Goal: Task Accomplishment & Management: Complete application form

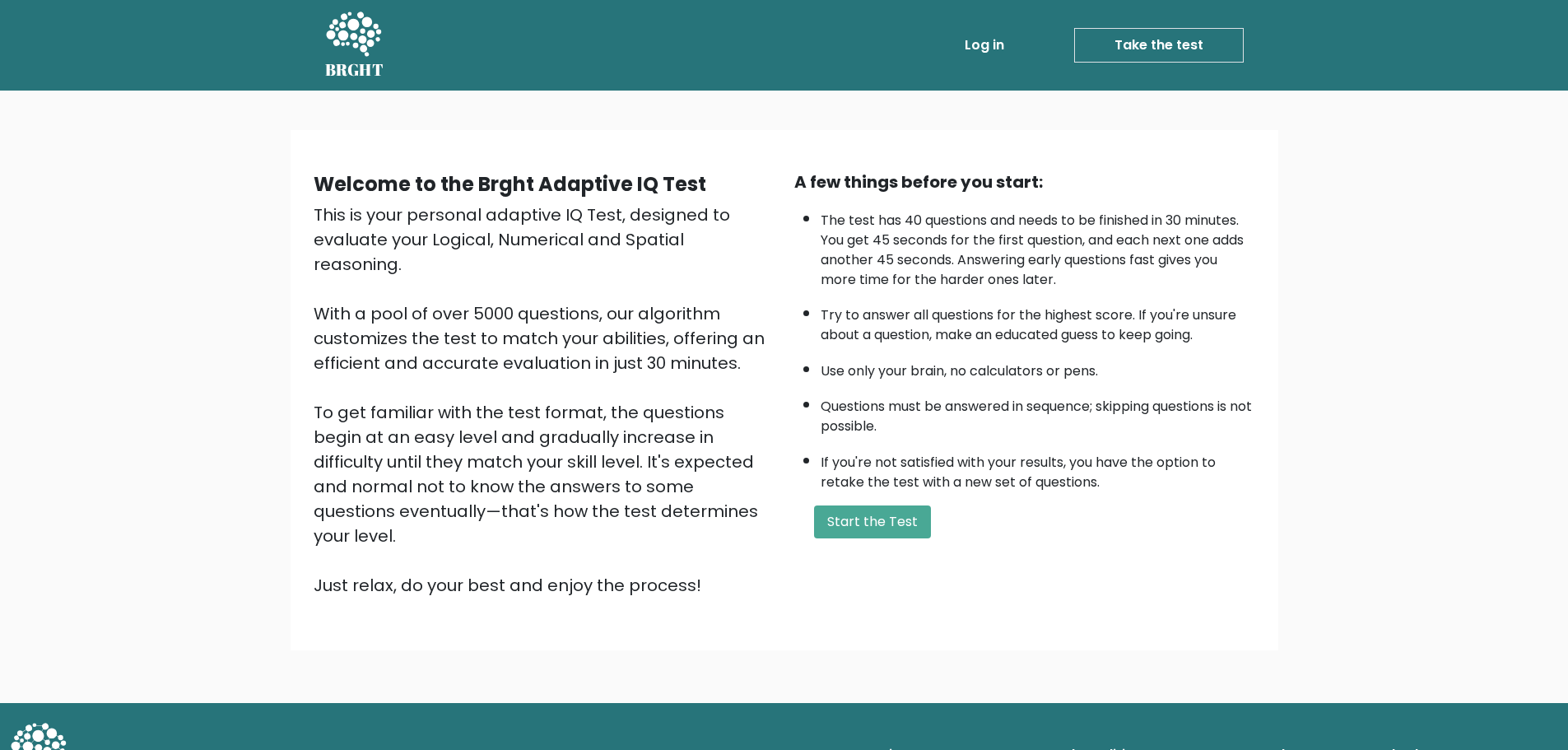
click at [877, 503] on div "A few things before you start: The test has 40 questions and needs to be finish…" at bounding box center [1024, 384] width 480 height 428
click at [871, 525] on button "Start the Test" at bounding box center [872, 521] width 117 height 33
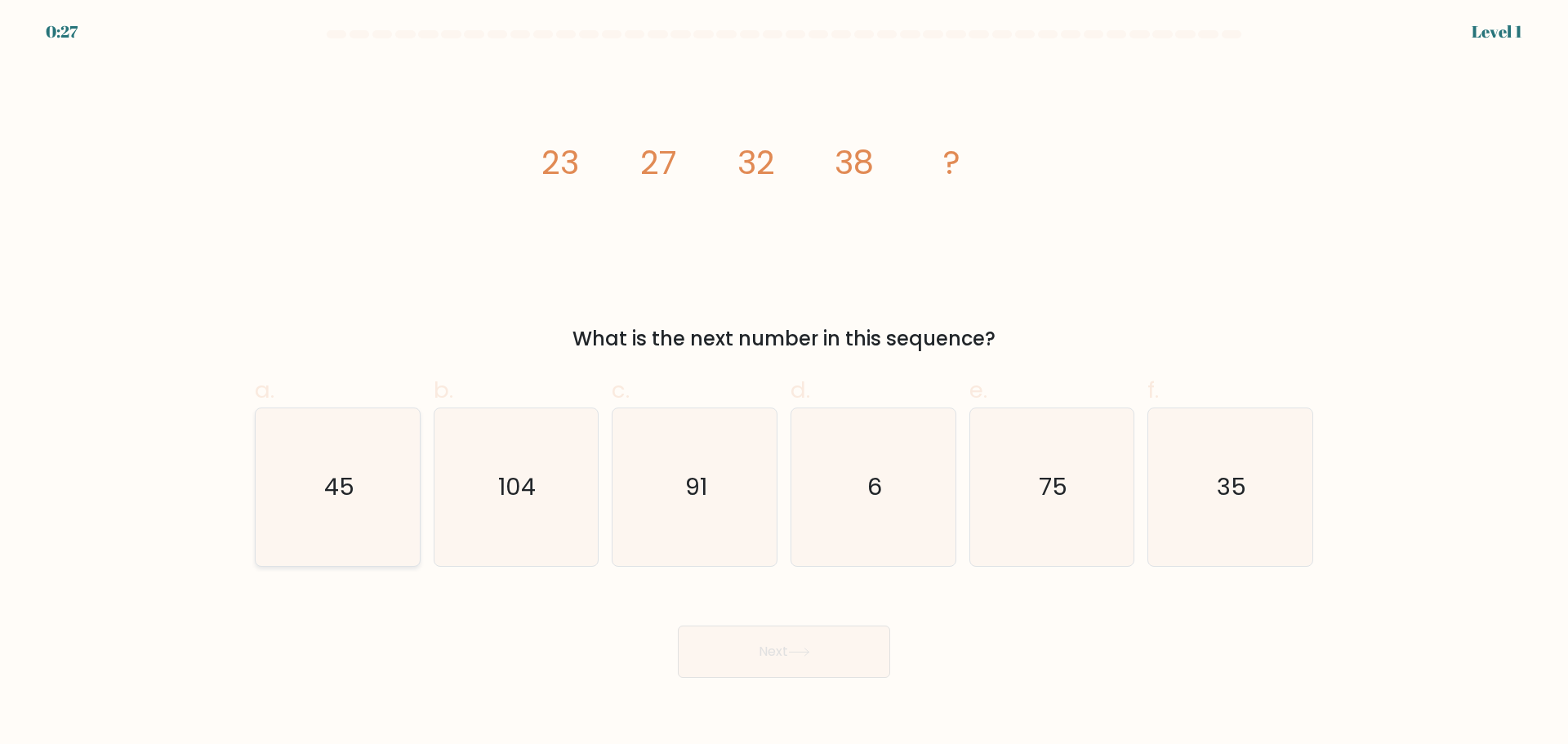
click at [338, 510] on icon "45" at bounding box center [338, 487] width 157 height 157
click at [784, 383] on input "a. 45" at bounding box center [784, 378] width 1 height 11
radio input "true"
click at [880, 672] on button "Next" at bounding box center [784, 652] width 213 height 52
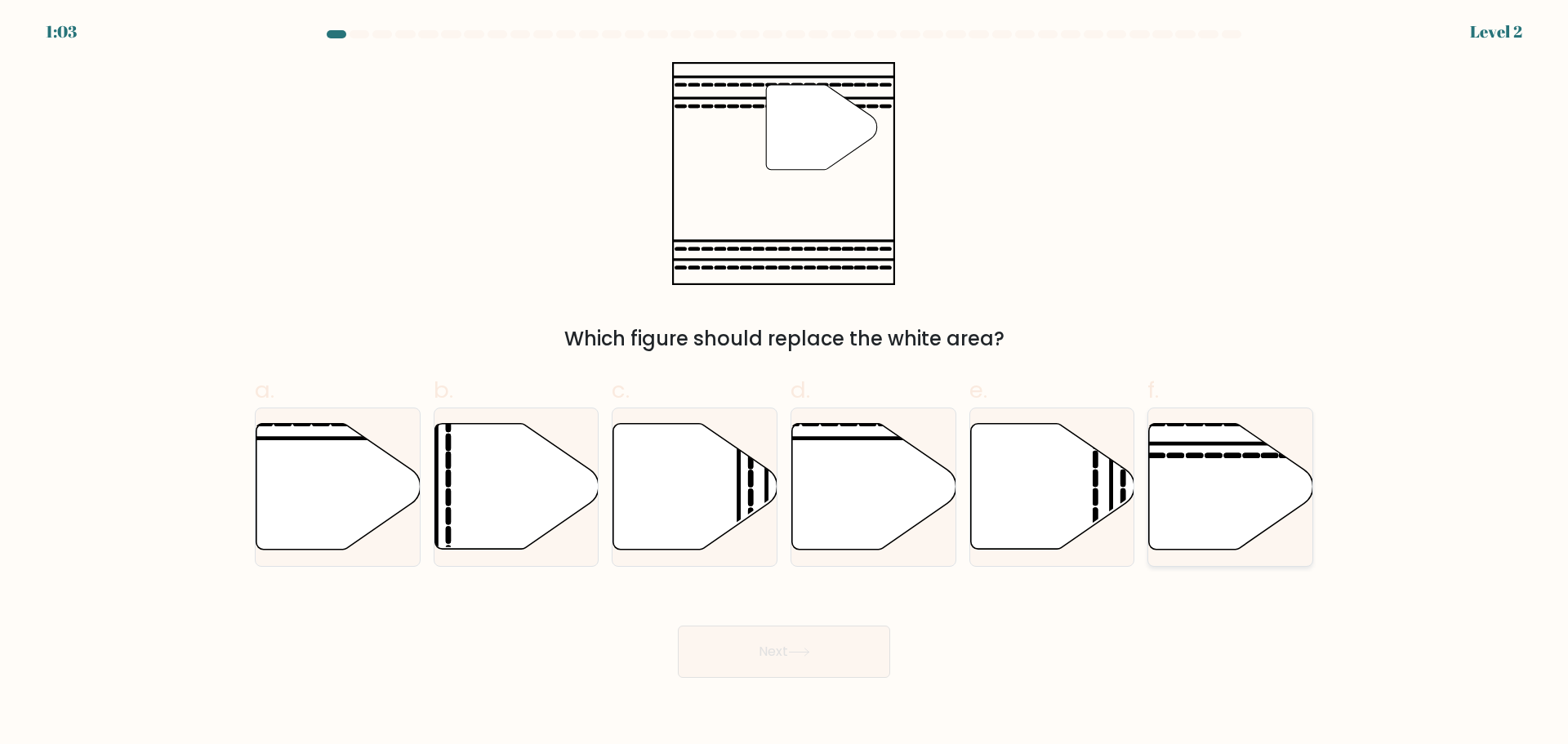
click at [1195, 517] on icon at bounding box center [1231, 486] width 164 height 126
click at [785, 383] on input "f." at bounding box center [784, 378] width 1 height 11
radio input "true"
click at [718, 669] on button "Next" at bounding box center [784, 652] width 213 height 52
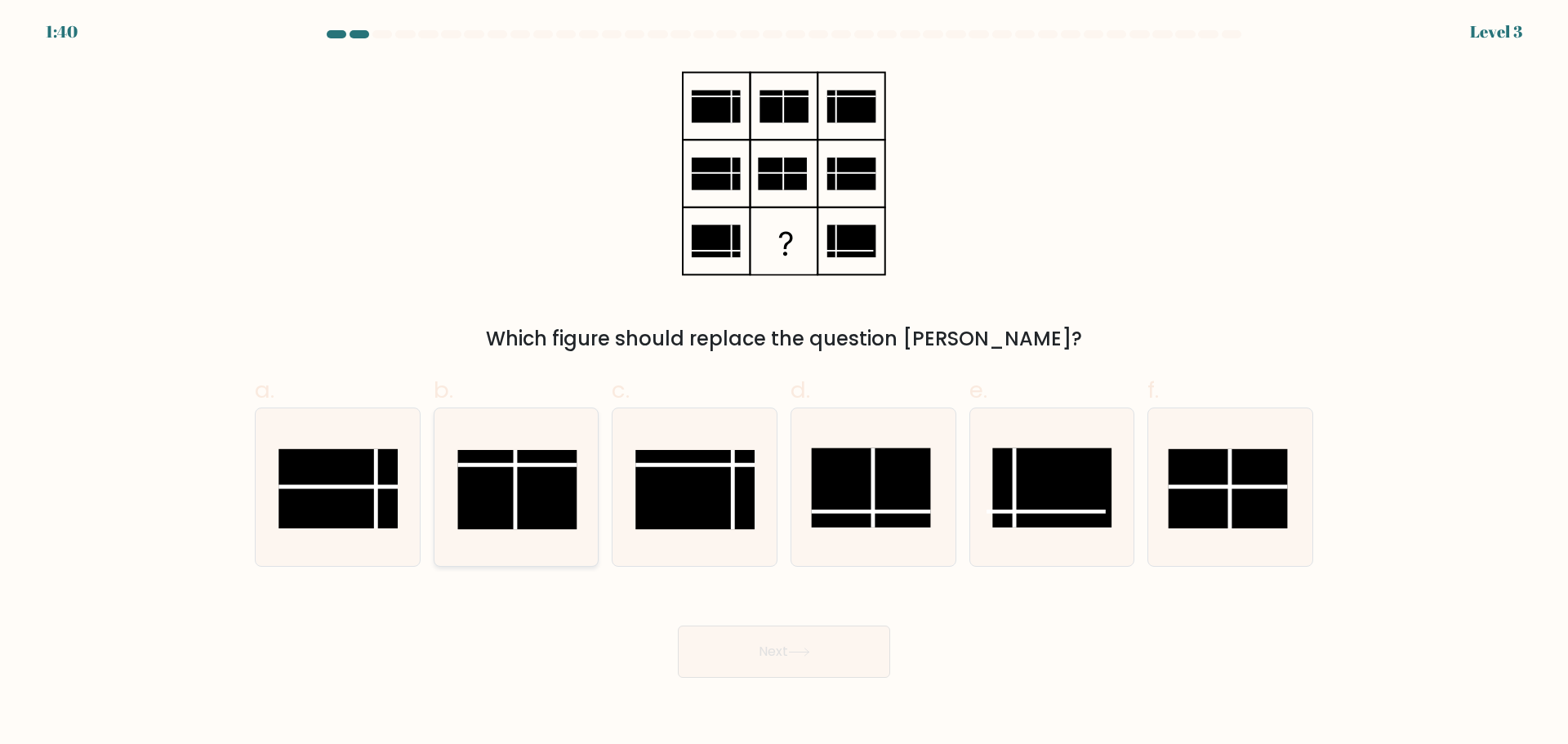
click at [549, 495] on rect at bounding box center [517, 490] width 119 height 80
click at [784, 383] on input "b." at bounding box center [784, 378] width 1 height 11
radio input "true"
click at [803, 675] on button "Next" at bounding box center [784, 652] width 213 height 52
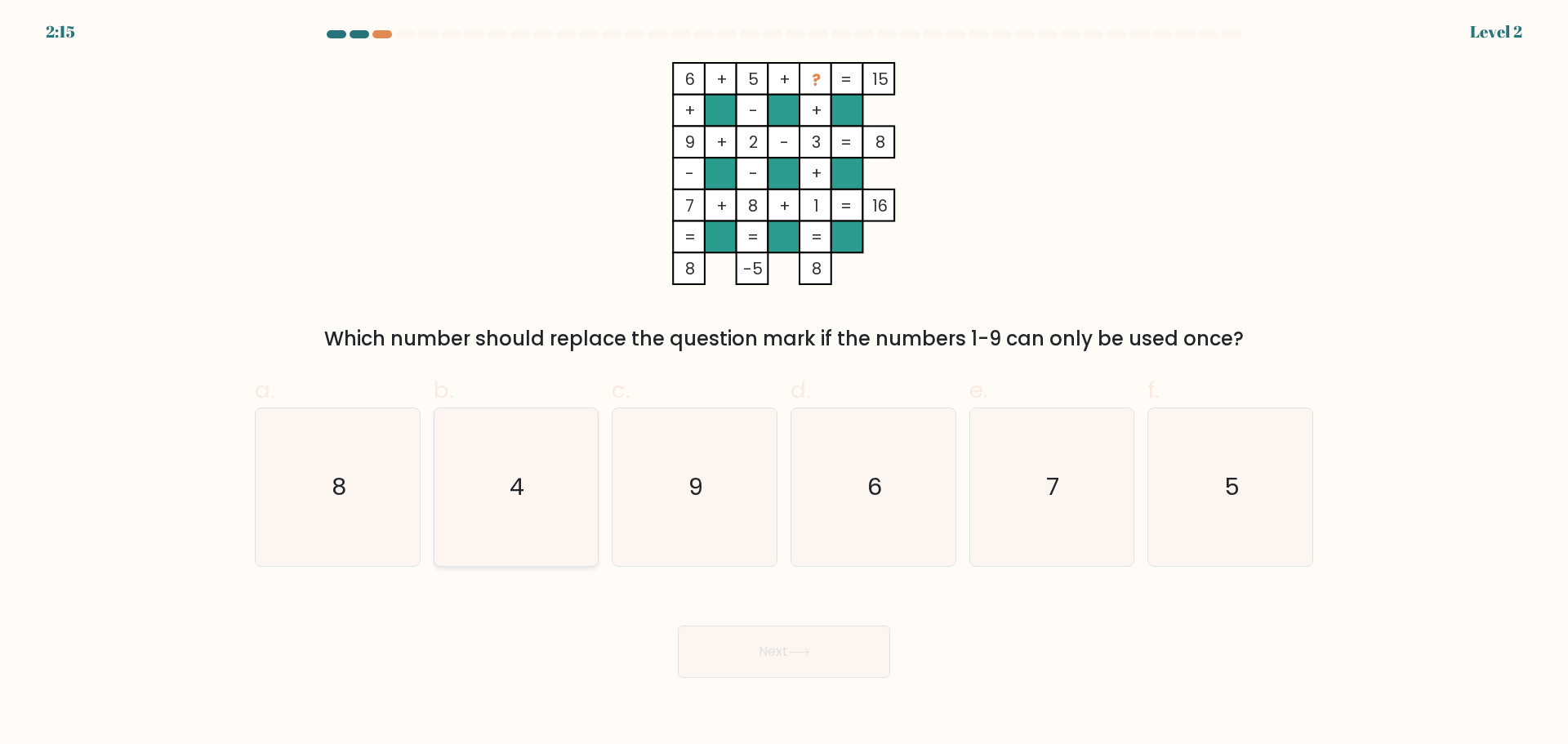
click at [483, 516] on icon "4" at bounding box center [516, 487] width 157 height 157
click at [784, 383] on input "b. 4" at bounding box center [784, 378] width 1 height 11
radio input "true"
click at [780, 650] on button "Next" at bounding box center [784, 652] width 213 height 52
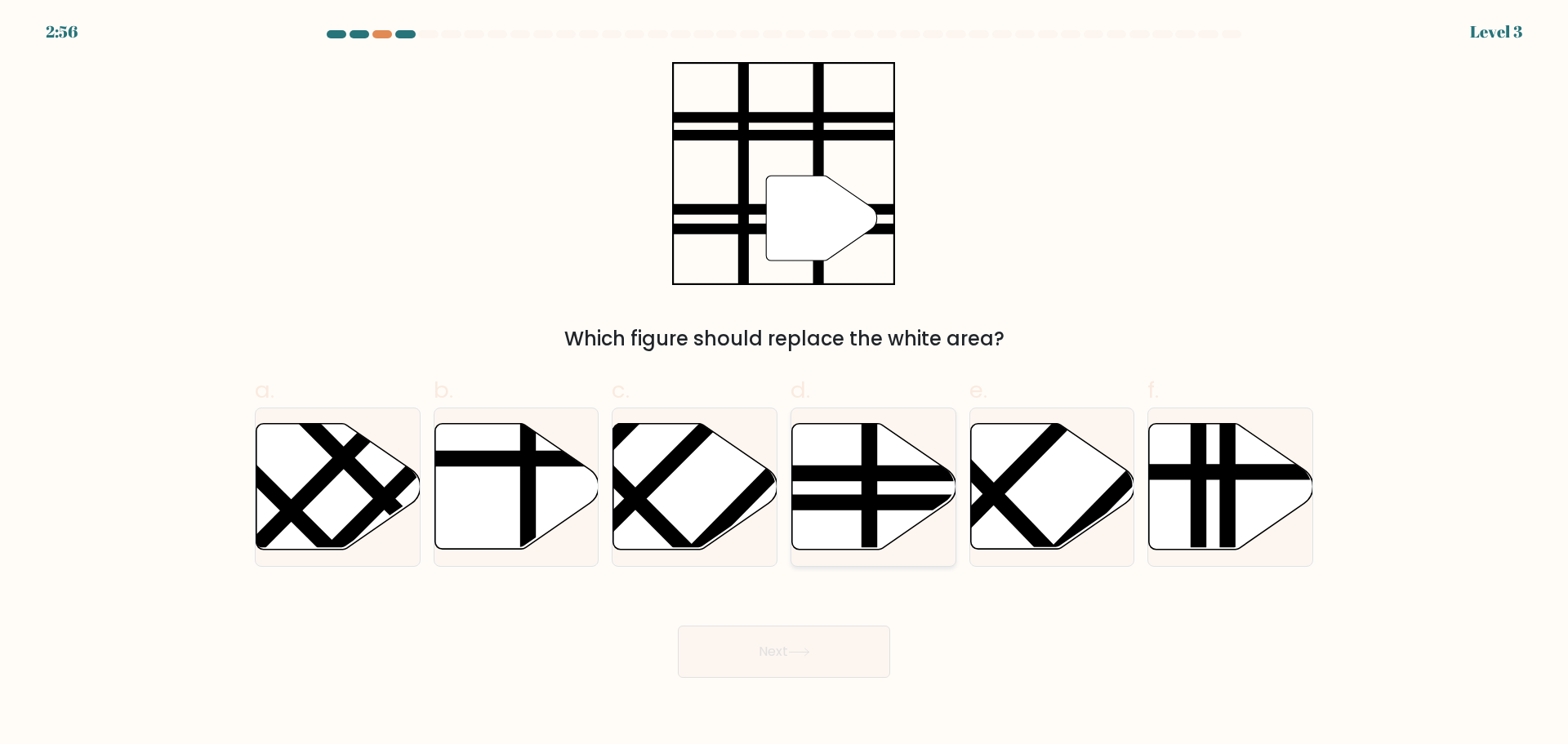
click at [869, 512] on line at bounding box center [869, 420] width 0 height 331
click at [785, 383] on input "d." at bounding box center [784, 378] width 1 height 11
radio input "true"
click at [822, 659] on button "Next" at bounding box center [784, 652] width 213 height 52
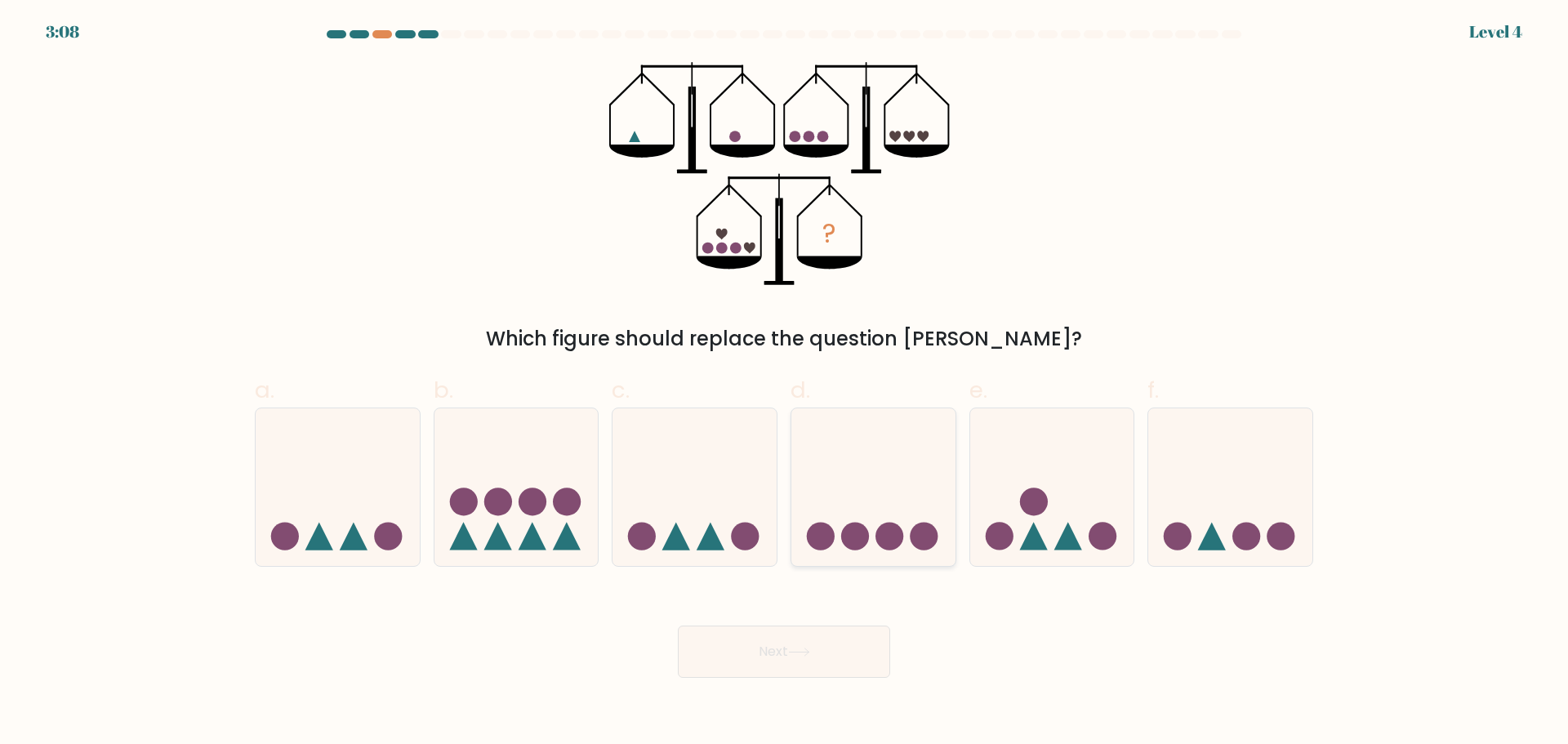
click at [864, 549] on icon at bounding box center [874, 487] width 164 height 135
click at [785, 383] on input "d." at bounding box center [784, 378] width 1 height 11
radio input "true"
click at [825, 652] on button "Next" at bounding box center [784, 652] width 213 height 52
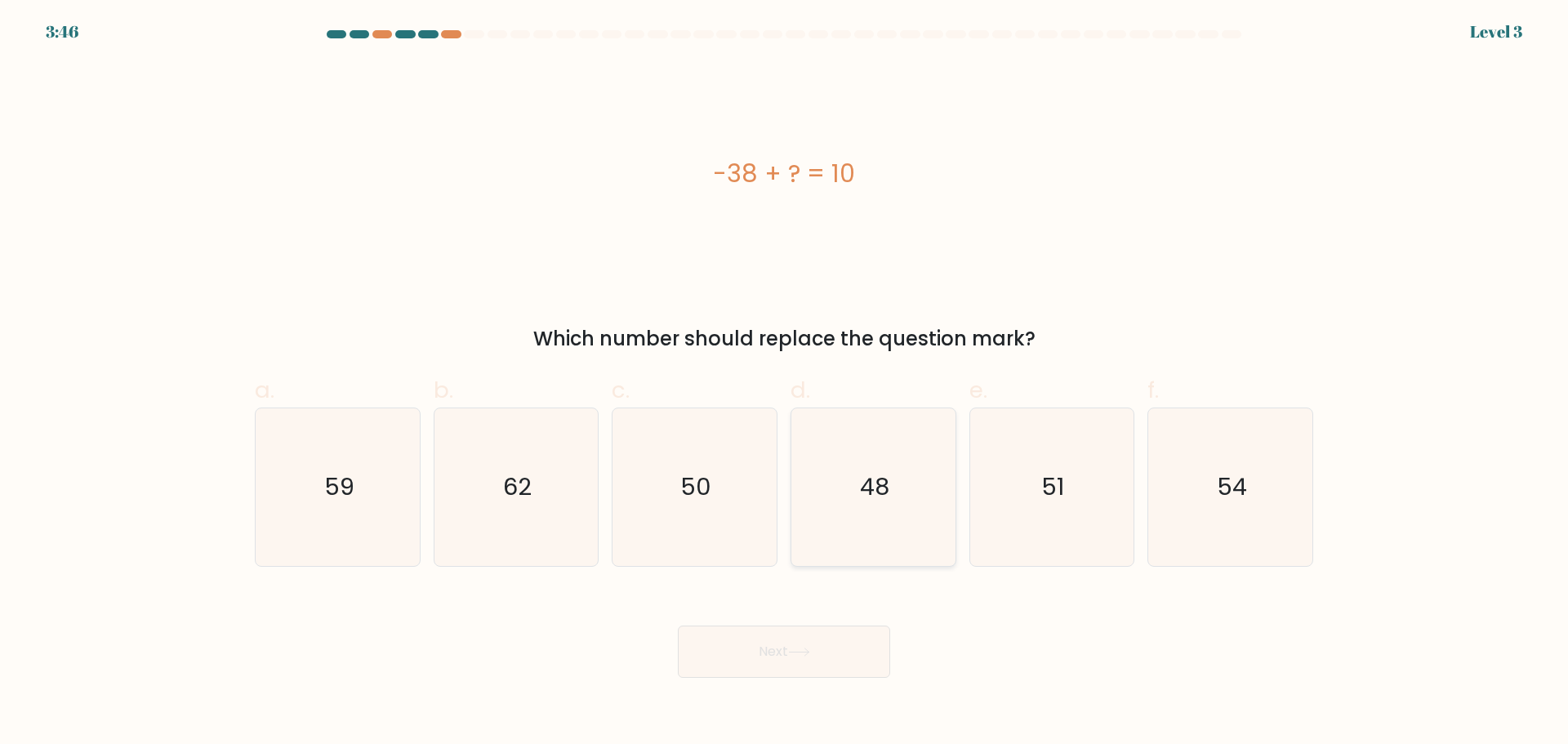
click at [881, 537] on icon "48" at bounding box center [874, 487] width 157 height 157
click at [785, 383] on input "d. 48" at bounding box center [784, 378] width 1 height 11
radio input "true"
click at [841, 639] on button "Next" at bounding box center [784, 652] width 213 height 52
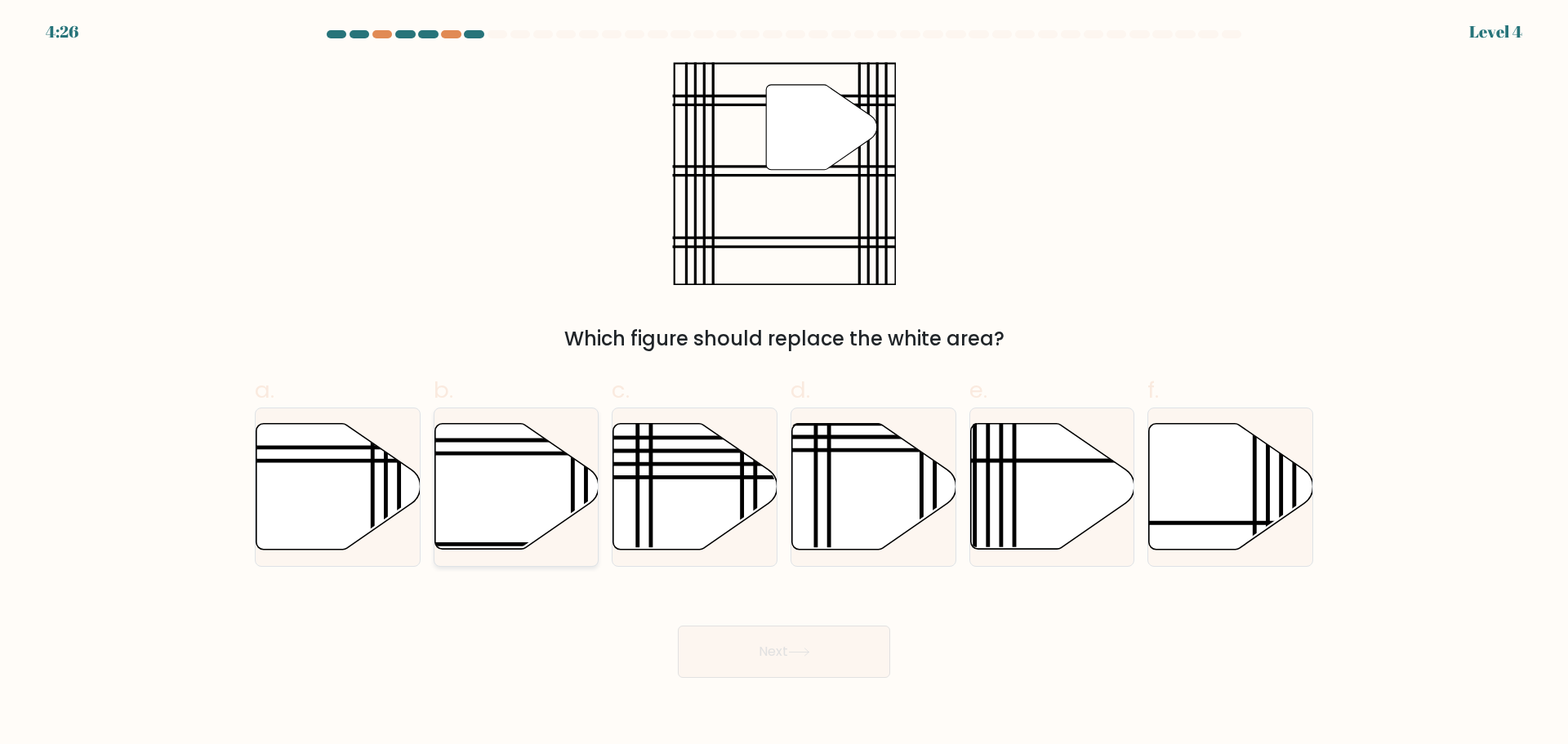
click at [565, 511] on icon at bounding box center [516, 486] width 164 height 126
click at [784, 383] on input "b." at bounding box center [784, 378] width 1 height 11
radio input "true"
click at [799, 649] on icon at bounding box center [799, 652] width 22 height 9
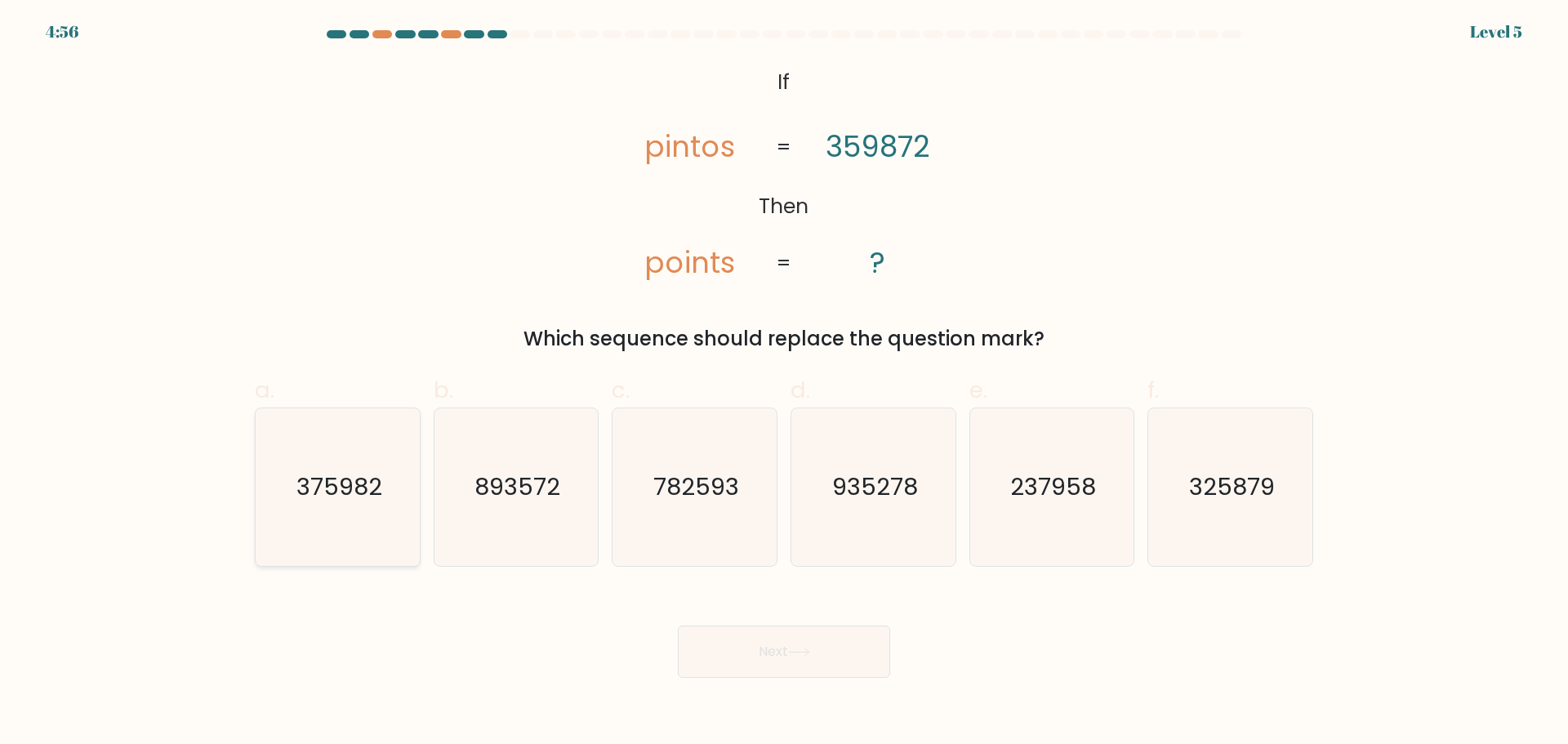
click at [344, 535] on icon "375982" at bounding box center [338, 487] width 157 height 157
click at [784, 383] on input "a. 375982" at bounding box center [784, 378] width 1 height 11
radio input "true"
click at [853, 665] on button "Next" at bounding box center [784, 652] width 213 height 52
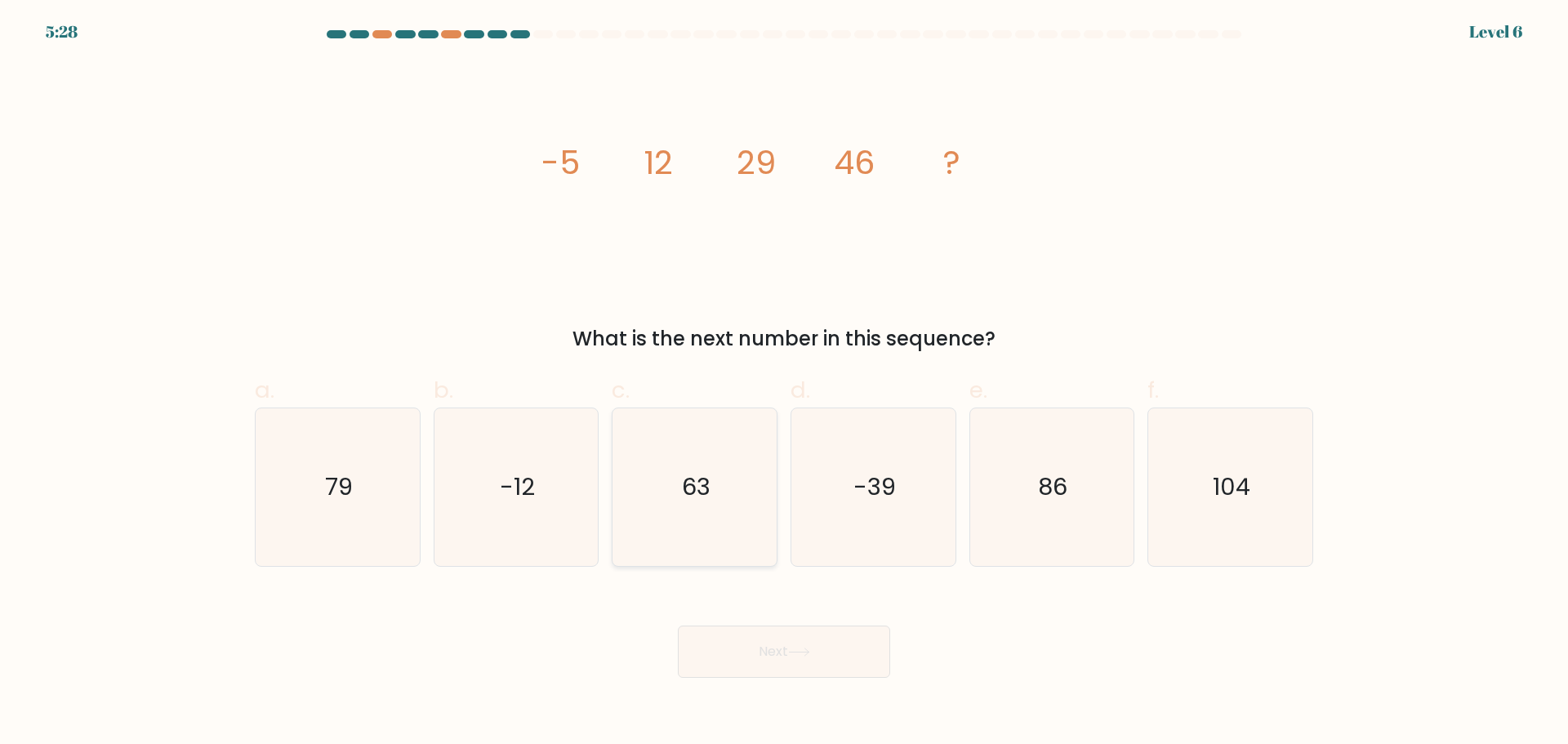
click at [726, 499] on icon "63" at bounding box center [694, 487] width 157 height 157
click at [784, 383] on input "c. 63" at bounding box center [784, 378] width 1 height 11
radio input "true"
click at [819, 631] on button "Next" at bounding box center [784, 652] width 213 height 52
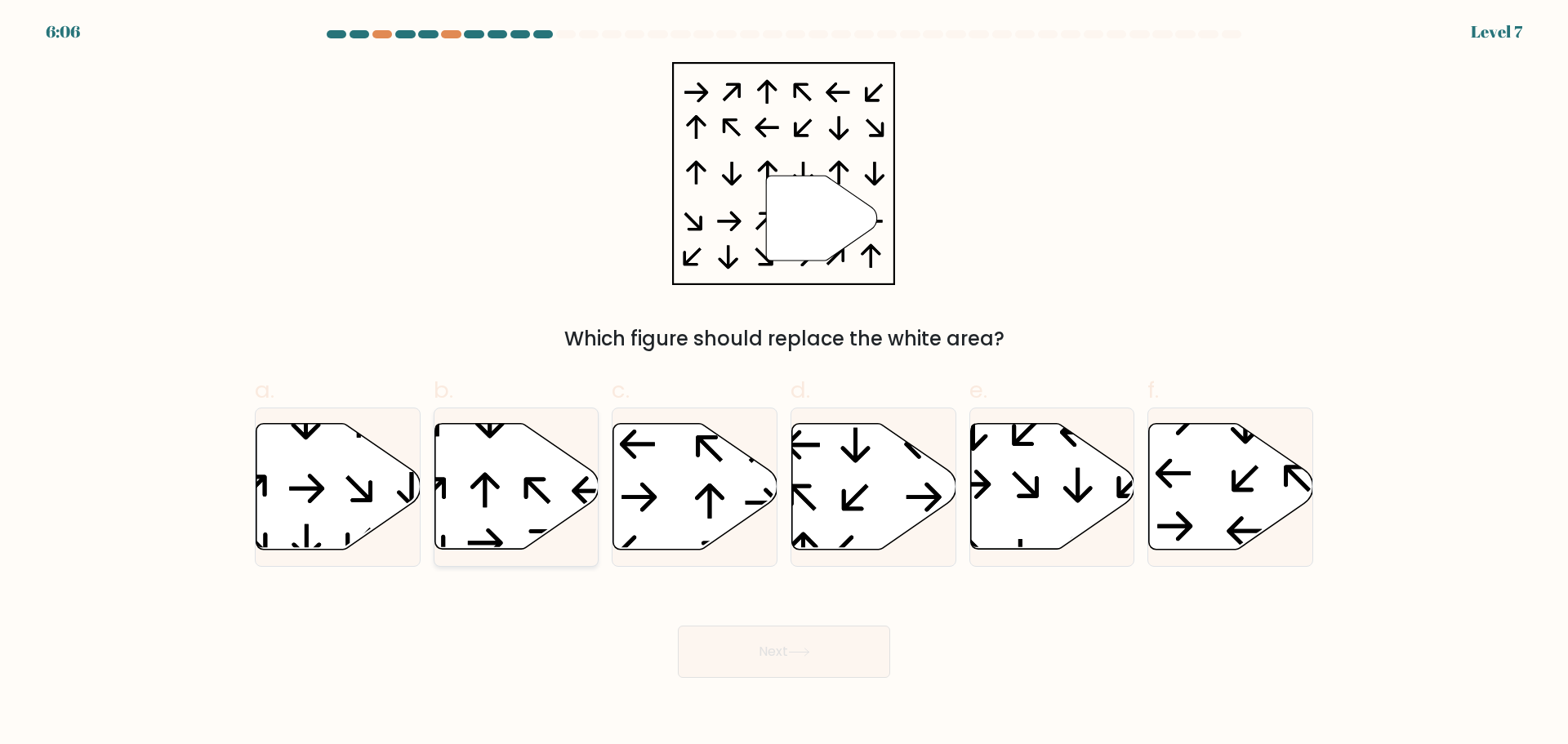
click at [472, 482] on icon at bounding box center [516, 486] width 164 height 126
click at [784, 383] on input "b." at bounding box center [784, 378] width 1 height 11
radio input "true"
click at [831, 637] on button "Next" at bounding box center [784, 652] width 213 height 52
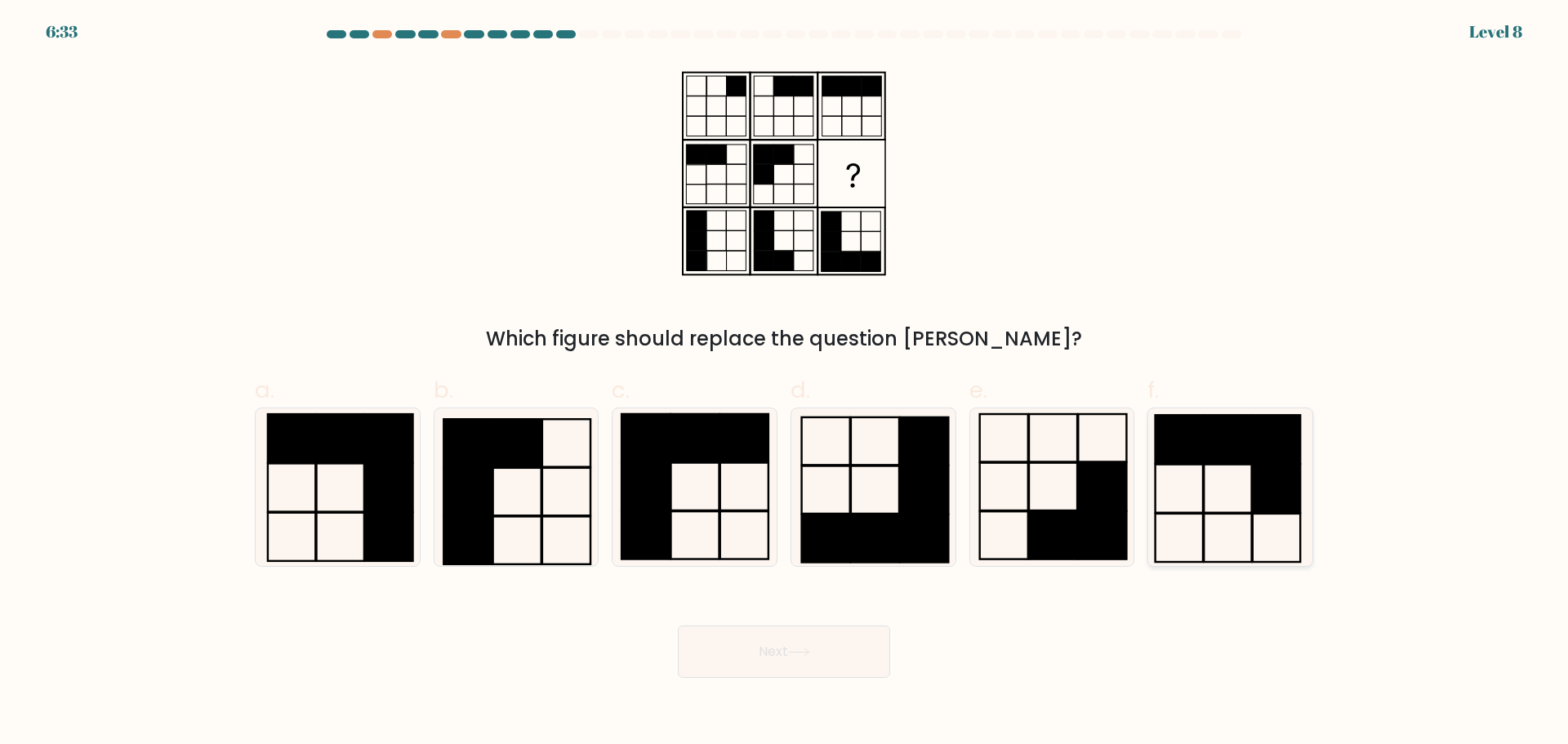
click at [1262, 521] on icon at bounding box center [1230, 487] width 157 height 157
click at [785, 383] on input "f." at bounding box center [784, 378] width 1 height 11
radio input "true"
click at [836, 673] on button "Next" at bounding box center [784, 652] width 213 height 52
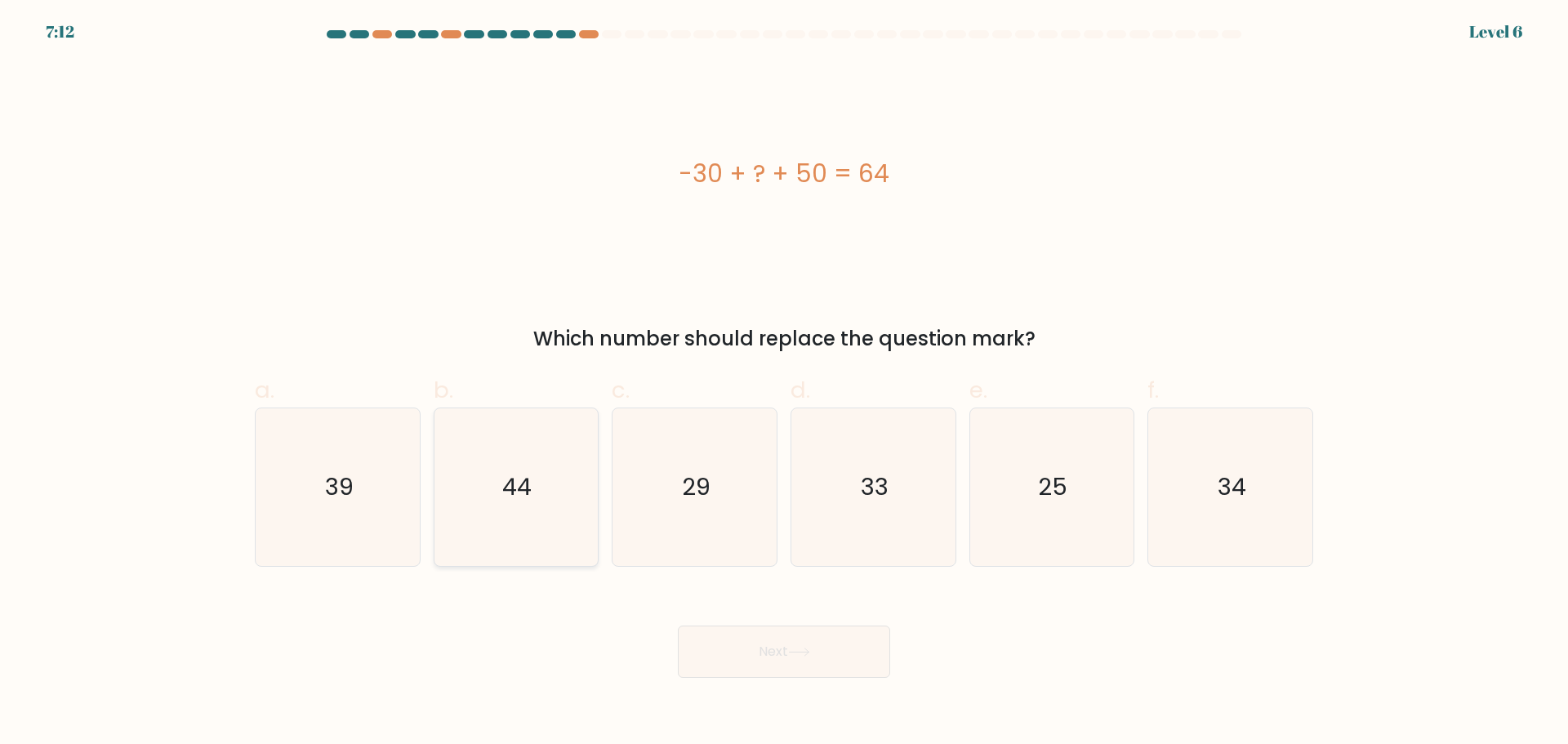
drag, startPoint x: 482, startPoint y: 504, endPoint x: 518, endPoint y: 517, distance: 38.3
click at [483, 504] on icon "44" at bounding box center [516, 487] width 157 height 157
click at [784, 383] on input "b. 44" at bounding box center [784, 378] width 1 height 11
radio input "true"
click at [835, 666] on button "Next" at bounding box center [784, 652] width 213 height 52
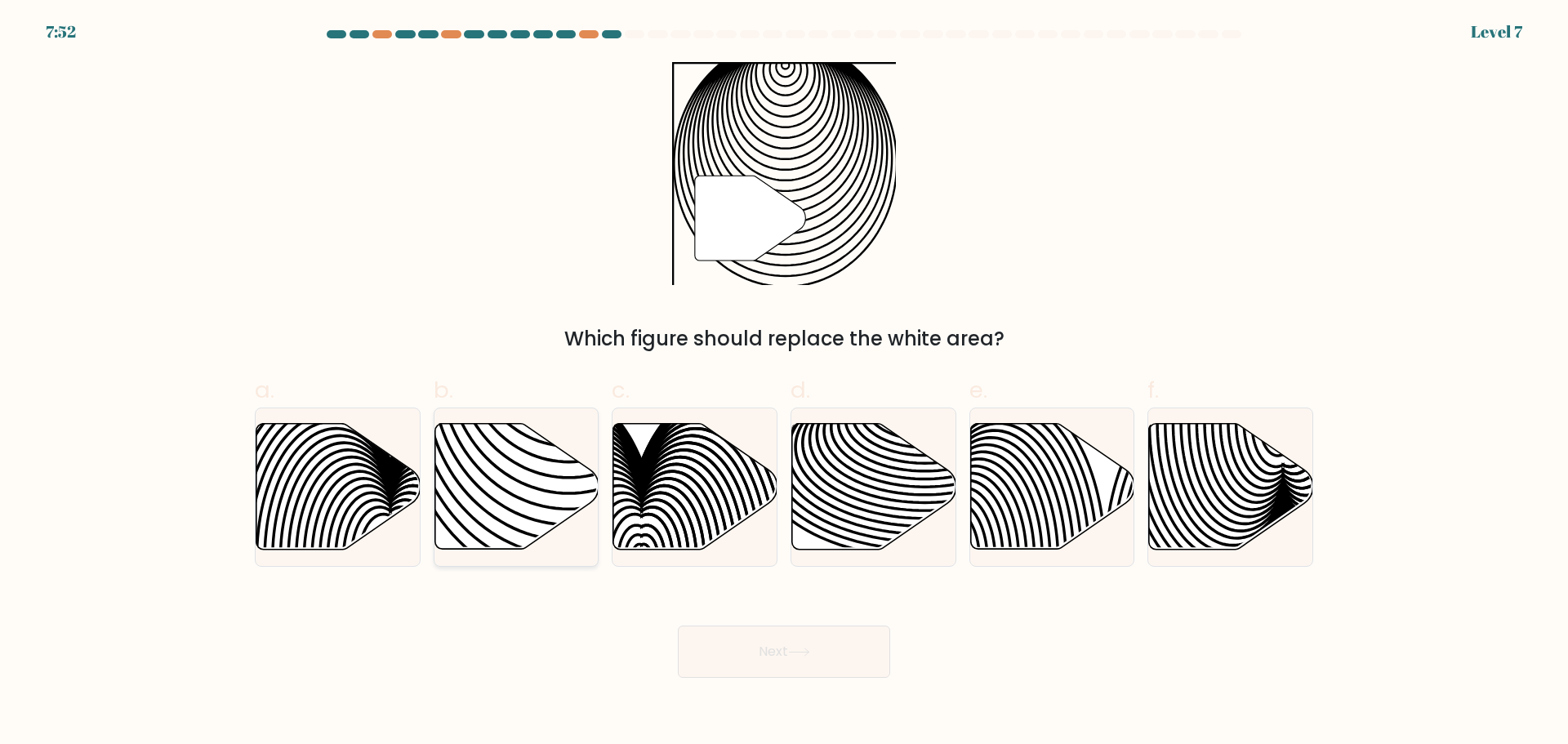
click at [541, 497] on icon at bounding box center [516, 486] width 164 height 126
click at [784, 383] on input "b." at bounding box center [784, 378] width 1 height 11
radio input "true"
click at [830, 660] on button "Next" at bounding box center [784, 652] width 213 height 52
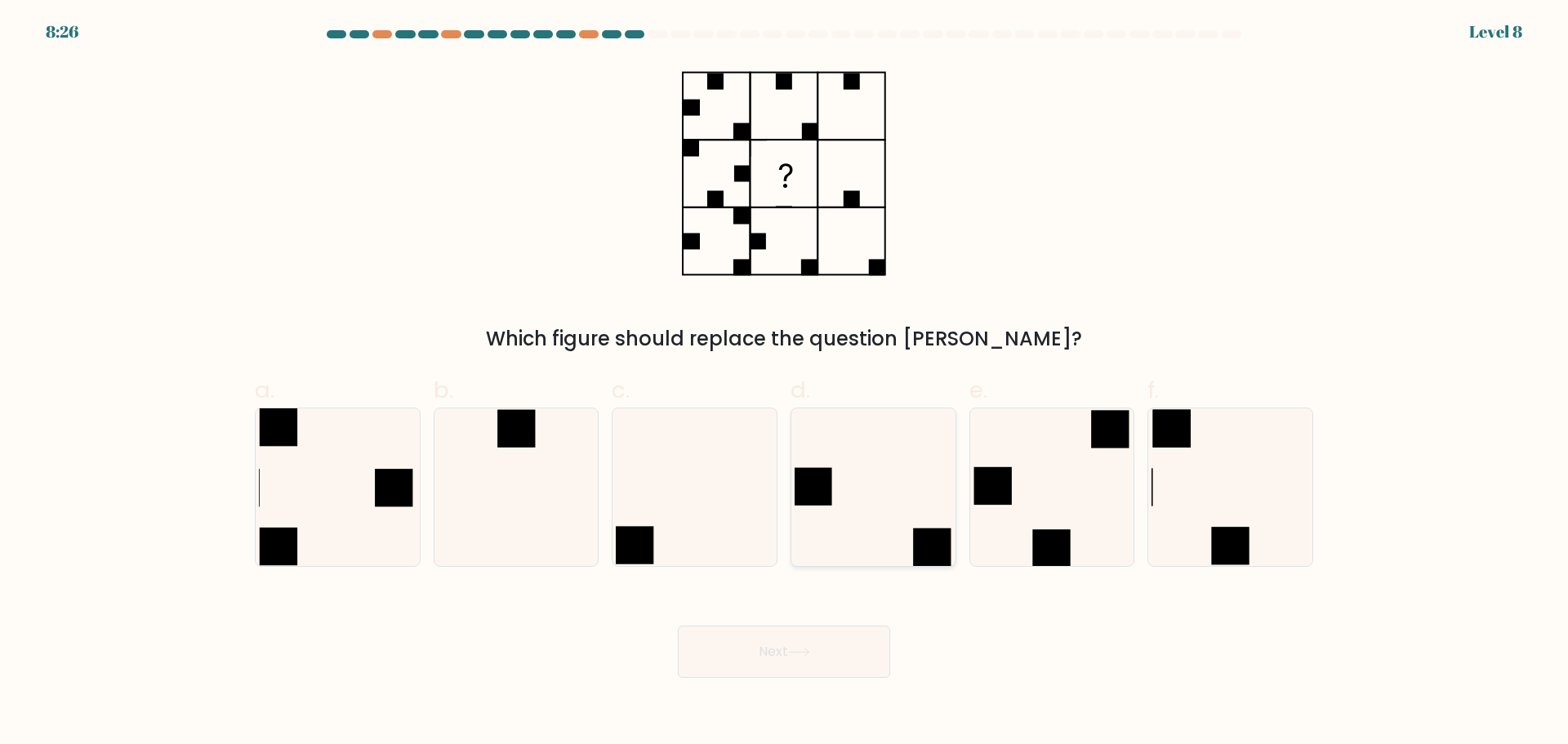
click at [924, 559] on rect at bounding box center [932, 546] width 37 height 37
click at [785, 383] on input "d." at bounding box center [784, 378] width 1 height 11
radio input "true"
click at [865, 653] on button "Next" at bounding box center [784, 652] width 213 height 52
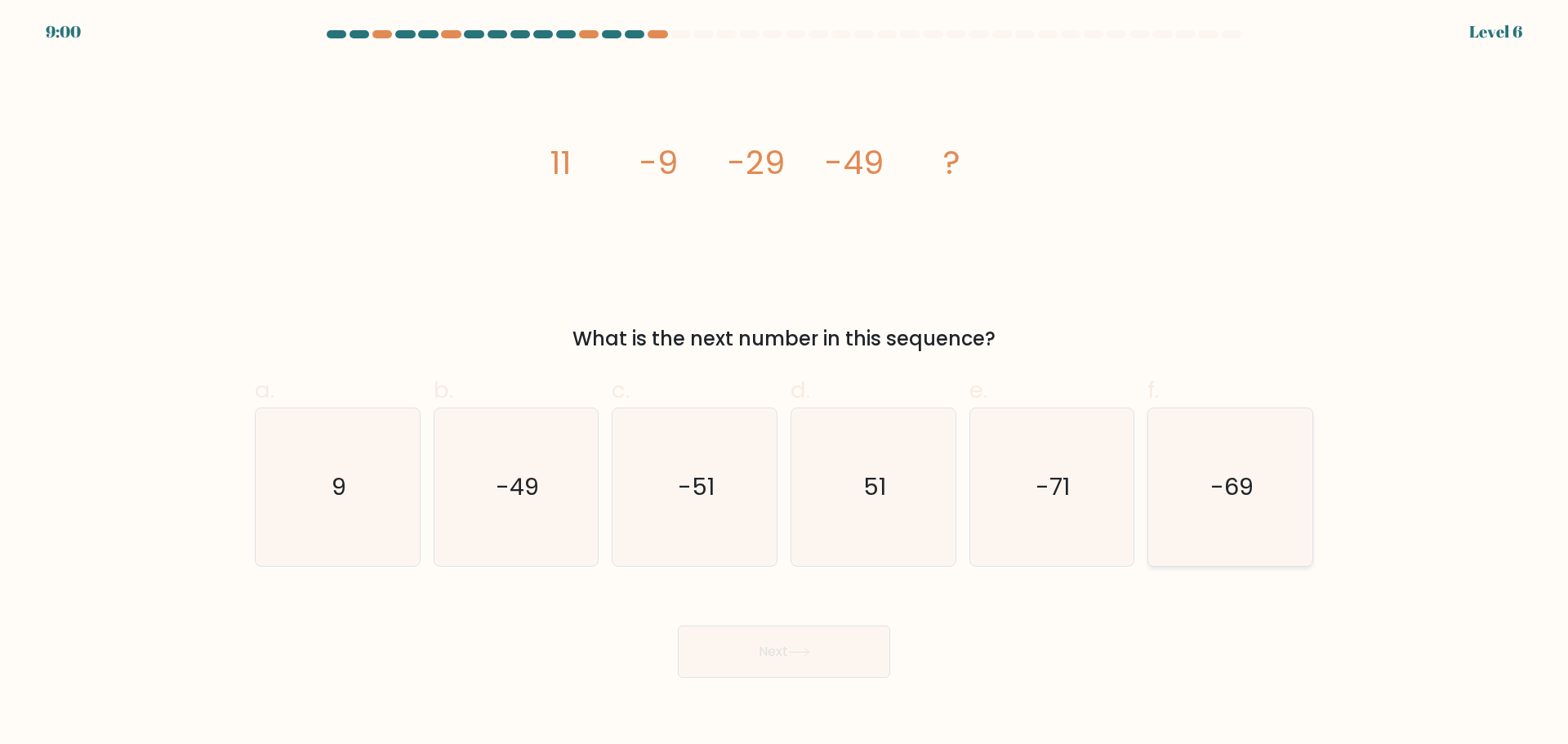
drag, startPoint x: 1287, startPoint y: 498, endPoint x: 1194, endPoint y: 521, distance: 95.8
click at [1288, 497] on icon "-69" at bounding box center [1230, 487] width 157 height 157
click at [785, 383] on input "f. -69" at bounding box center [784, 378] width 1 height 11
radio input "true"
click at [765, 668] on button "Next" at bounding box center [784, 652] width 213 height 52
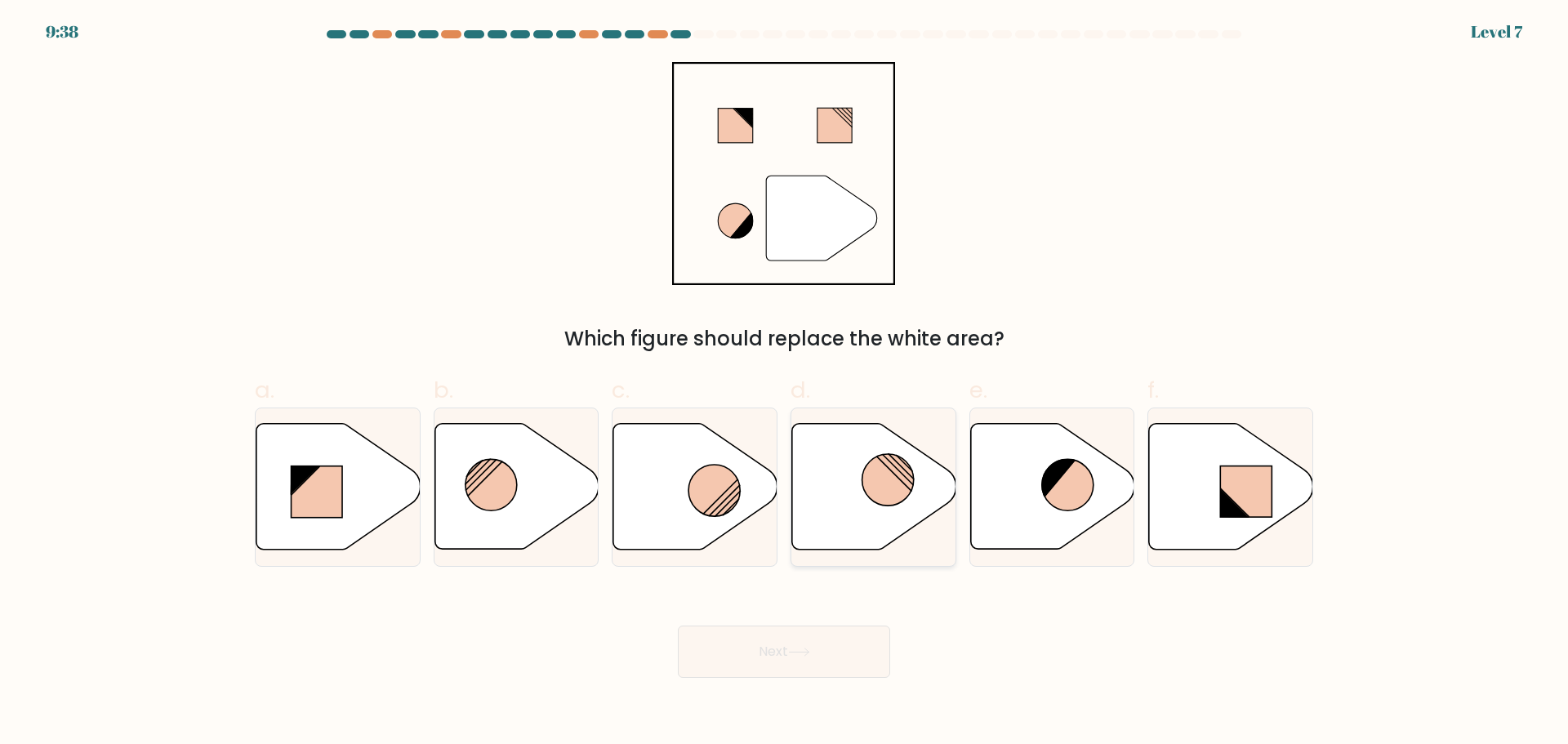
click at [883, 497] on circle at bounding box center [888, 479] width 52 height 52
click at [785, 383] on input "d." at bounding box center [784, 378] width 1 height 11
radio input "true"
click at [691, 499] on circle at bounding box center [714, 490] width 52 height 52
click at [784, 383] on input "c." at bounding box center [784, 378] width 1 height 11
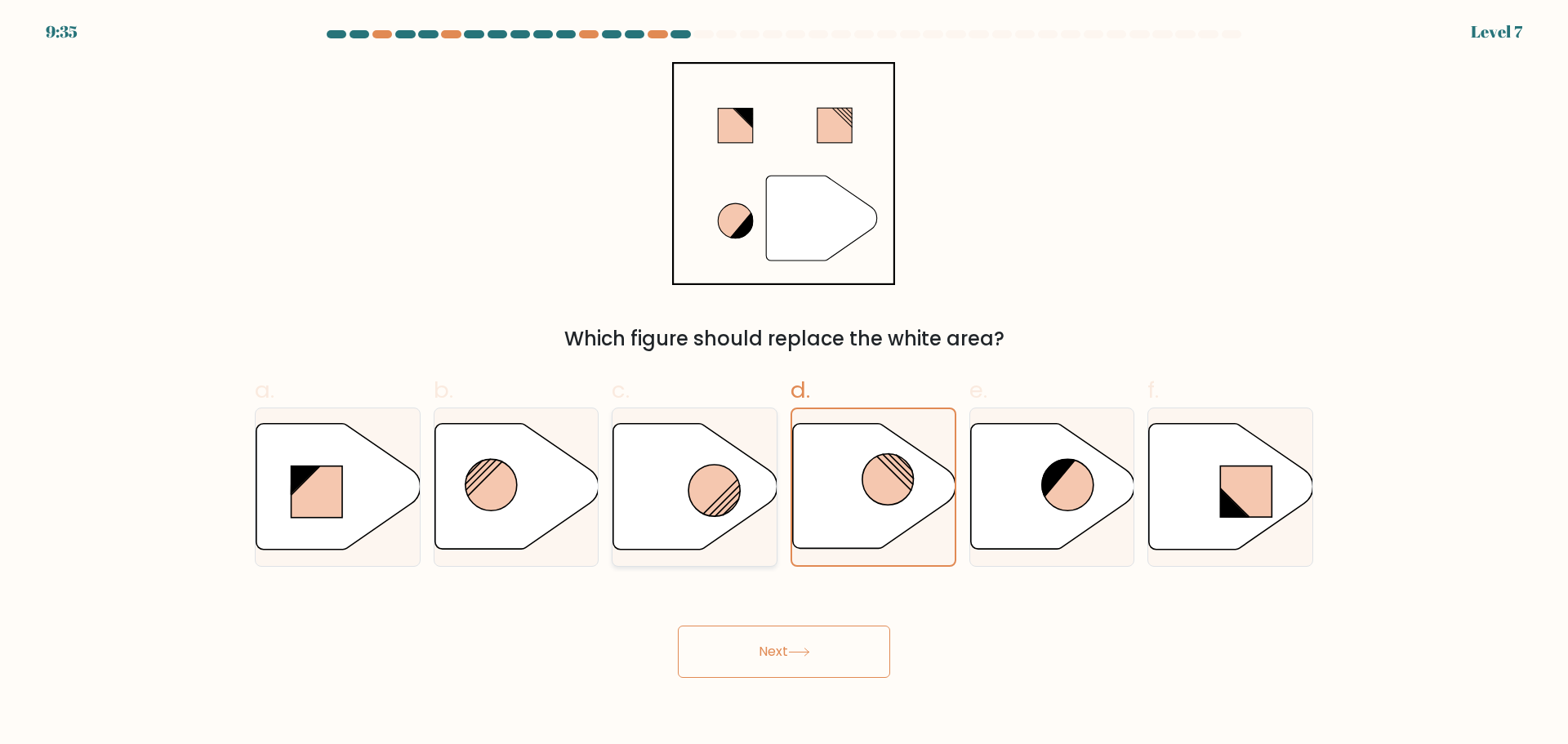
radio input "true"
click at [808, 653] on icon at bounding box center [799, 652] width 22 height 9
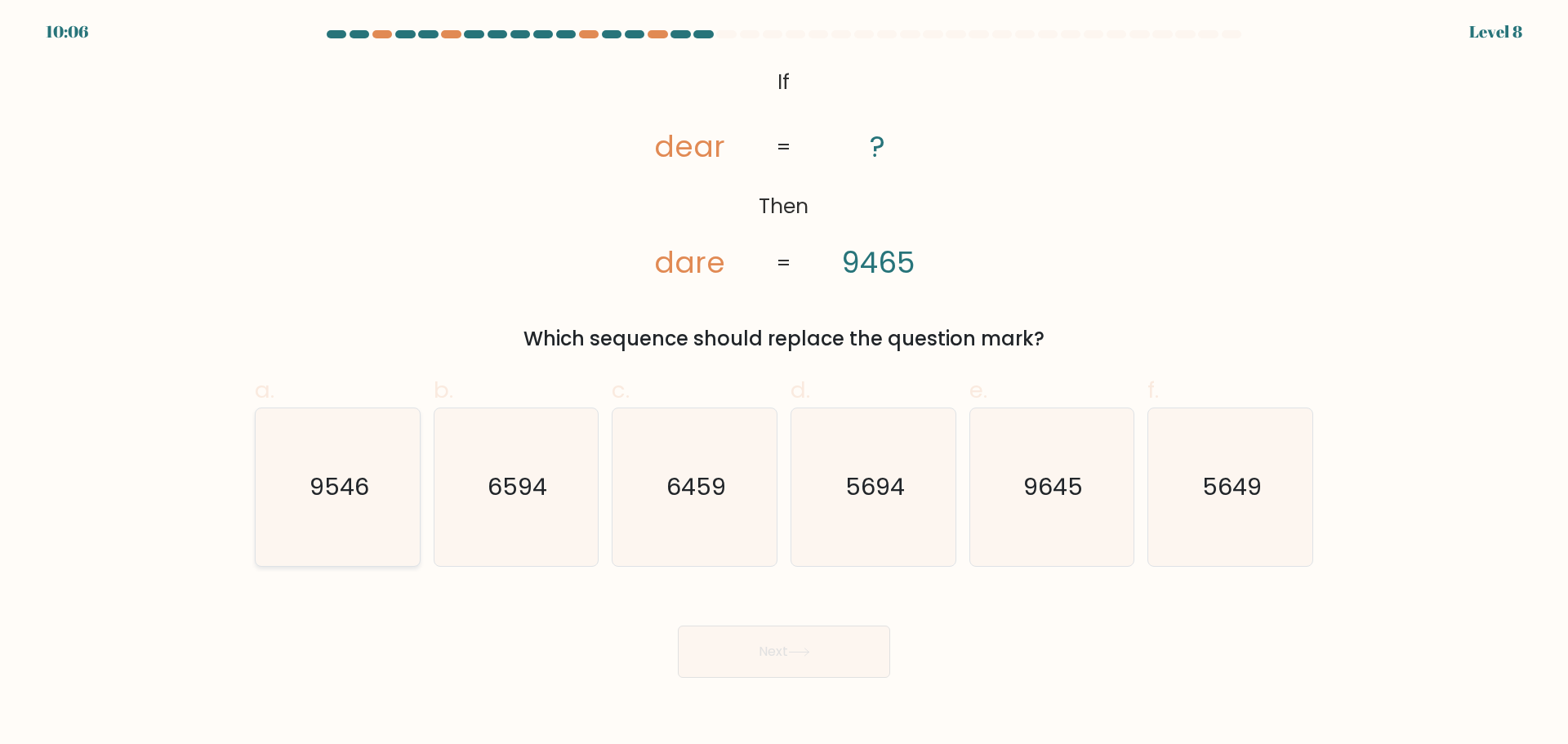
click at [332, 494] on text "9546" at bounding box center [340, 487] width 59 height 33
click at [784, 383] on input "a. 9546" at bounding box center [784, 378] width 1 height 11
radio input "true"
click at [803, 655] on icon at bounding box center [799, 652] width 22 height 9
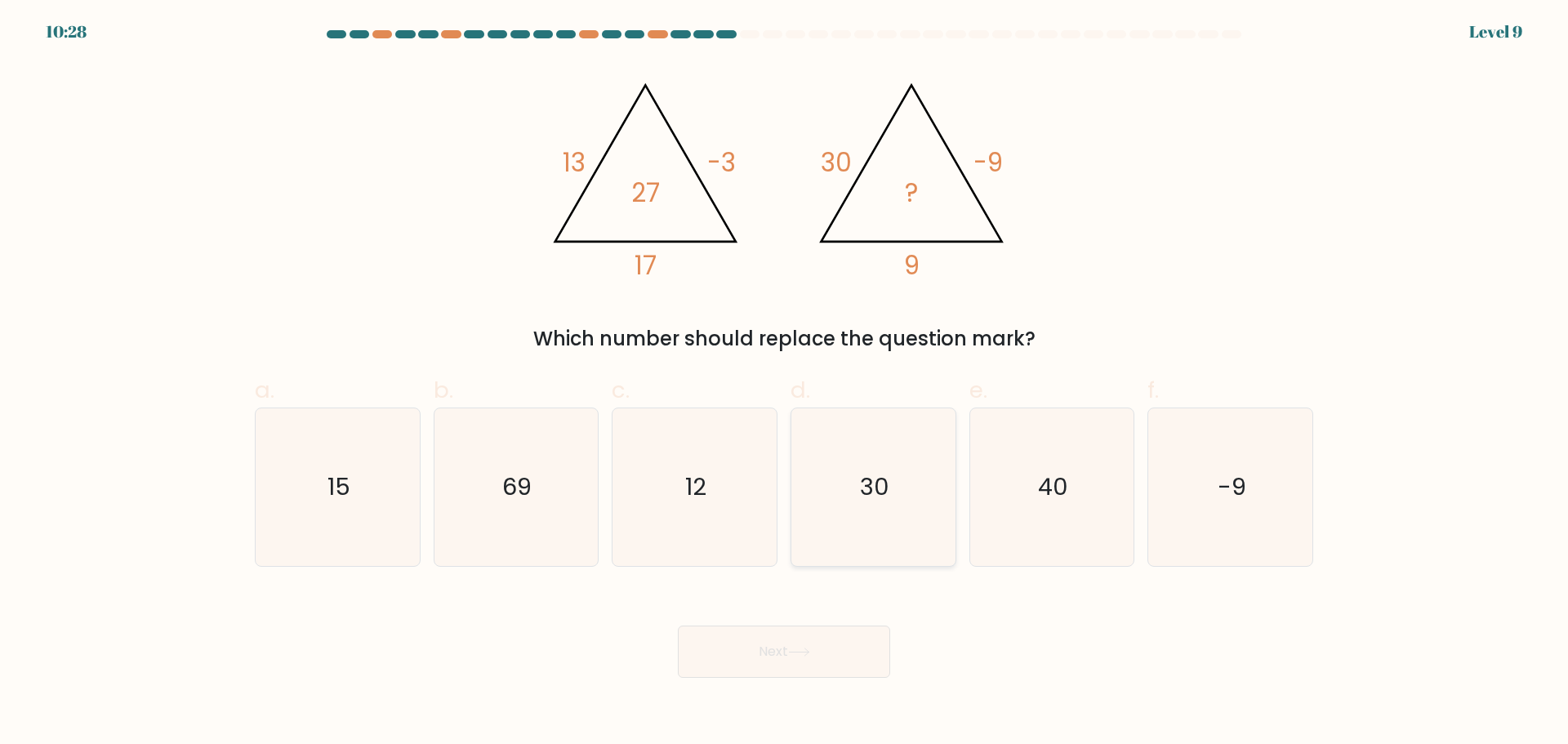
click at [910, 477] on icon "30" at bounding box center [874, 487] width 157 height 157
click at [785, 383] on input "d. 30" at bounding box center [784, 378] width 1 height 11
radio input "true"
click at [795, 679] on body "10:27 Level 9" at bounding box center [784, 372] width 1568 height 744
click at [799, 646] on button "Next" at bounding box center [784, 652] width 213 height 52
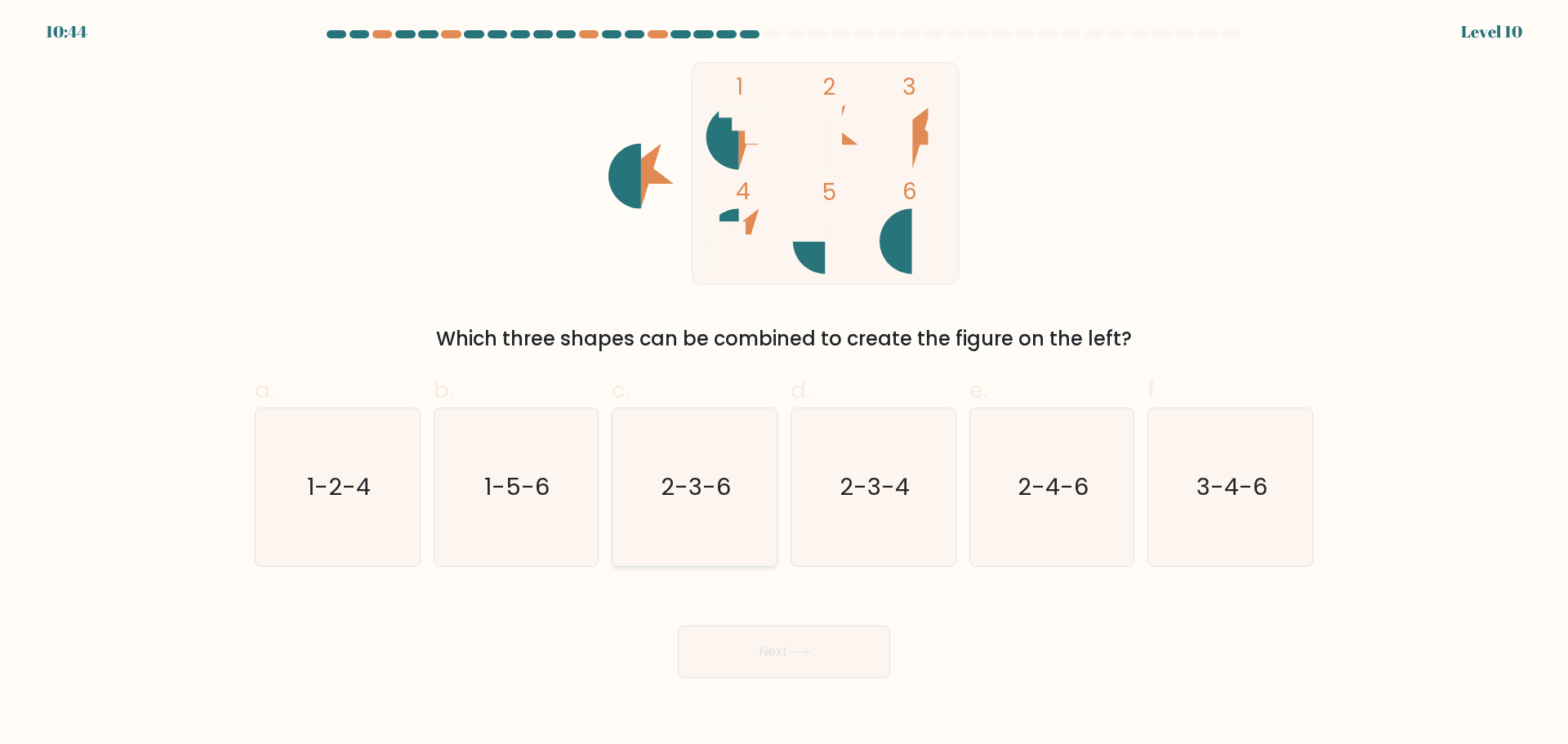
click at [706, 521] on icon "2-3-6" at bounding box center [694, 487] width 157 height 157
click at [784, 383] on input "c. 2-3-6" at bounding box center [784, 378] width 1 height 11
radio input "true"
click at [798, 666] on button "Next" at bounding box center [784, 652] width 213 height 52
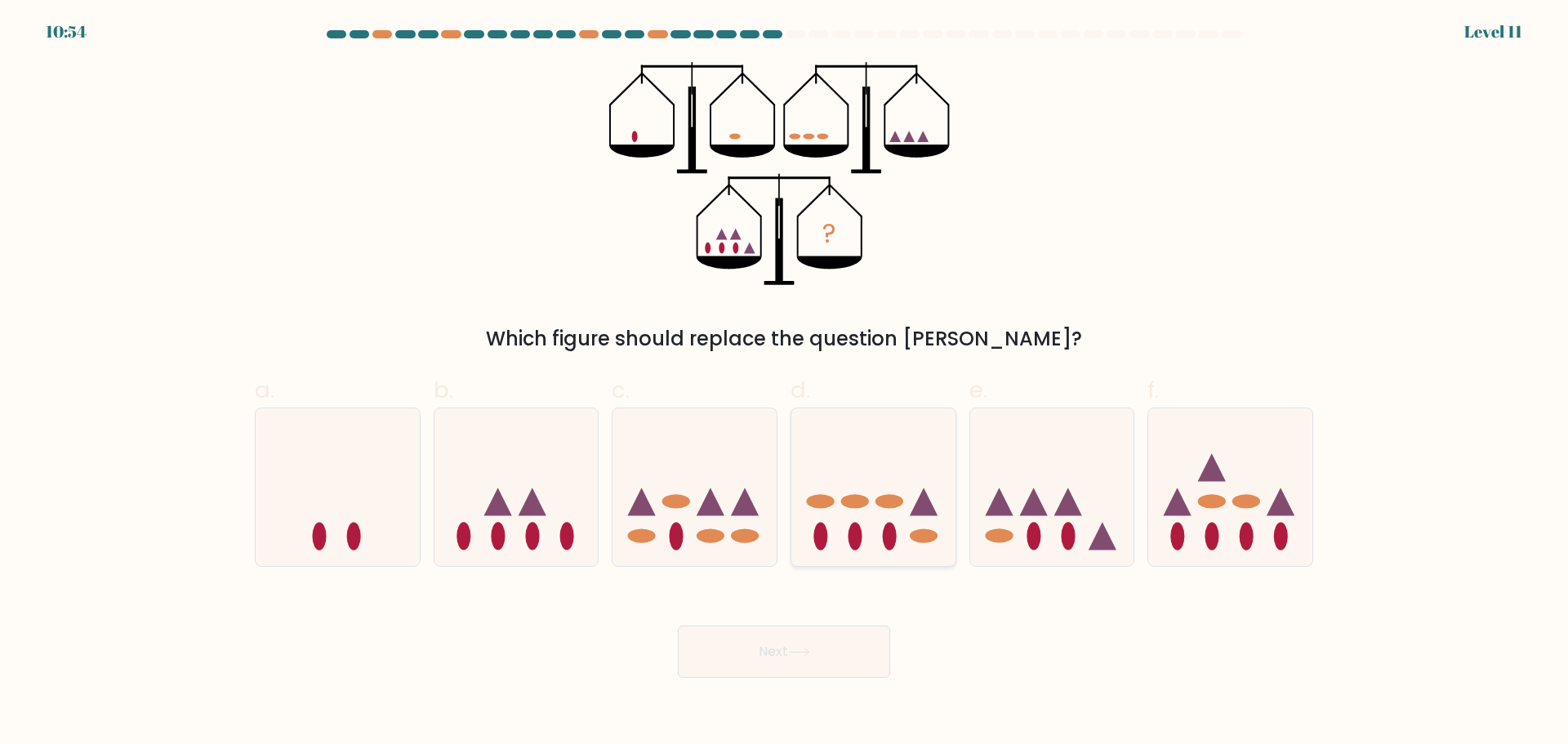
click at [817, 543] on ellipse at bounding box center [820, 536] width 14 height 28
click at [785, 383] on input "d." at bounding box center [784, 378] width 1 height 11
radio input "true"
click at [812, 663] on button "Next" at bounding box center [784, 652] width 213 height 52
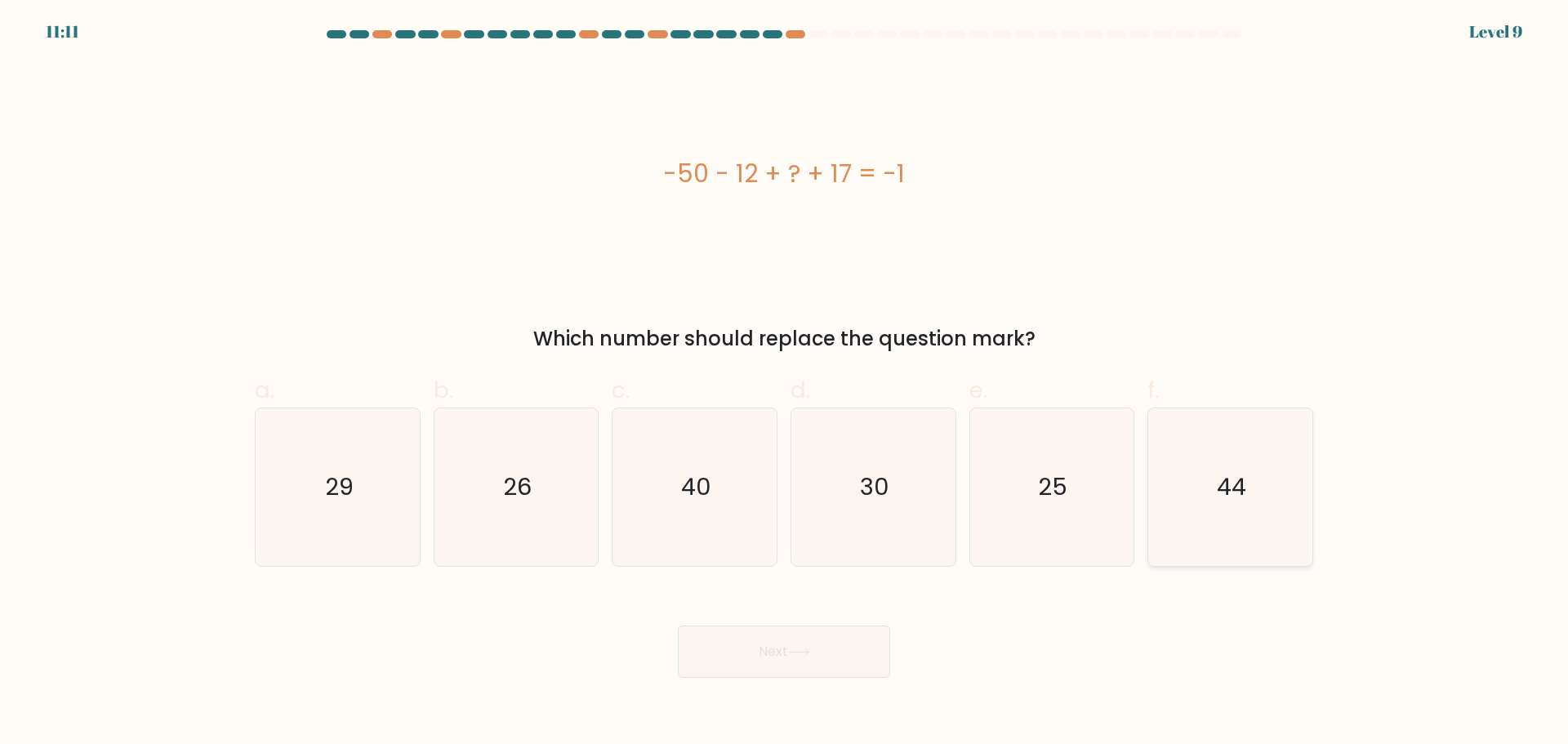
click at [1239, 514] on icon "44" at bounding box center [1230, 487] width 157 height 157
click at [785, 383] on input "f. 44" at bounding box center [784, 378] width 1 height 11
radio input "true"
click at [847, 650] on button "Next" at bounding box center [784, 652] width 213 height 52
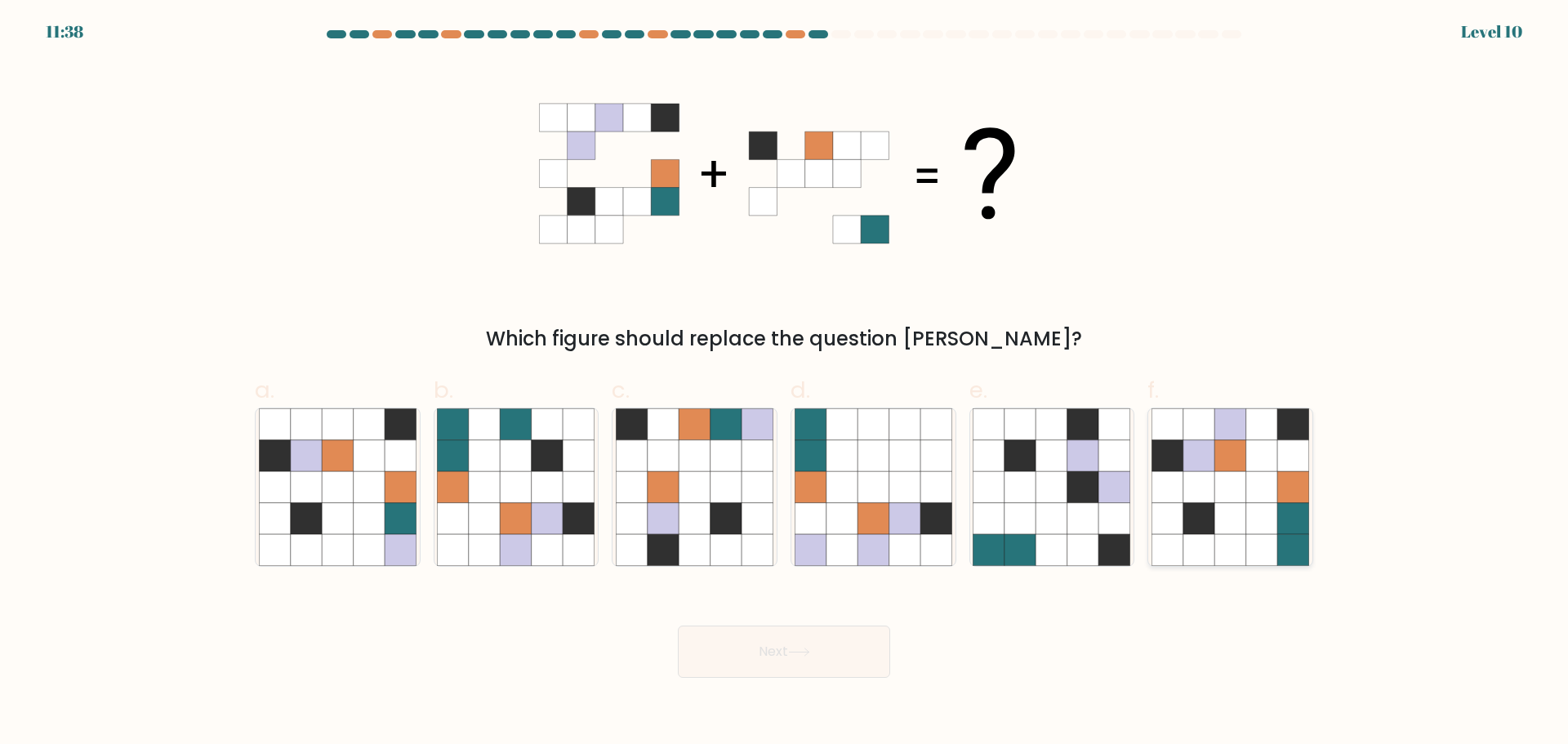
click at [1245, 490] on icon at bounding box center [1230, 487] width 31 height 31
click at [785, 383] on input "f." at bounding box center [784, 378] width 1 height 11
radio input "true"
click at [776, 630] on button "Next" at bounding box center [784, 652] width 213 height 52
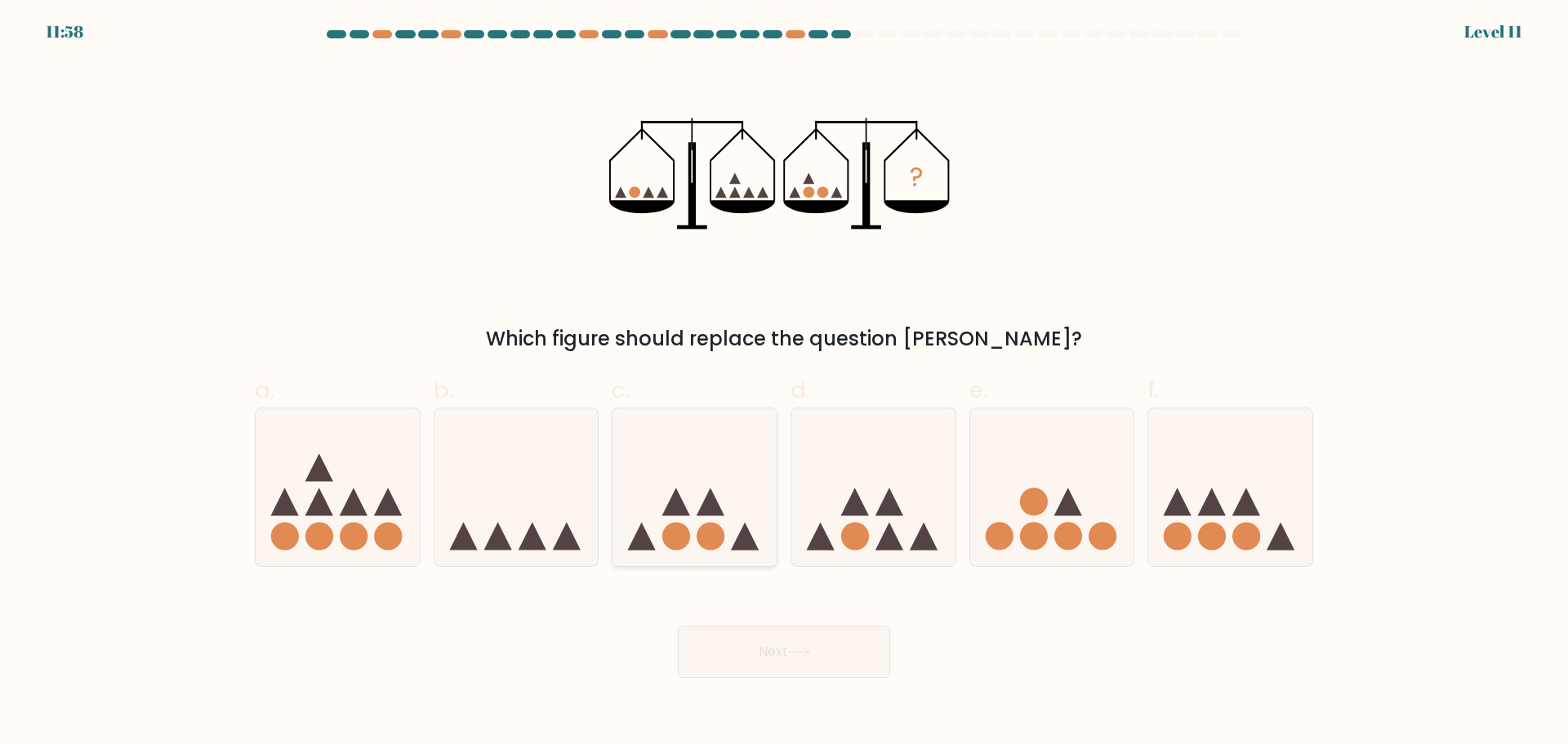
click at [714, 553] on icon at bounding box center [695, 487] width 164 height 135
click at [784, 383] on input "c." at bounding box center [784, 378] width 1 height 11
radio input "true"
click at [799, 637] on button "Next" at bounding box center [784, 652] width 213 height 52
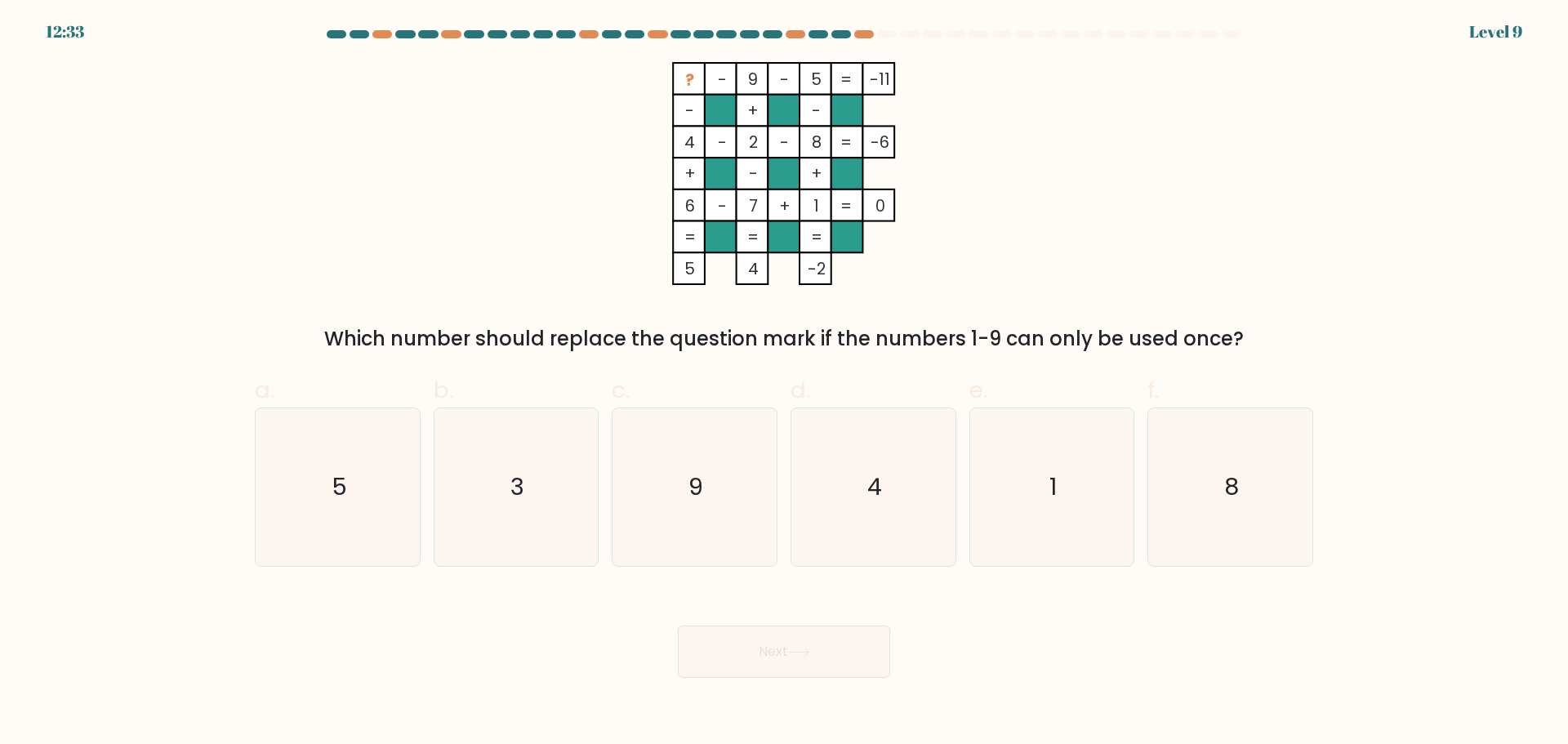
click at [241, 476] on form at bounding box center [784, 354] width 1568 height 648
click at [301, 488] on icon "5" at bounding box center [338, 487] width 157 height 157
click at [784, 383] on input "a. 5" at bounding box center [784, 378] width 1 height 11
radio input "true"
click at [765, 636] on button "Next" at bounding box center [784, 652] width 213 height 52
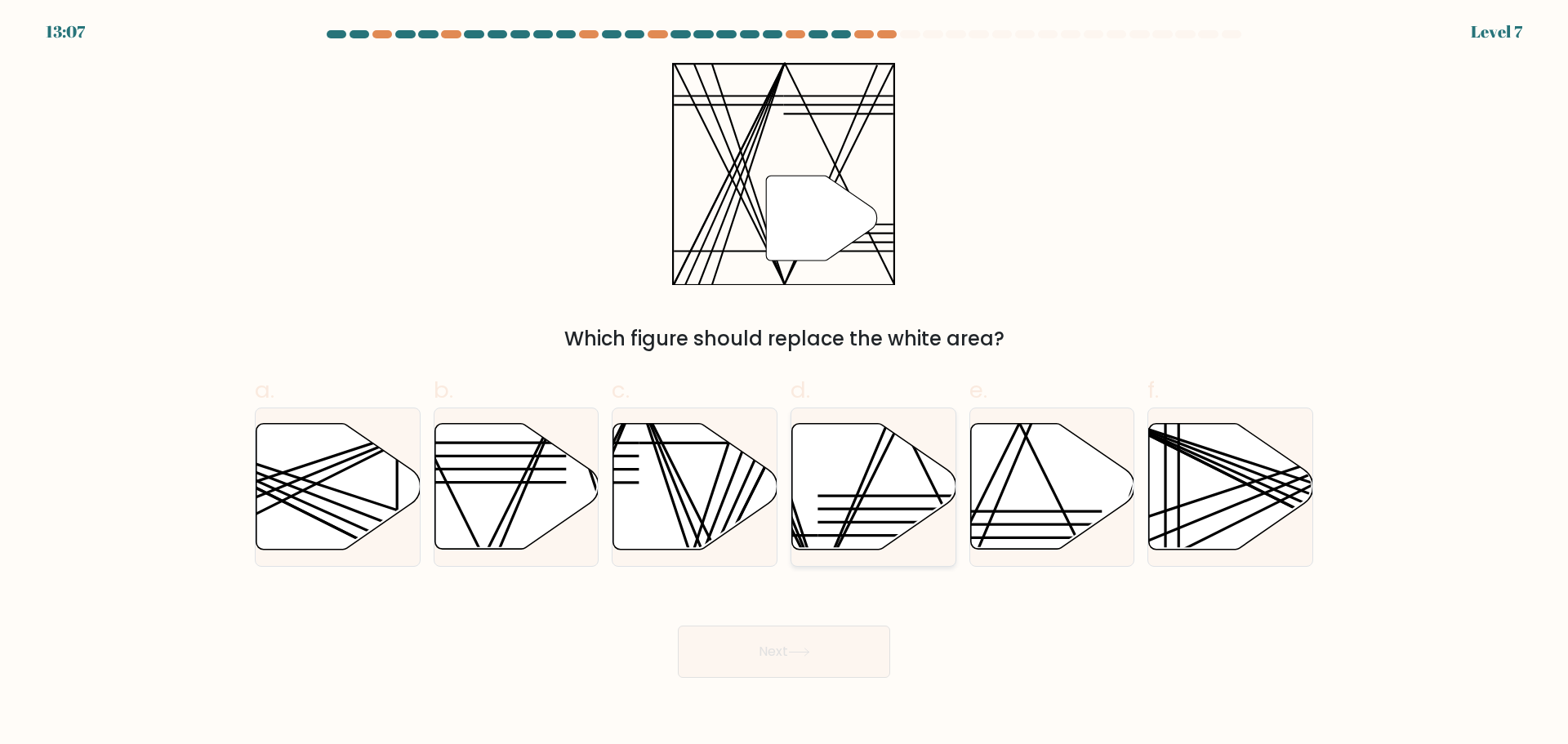
click at [862, 520] on icon at bounding box center [875, 486] width 164 height 126
click at [785, 383] on input "d." at bounding box center [784, 378] width 1 height 11
radio input "true"
click at [810, 655] on icon at bounding box center [799, 652] width 22 height 9
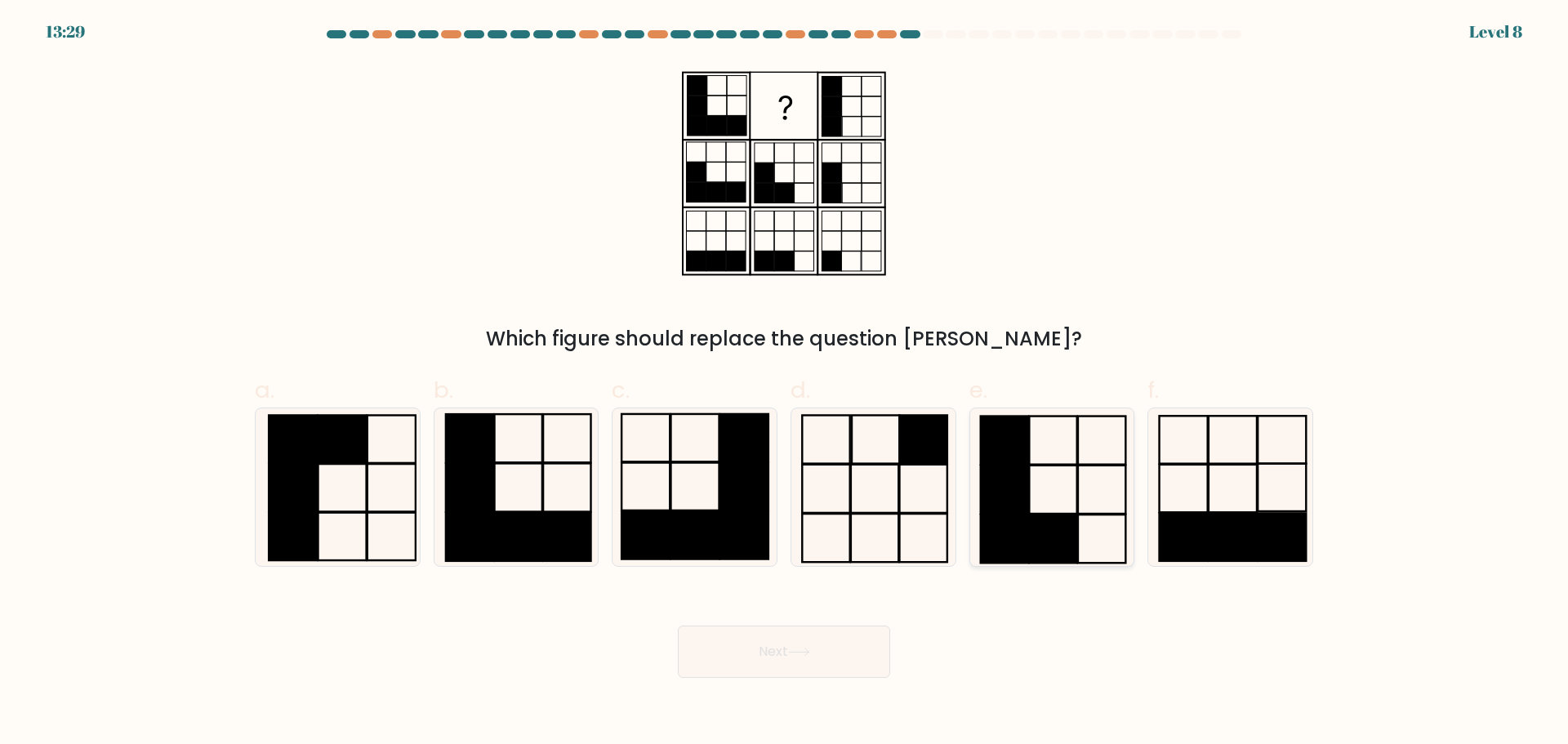
click at [1054, 544] on rect at bounding box center [1054, 538] width 47 height 48
click at [785, 383] on input "e." at bounding box center [784, 378] width 1 height 11
radio input "true"
click at [780, 664] on button "Next" at bounding box center [784, 652] width 213 height 52
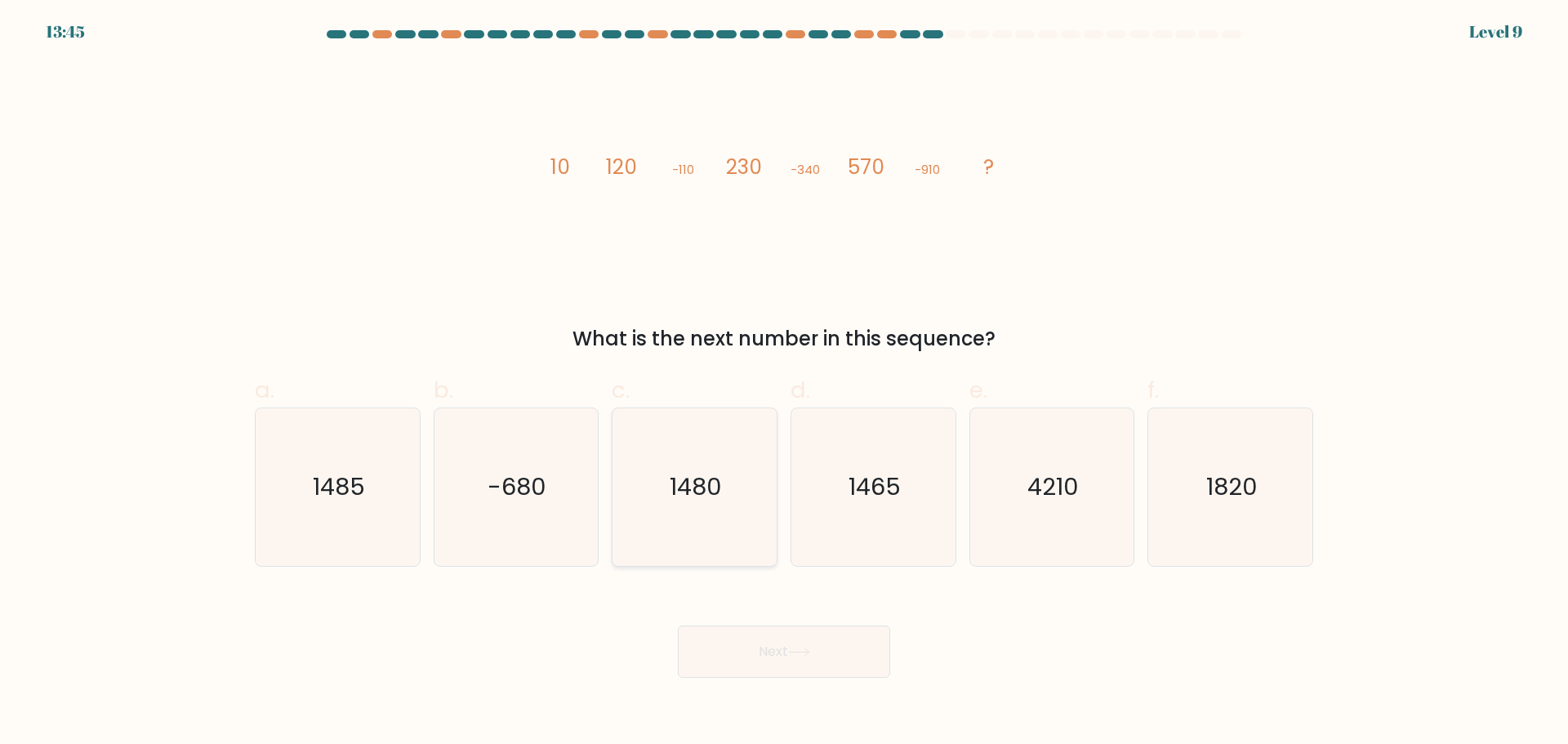
click at [682, 515] on icon "1480" at bounding box center [694, 487] width 157 height 157
click at [784, 383] on input "c. 1480" at bounding box center [784, 378] width 1 height 11
radio input "true"
click at [775, 659] on button "Next" at bounding box center [784, 652] width 213 height 52
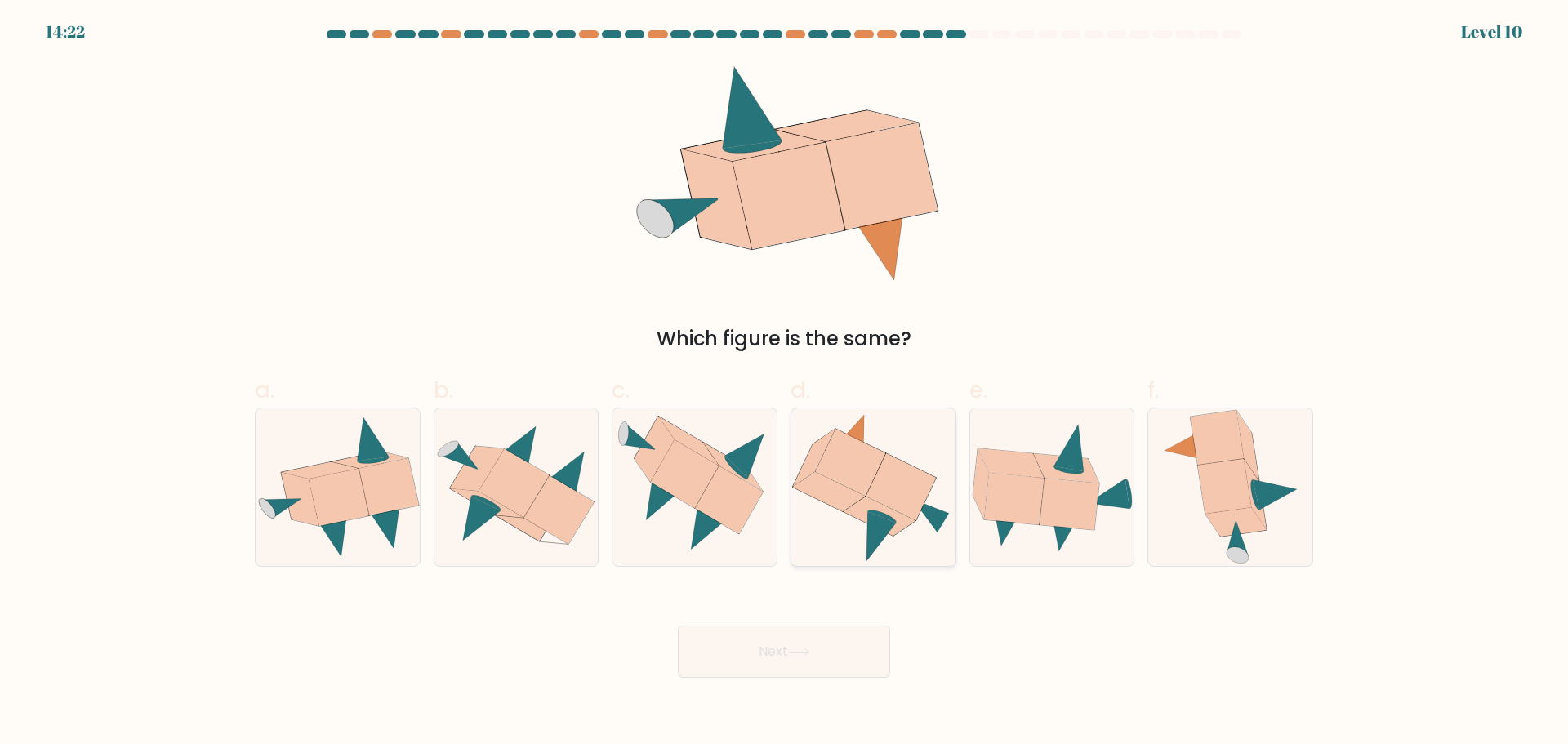
click at [869, 539] on icon at bounding box center [882, 536] width 30 height 49
click at [785, 383] on input "d." at bounding box center [784, 378] width 1 height 11
radio input "true"
click at [826, 636] on button "Next" at bounding box center [784, 652] width 213 height 52
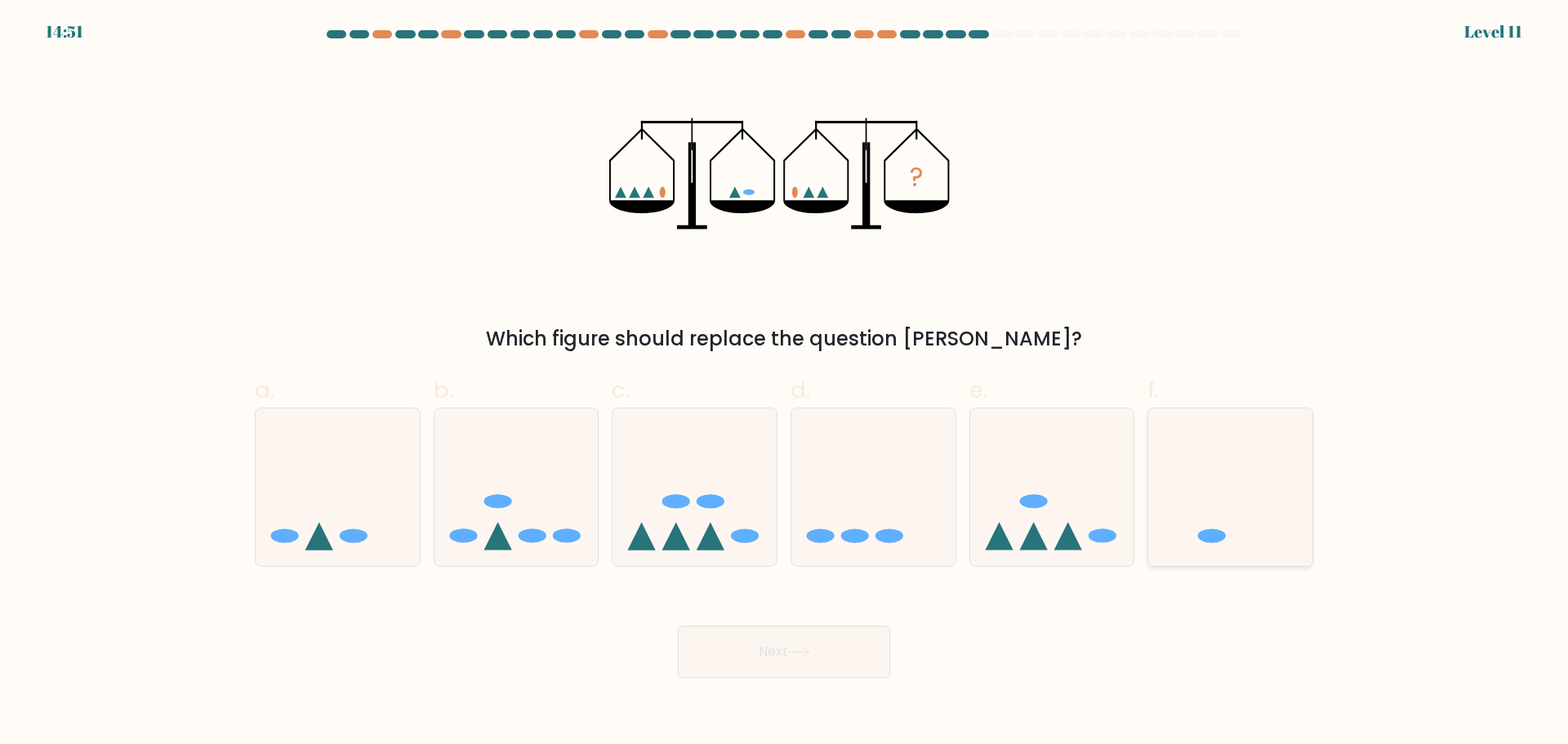
click at [1239, 544] on icon at bounding box center [1230, 487] width 164 height 135
click at [785, 383] on input "f." at bounding box center [784, 378] width 1 height 11
radio input "true"
drag, startPoint x: 908, startPoint y: 649, endPoint x: 836, endPoint y: 653, distance: 72.1
click at [830, 659] on div "Next" at bounding box center [783, 632] width 1078 height 91
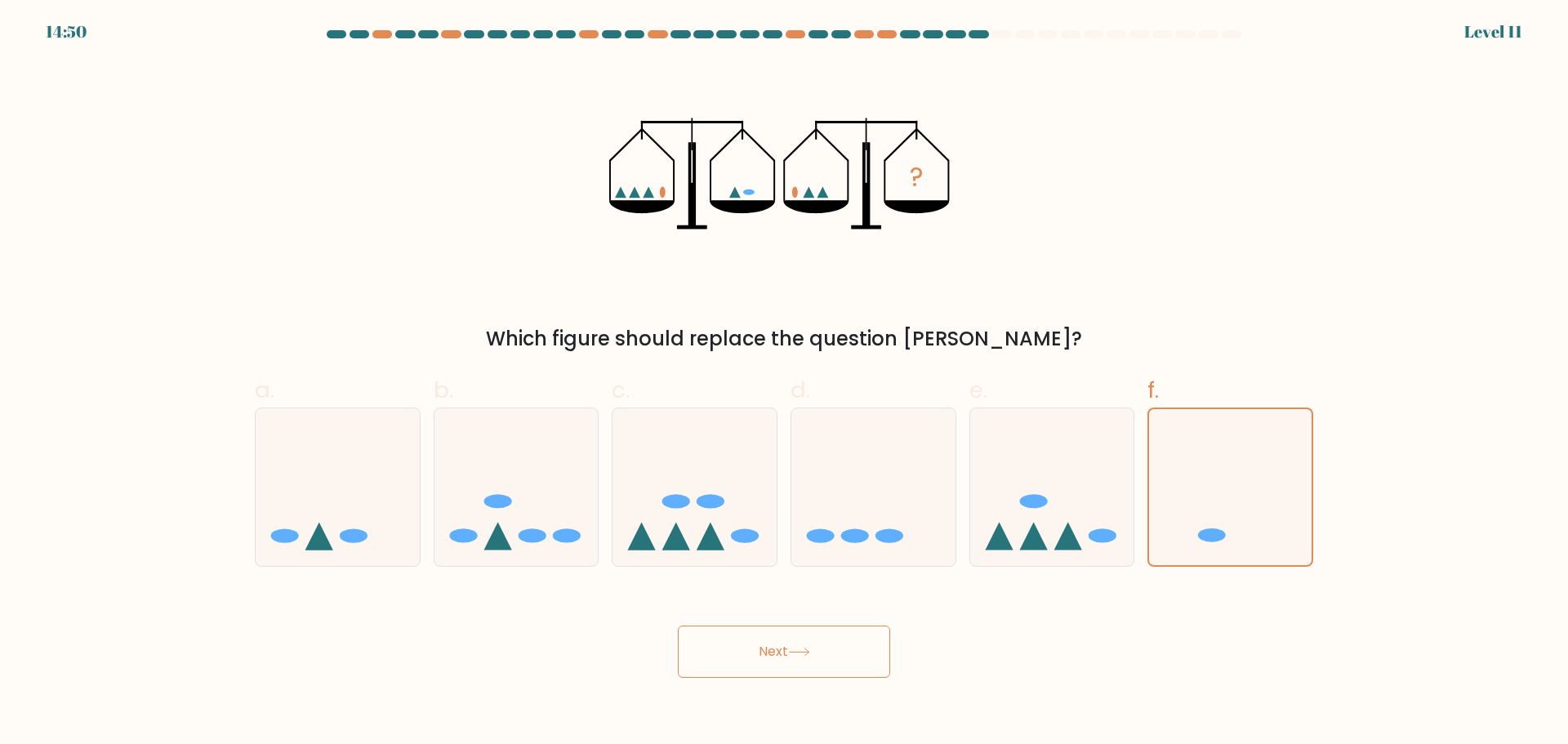
click at [841, 647] on button "Next" at bounding box center [784, 652] width 213 height 52
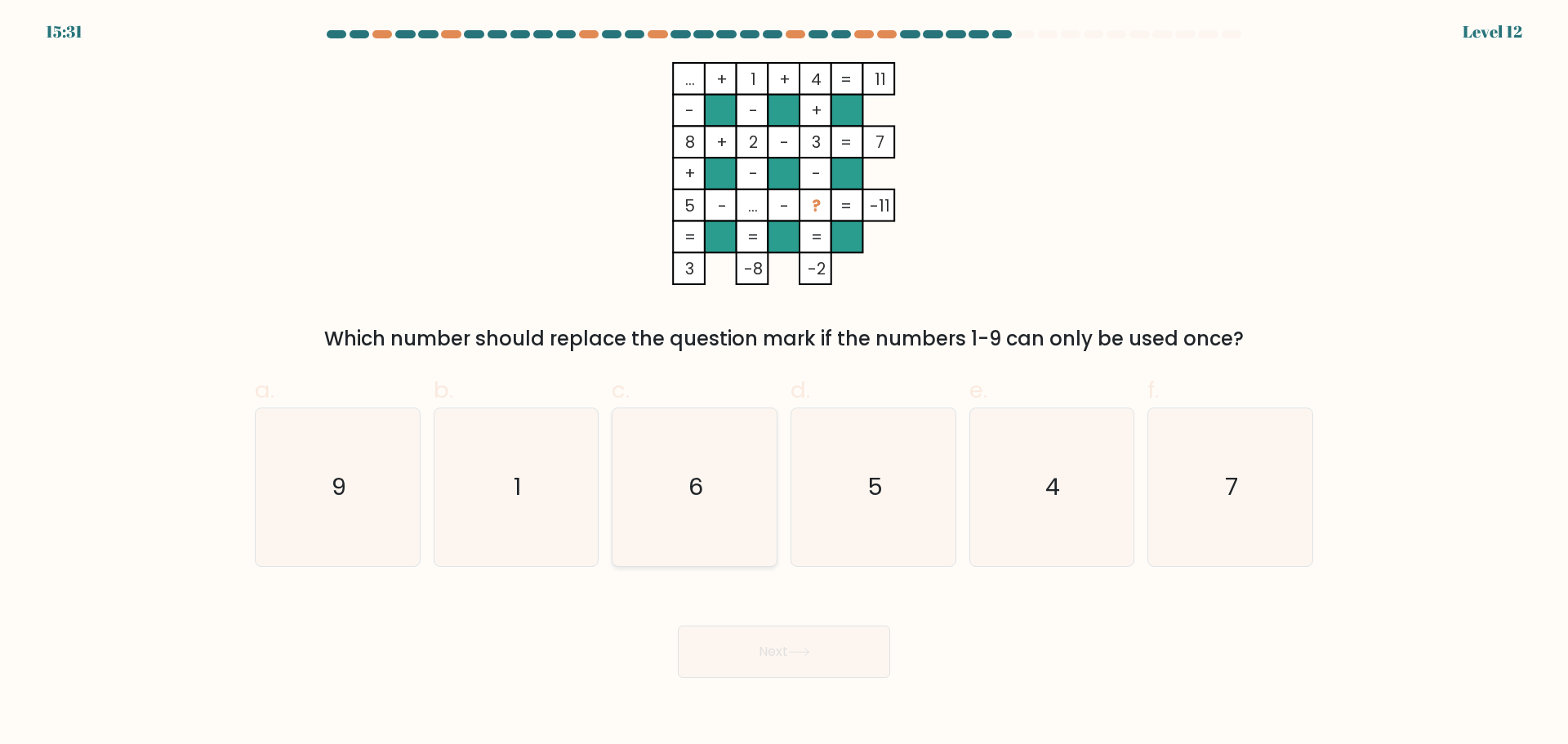
click at [703, 547] on icon "6" at bounding box center [694, 487] width 157 height 157
click at [784, 383] on input "c. 6" at bounding box center [784, 378] width 1 height 11
radio input "true"
click at [757, 641] on button "Next" at bounding box center [784, 652] width 213 height 52
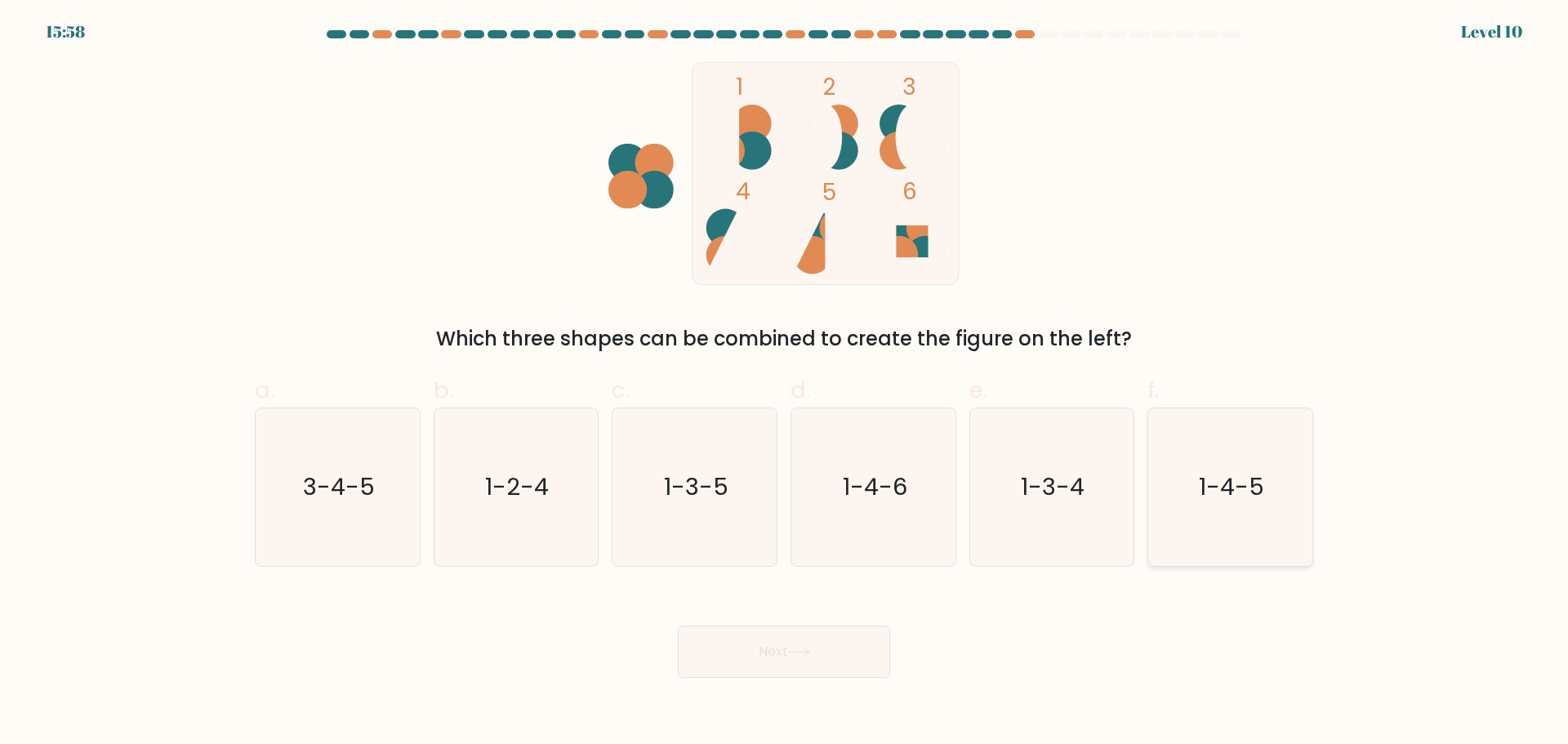
click at [1221, 523] on icon "1-4-5" at bounding box center [1230, 487] width 157 height 157
click at [785, 383] on input "f. 1-4-5" at bounding box center [784, 378] width 1 height 11
radio input "true"
click at [739, 650] on button "Next" at bounding box center [784, 652] width 213 height 52
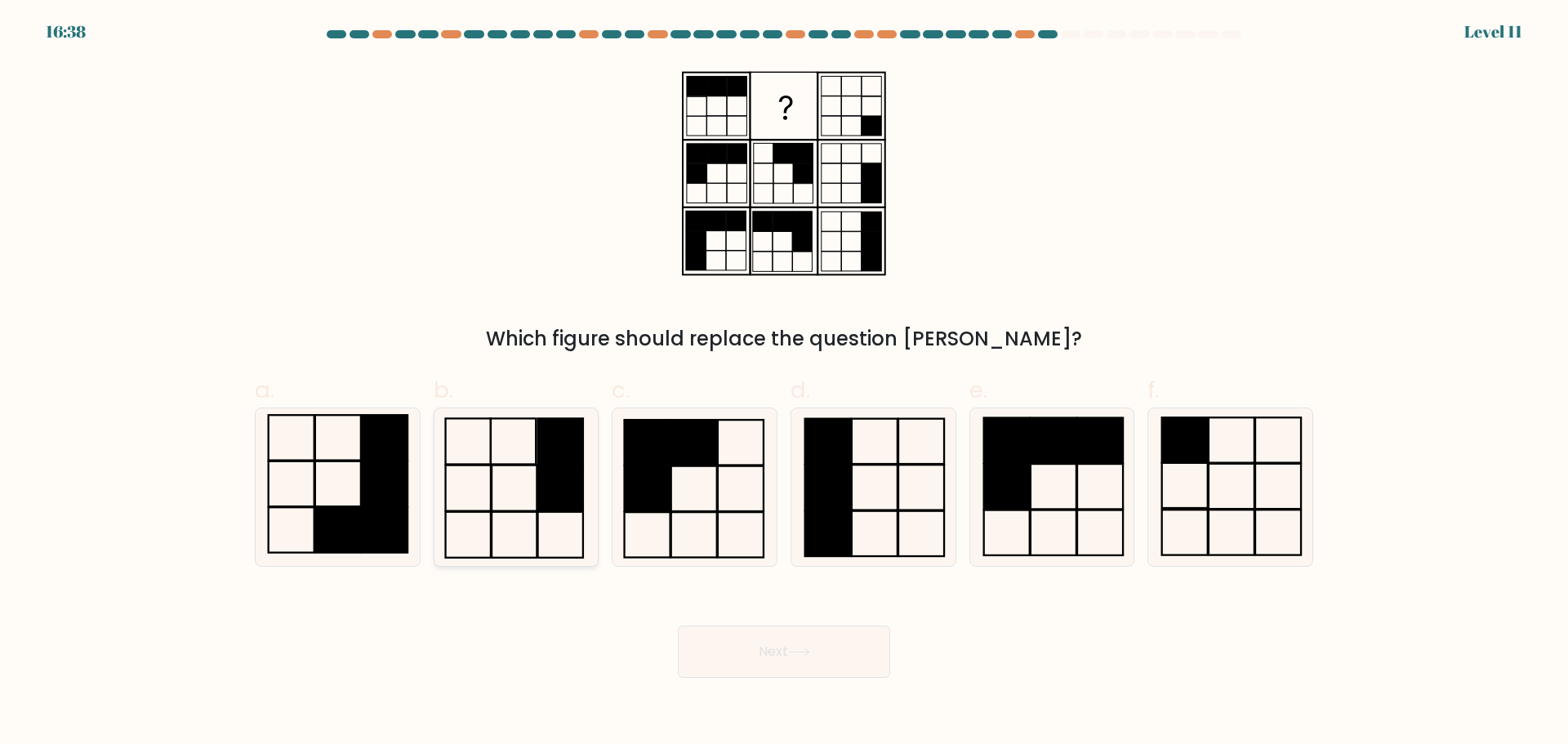
click at [545, 518] on icon at bounding box center [516, 487] width 157 height 157
click at [784, 383] on input "b." at bounding box center [784, 378] width 1 height 11
radio input "true"
click at [781, 657] on button "Next" at bounding box center [784, 652] width 213 height 52
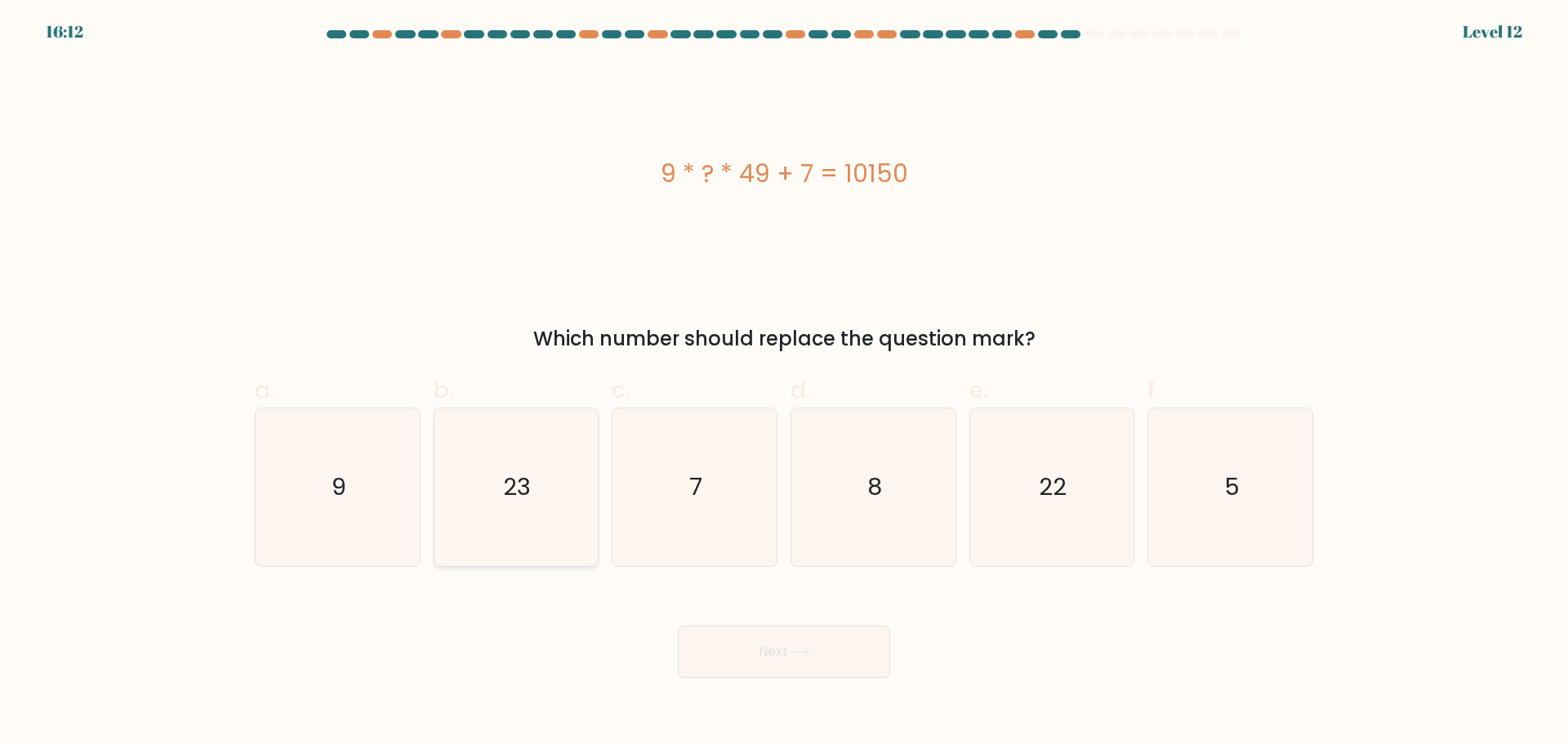
drag, startPoint x: 531, startPoint y: 515, endPoint x: 551, endPoint y: 533, distance: 26.9
click at [532, 515] on icon "23" at bounding box center [516, 487] width 157 height 157
click at [784, 383] on input "b. 23" at bounding box center [784, 378] width 1 height 11
radio input "true"
click at [812, 666] on button "Next" at bounding box center [784, 652] width 213 height 52
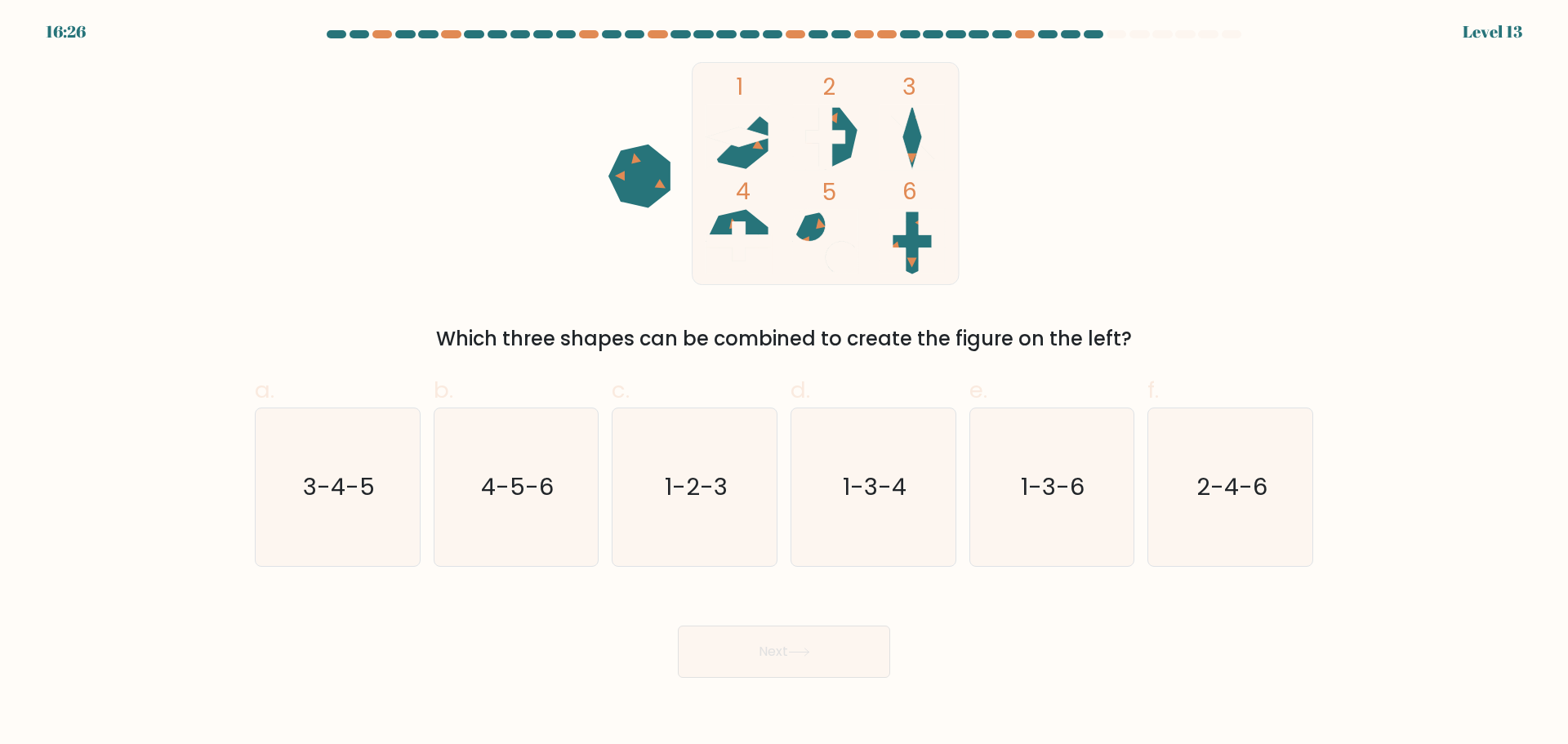
click at [843, 157] on icon at bounding box center [825, 138] width 63 height 62
drag, startPoint x: 1247, startPoint y: 534, endPoint x: 914, endPoint y: 648, distance: 352.0
click at [1246, 535] on icon "2-4-6" at bounding box center [1230, 487] width 157 height 157
click at [785, 383] on input "f. 2-4-6" at bounding box center [784, 378] width 1 height 11
radio input "true"
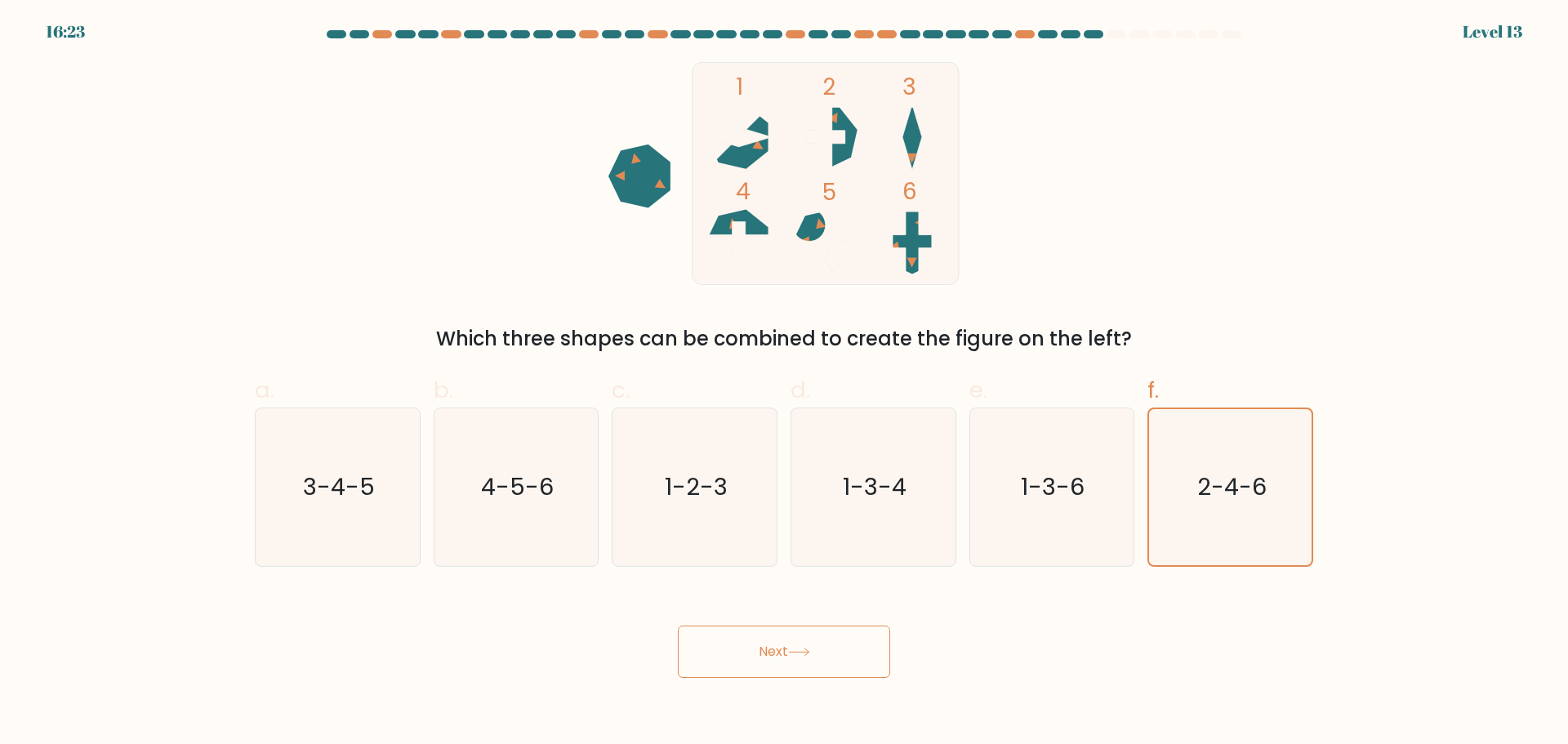
click at [784, 647] on button "Next" at bounding box center [784, 652] width 213 height 52
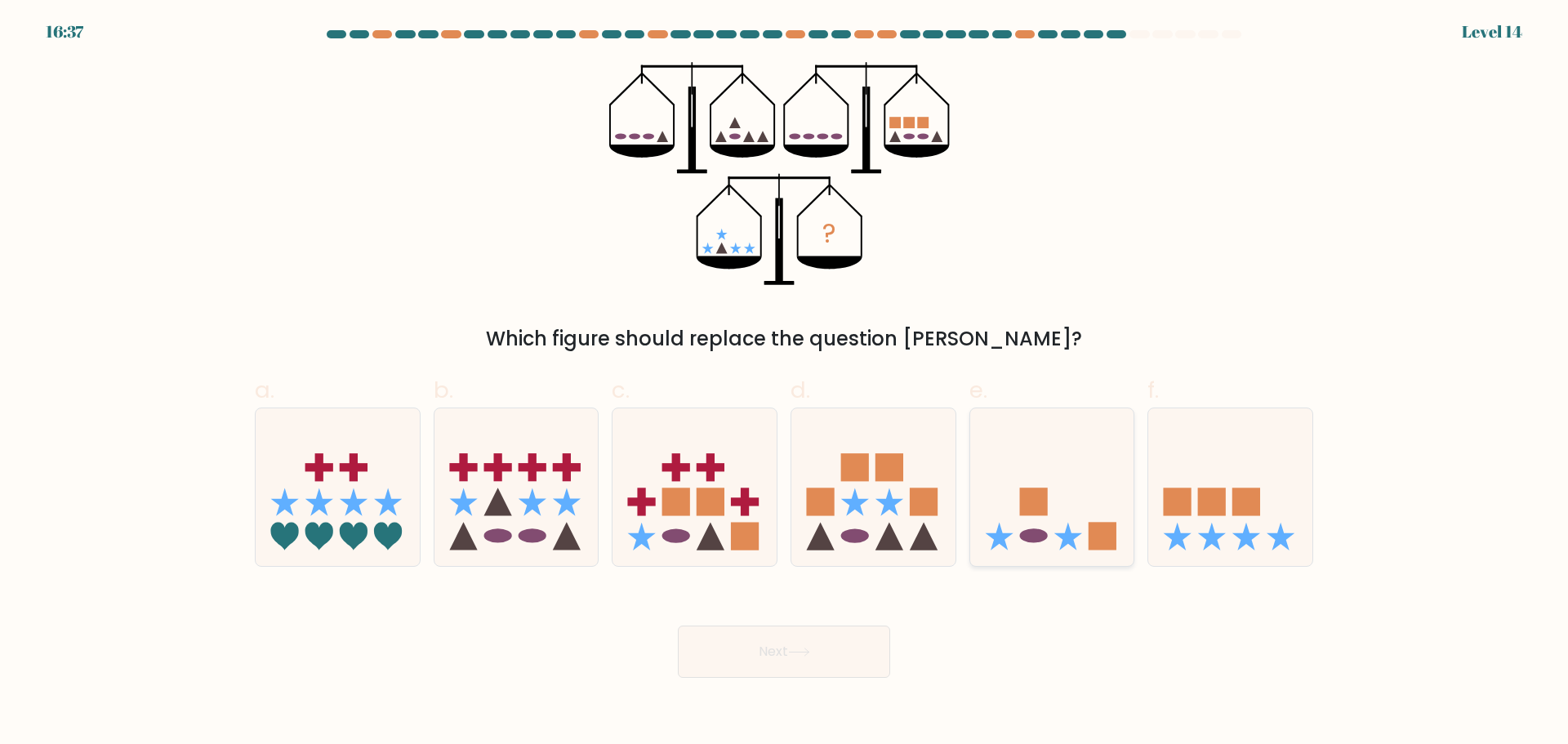
click at [1036, 533] on ellipse at bounding box center [1033, 536] width 28 height 14
click at [785, 383] on input "e." at bounding box center [784, 378] width 1 height 11
radio input "true"
click at [827, 641] on button "Next" at bounding box center [784, 652] width 213 height 52
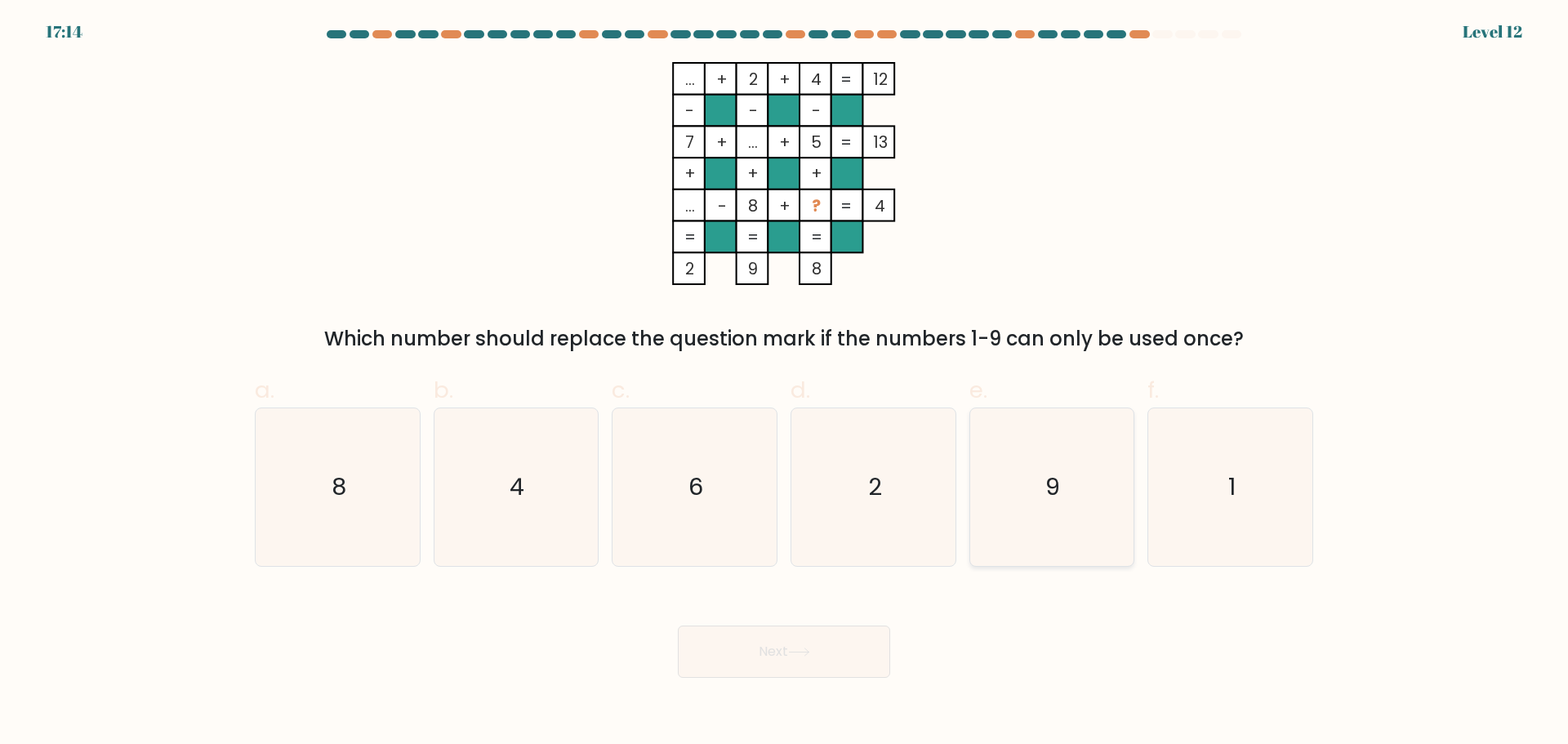
click at [1129, 481] on div "9" at bounding box center [1052, 487] width 166 height 159
click at [785, 383] on input "e. 9" at bounding box center [784, 378] width 1 height 11
radio input "true"
click at [769, 662] on button "Next" at bounding box center [784, 652] width 213 height 52
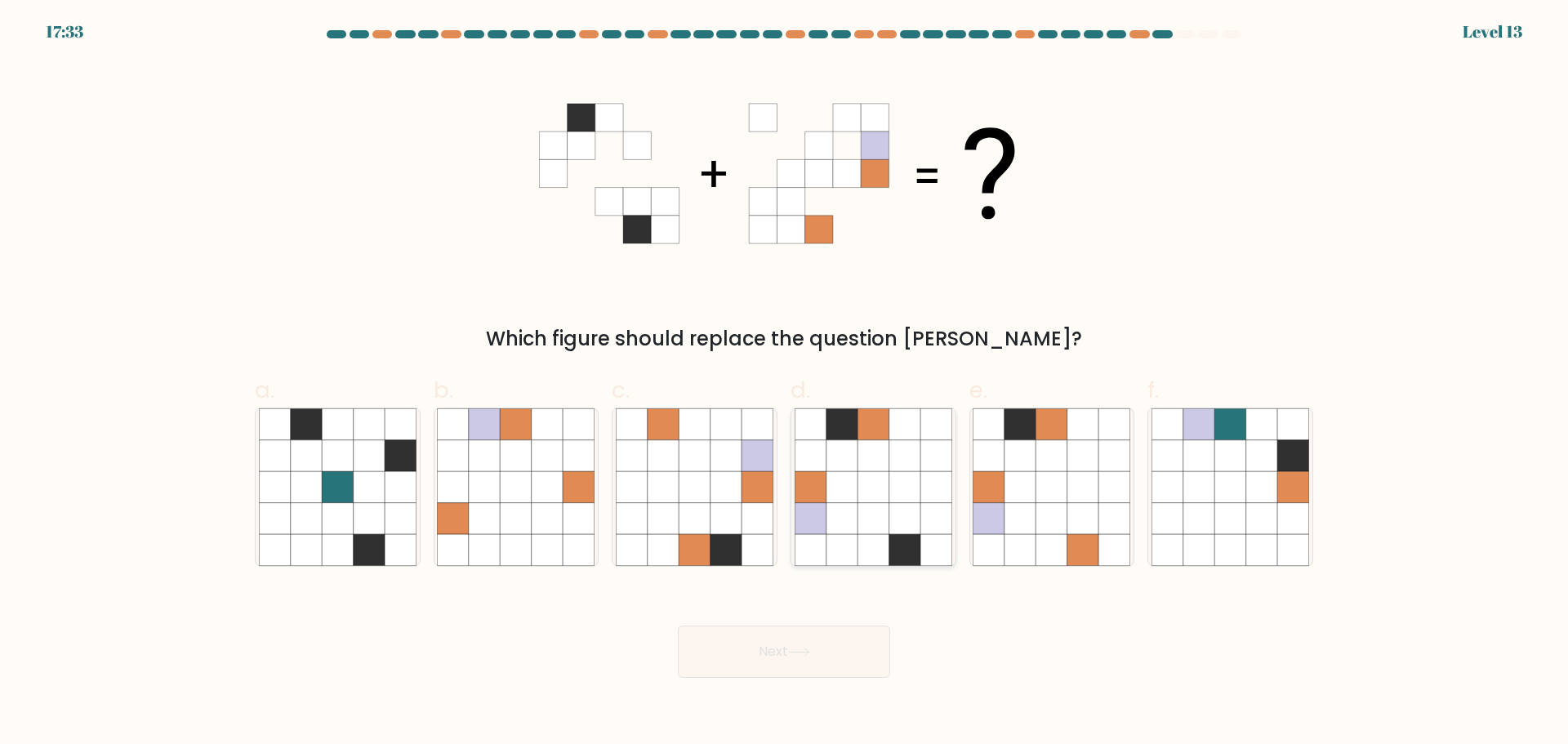
click at [876, 548] on icon at bounding box center [873, 549] width 31 height 31
click at [785, 383] on input "d." at bounding box center [784, 378] width 1 height 11
radio input "true"
click at [780, 659] on button "Next" at bounding box center [784, 652] width 213 height 52
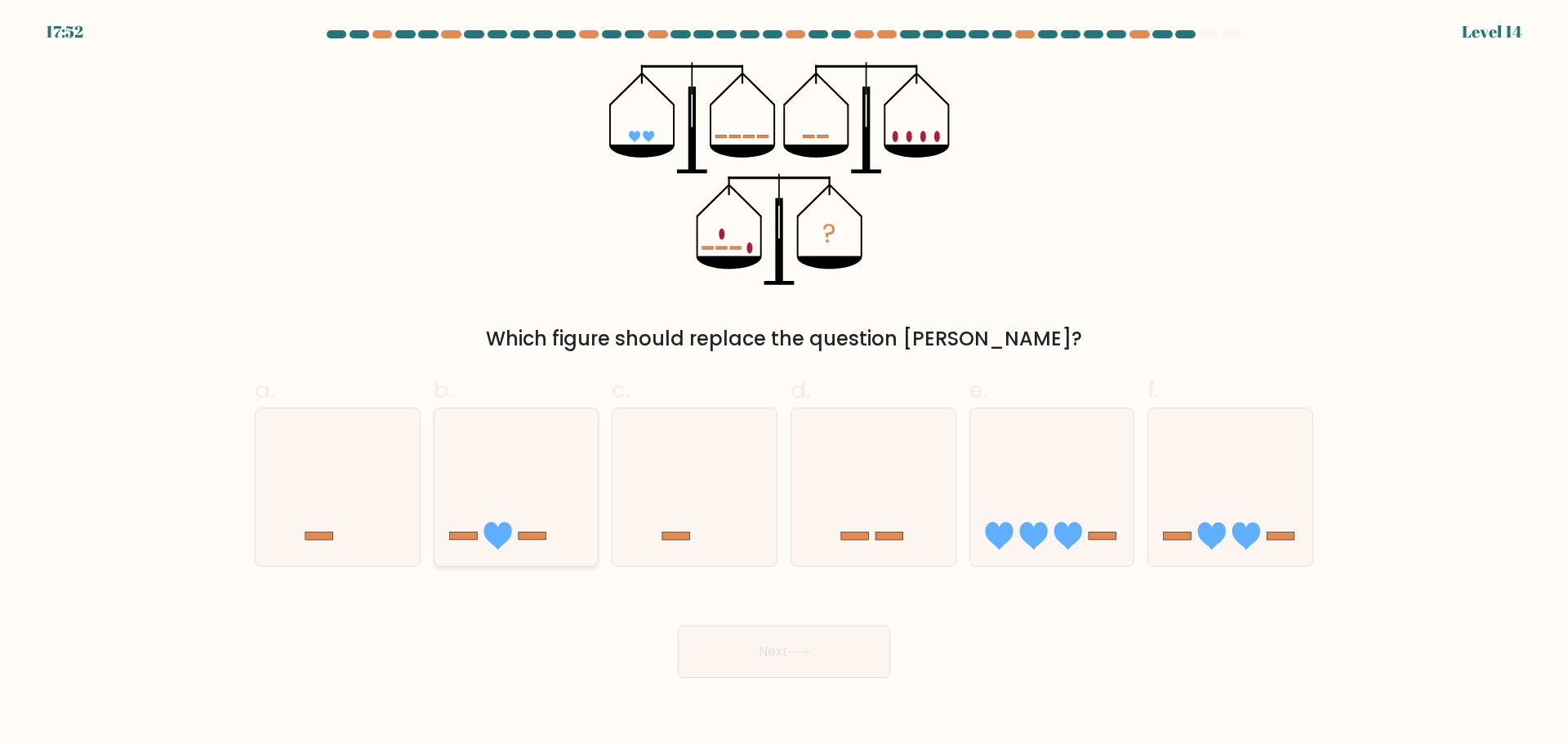
click at [510, 490] on icon at bounding box center [516, 487] width 164 height 135
click at [784, 383] on input "b." at bounding box center [784, 378] width 1 height 11
radio input "true"
click at [784, 662] on button "Next" at bounding box center [784, 652] width 213 height 52
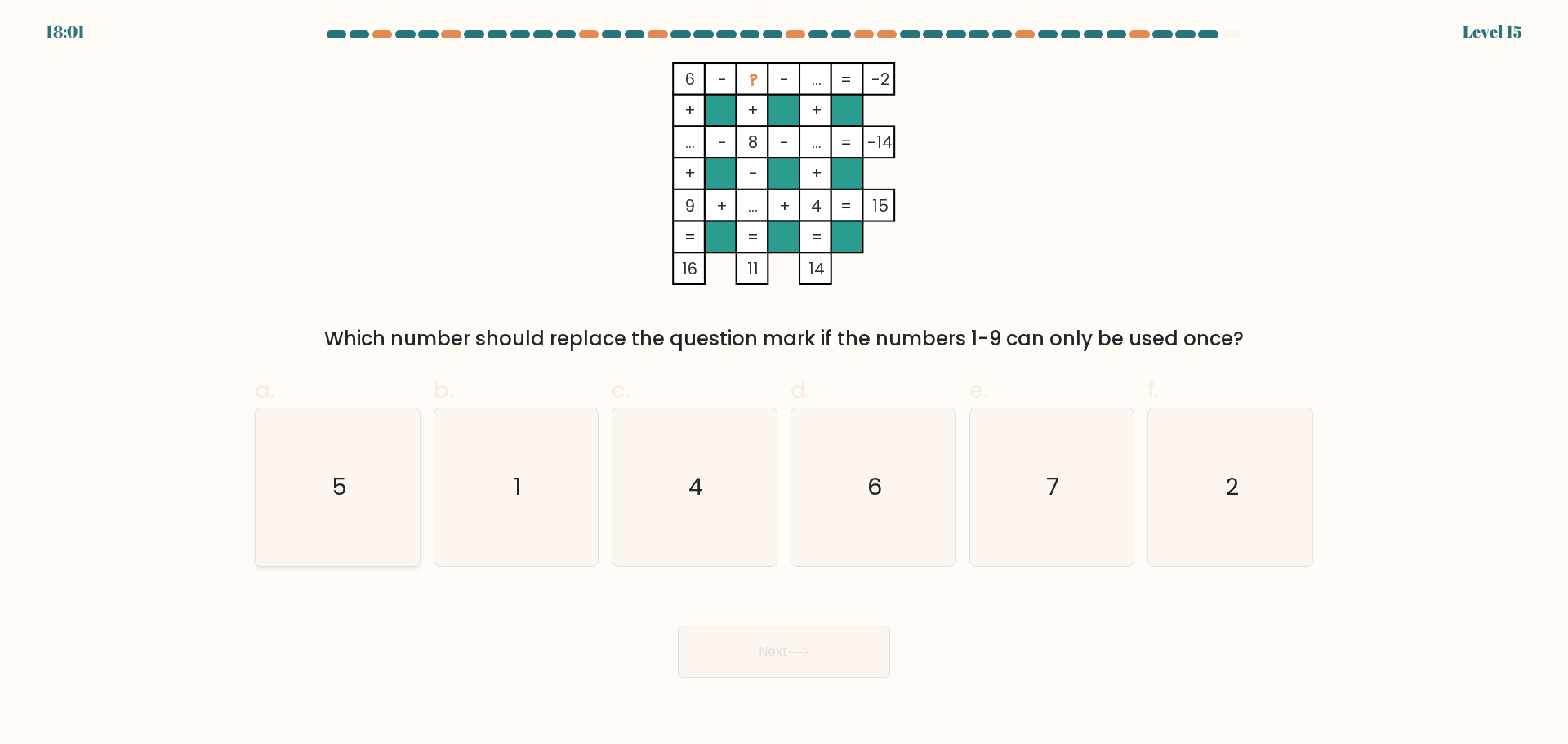
click at [396, 520] on icon "5" at bounding box center [338, 487] width 157 height 157
click at [784, 383] on input "a. 5" at bounding box center [784, 378] width 1 height 11
radio input "true"
click at [833, 655] on button "Next" at bounding box center [784, 652] width 213 height 52
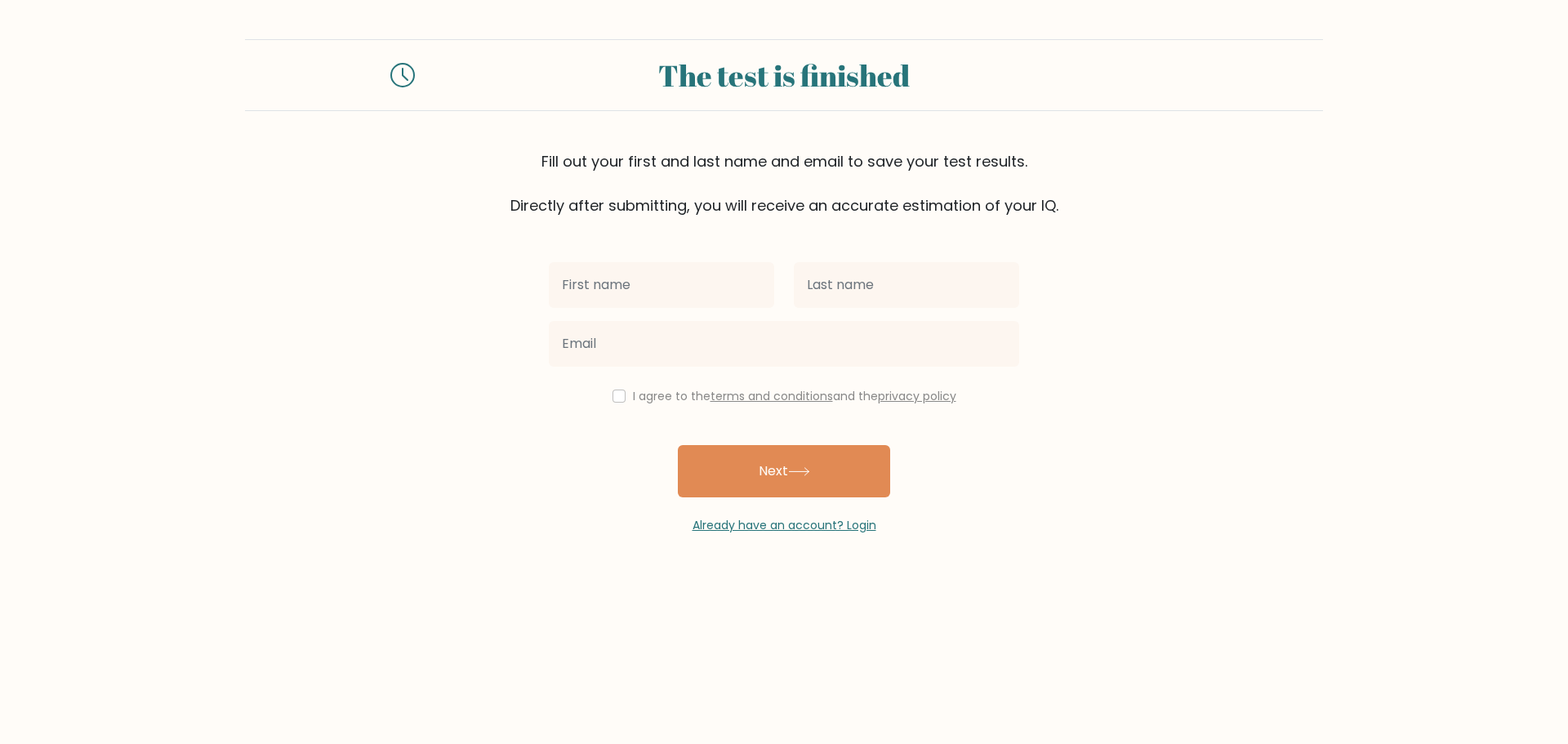
click at [723, 280] on input "text" at bounding box center [661, 285] width 225 height 46
click at [900, 290] on input "text" at bounding box center [907, 285] width 225 height 46
type input "Steffens"
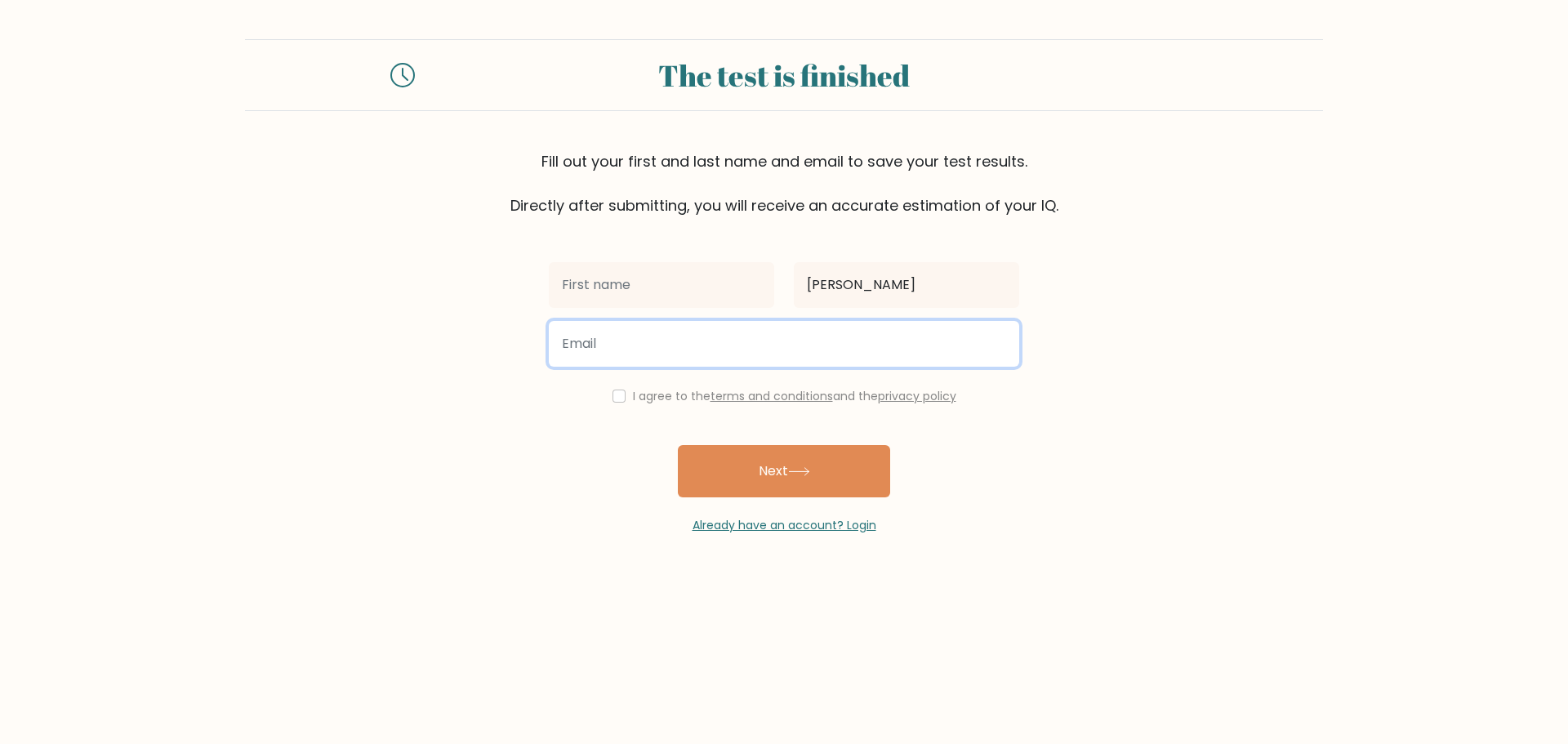
click at [821, 339] on input "email" at bounding box center [784, 344] width 471 height 46
type input "steffens.mareike@web.de"
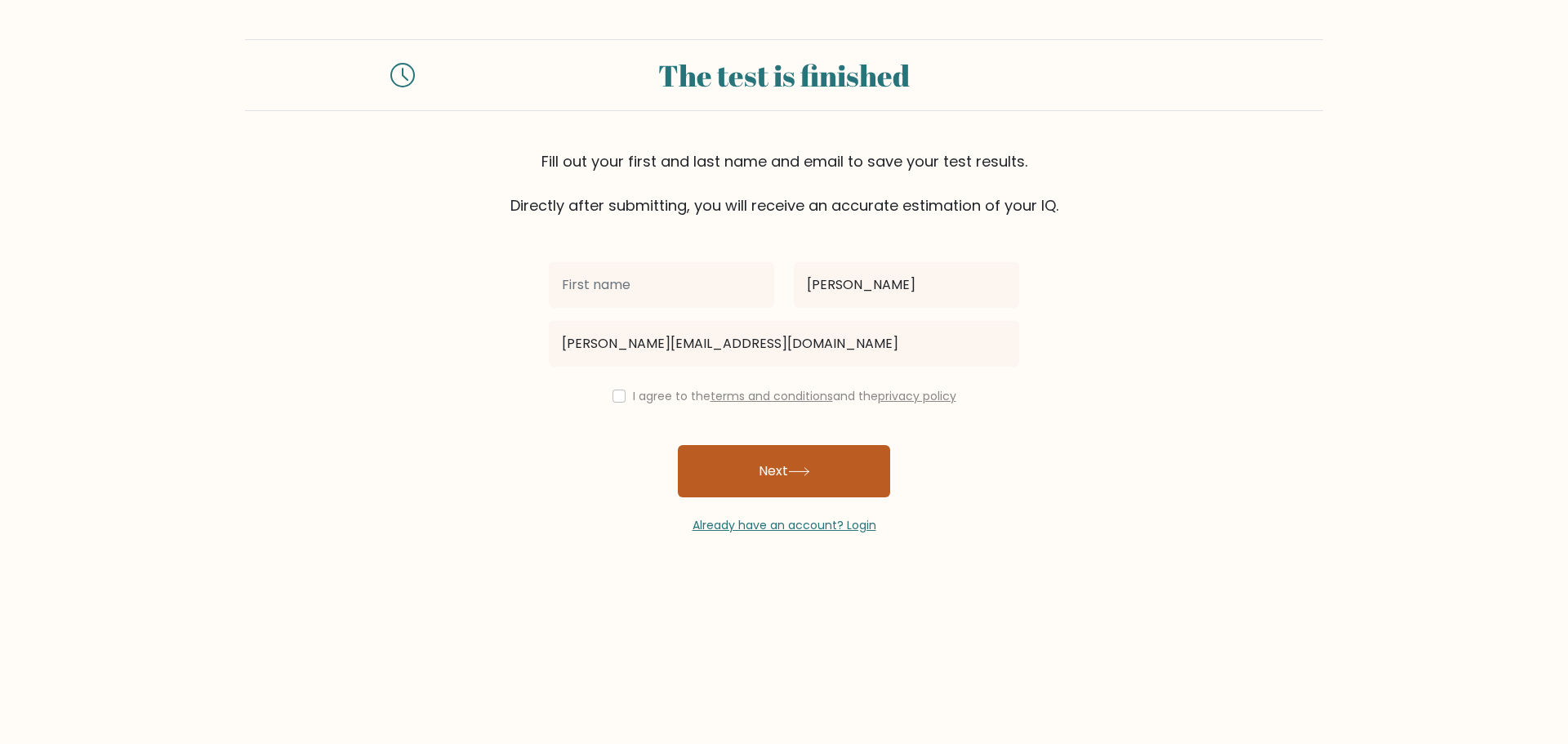
click at [818, 480] on button "Next" at bounding box center [784, 471] width 213 height 52
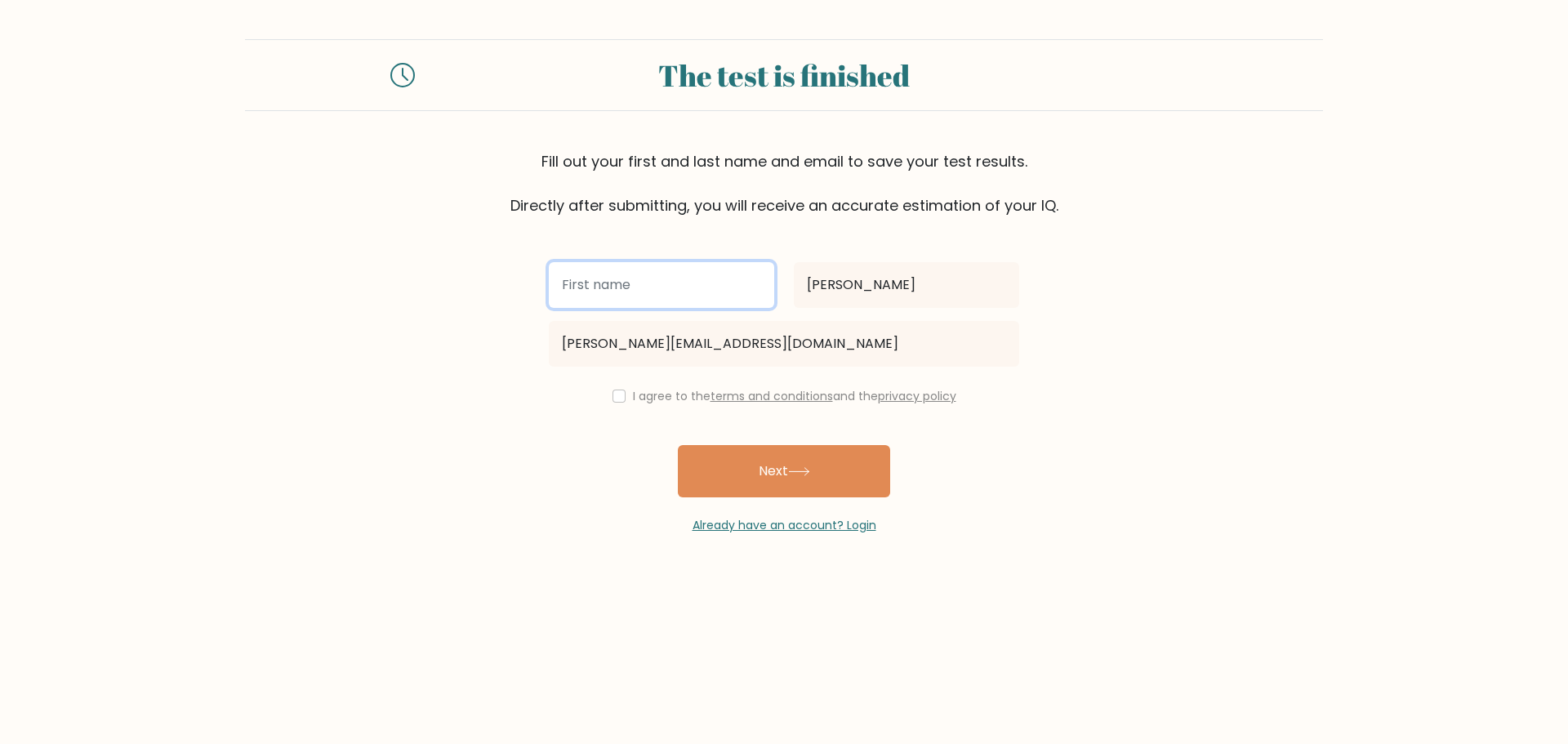
click at [685, 277] on input "text" at bounding box center [661, 285] width 225 height 46
type input "Mareike"
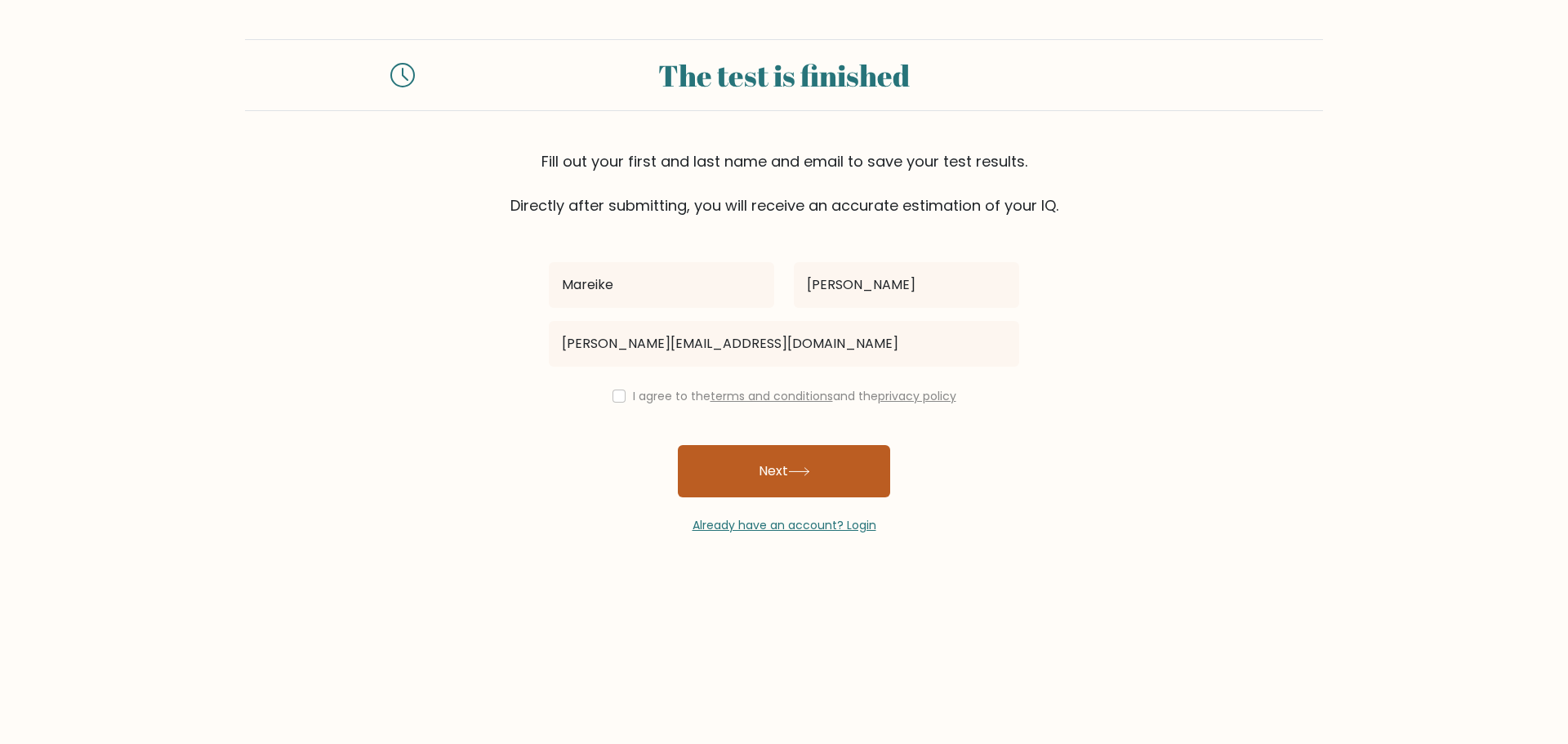
click at [840, 481] on button "Next" at bounding box center [784, 471] width 213 height 52
click at [613, 395] on input "checkbox" at bounding box center [619, 395] width 13 height 13
checkbox input "true"
click at [841, 490] on button "Next" at bounding box center [784, 471] width 213 height 52
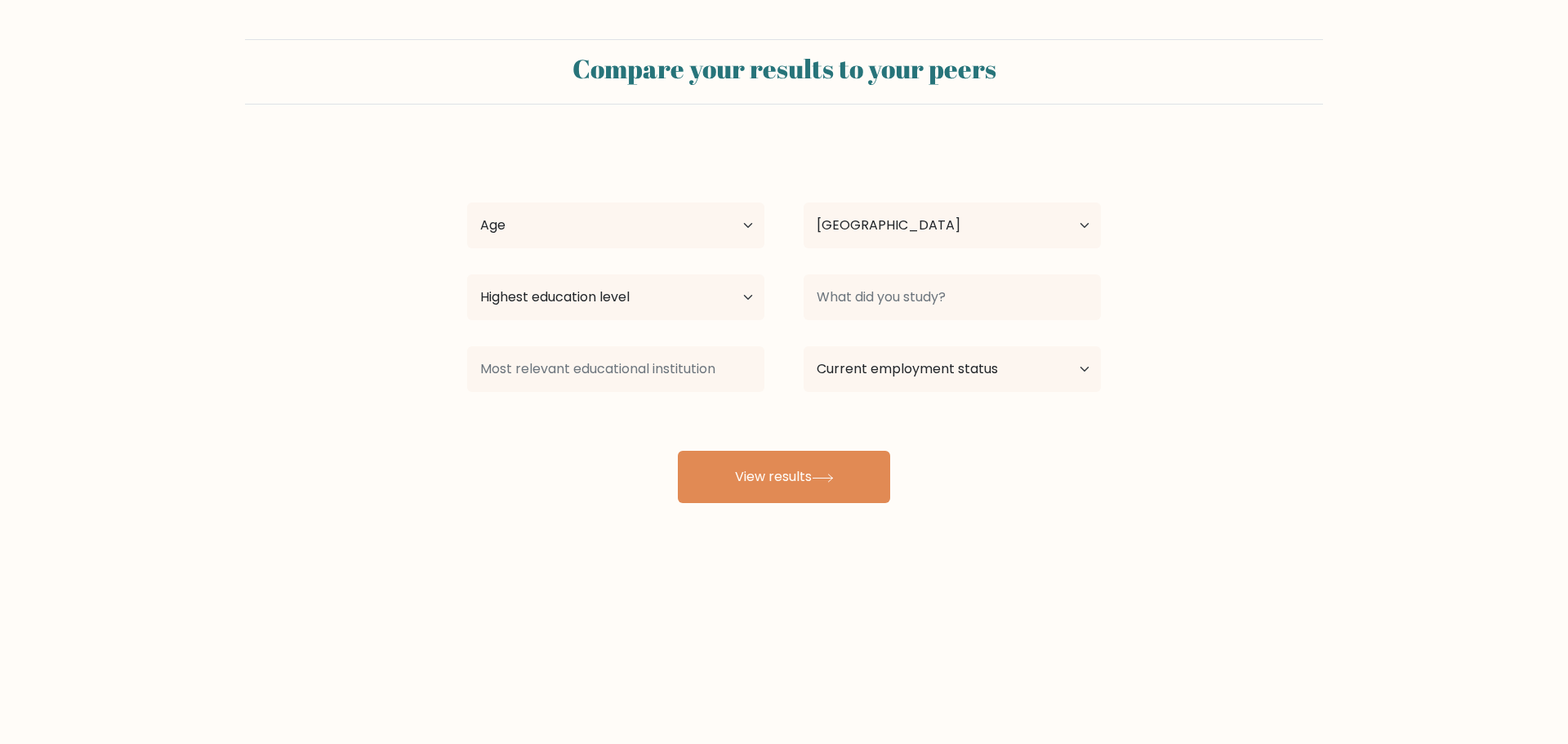
select select "DE"
click at [676, 223] on select "Age Under 18 years old 18-24 years old 25-34 years old 35-44 years old 45-54 ye…" at bounding box center [616, 225] width 297 height 46
select select "25_34"
click at [467, 202] on select "Age Under 18 years old 18-24 years old 25-34 years old 35-44 years old 45-54 ye…" at bounding box center [616, 225] width 297 height 46
click at [637, 312] on select "Highest education level No schooling Primary Lower Secondary Upper Secondary Oc…" at bounding box center [616, 297] width 297 height 46
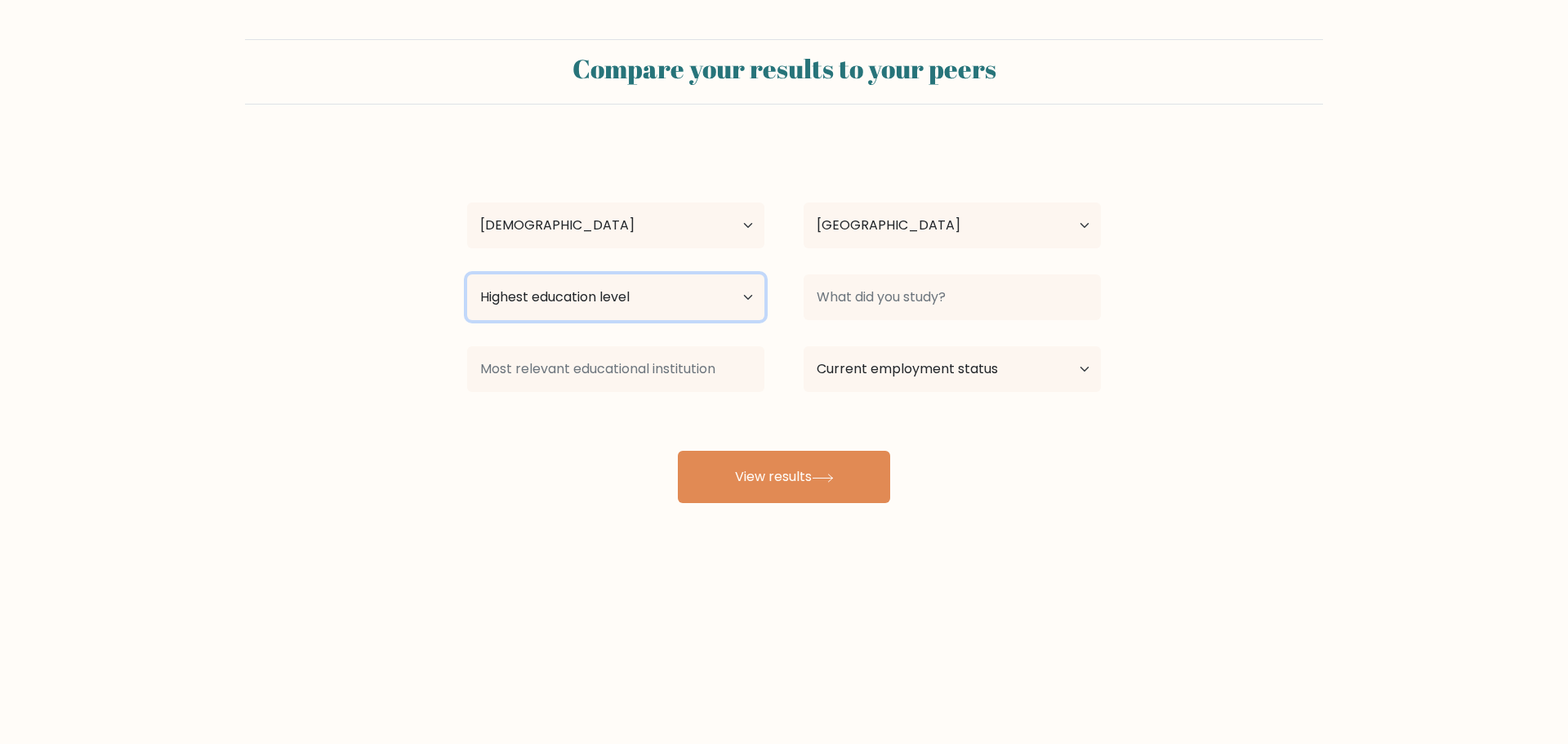
select select "masters_degree"
click at [467, 274] on select "Highest education level No schooling Primary Lower Secondary Upper Secondary Oc…" at bounding box center [616, 297] width 297 height 46
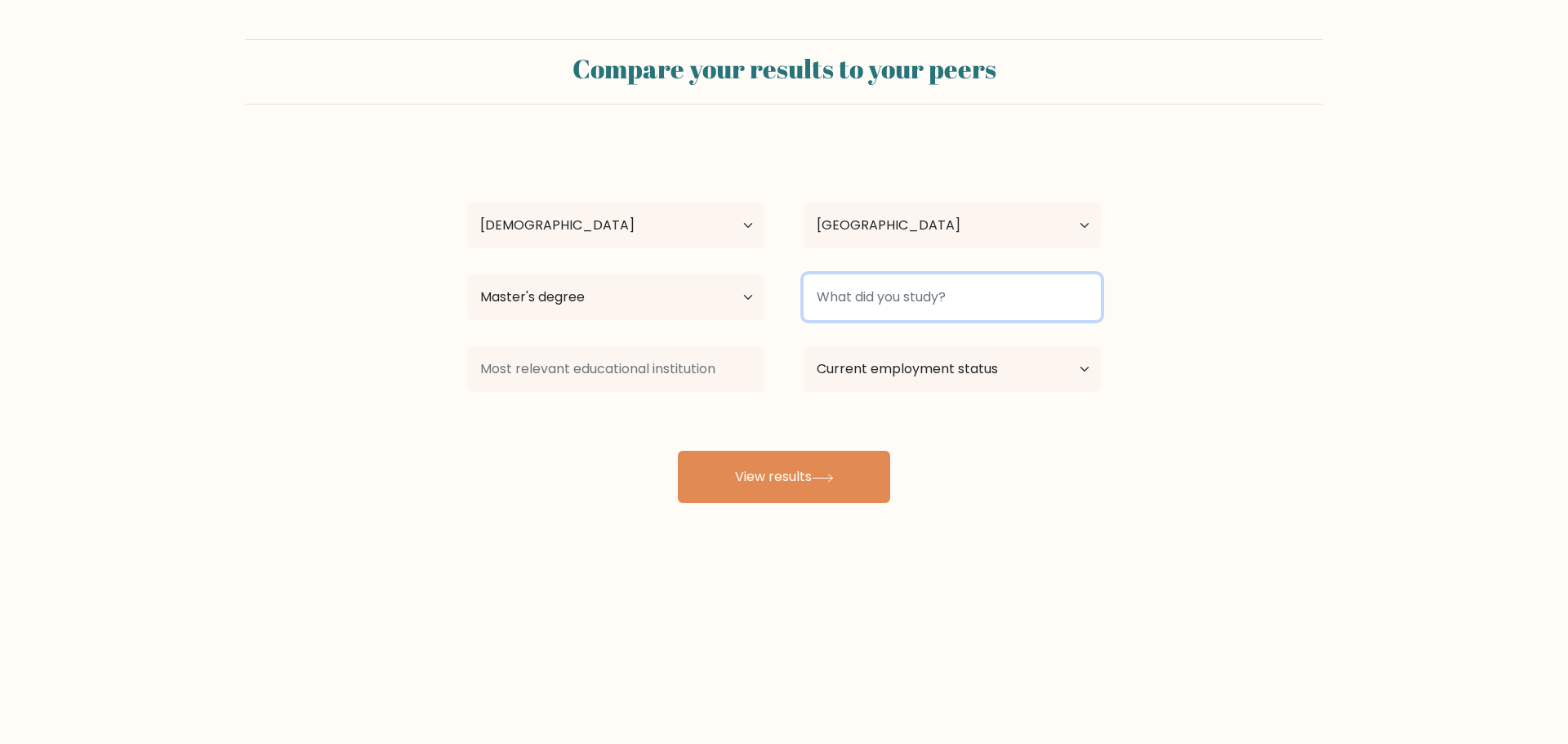
click at [919, 309] on input at bounding box center [952, 297] width 297 height 46
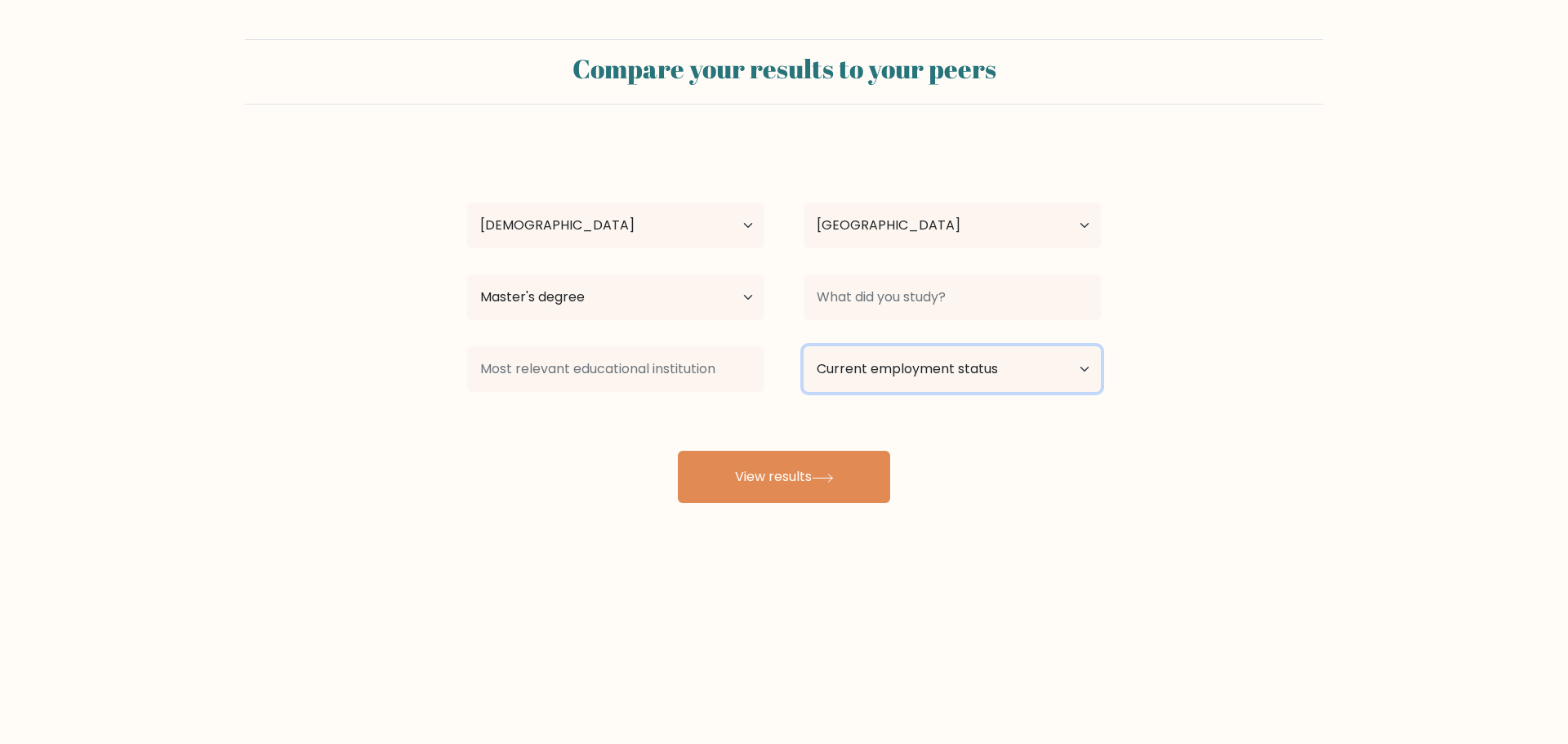
click at [948, 382] on select "Current employment status Employed Student Retired Other / prefer not to answer" at bounding box center [952, 369] width 297 height 46
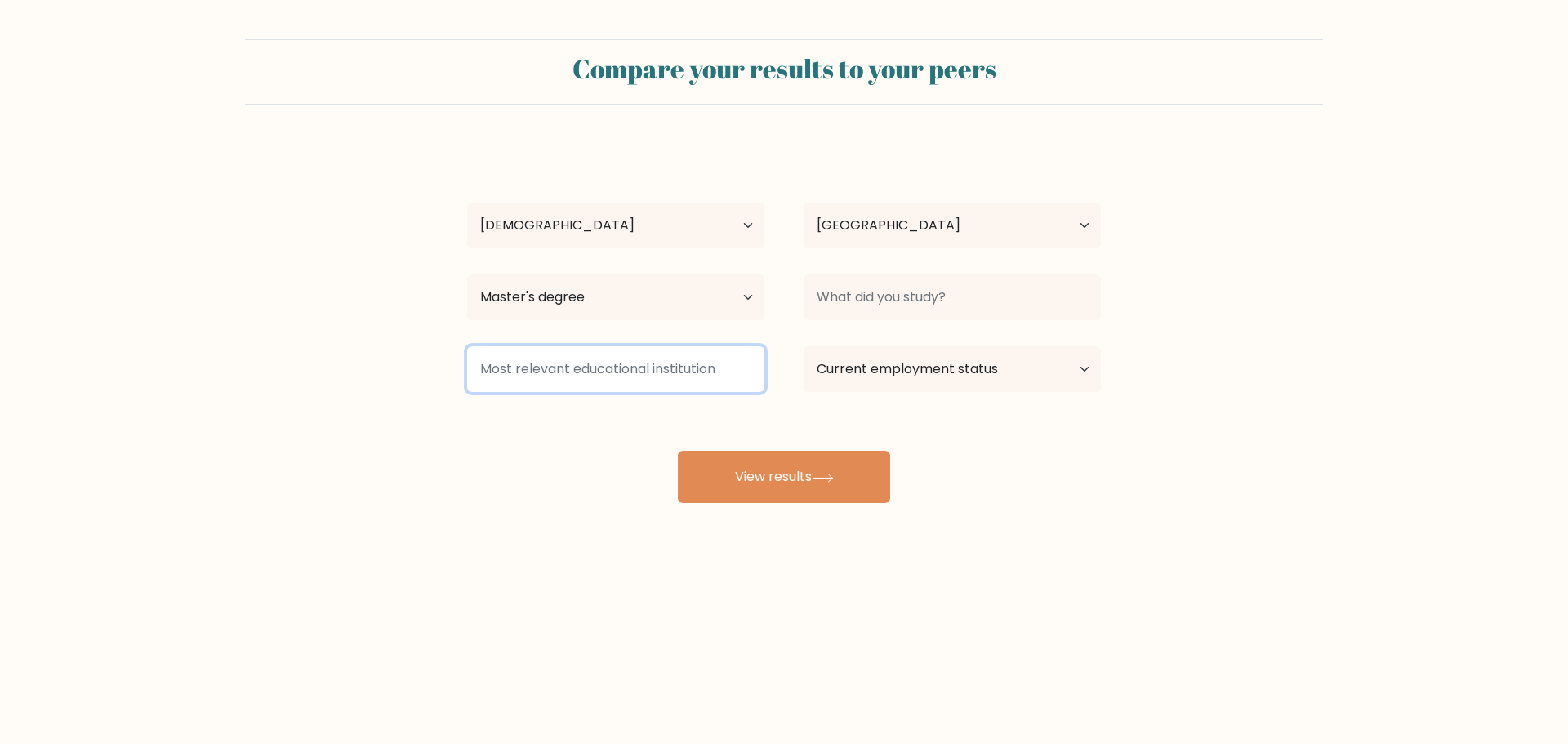
click at [748, 384] on input at bounding box center [616, 369] width 297 height 46
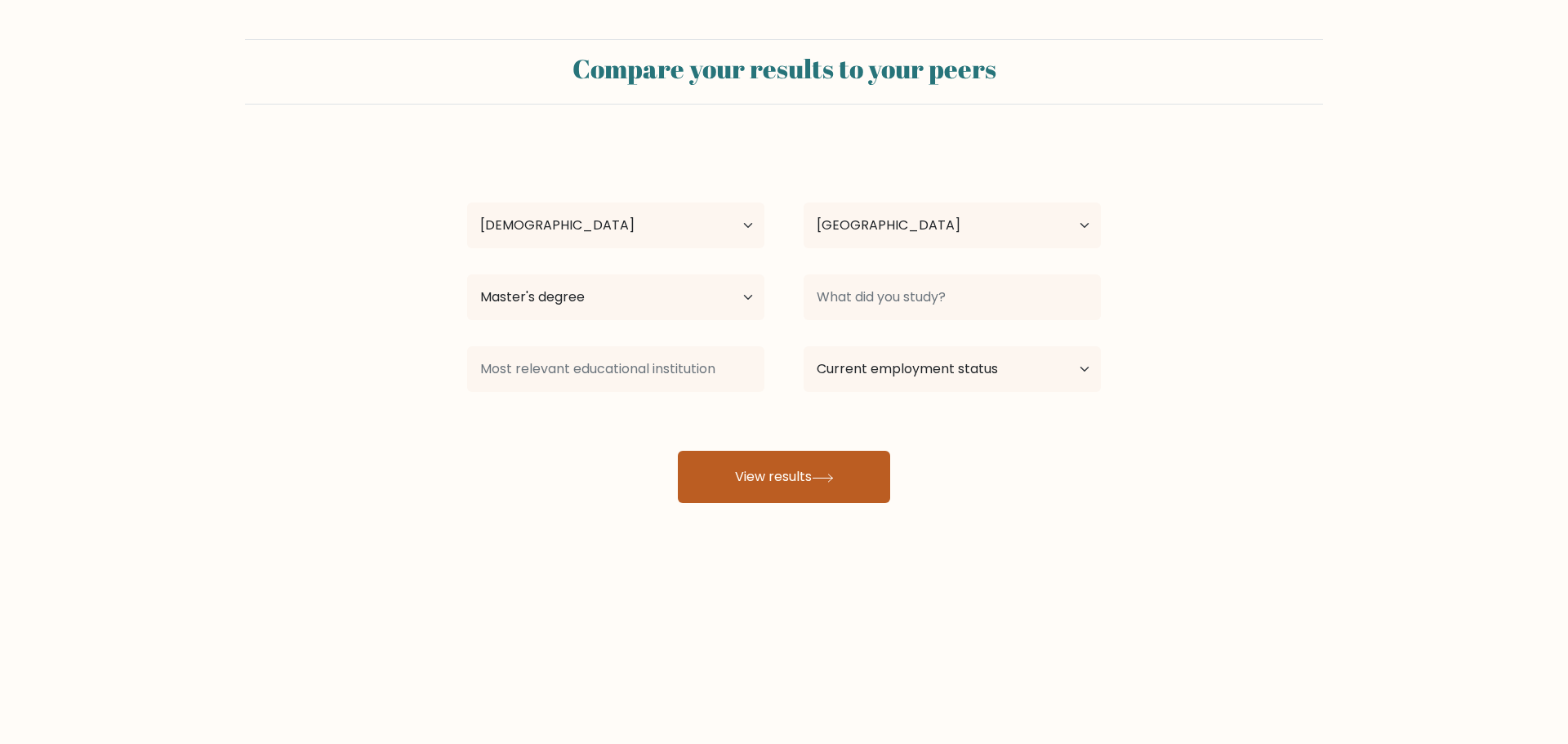
click at [799, 465] on button "View results" at bounding box center [784, 477] width 213 height 52
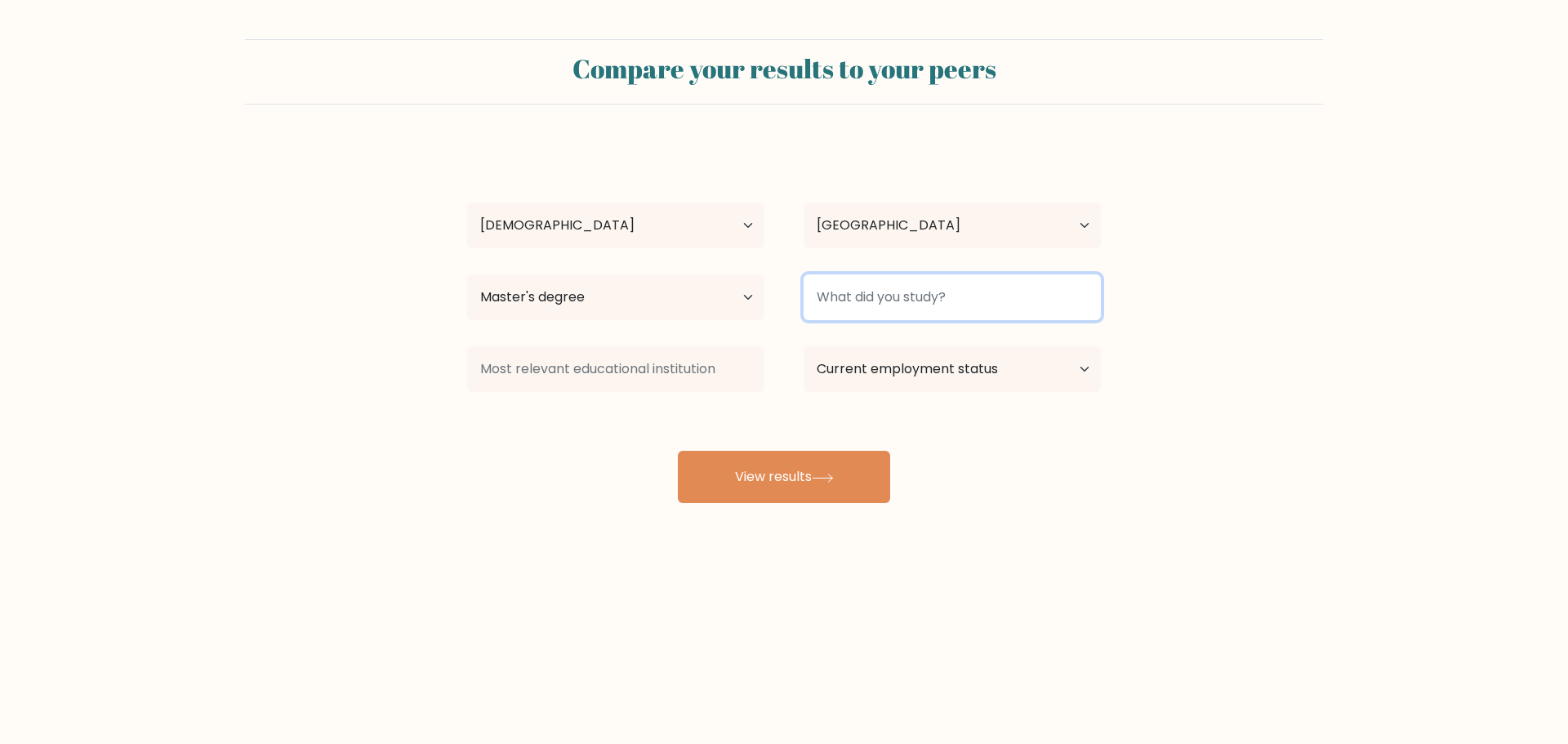
click at [875, 294] on input at bounding box center [952, 297] width 297 height 46
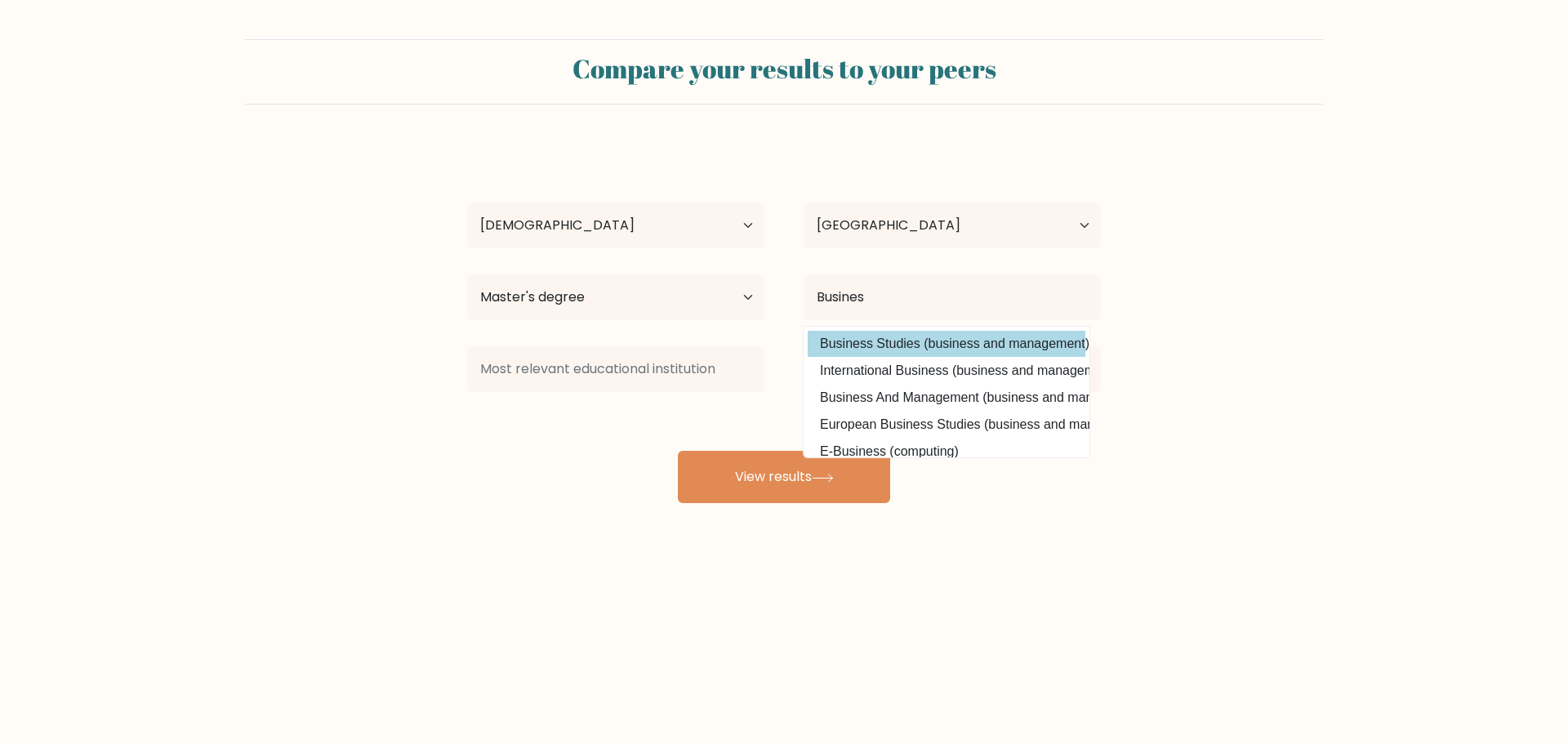
click at [892, 349] on option "Business Studies (business and management)" at bounding box center [947, 344] width 278 height 26
type input "Business Studies"
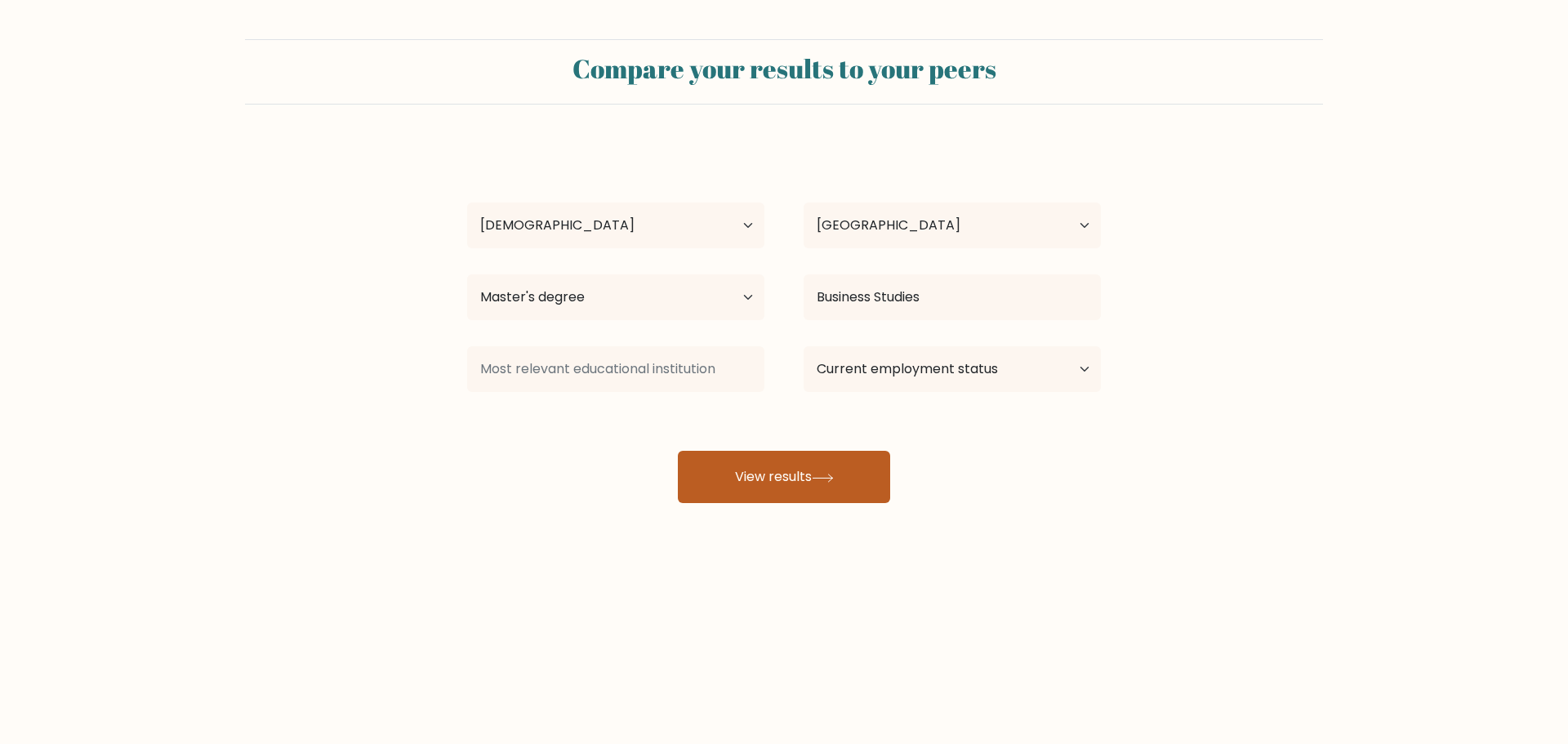
click at [801, 472] on button "View results" at bounding box center [784, 477] width 213 height 52
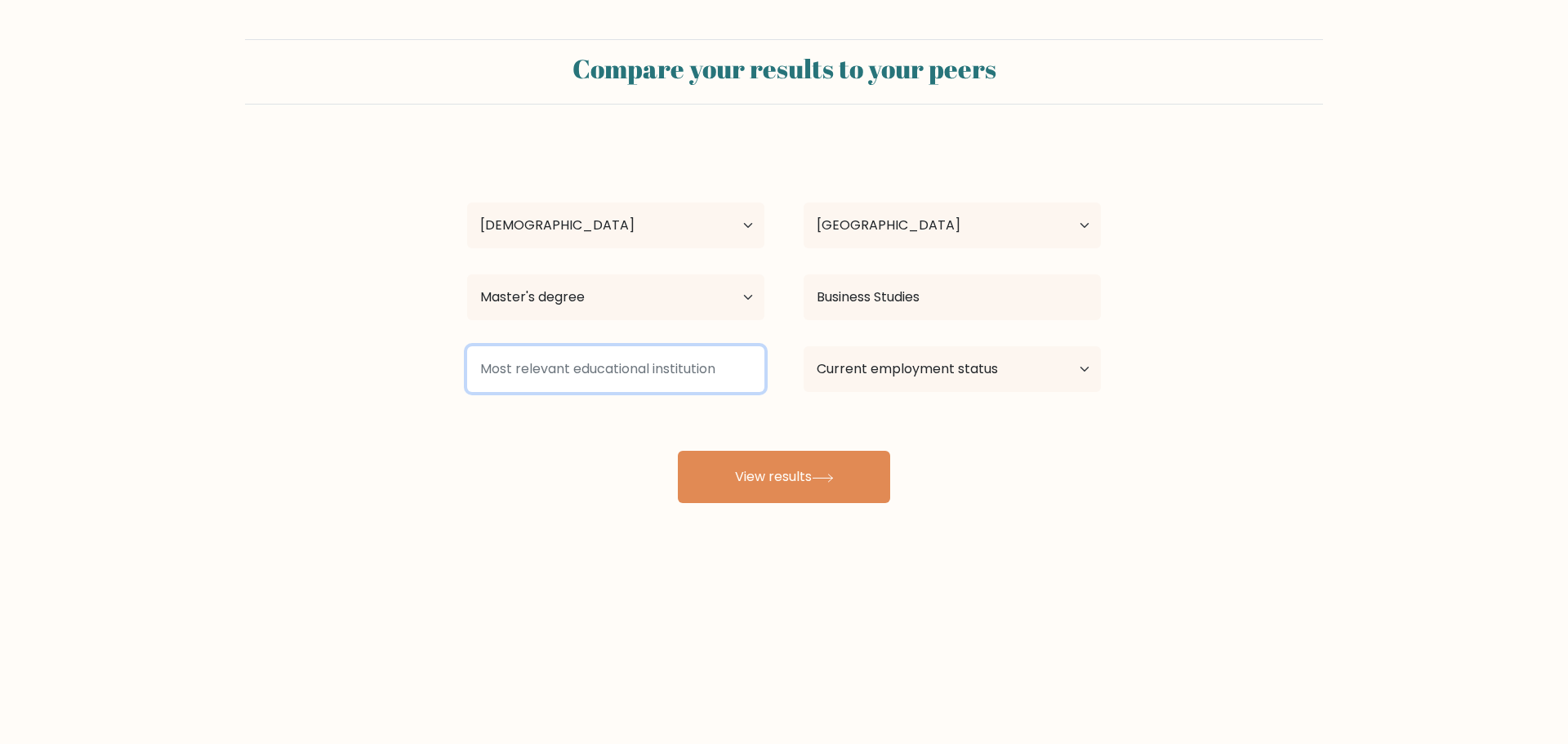
click at [676, 372] on input at bounding box center [616, 369] width 297 height 46
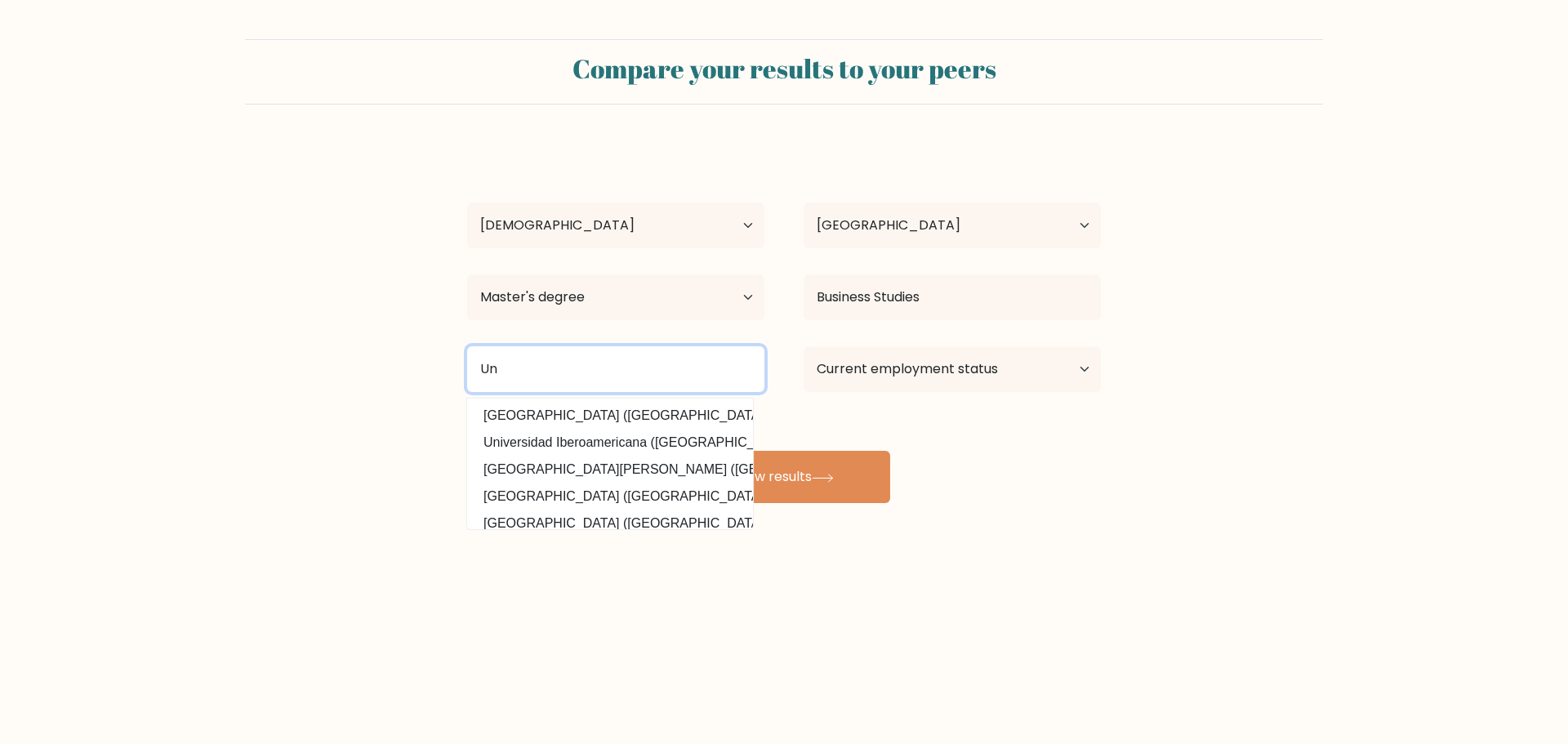
type input "U"
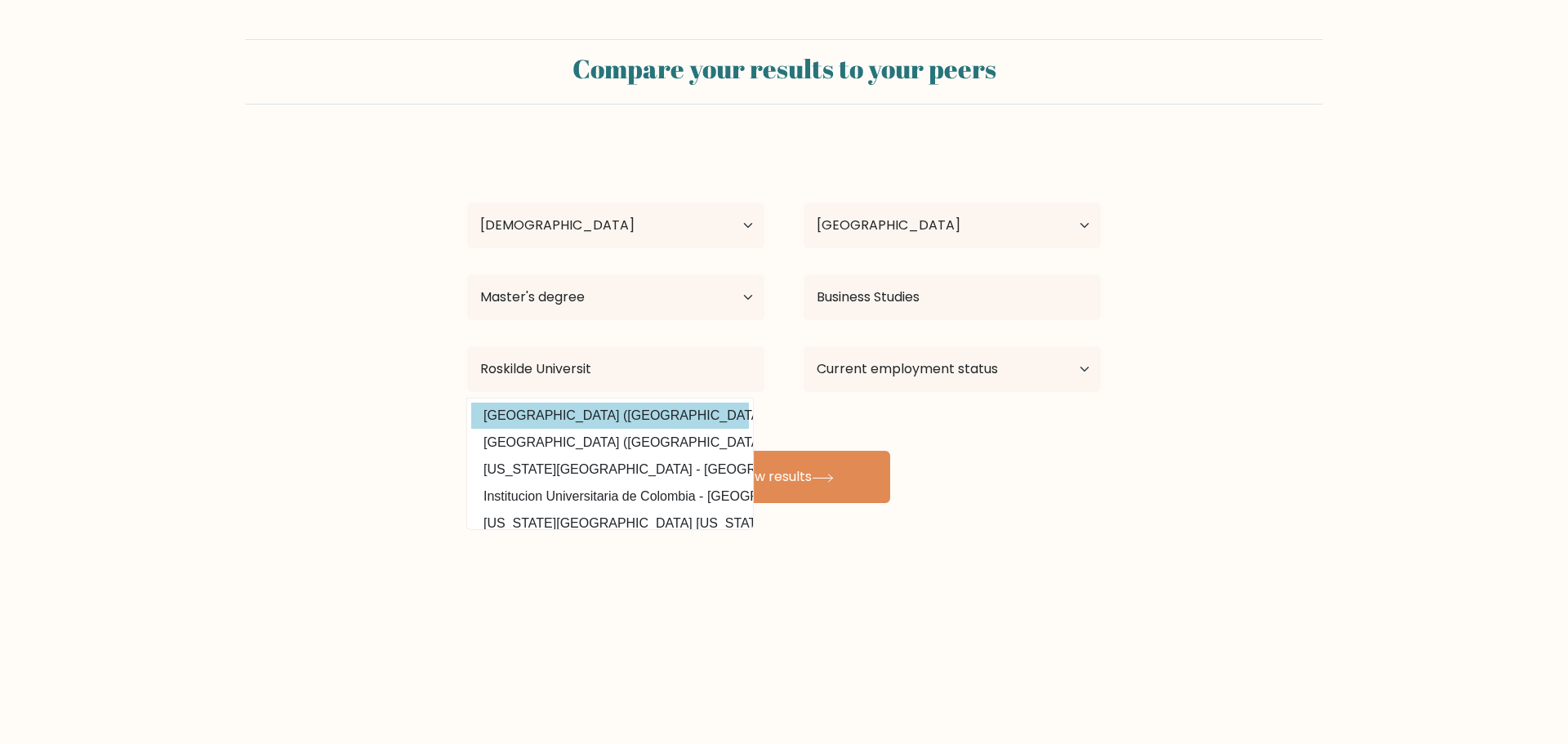
click at [622, 422] on option "Roskilde Universitet (Denmark)" at bounding box center [610, 416] width 278 height 26
type input "Roskilde Universitet"
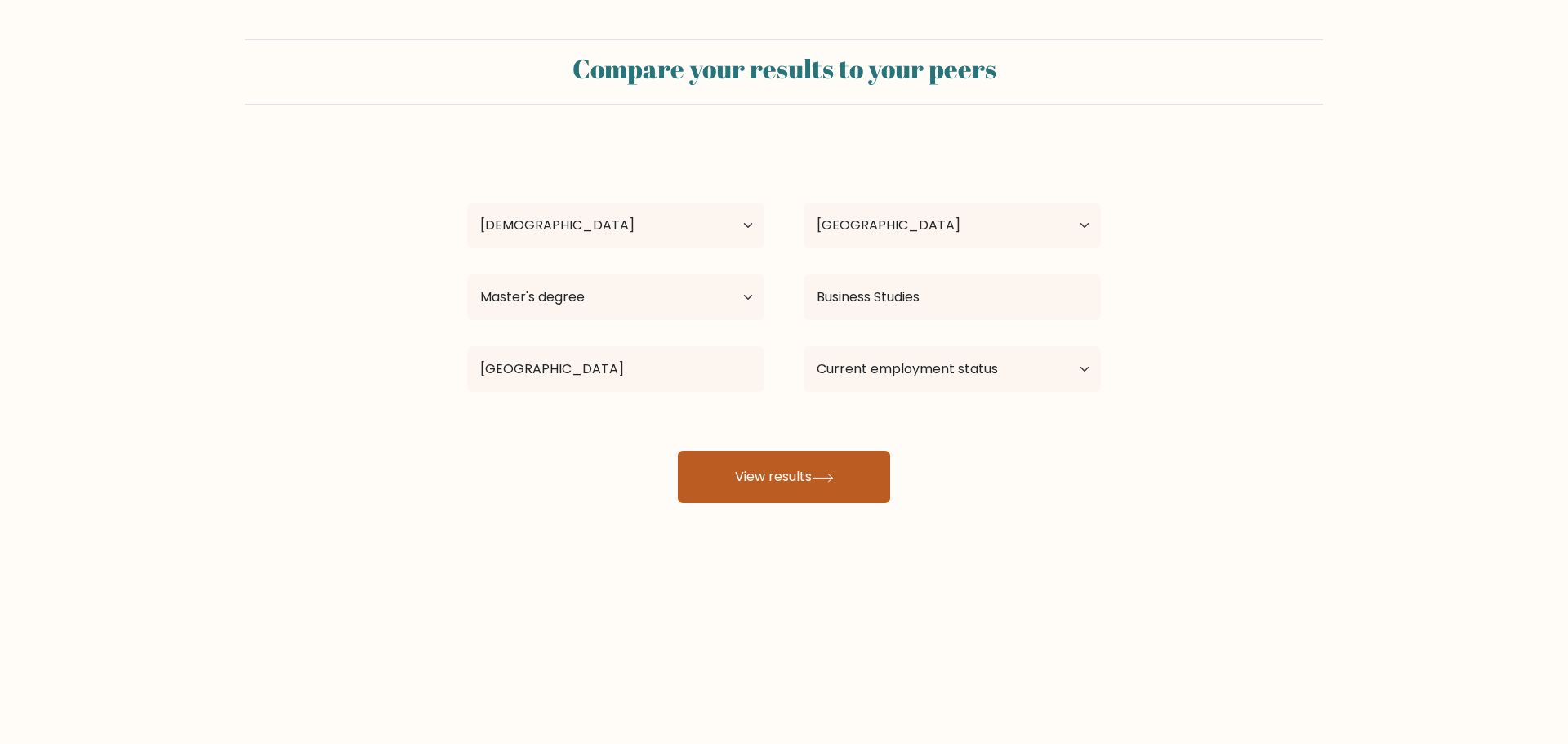
click at [825, 474] on icon at bounding box center [823, 478] width 22 height 9
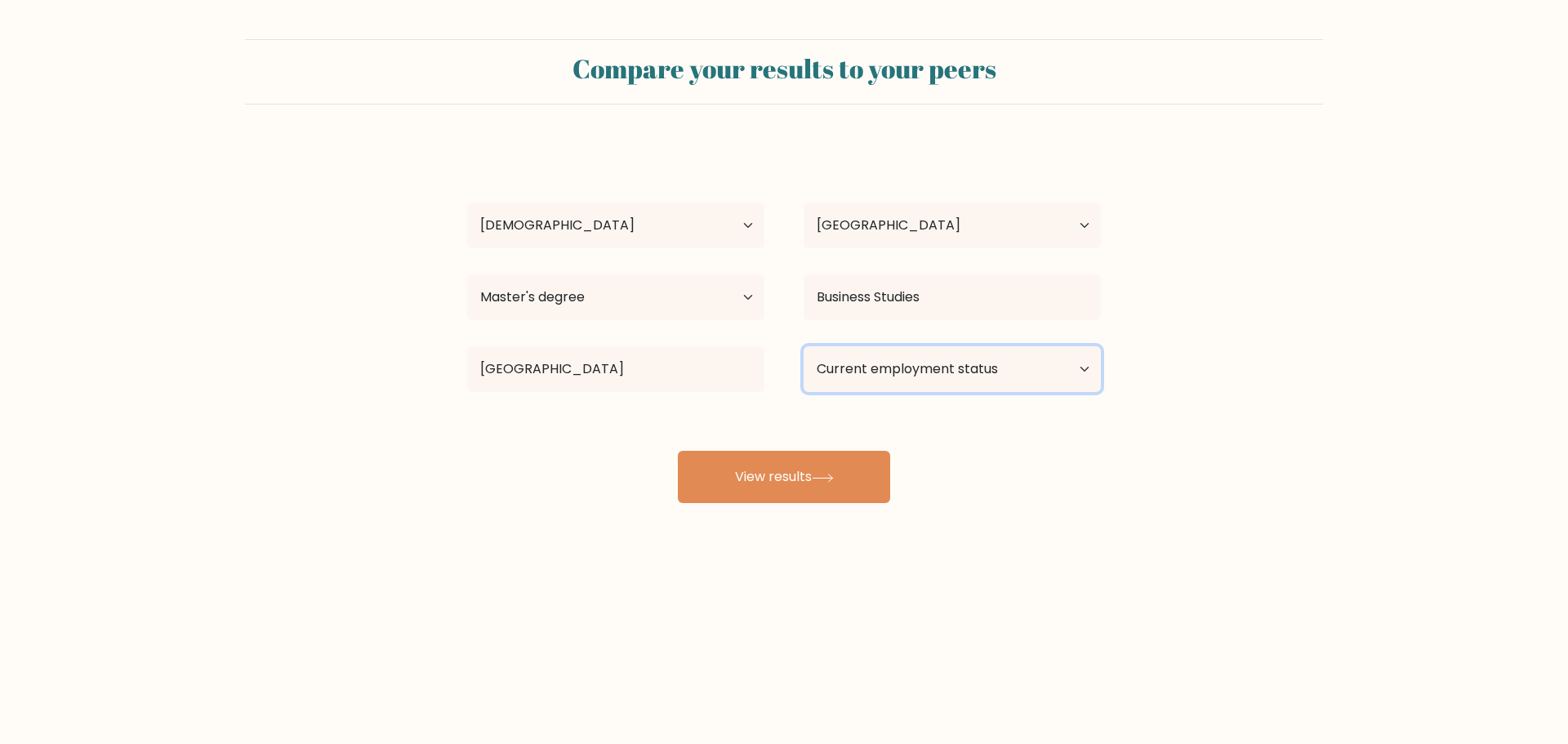
click at [918, 360] on select "Current employment status Employed Student Retired Other / prefer not to answer" at bounding box center [952, 369] width 297 height 46
select select "other"
click at [803, 346] on select "Current employment status Employed Student Retired Other / prefer not to answer" at bounding box center [952, 369] width 297 height 46
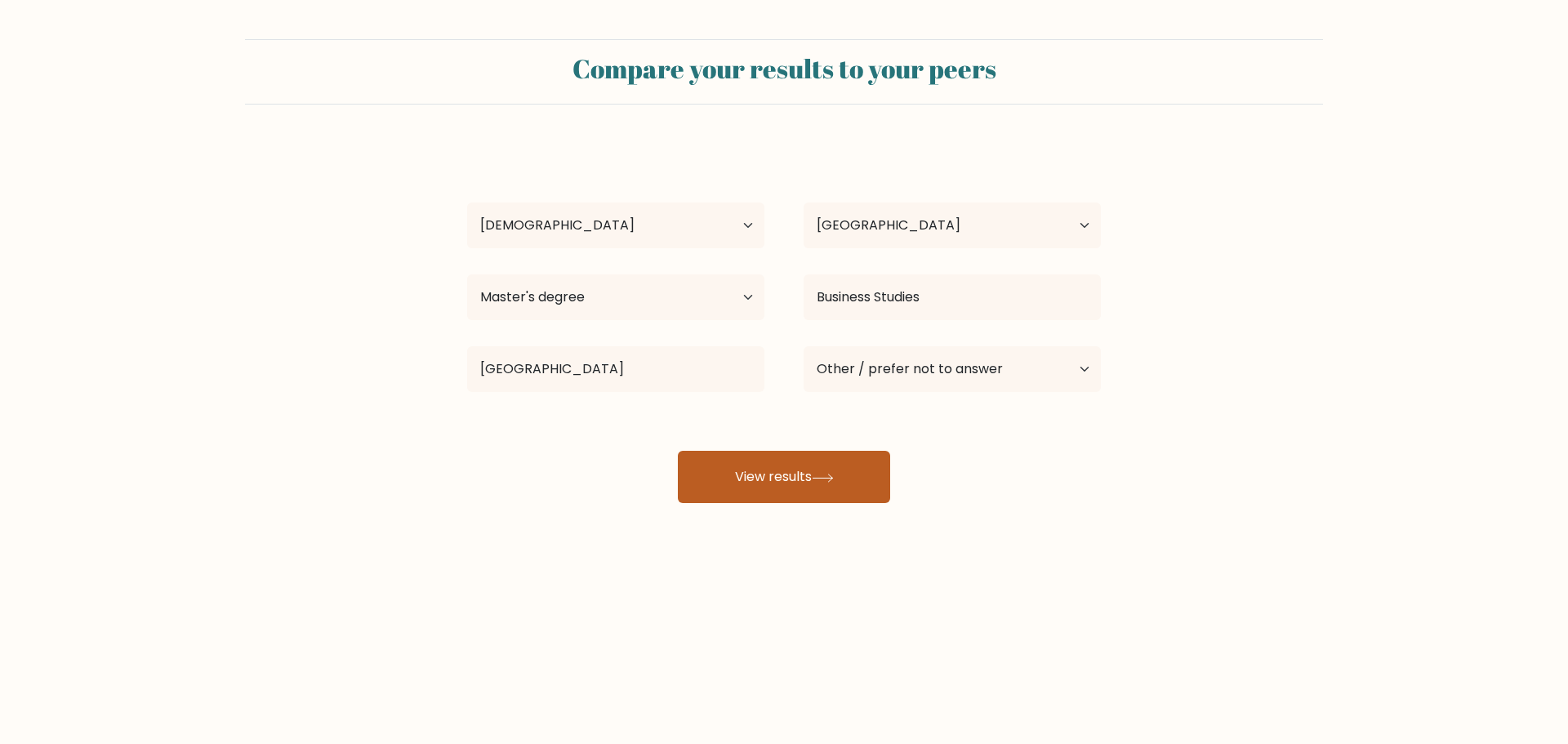
click at [865, 493] on button "View results" at bounding box center [784, 477] width 213 height 52
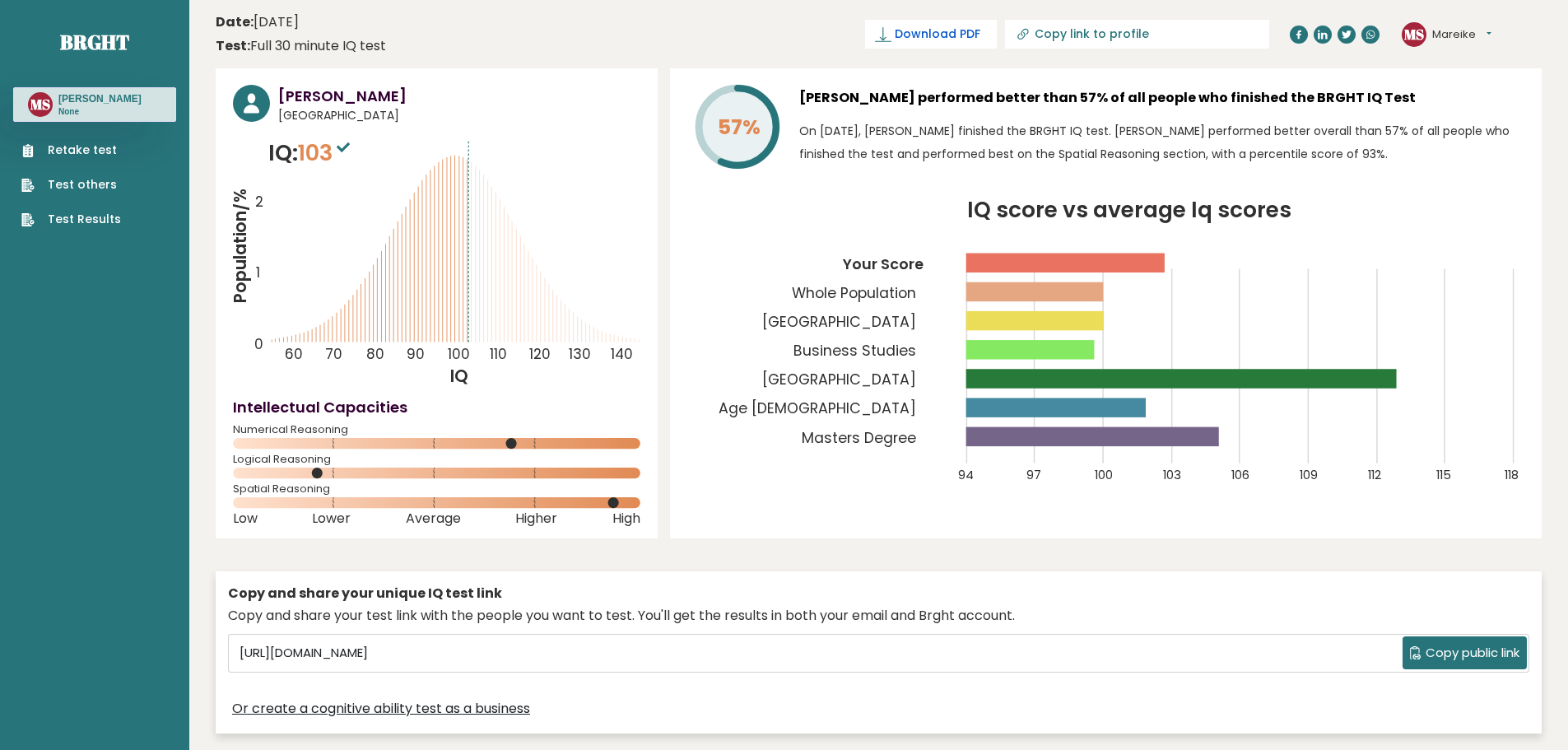
click at [980, 36] on span "Download PDF" at bounding box center [938, 34] width 85 height 17
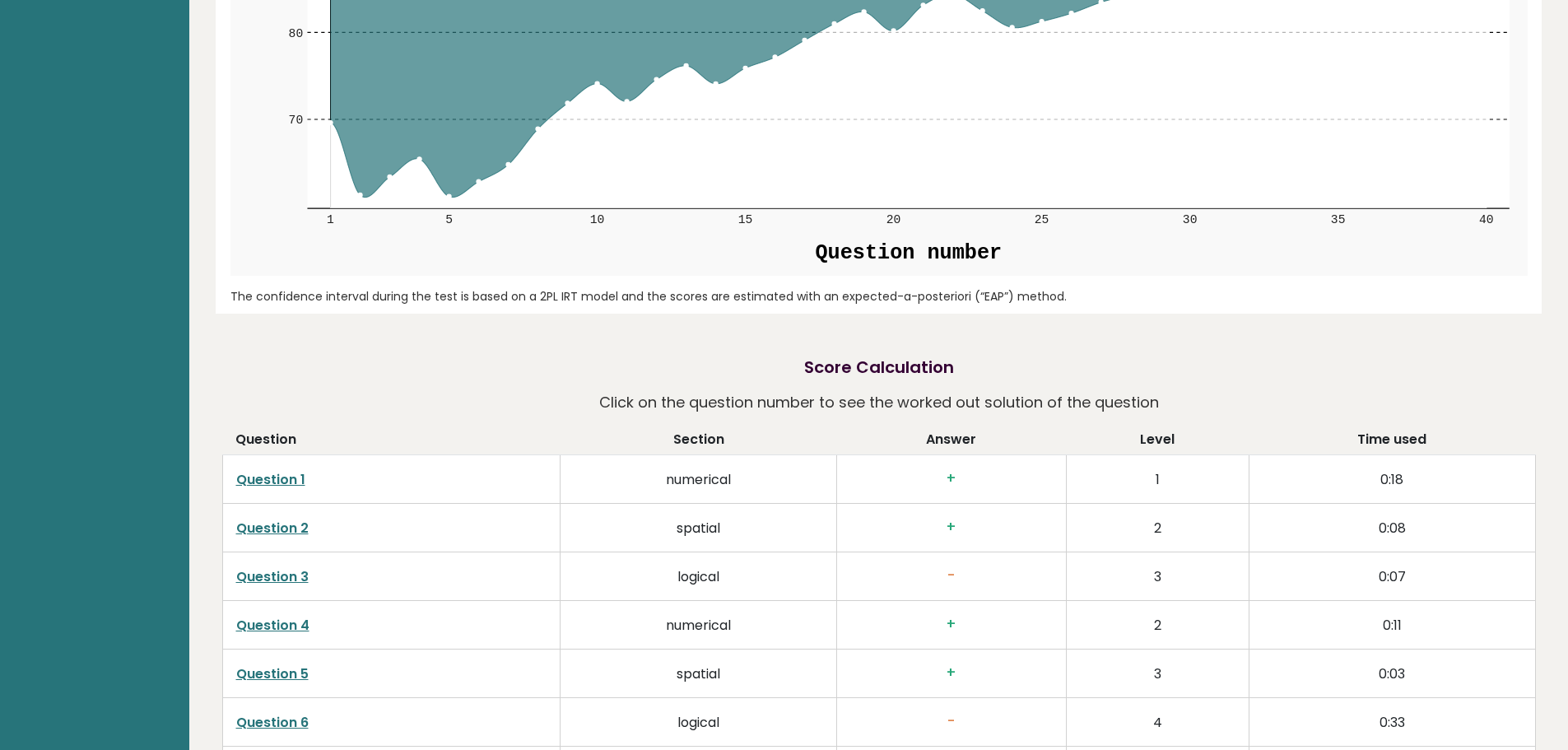
scroll to position [2469, 0]
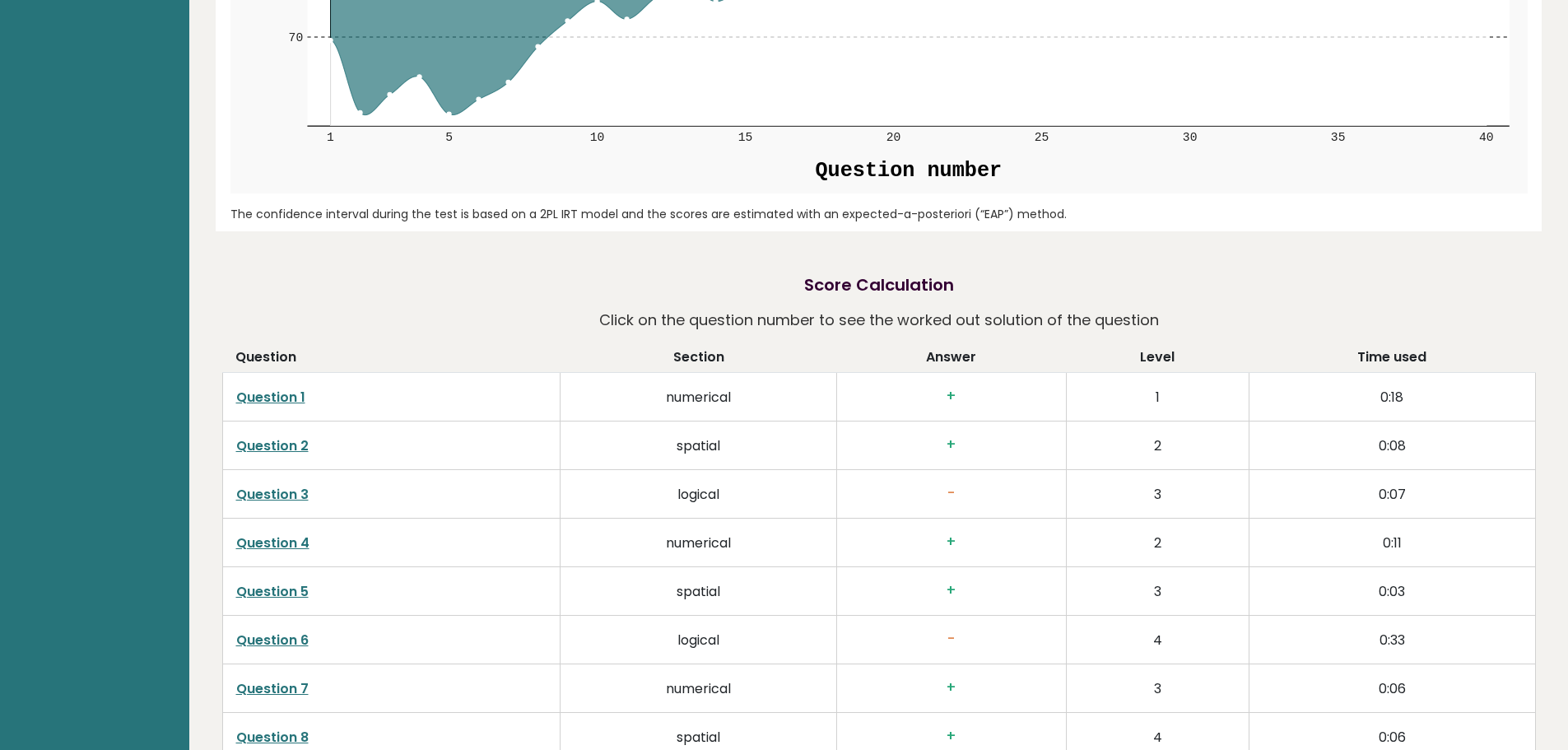
click at [996, 404] on h3 "+" at bounding box center [951, 396] width 202 height 17
click at [1182, 402] on td "1" at bounding box center [1157, 397] width 183 height 49
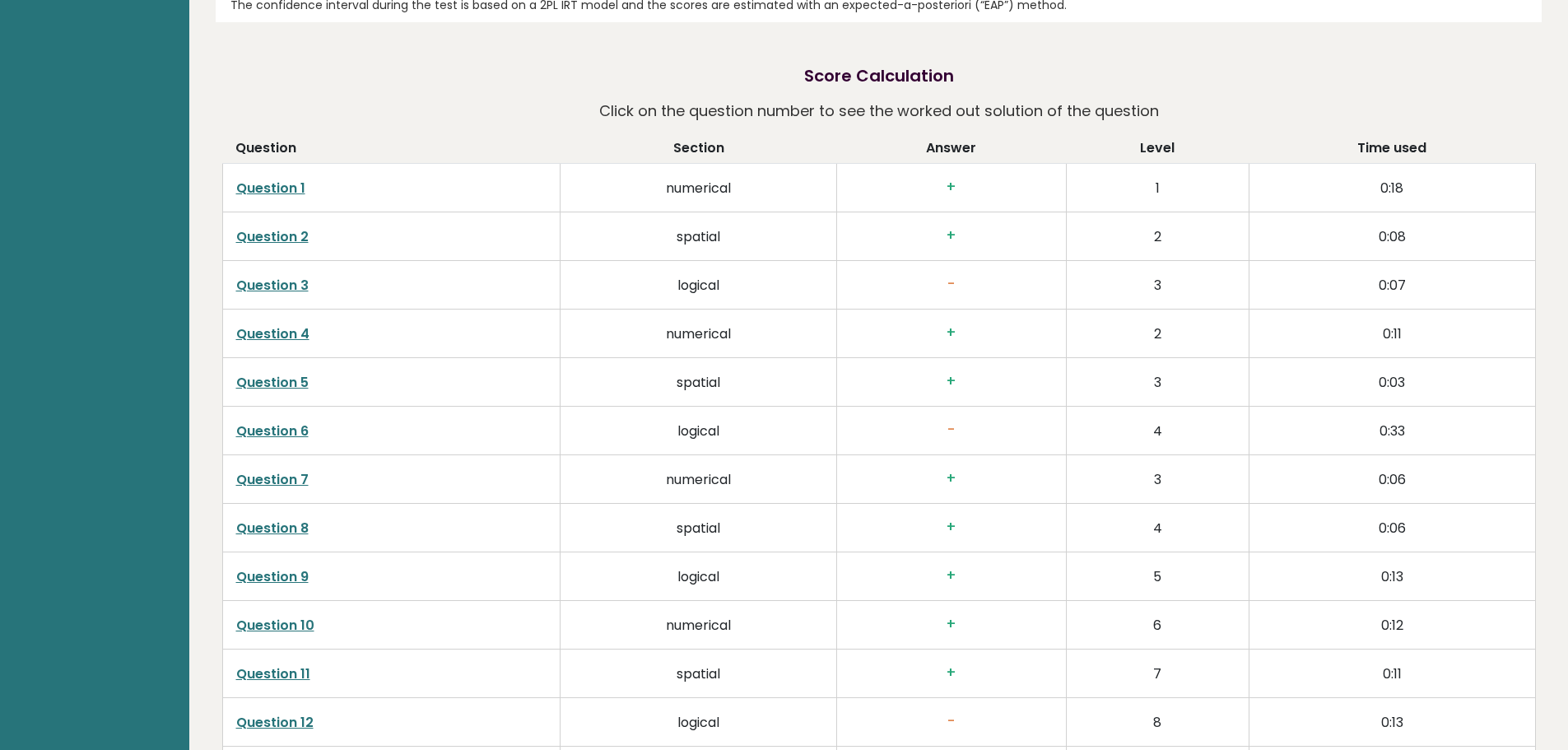
scroll to position [2717, 0]
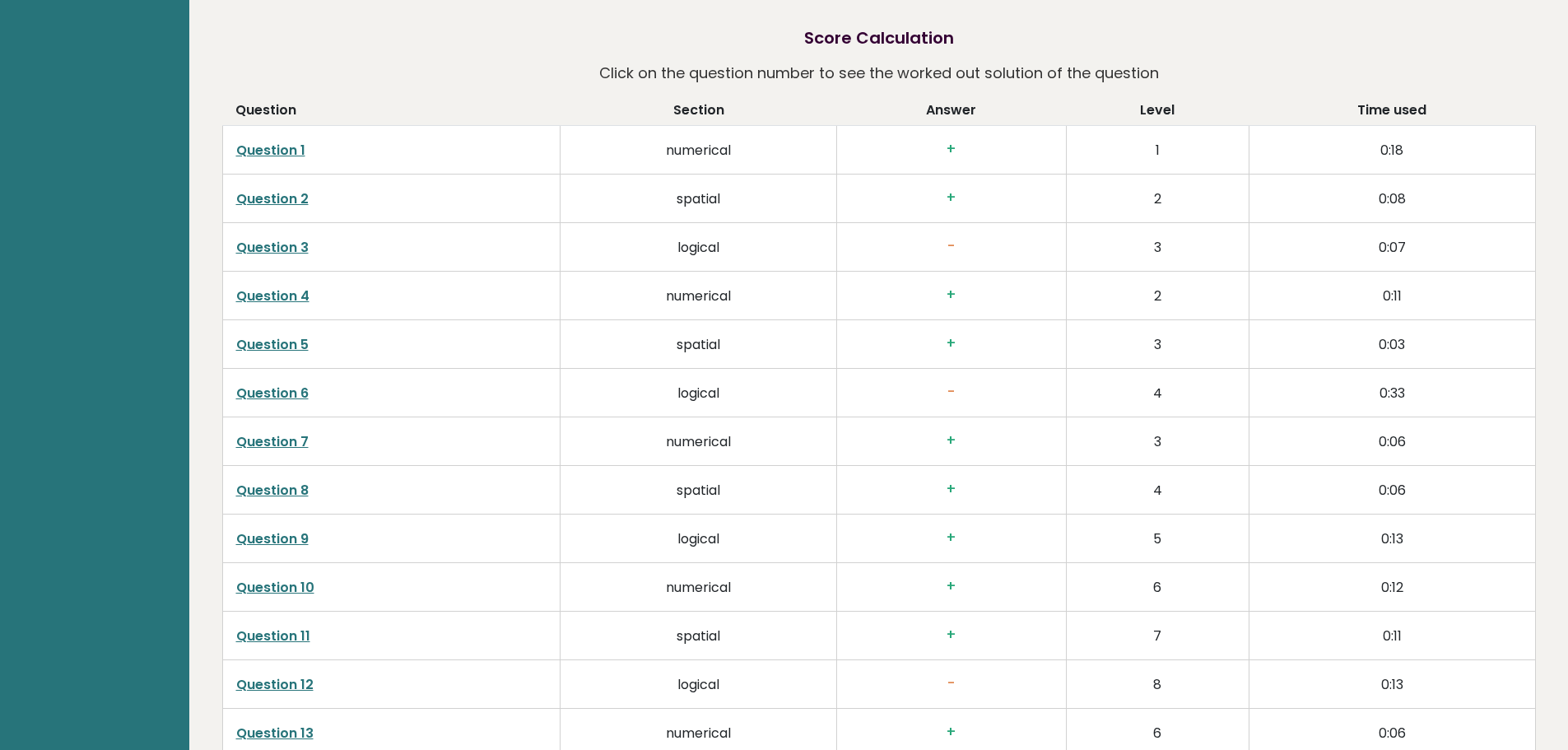
click at [260, 249] on link "Question 3" at bounding box center [272, 247] width 73 height 19
click at [249, 394] on link "Question 6" at bounding box center [272, 393] width 73 height 19
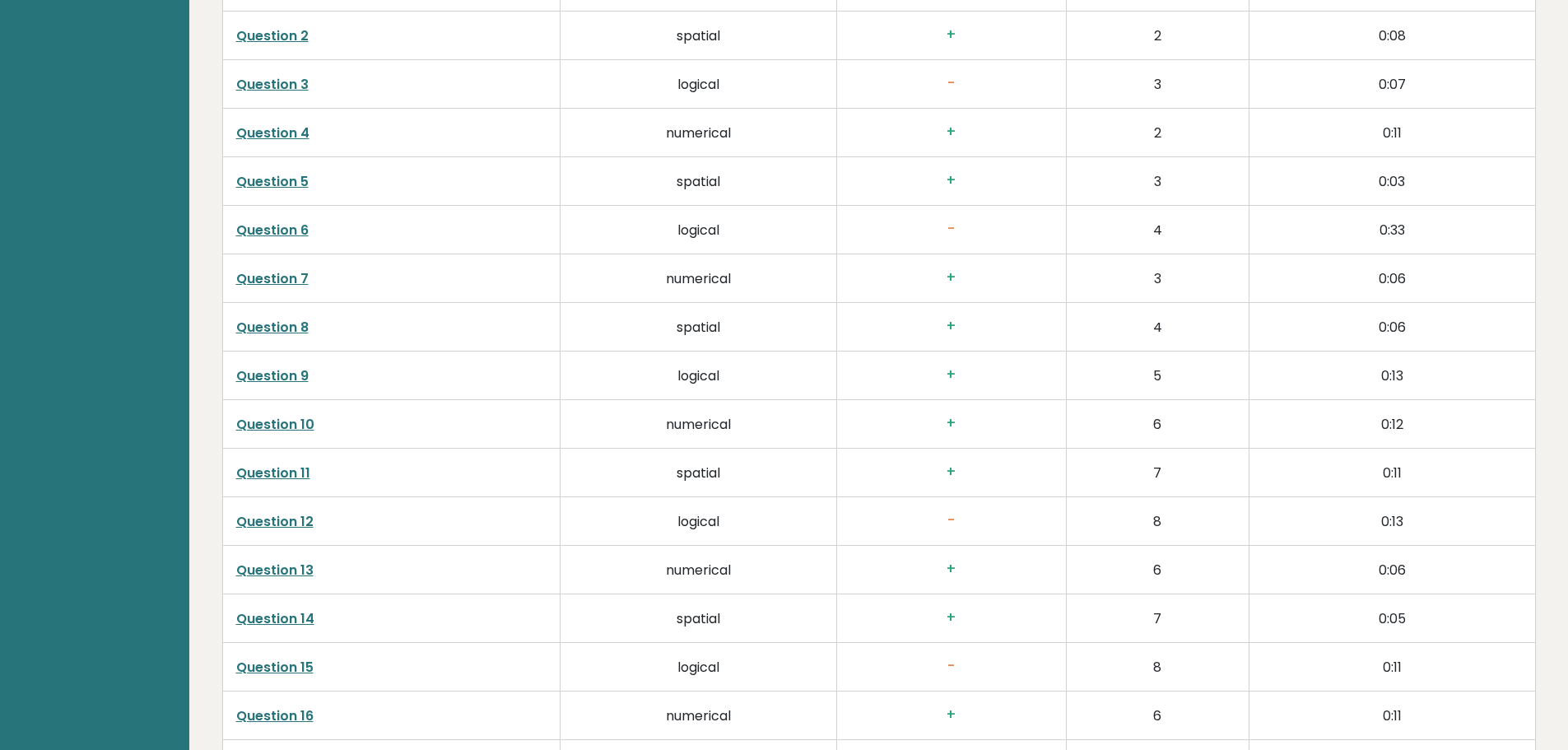
scroll to position [2881, 0]
click at [278, 509] on td "Question 12" at bounding box center [391, 520] width 339 height 49
click at [275, 518] on link "Question 12" at bounding box center [275, 520] width 78 height 19
click at [299, 515] on link "Question 12" at bounding box center [275, 520] width 78 height 19
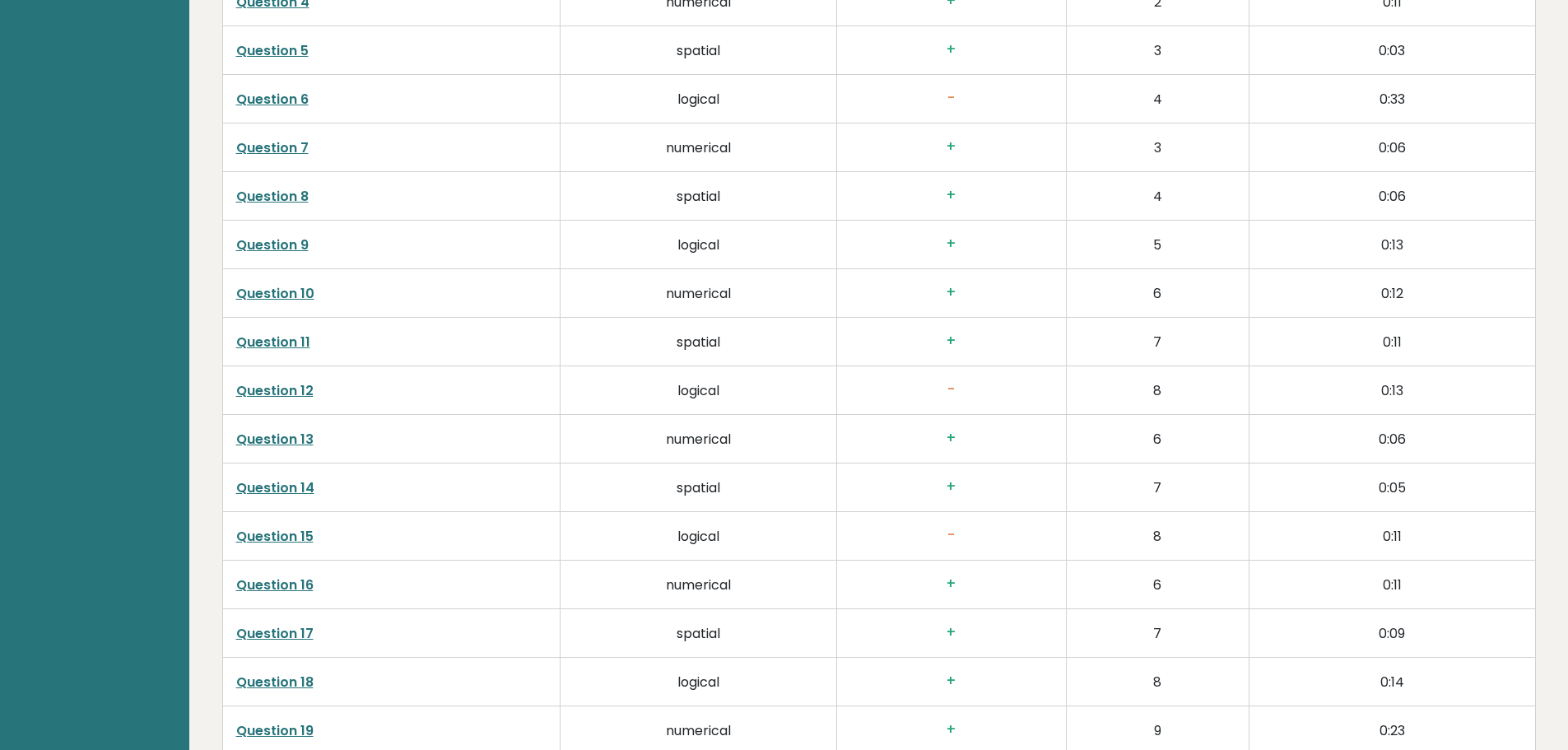
scroll to position [3045, 0]
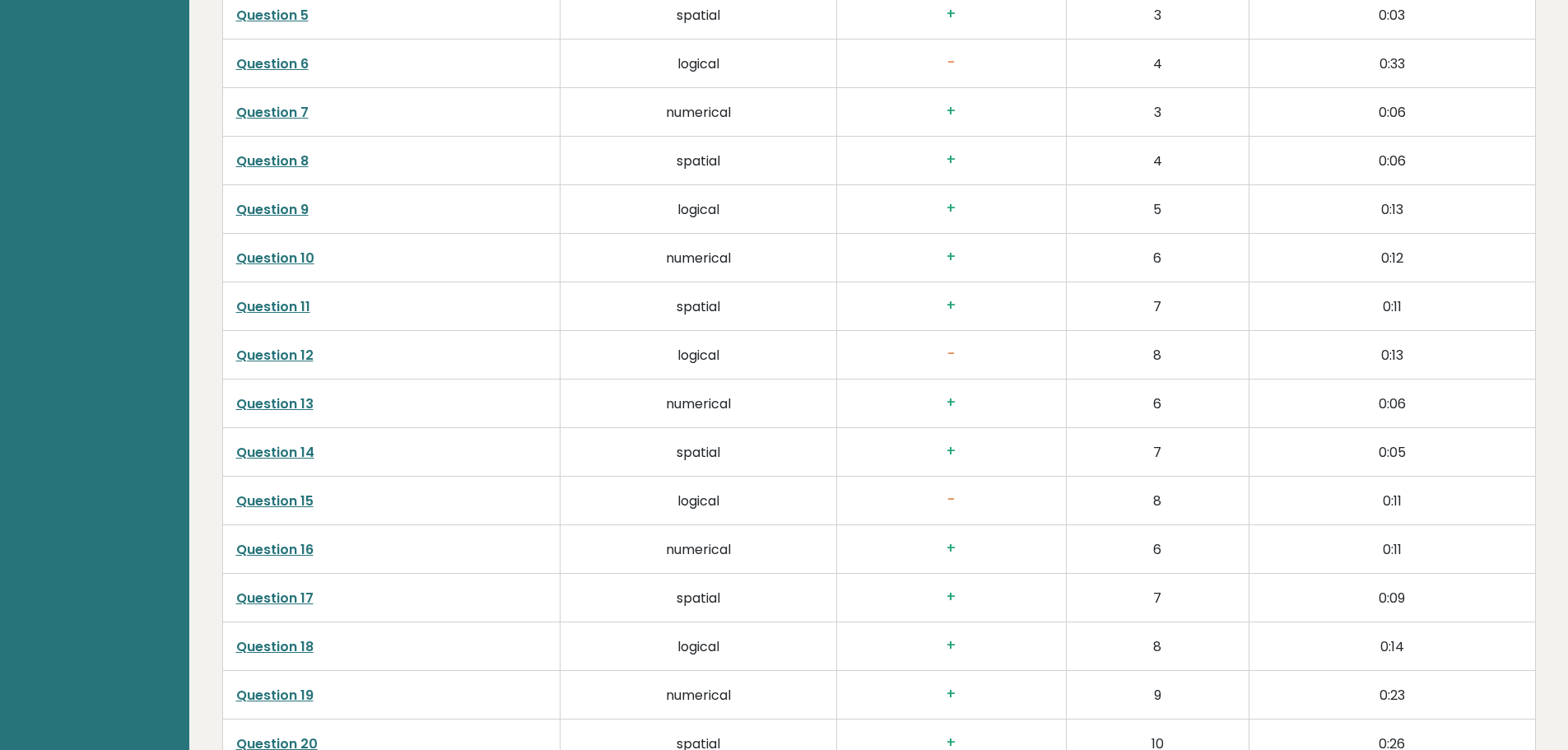
click at [285, 496] on link "Question 15" at bounding box center [275, 501] width 78 height 19
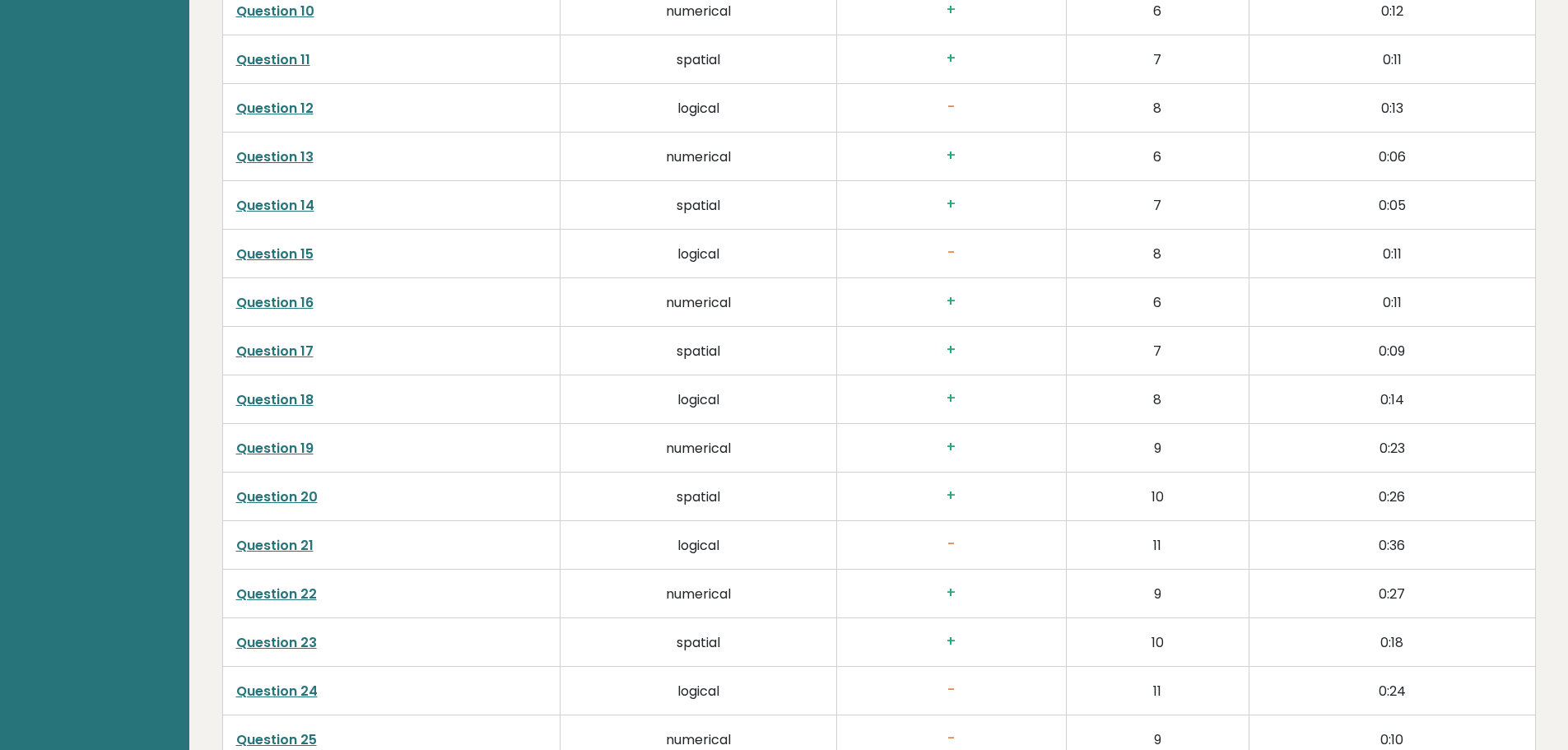
click at [269, 541] on link "Question 21" at bounding box center [275, 545] width 78 height 19
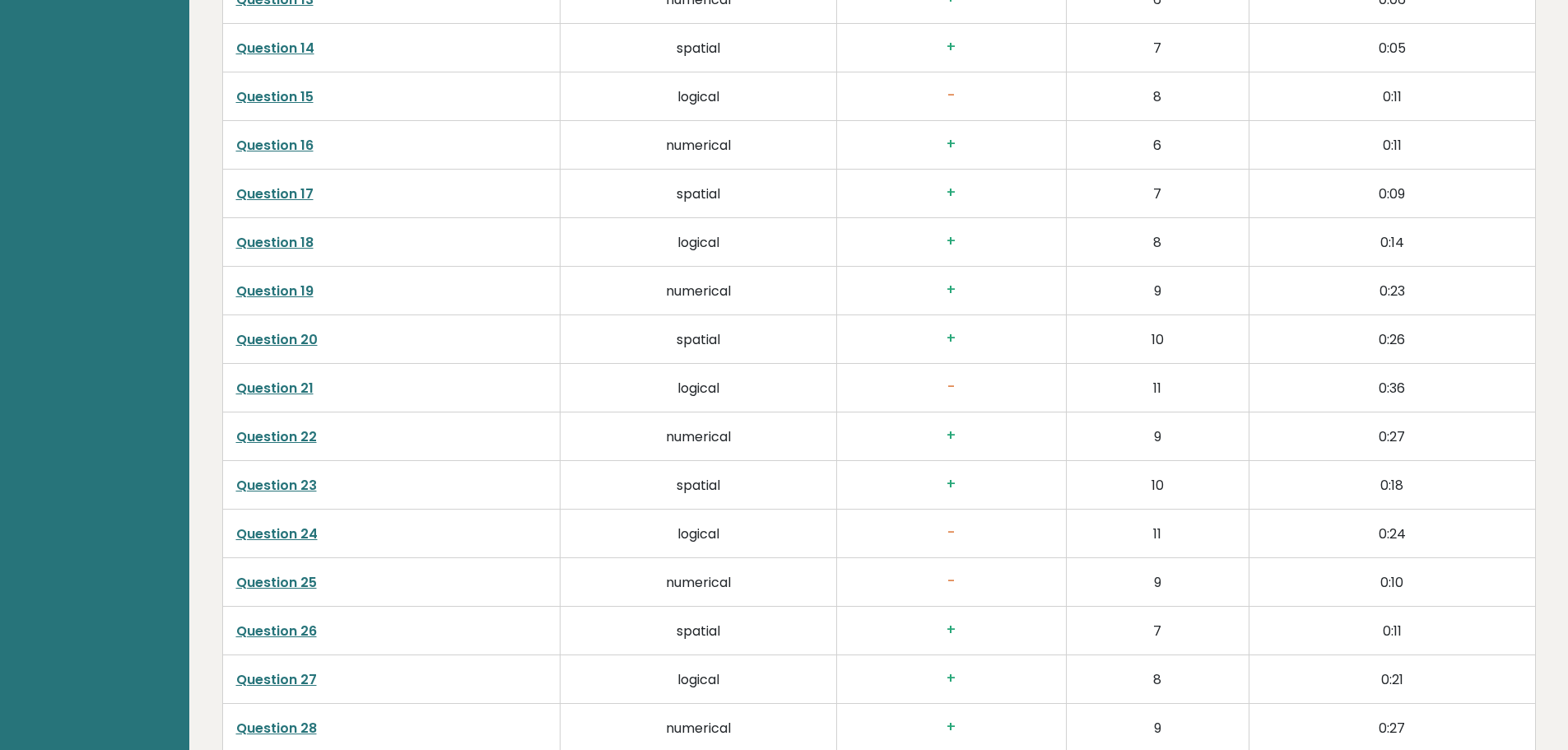
scroll to position [3457, 0]
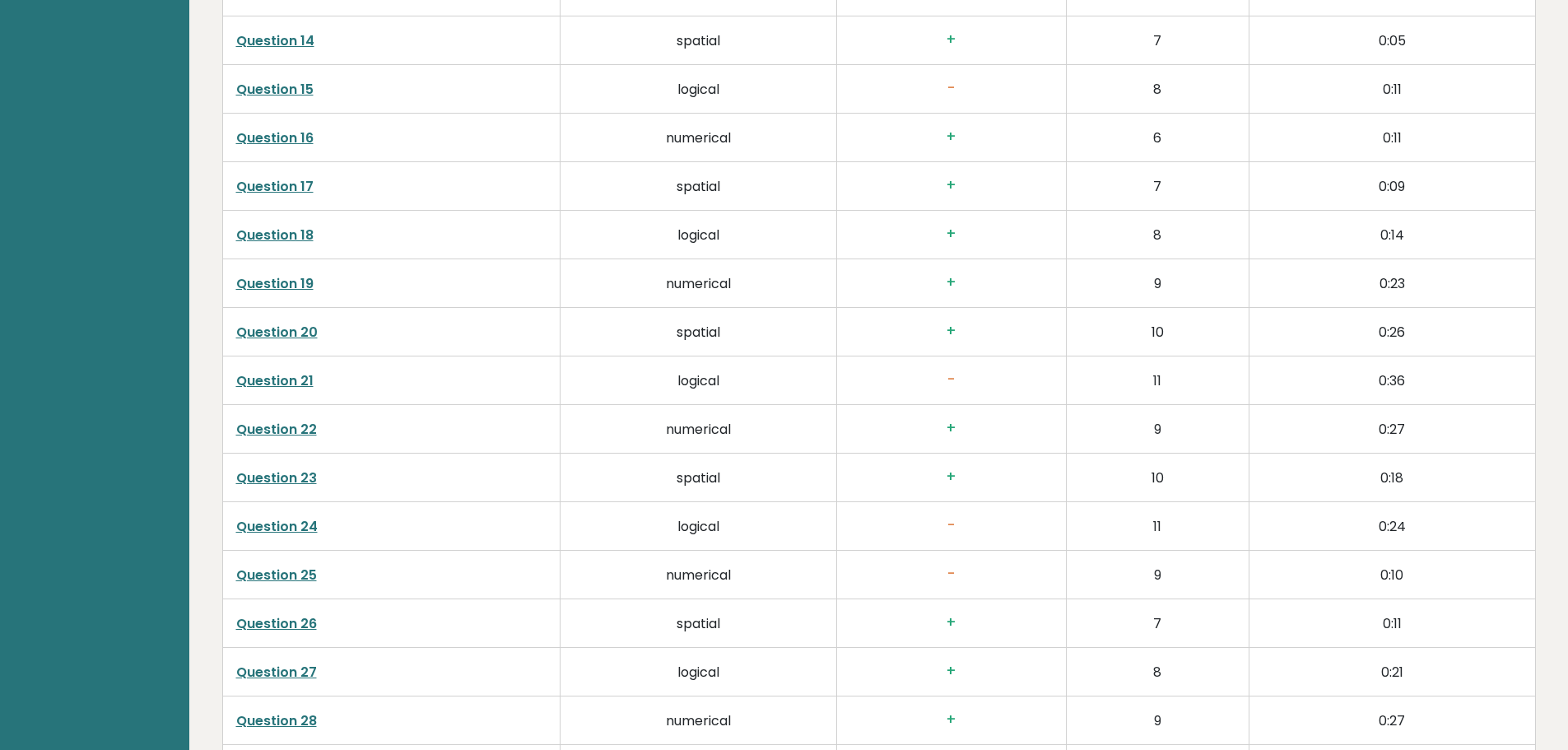
click at [270, 532] on link "Question 24" at bounding box center [277, 526] width 82 height 19
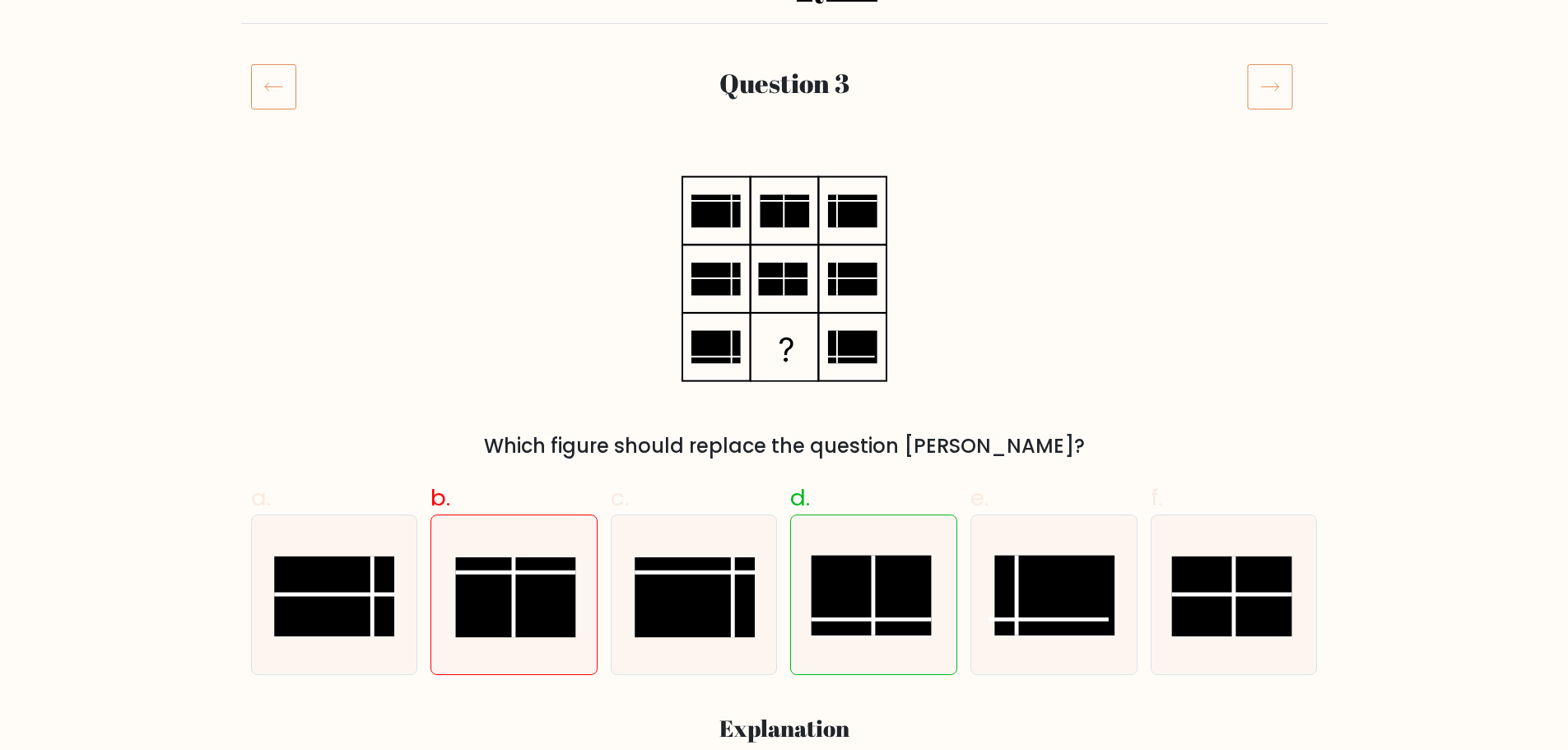
scroll to position [247, 0]
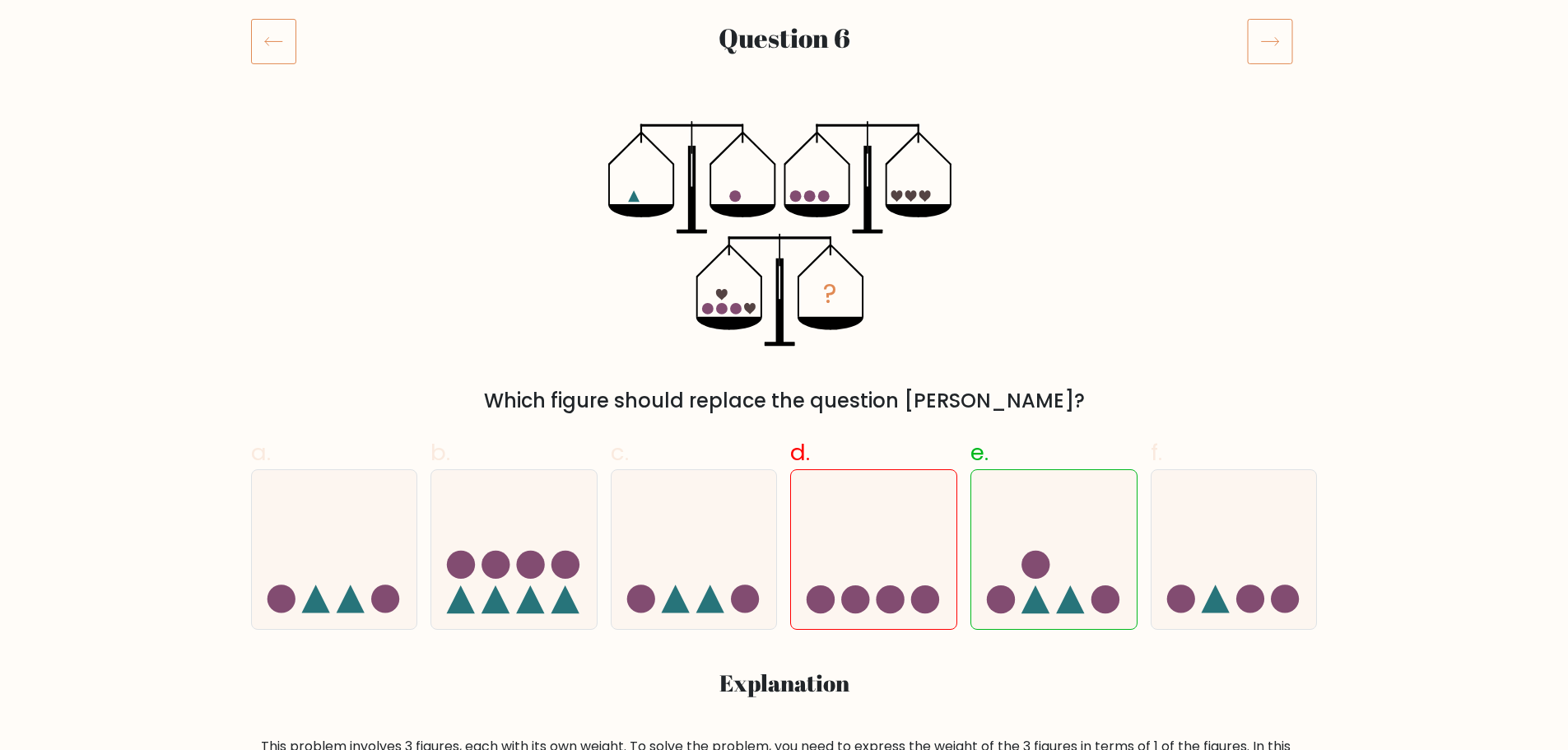
scroll to position [247, 0]
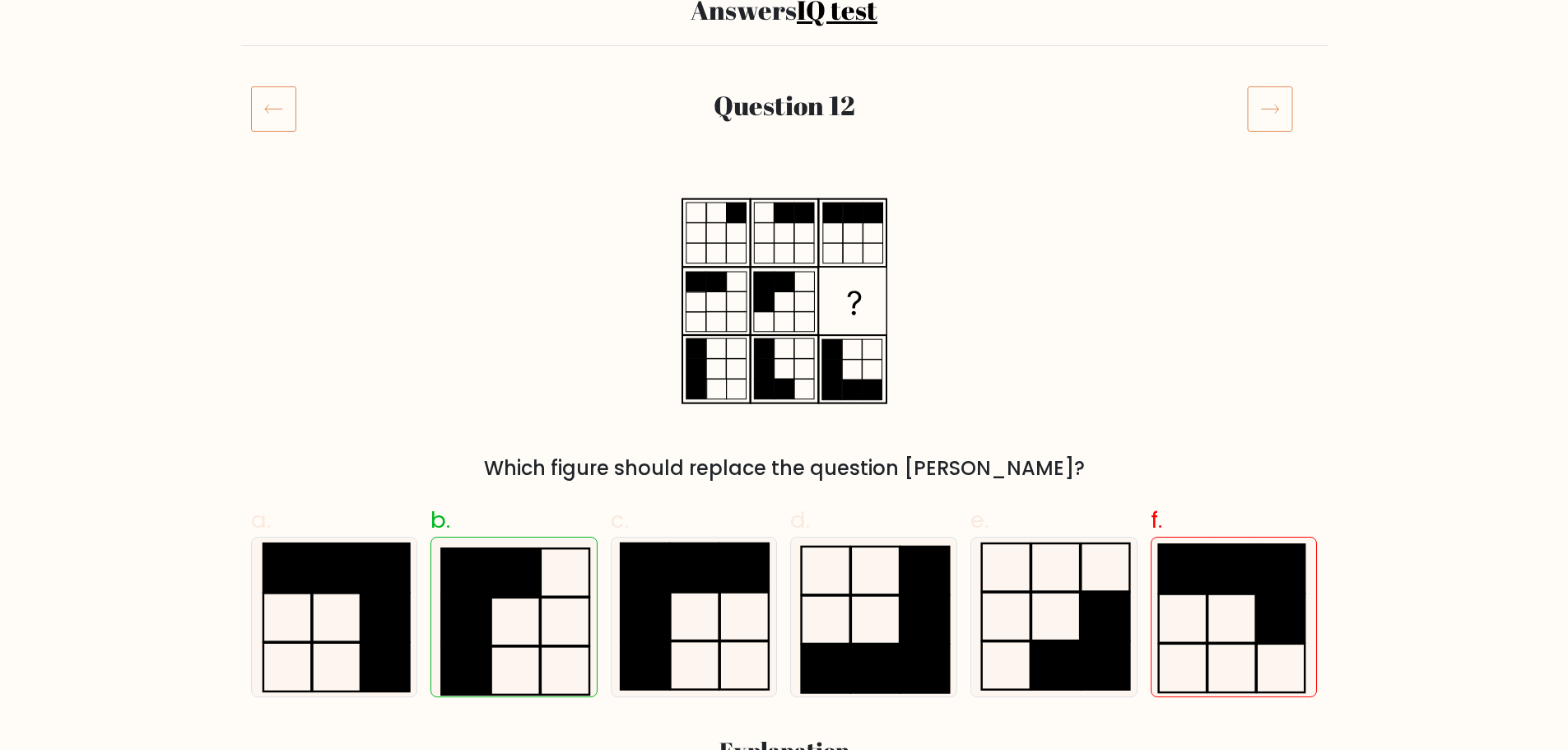
scroll to position [165, 0]
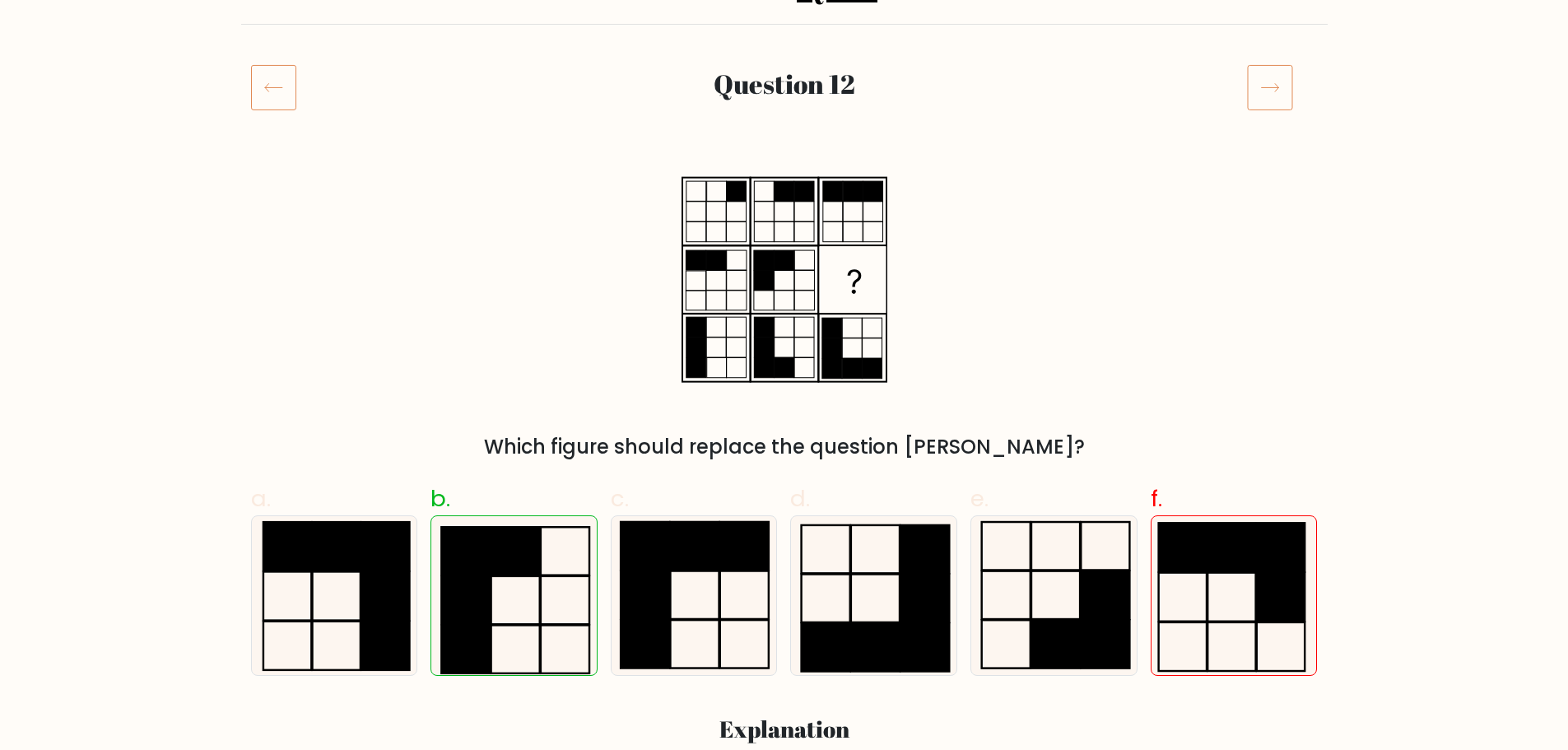
scroll to position [165, 0]
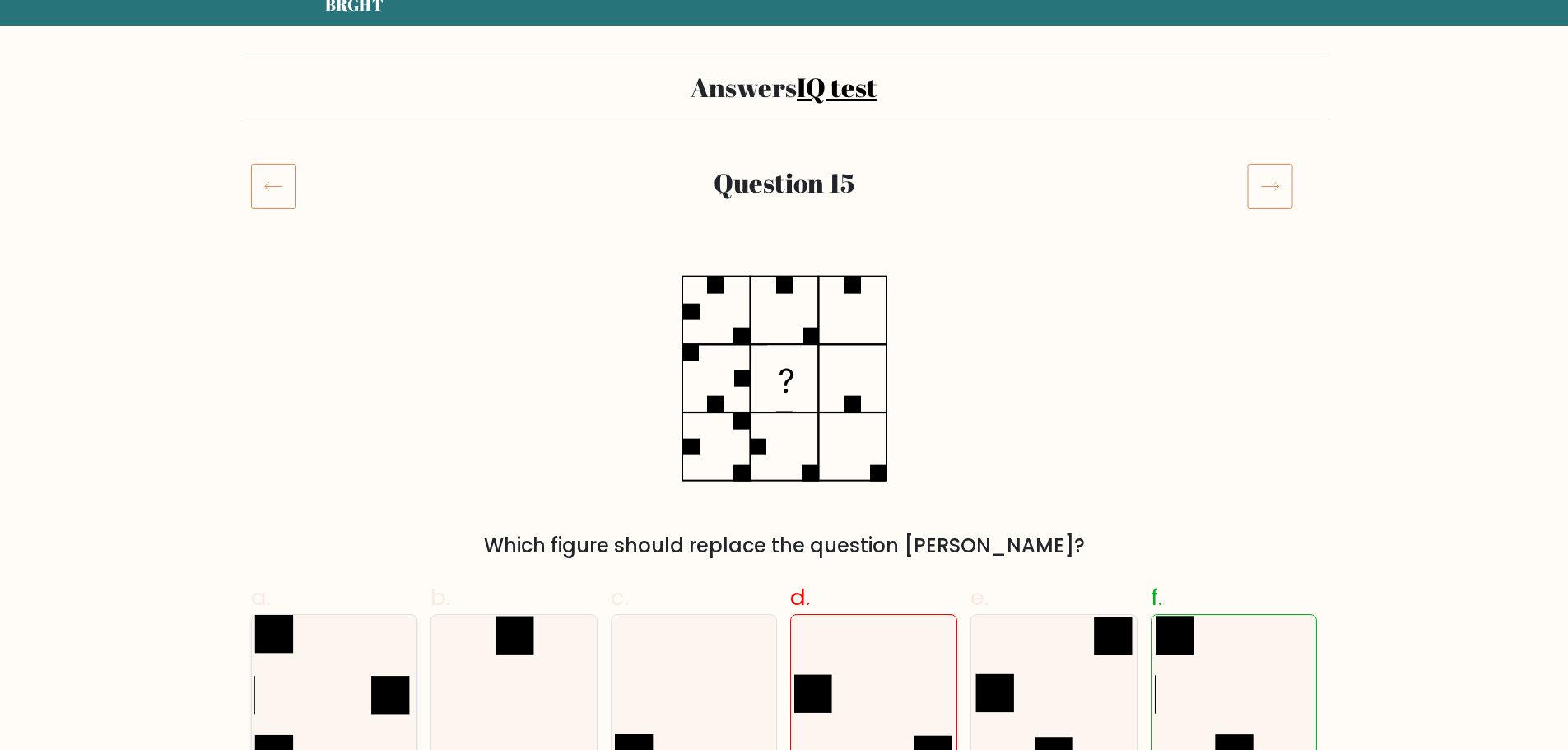
scroll to position [247, 0]
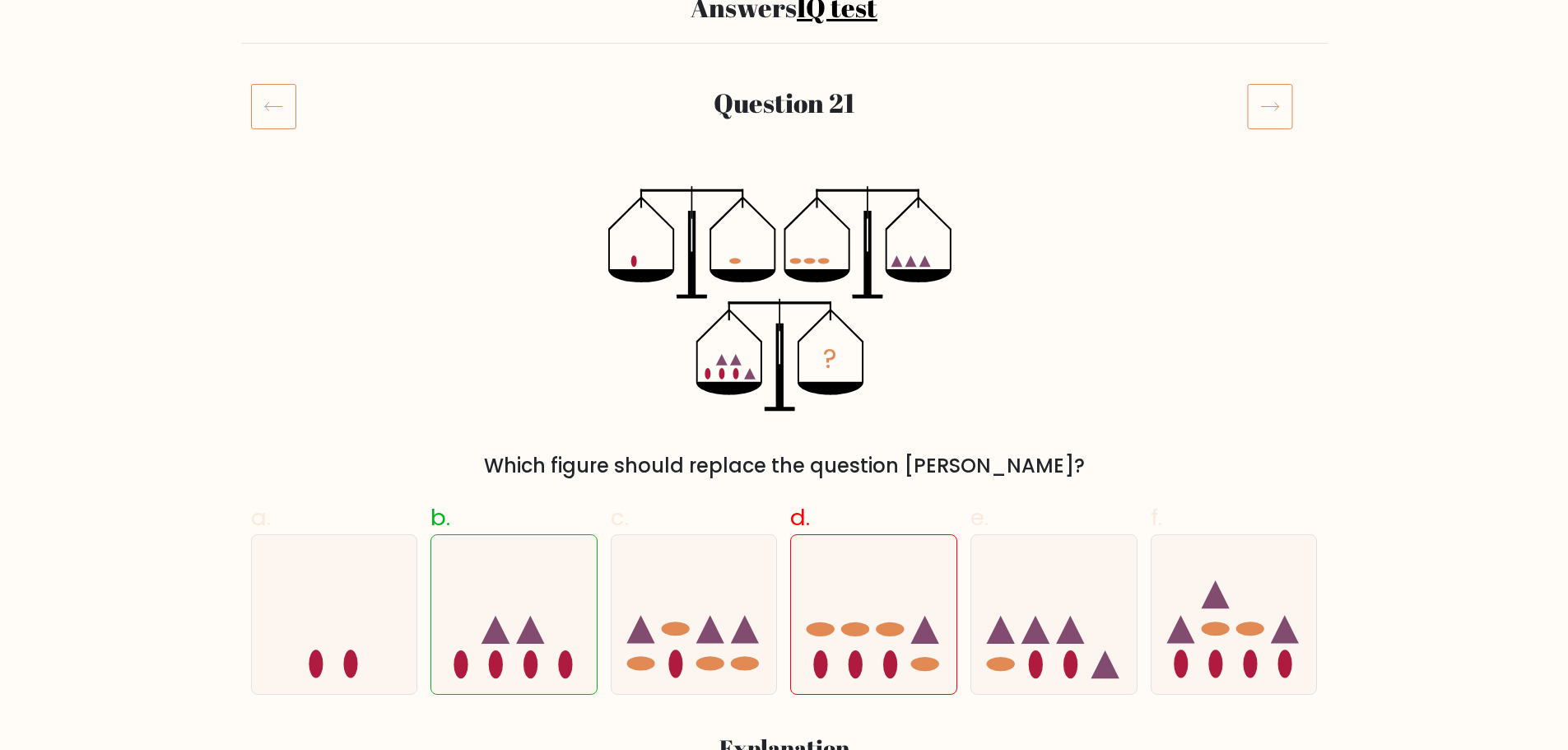
scroll to position [165, 0]
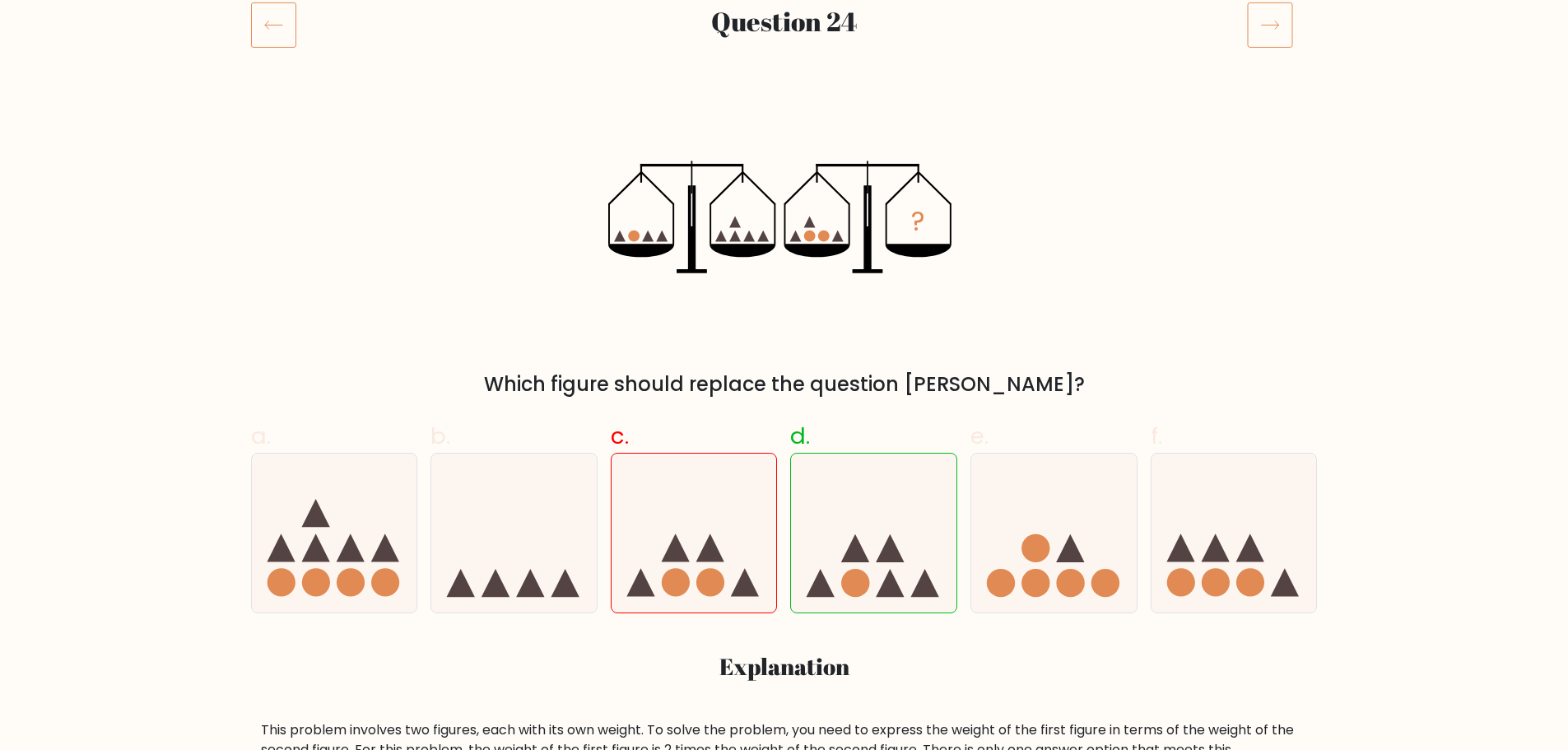
scroll to position [247, 0]
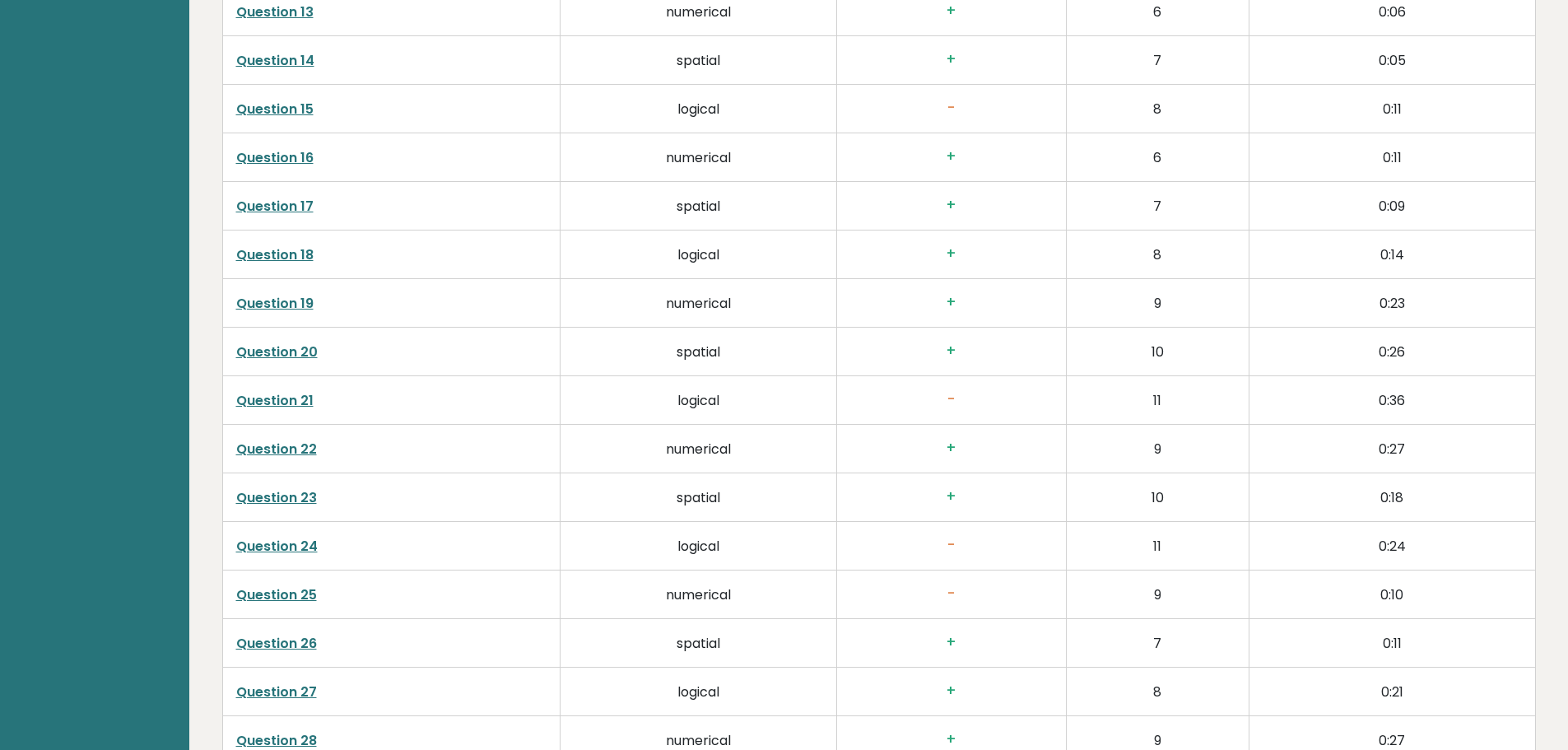
scroll to position [3485, 0]
click at [273, 549] on link "Question 25" at bounding box center [276, 548] width 81 height 19
click at [301, 489] on td "Question 24" at bounding box center [391, 499] width 339 height 49
click at [292, 502] on link "Question 24" at bounding box center [277, 499] width 82 height 19
click at [288, 544] on link "Question 25" at bounding box center [276, 548] width 81 height 19
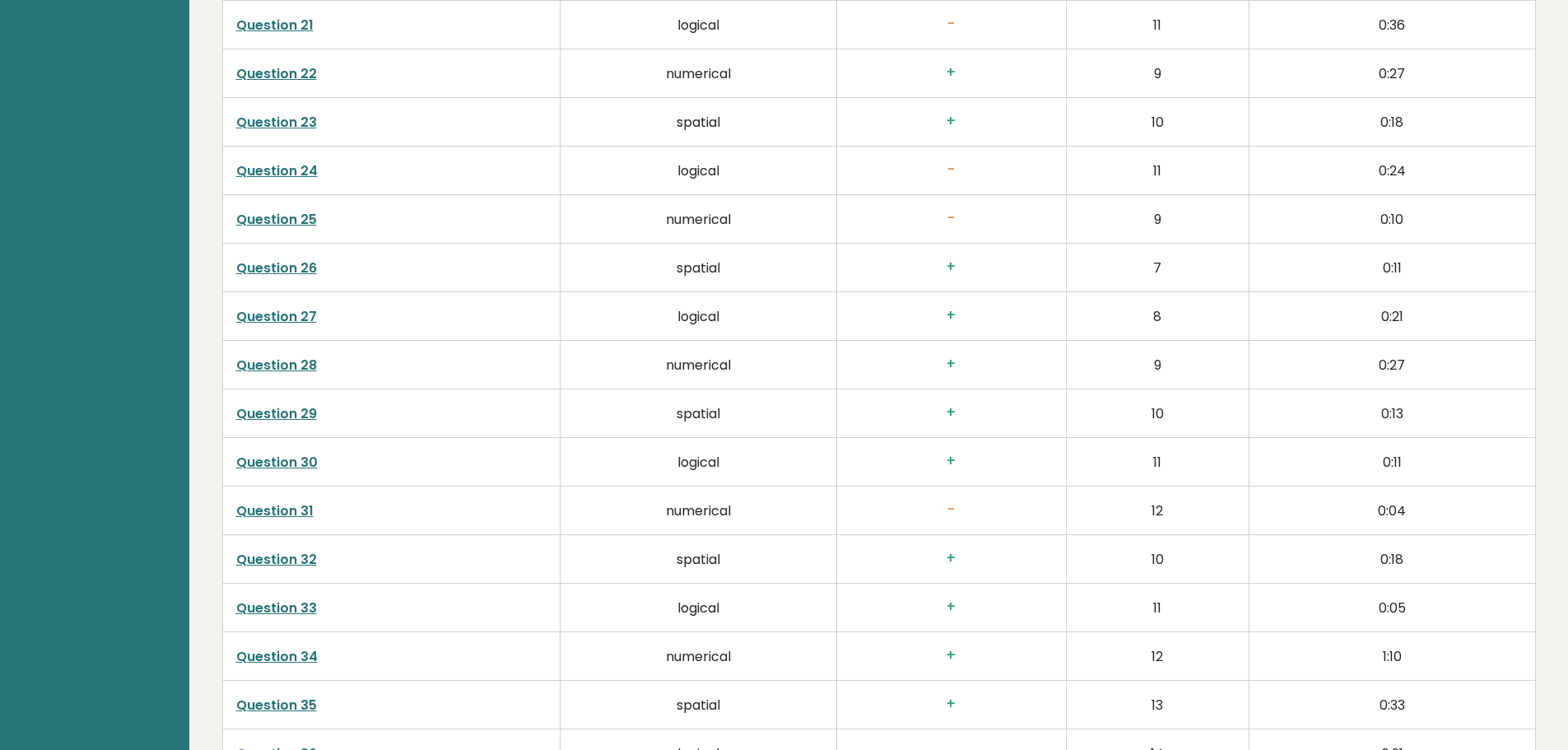
scroll to position [3814, 0]
click at [286, 509] on link "Question 31" at bounding box center [275, 510] width 78 height 19
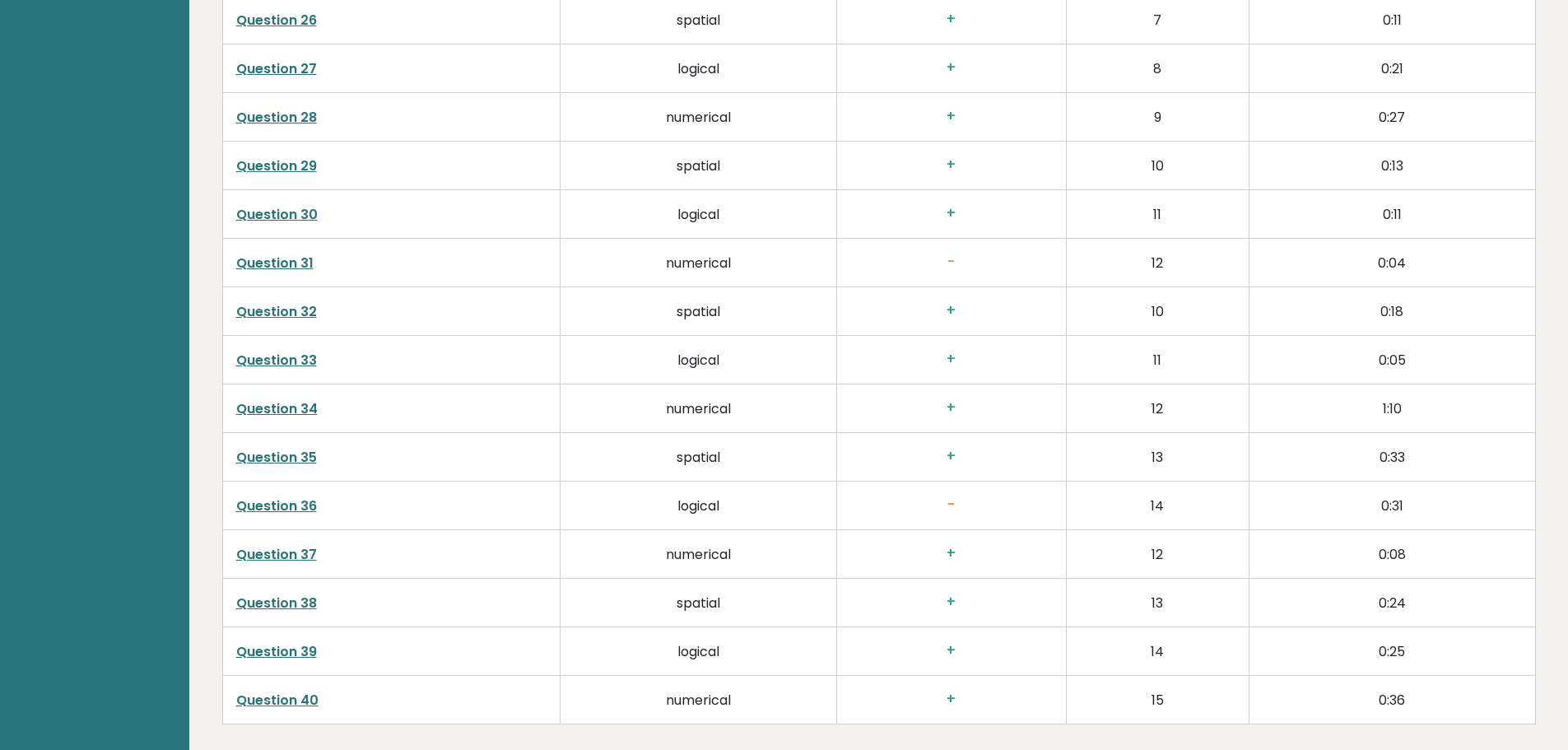
scroll to position [4142, 0]
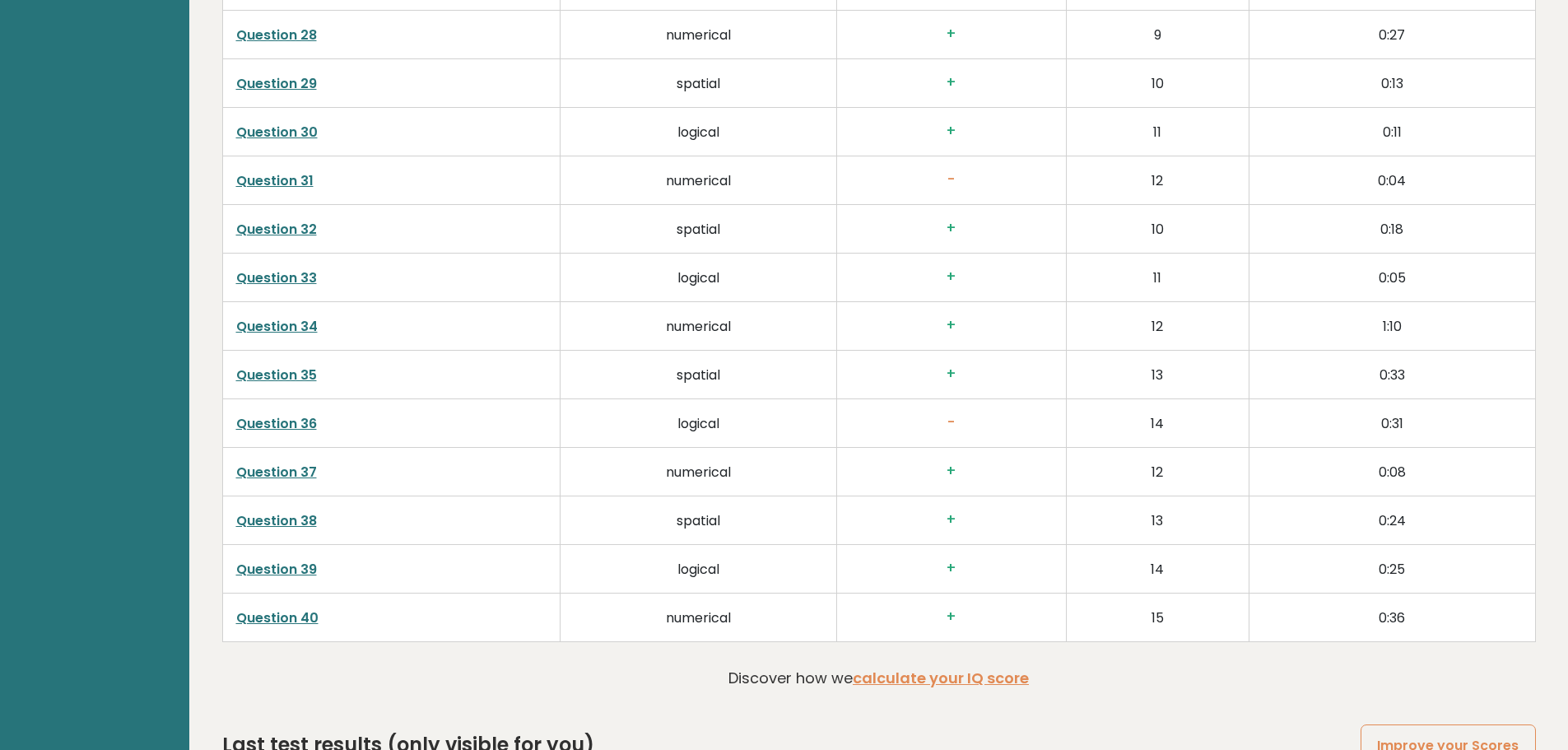
click at [264, 419] on link "Question 36" at bounding box center [276, 423] width 81 height 19
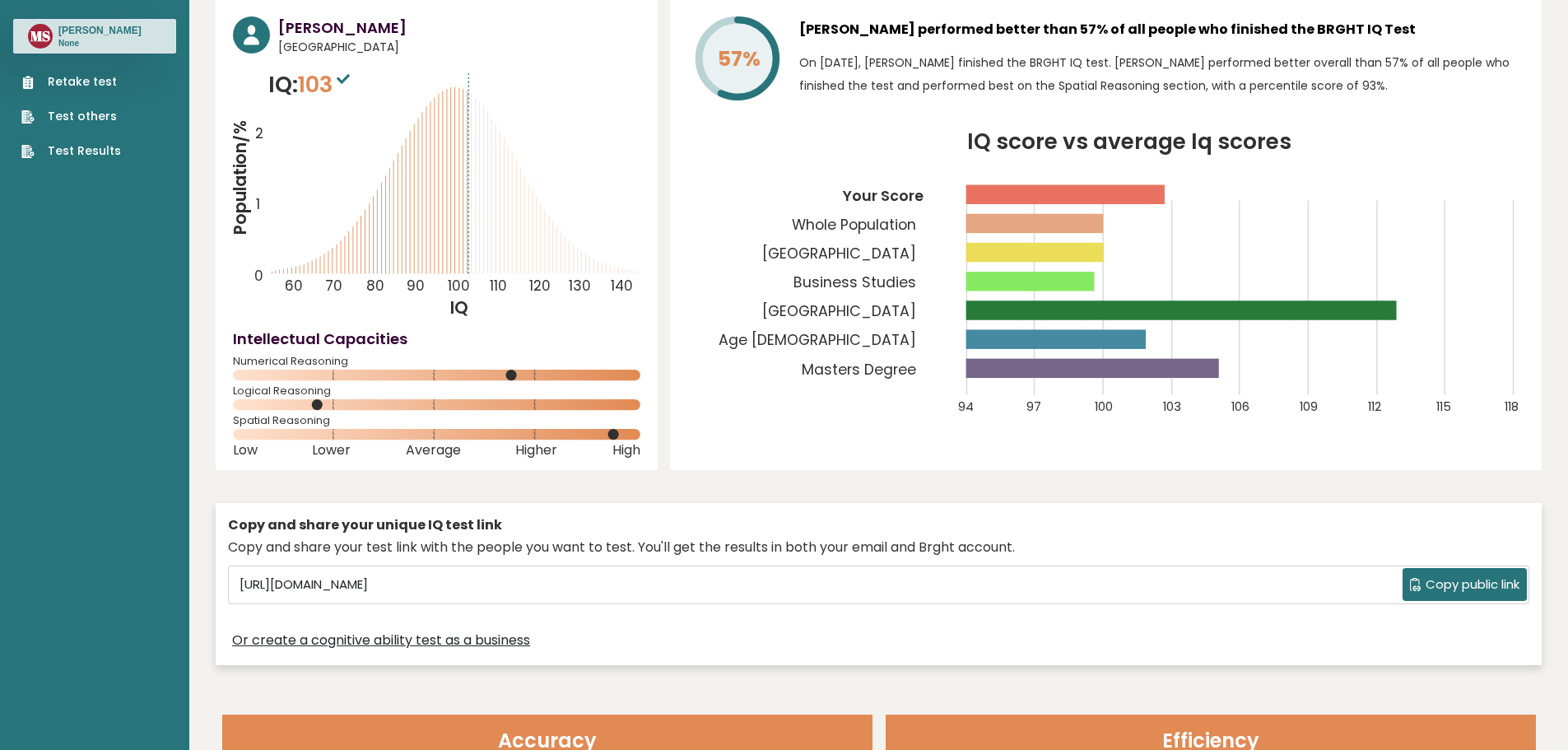
scroll to position [0, 0]
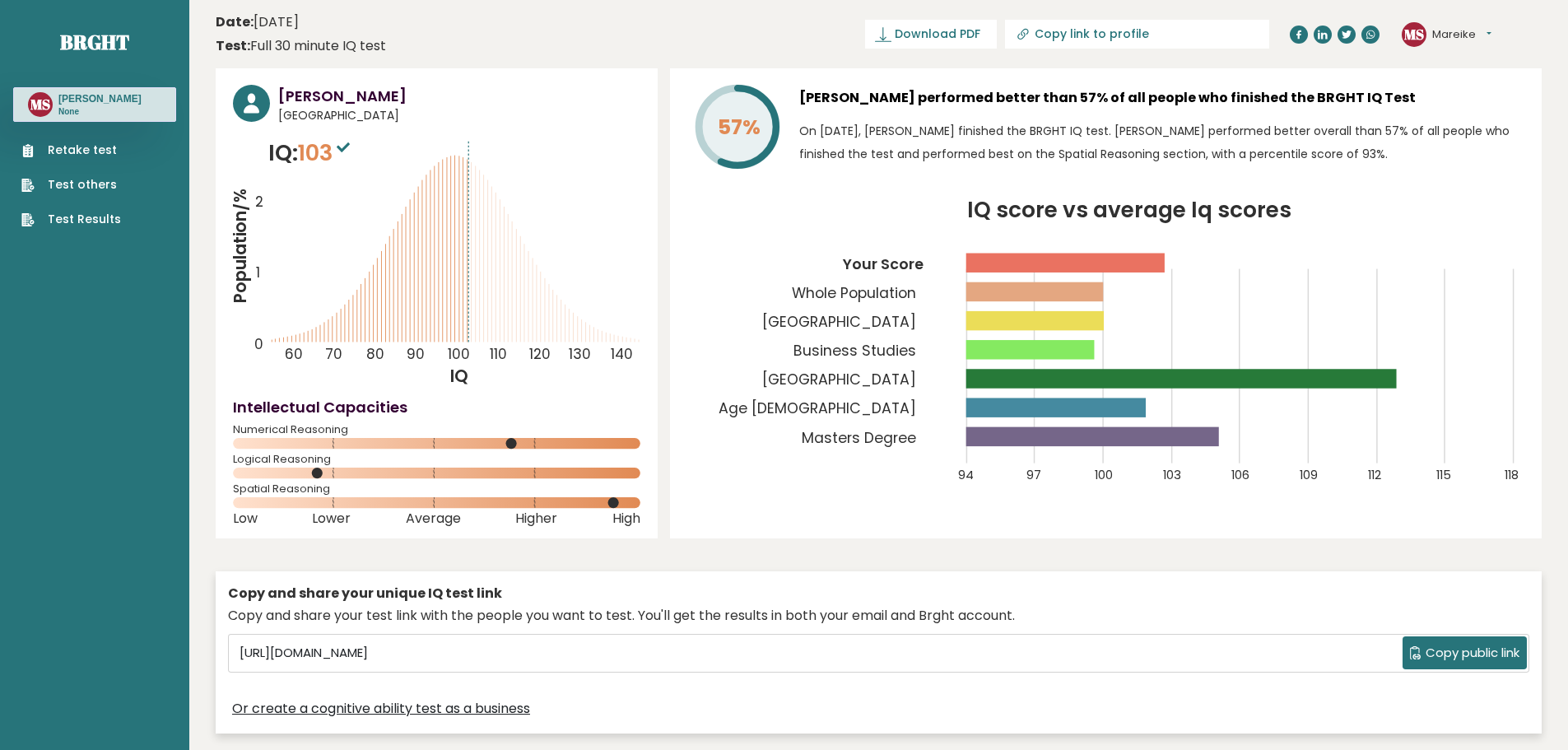
click at [86, 221] on link "Test Results" at bounding box center [71, 219] width 100 height 17
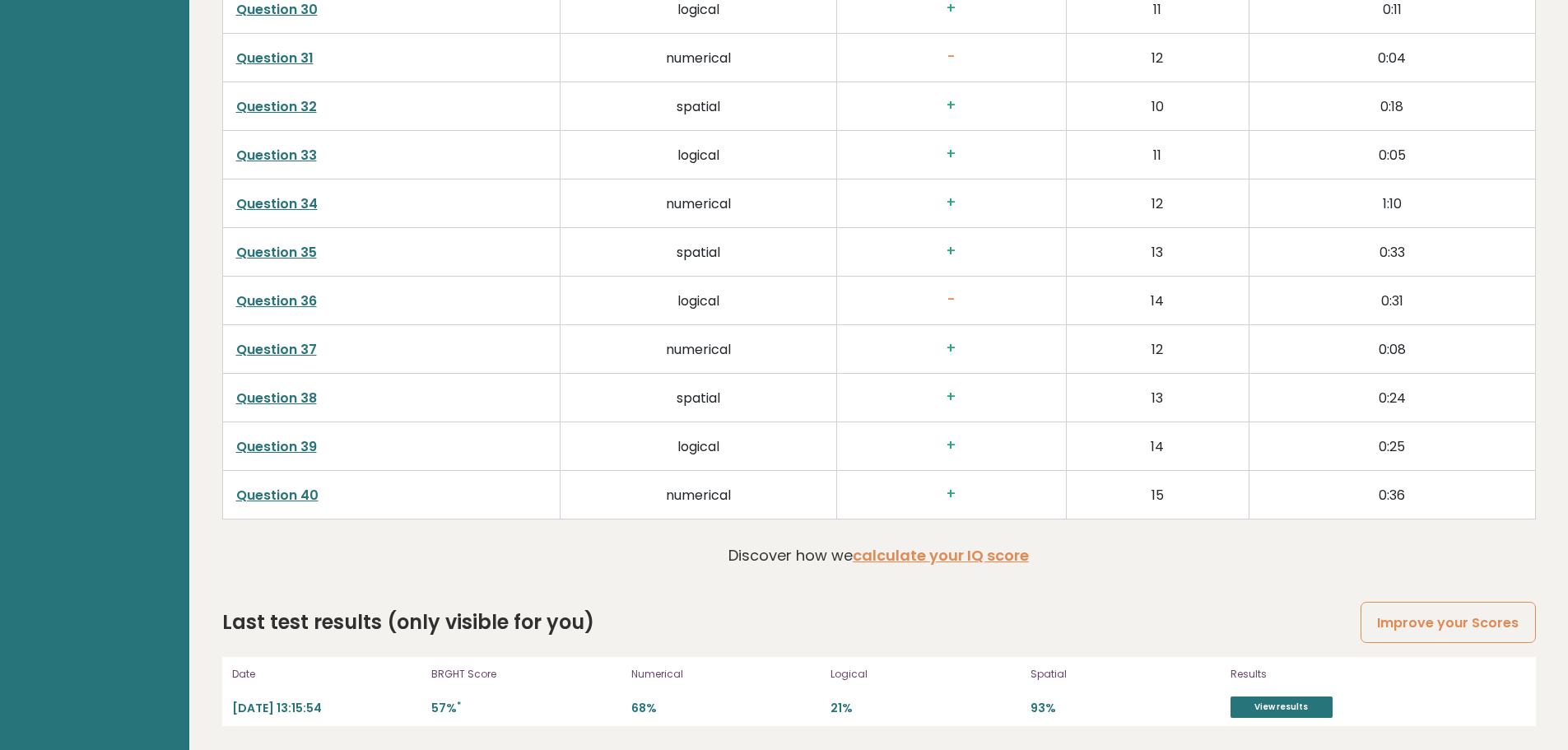
scroll to position [4266, 0]
click at [1265, 722] on div "Date 2025-10-06 13:15:54 BRGHT Score 57% * Numerical 68% Logical 21% Spatial 93…" at bounding box center [879, 690] width 1314 height 69
click at [1266, 717] on link "View results" at bounding box center [1281, 706] width 102 height 21
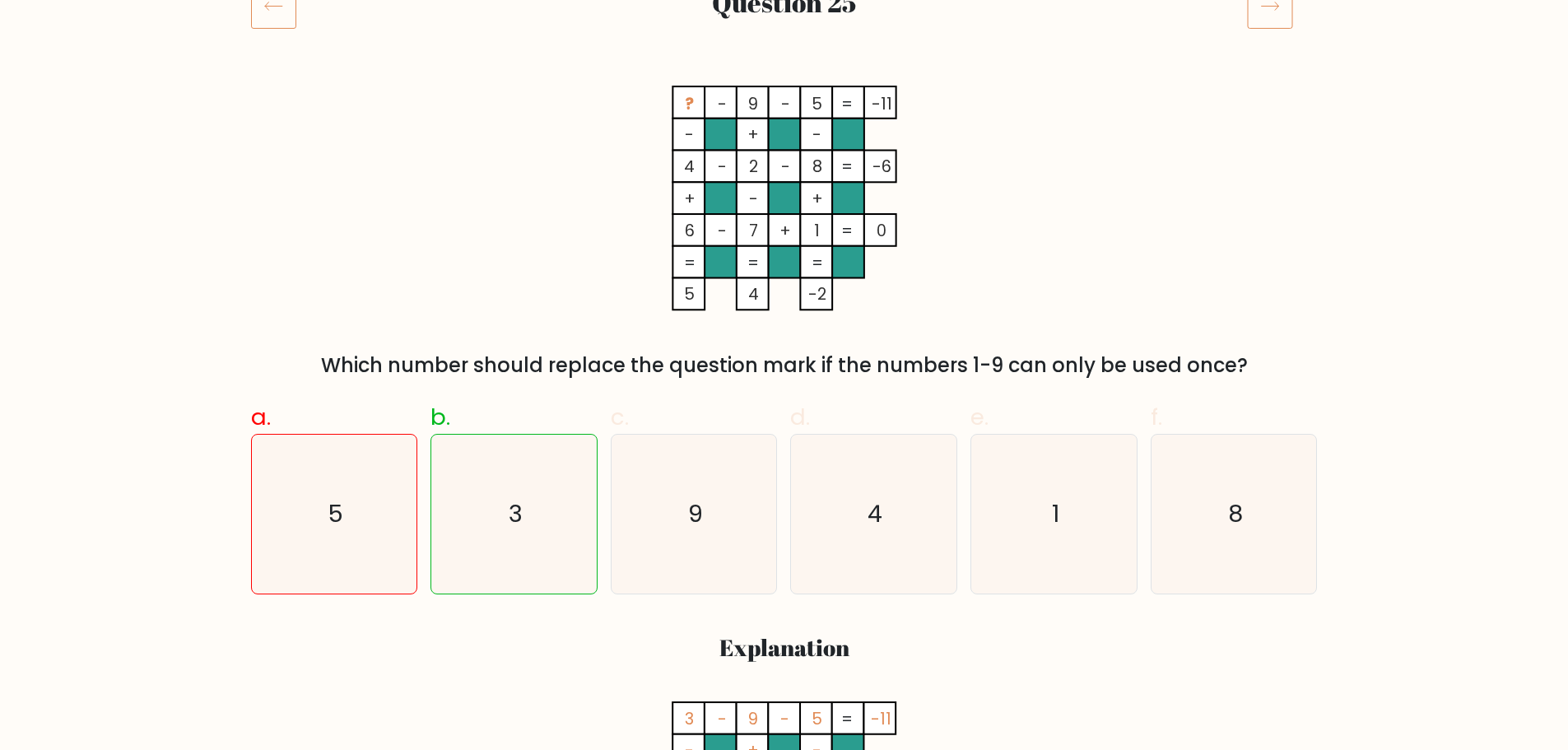
scroll to position [247, 0]
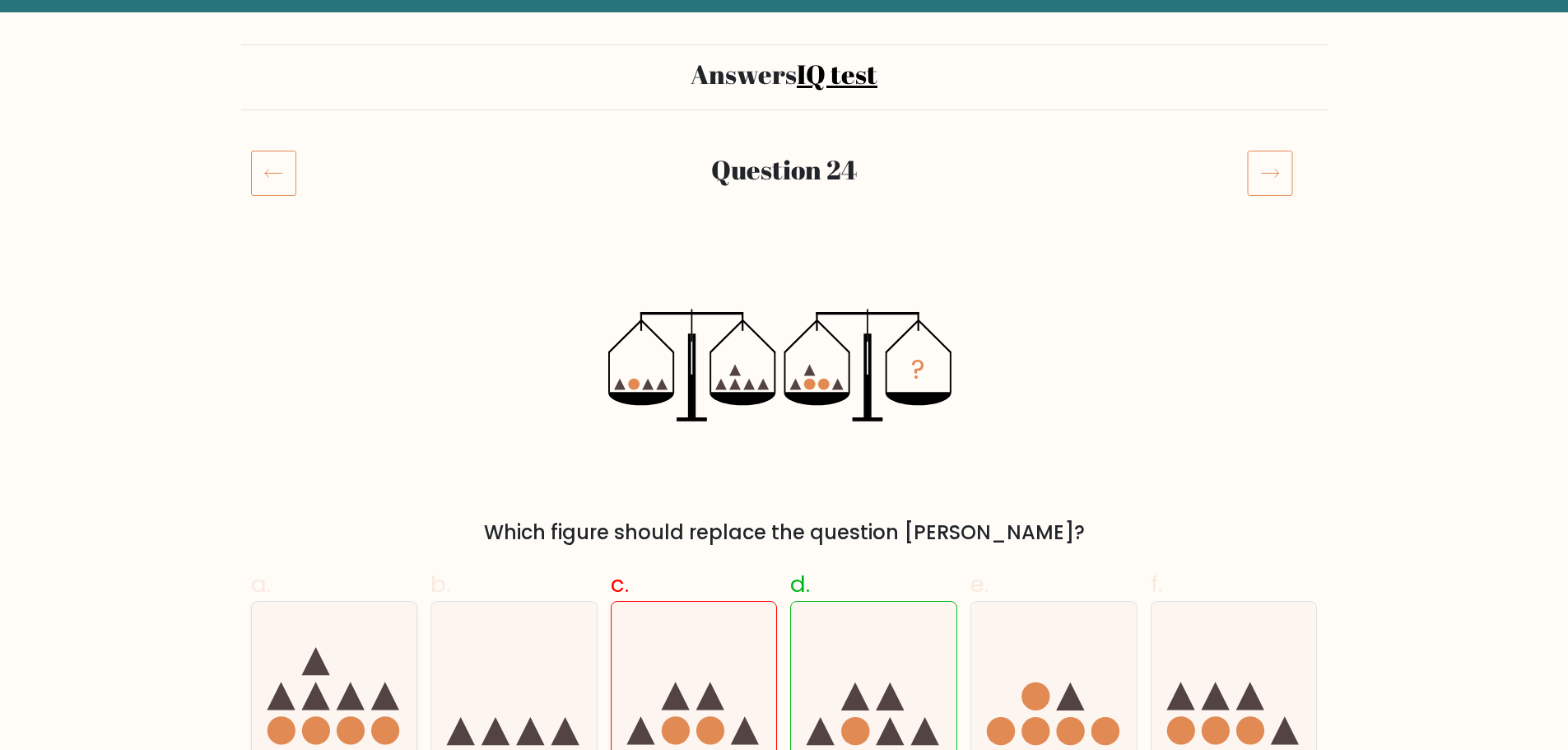
scroll to position [329, 0]
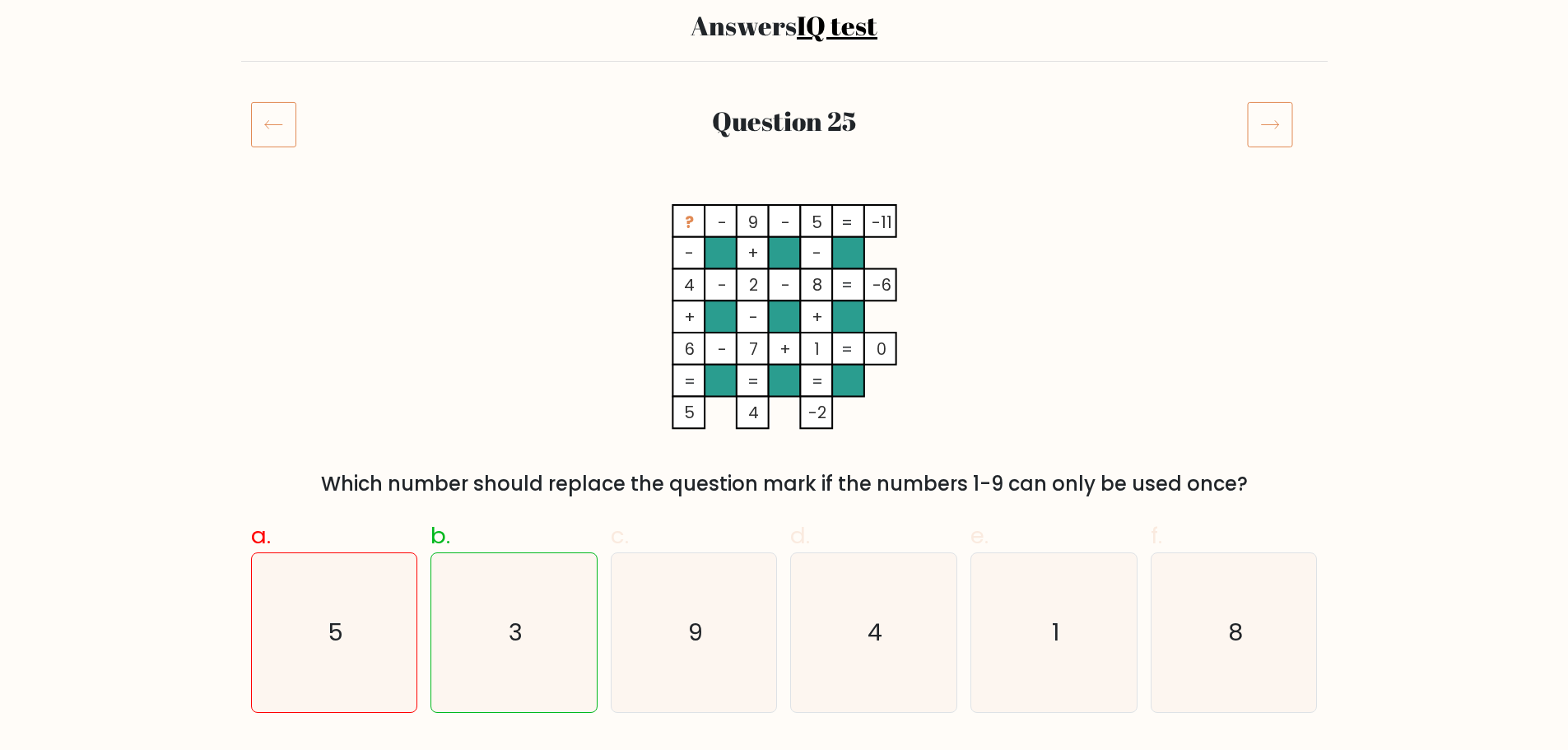
scroll to position [165, 0]
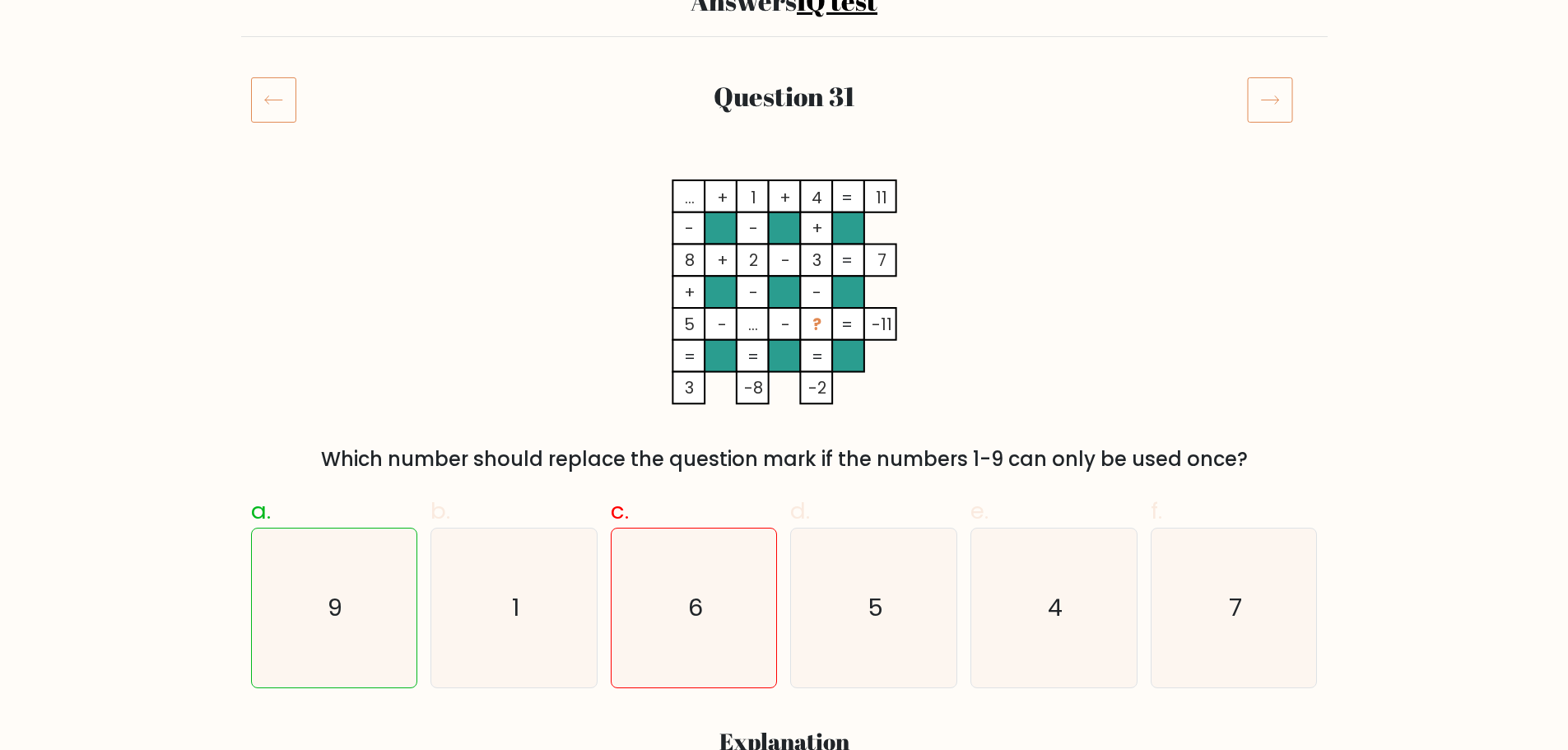
scroll to position [165, 0]
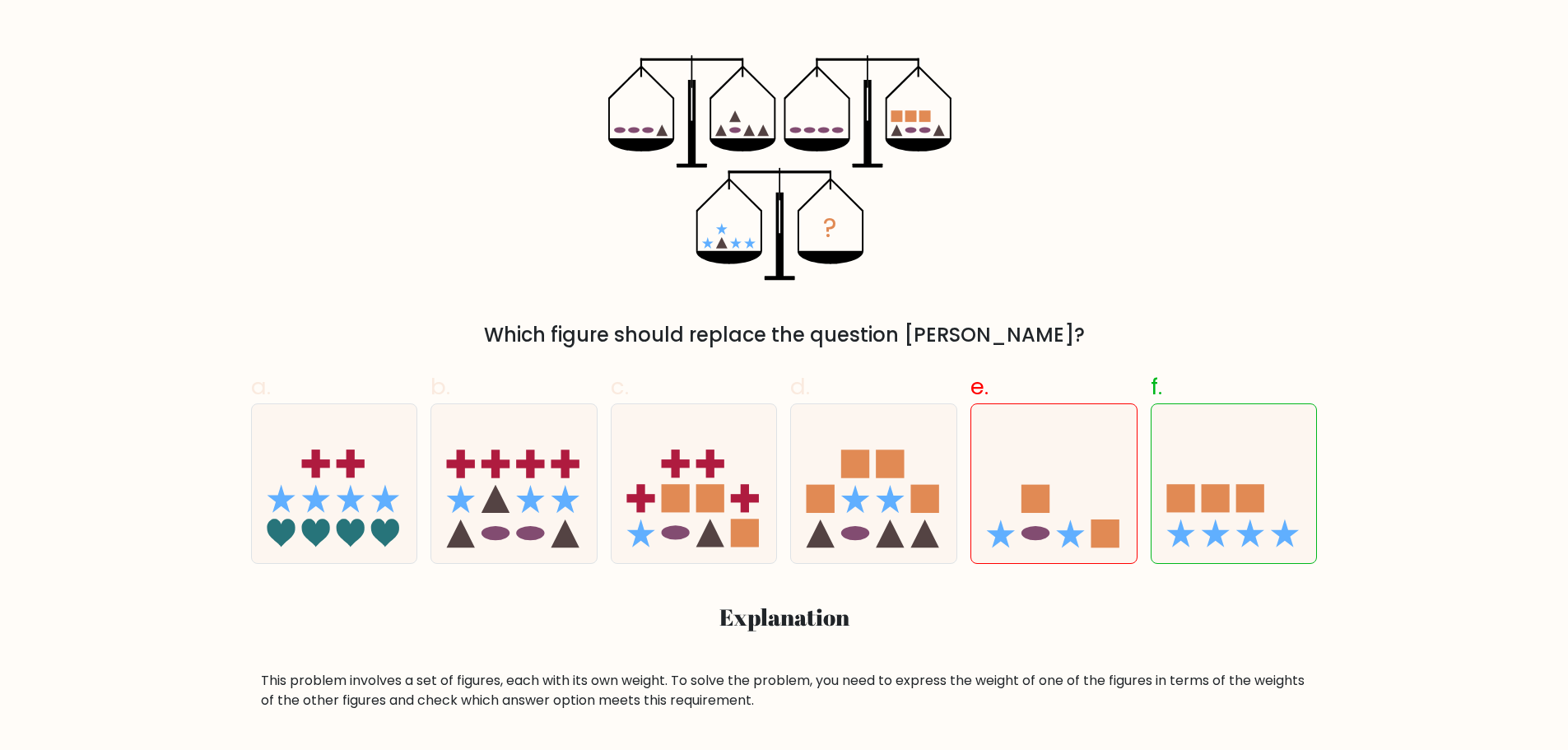
scroll to position [247, 0]
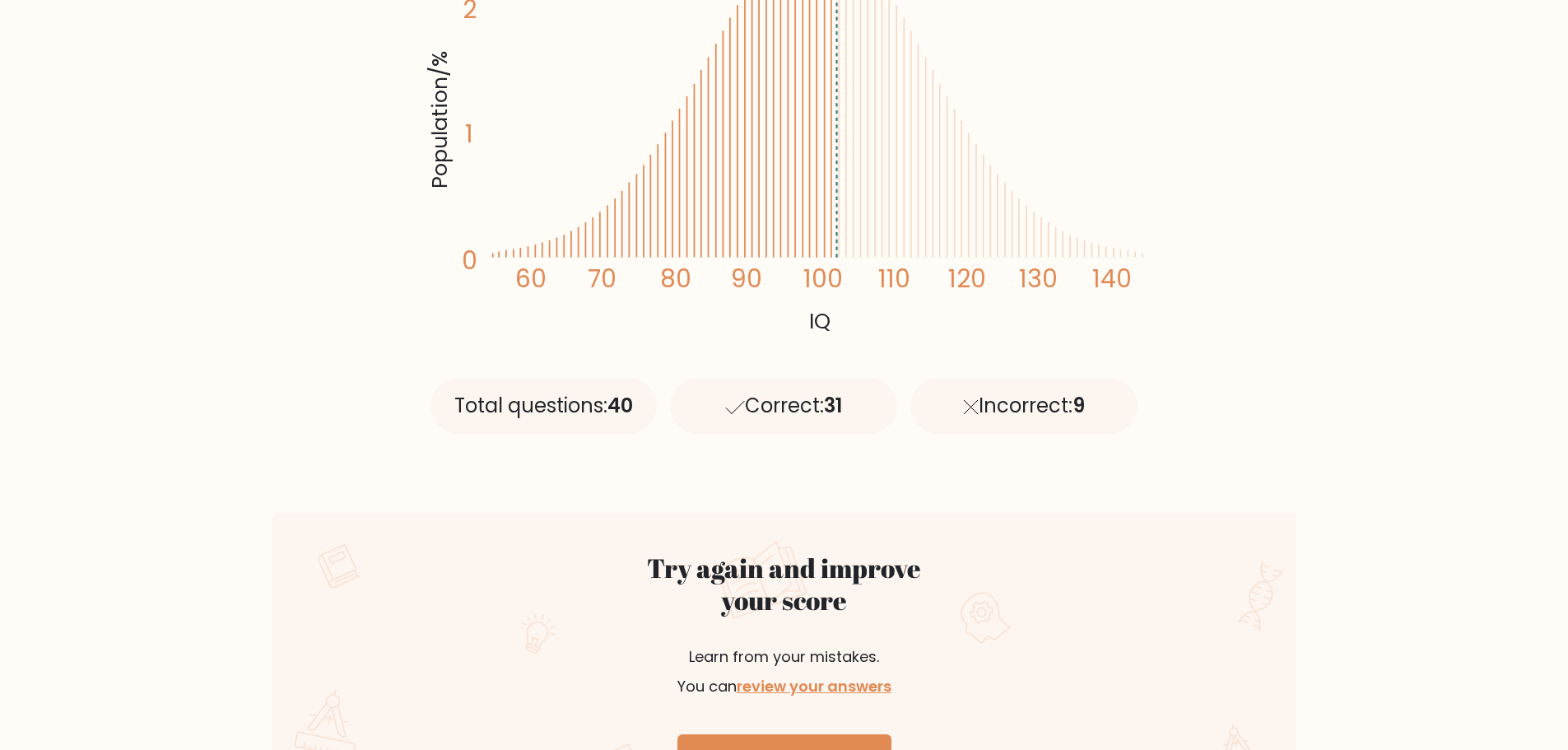
scroll to position [840, 0]
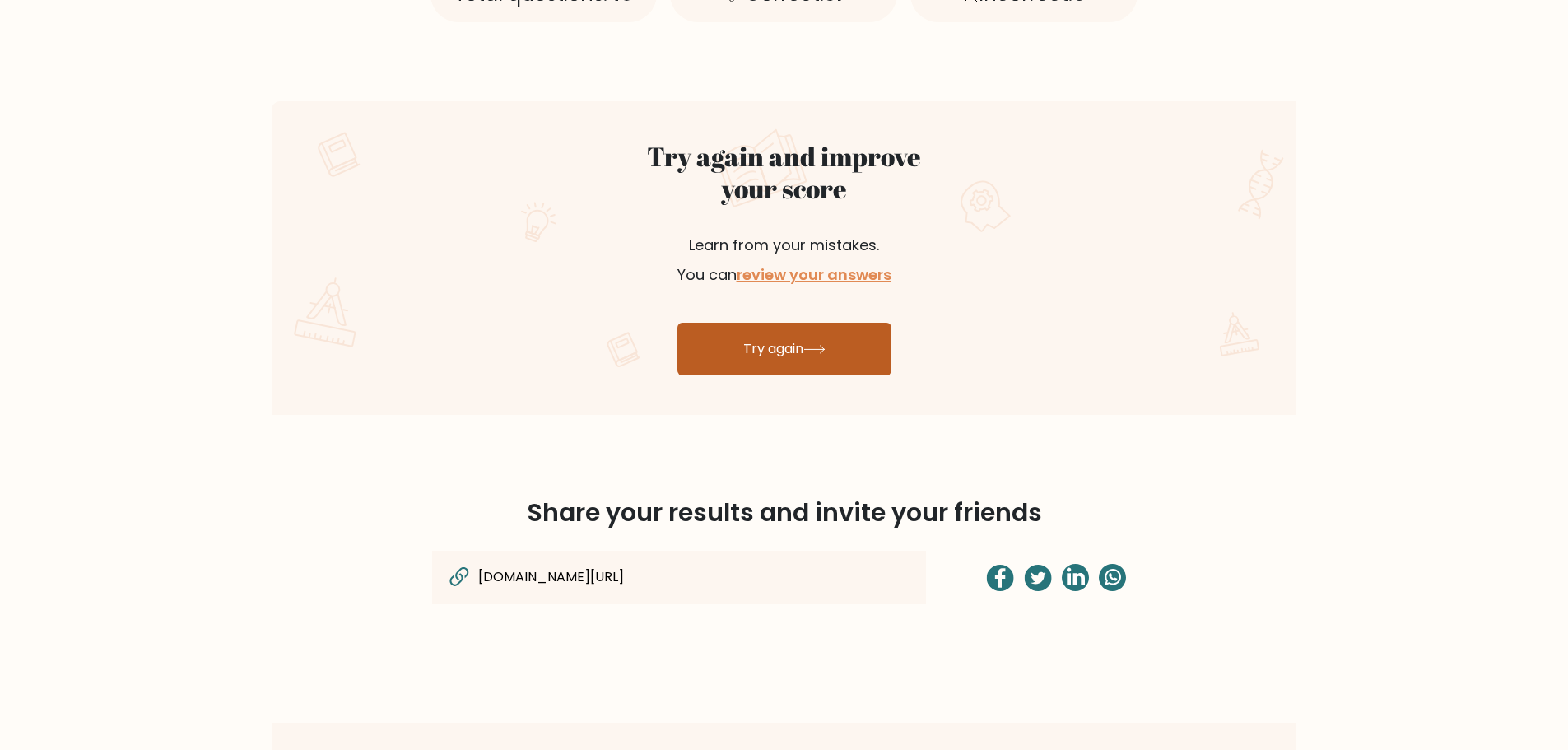
click at [760, 357] on link "Try again" at bounding box center [784, 349] width 214 height 53
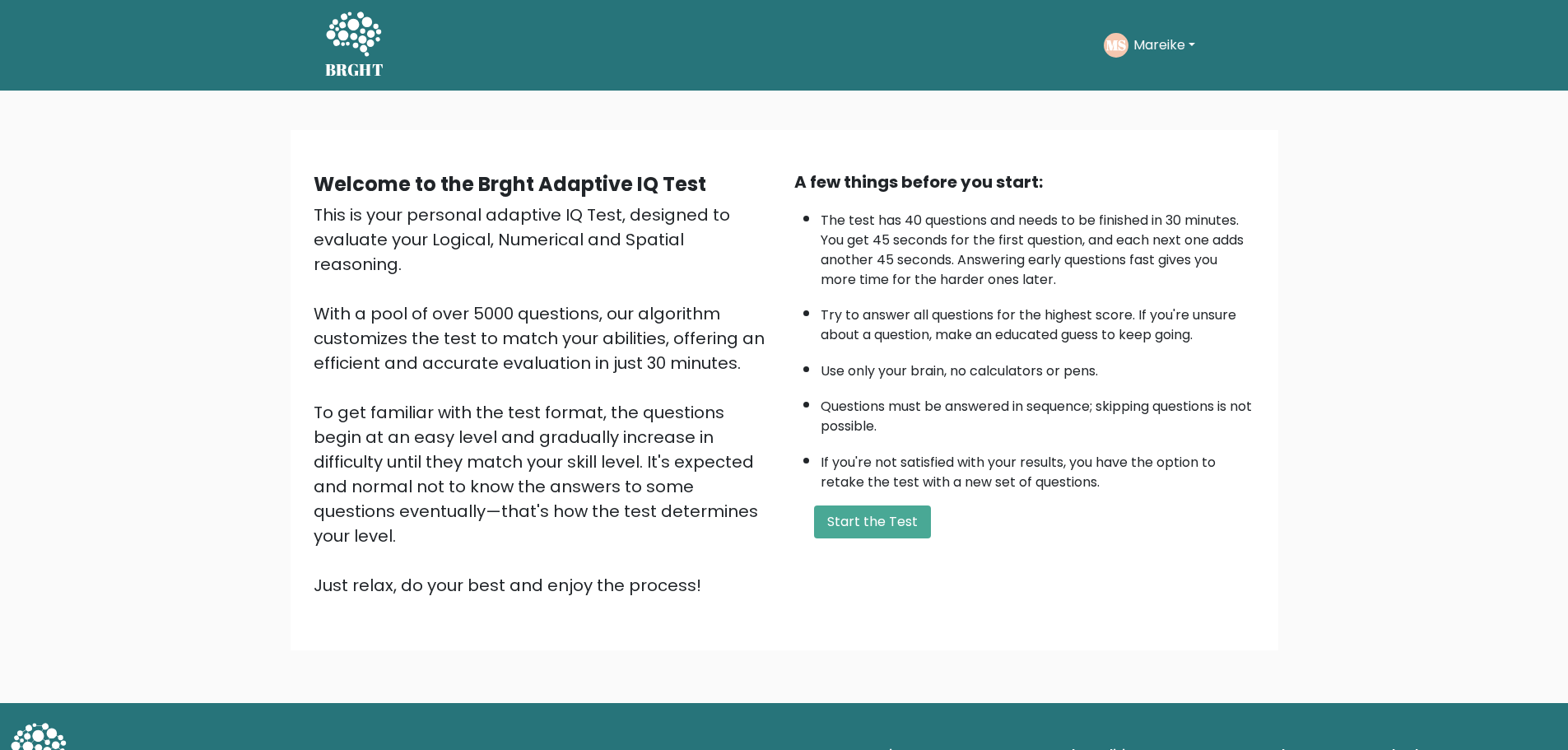
click at [860, 542] on div "A few things before you start: The test has 40 questions and needs to be finish…" at bounding box center [1024, 384] width 480 height 428
click at [852, 534] on button "Start the Test" at bounding box center [872, 521] width 117 height 33
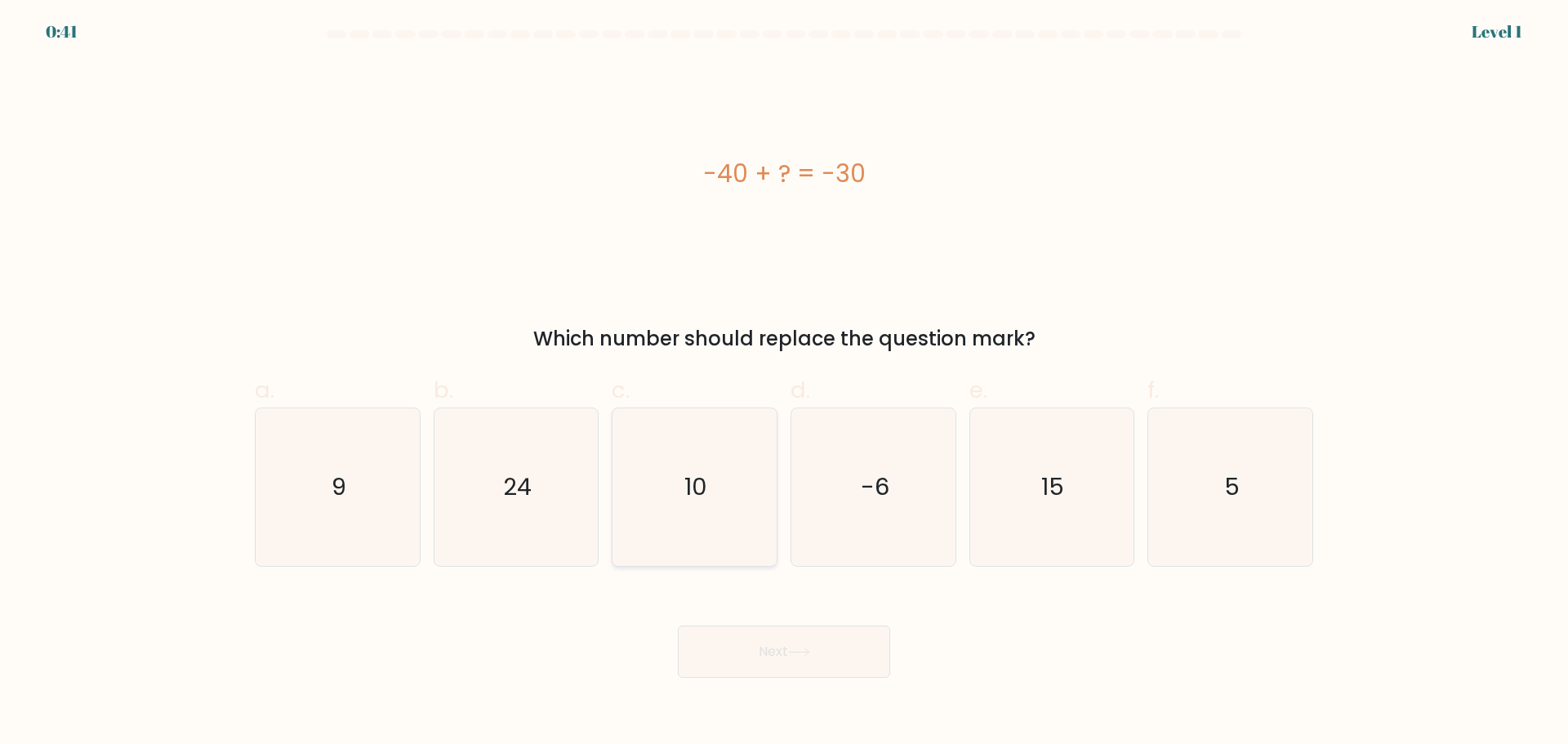
click at [719, 524] on icon "10" at bounding box center [694, 487] width 157 height 157
click at [784, 383] on input "c. 10" at bounding box center [784, 378] width 1 height 11
radio input "true"
click at [783, 664] on button "Next" at bounding box center [784, 652] width 213 height 52
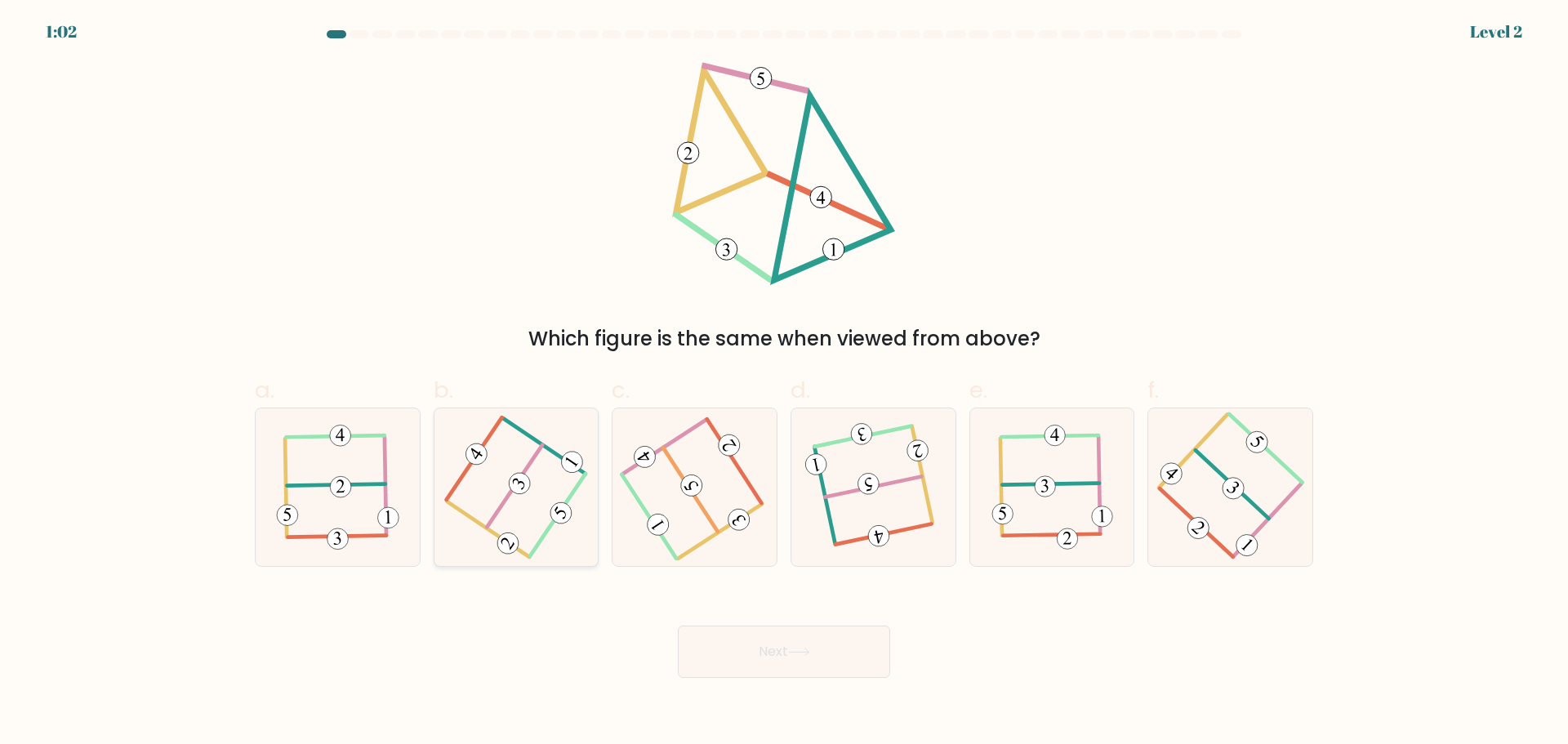
click at [519, 507] on icon at bounding box center [516, 487] width 125 height 126
click at [784, 383] on input "b." at bounding box center [784, 378] width 1 height 11
radio input "true"
click at [789, 641] on button "Next" at bounding box center [784, 652] width 213 height 52
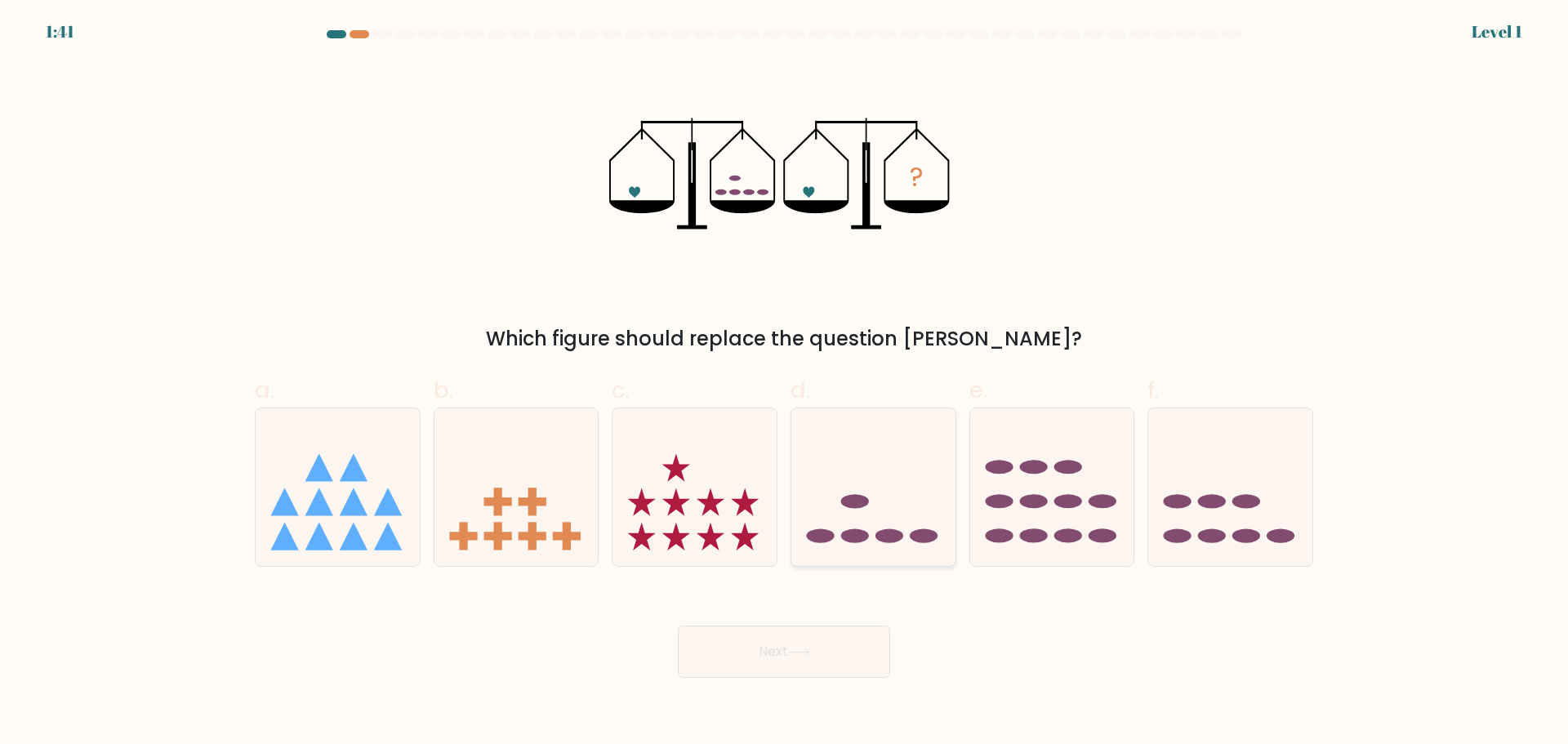
click at [873, 532] on icon at bounding box center [874, 487] width 164 height 135
click at [785, 383] on input "d." at bounding box center [784, 378] width 1 height 11
radio input "true"
click at [840, 648] on button "Next" at bounding box center [784, 652] width 213 height 52
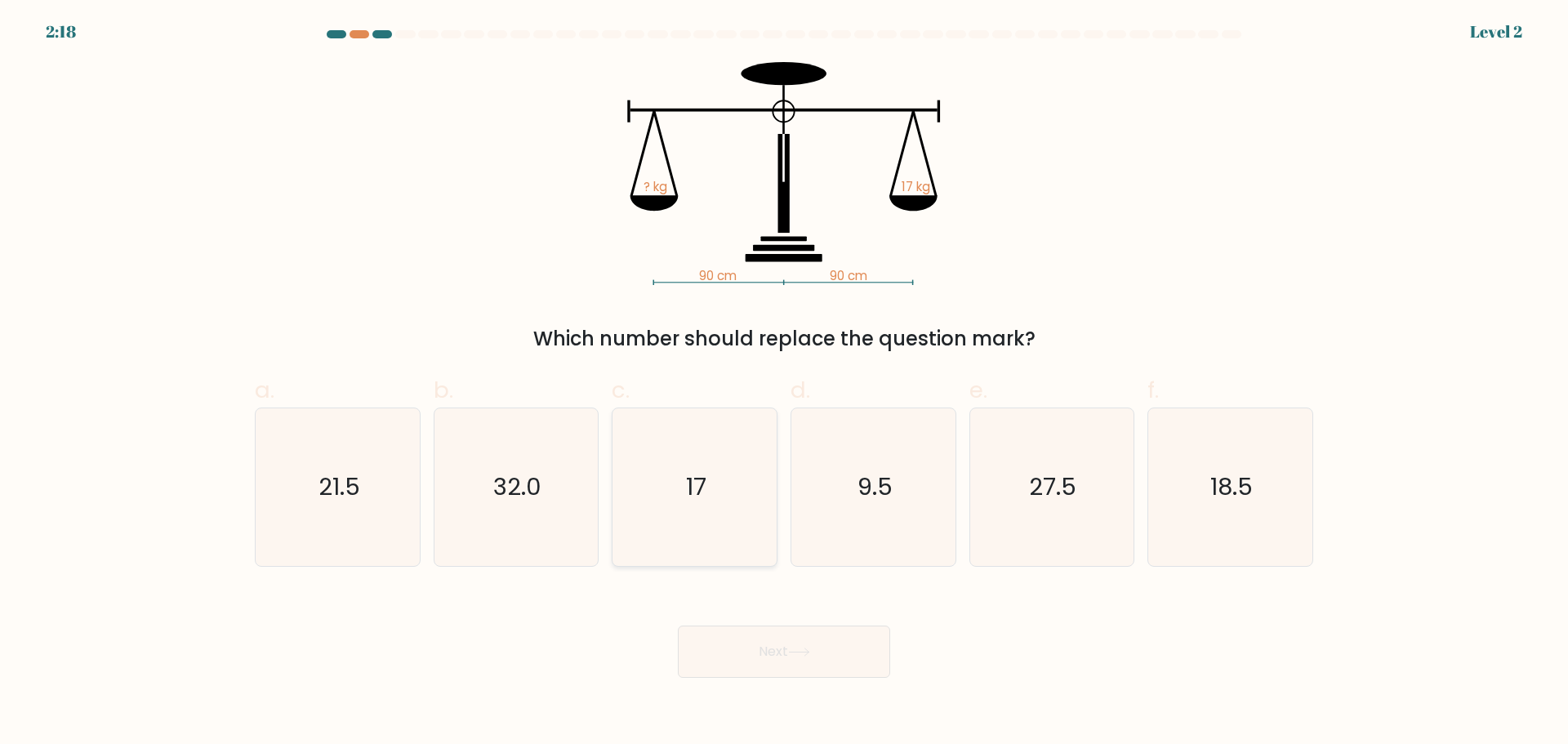
click at [697, 531] on icon "17" at bounding box center [694, 487] width 157 height 157
click at [784, 383] on input "c. 17" at bounding box center [784, 378] width 1 height 11
radio input "true"
click at [785, 652] on button "Next" at bounding box center [784, 652] width 213 height 52
click at [824, 669] on button "Next" at bounding box center [784, 652] width 213 height 52
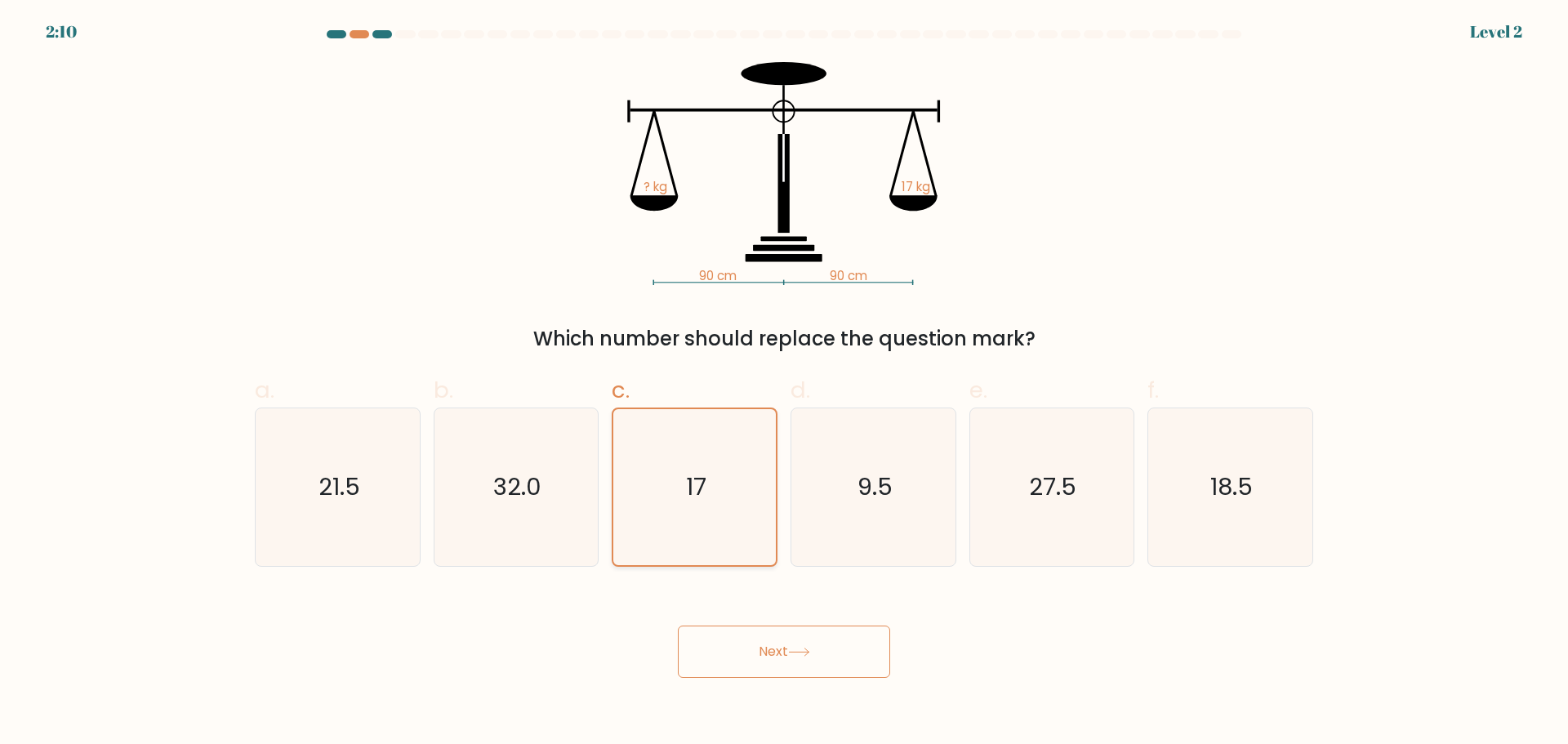
click at [671, 523] on icon "17" at bounding box center [694, 487] width 156 height 156
click at [784, 383] on input "c. 17" at bounding box center [784, 378] width 1 height 11
click at [808, 671] on button "Next" at bounding box center [784, 652] width 213 height 52
click at [780, 664] on button "Next" at bounding box center [784, 652] width 213 height 52
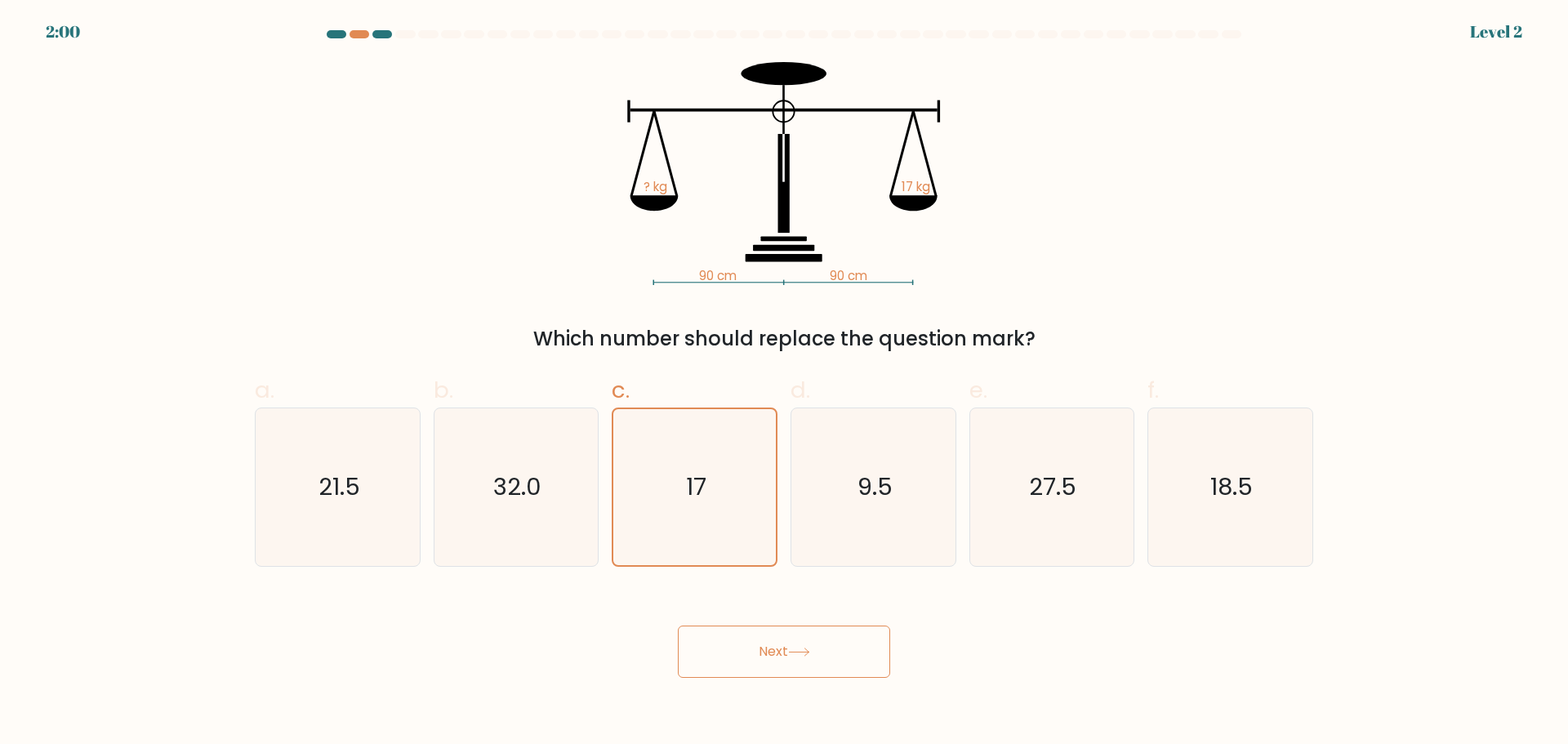
click at [780, 664] on button "Next" at bounding box center [784, 652] width 213 height 52
click at [544, 508] on icon "32.0" at bounding box center [516, 487] width 157 height 157
click at [784, 383] on input "b. 32.0" at bounding box center [784, 378] width 1 height 11
radio input "true"
click at [698, 511] on icon "17" at bounding box center [694, 487] width 157 height 157
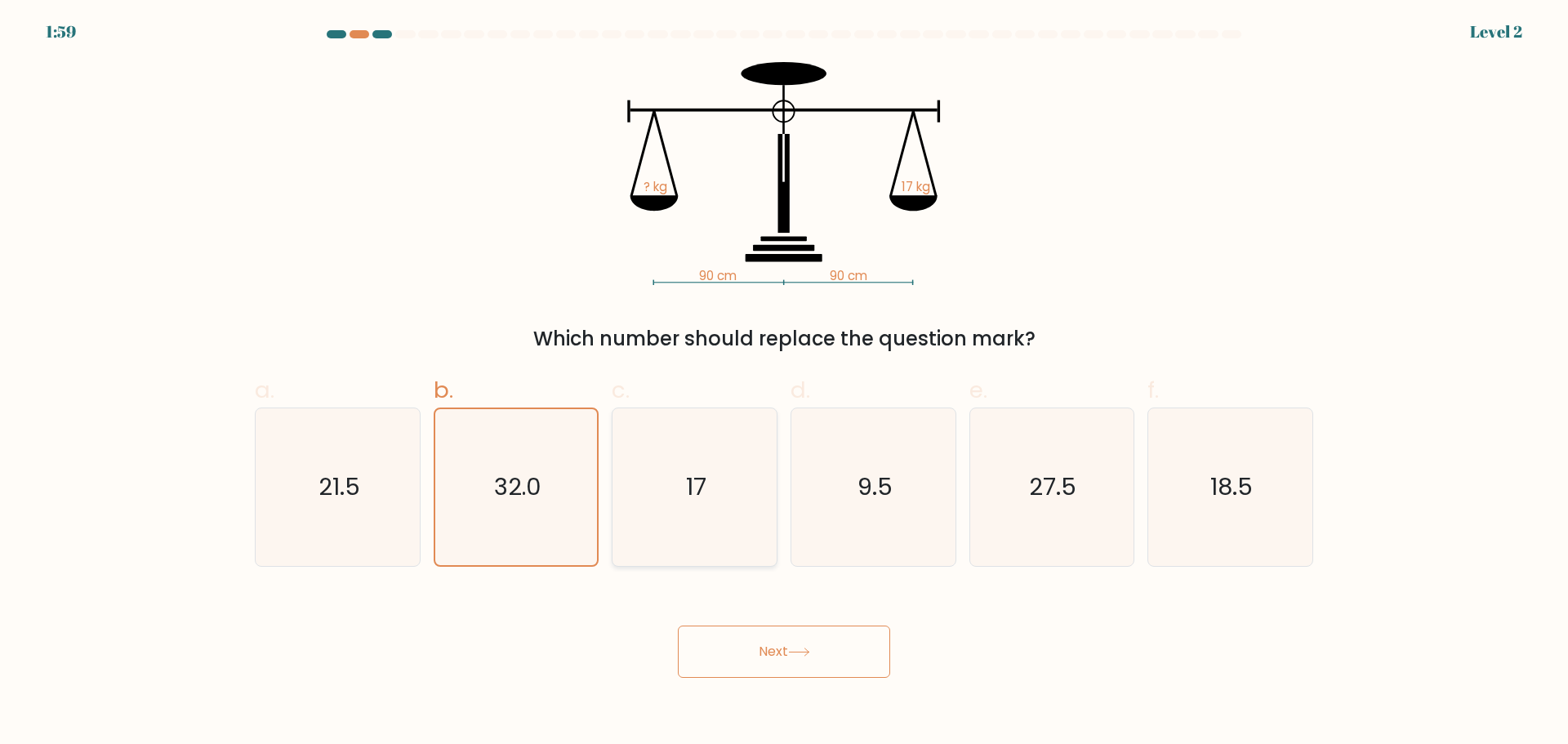
click at [784, 383] on input "c. 17" at bounding box center [784, 378] width 1 height 11
radio input "true"
click at [790, 652] on button "Next" at bounding box center [784, 652] width 213 height 52
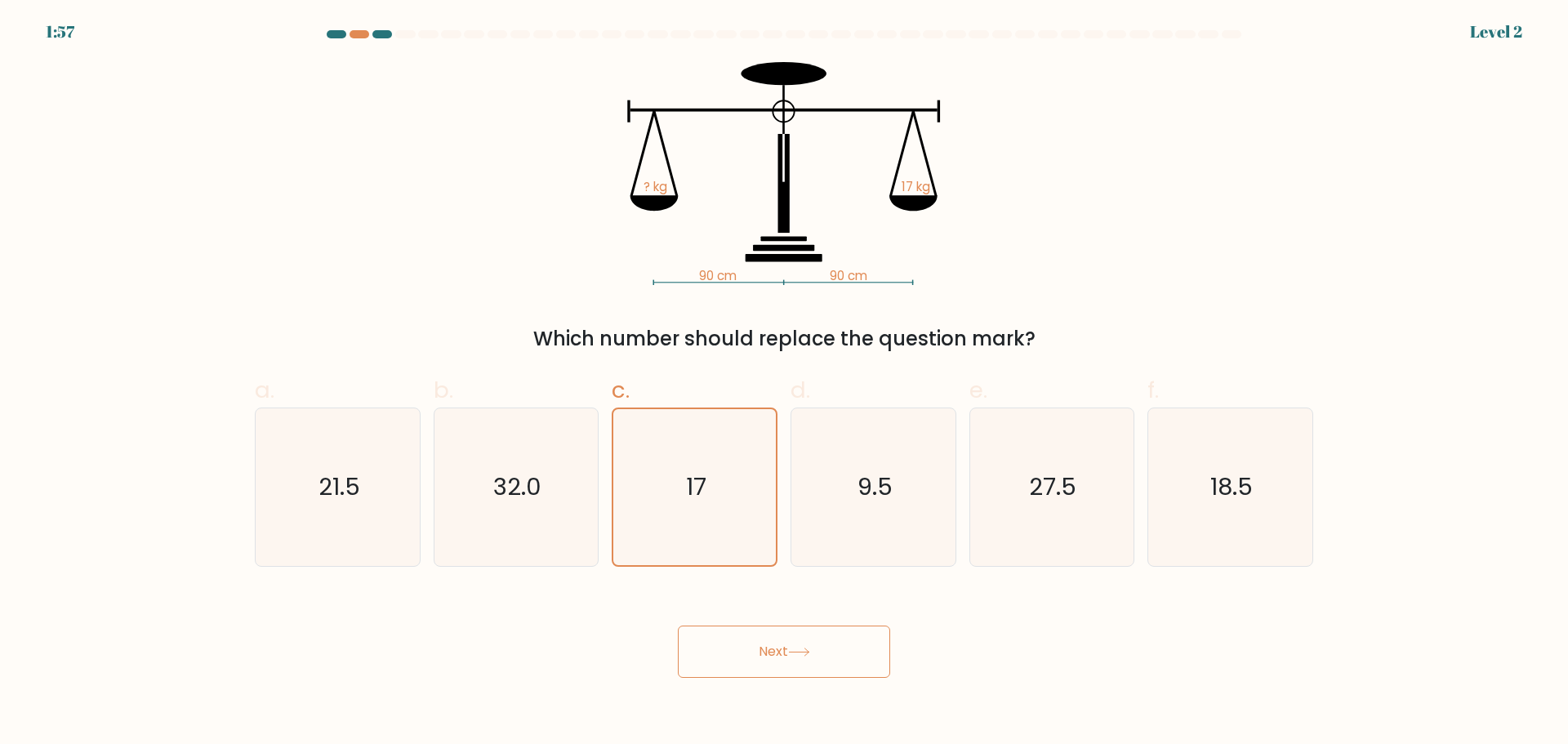
click at [790, 652] on button "Next" at bounding box center [784, 652] width 213 height 52
click at [723, 432] on icon "17" at bounding box center [694, 487] width 157 height 157
click at [784, 383] on input "c. 17" at bounding box center [784, 378] width 1 height 11
radio input "true"
click at [759, 662] on button "Next" at bounding box center [784, 652] width 213 height 52
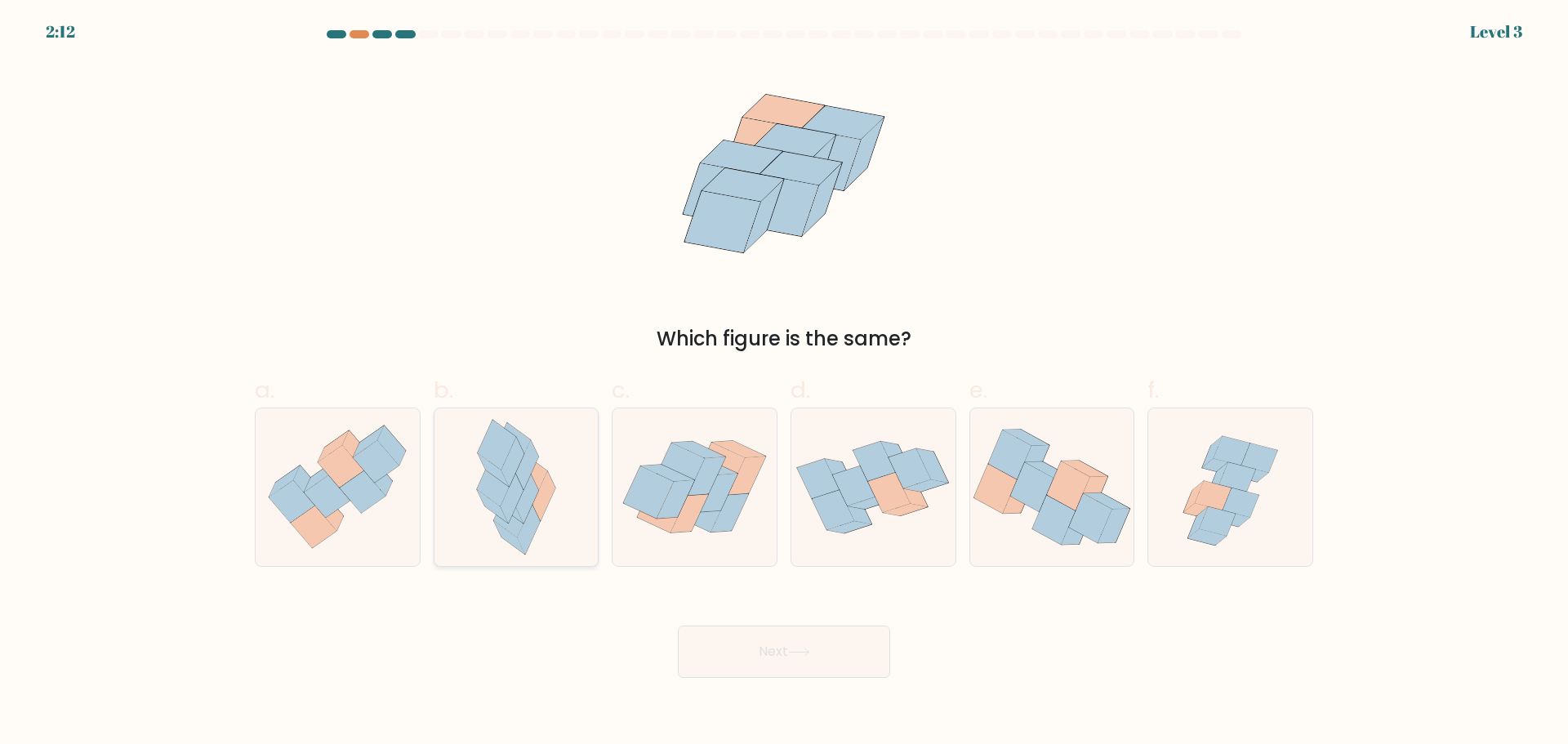
click at [530, 513] on icon at bounding box center [529, 529] width 23 height 50
click at [784, 383] on input "b." at bounding box center [784, 378] width 1 height 11
radio input "true"
click at [809, 667] on button "Next" at bounding box center [784, 652] width 213 height 52
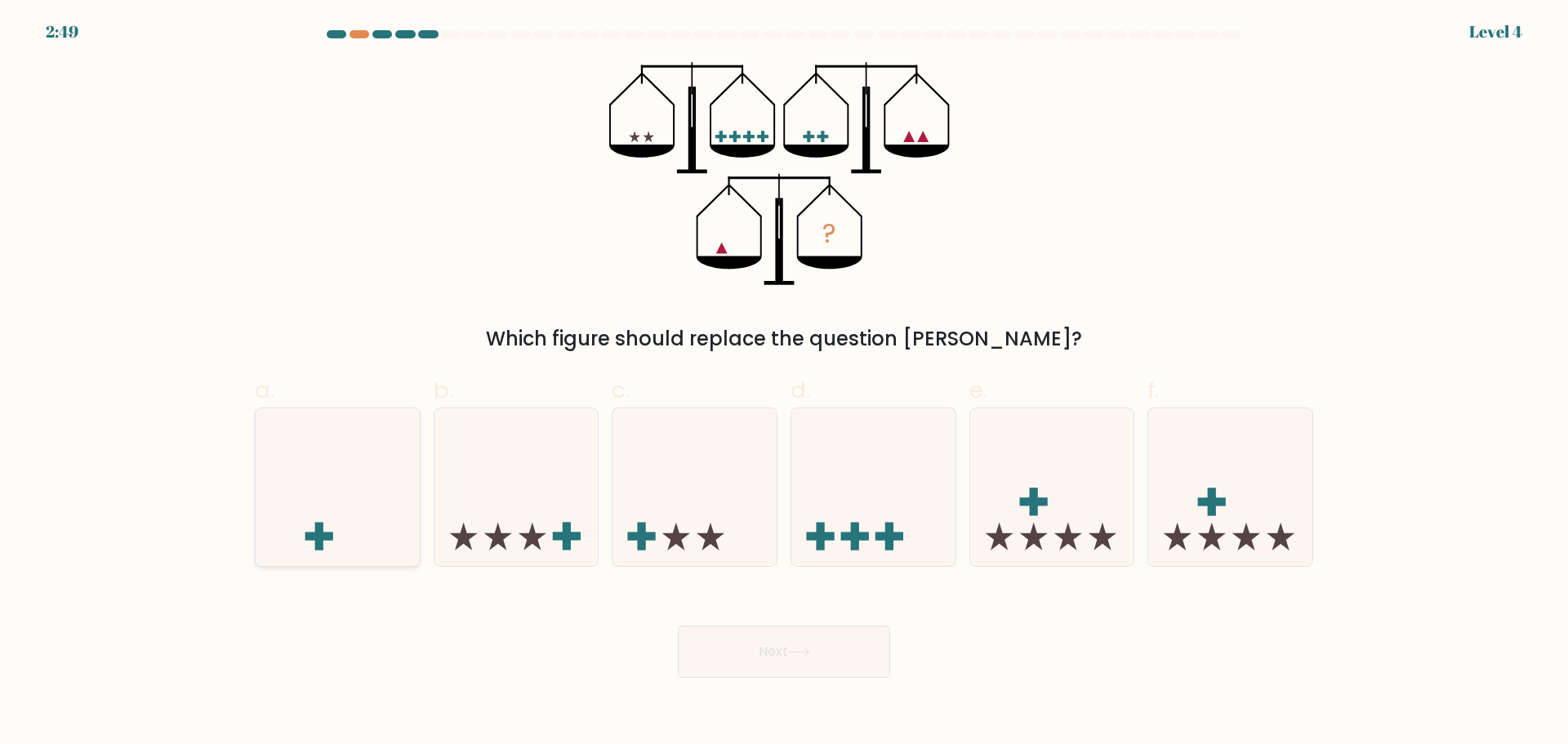
click at [406, 494] on icon at bounding box center [338, 487] width 164 height 135
click at [784, 383] on input "a." at bounding box center [784, 378] width 1 height 11
radio input "true"
click at [781, 654] on button "Next" at bounding box center [784, 652] width 213 height 52
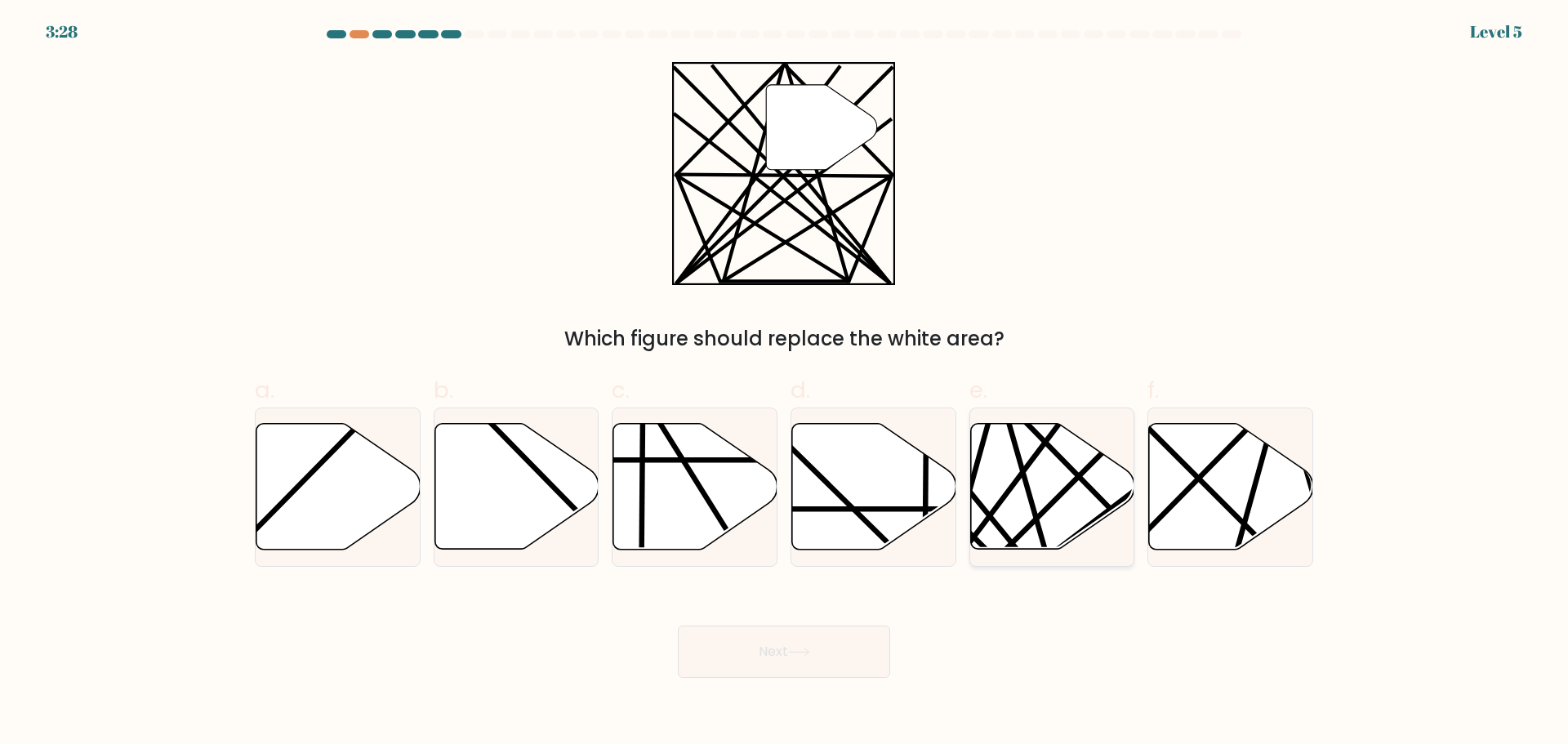
click at [1034, 504] on line at bounding box center [1046, 554] width 92 height 323
click at [785, 383] on input "e." at bounding box center [784, 378] width 1 height 11
radio input "true"
click at [818, 670] on button "Next" at bounding box center [784, 652] width 213 height 52
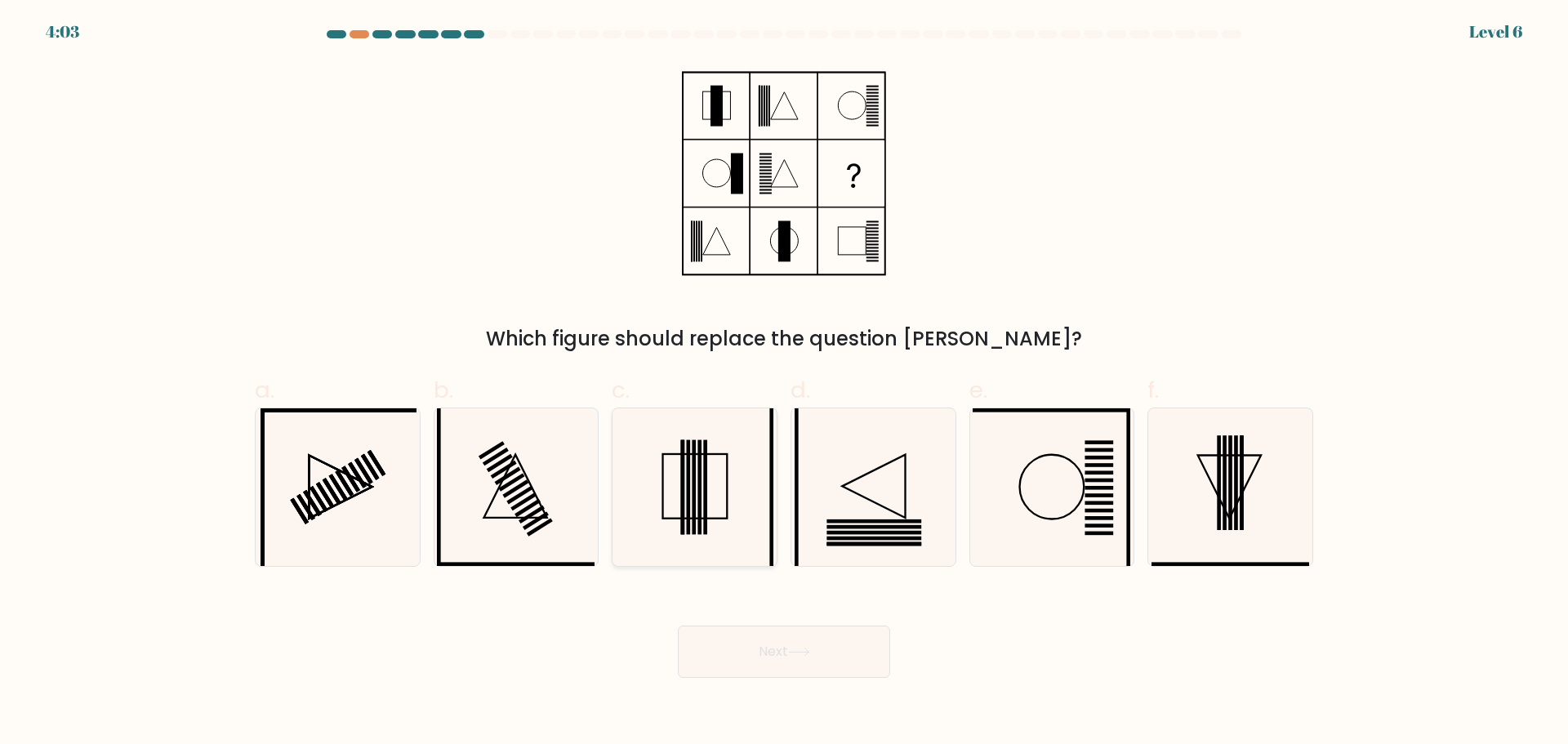
click at [718, 549] on icon at bounding box center [694, 487] width 157 height 157
click at [784, 383] on input "c." at bounding box center [784, 378] width 1 height 11
radio input "true"
click at [1015, 525] on icon at bounding box center [1052, 487] width 157 height 157
click at [785, 383] on input "e." at bounding box center [784, 378] width 1 height 11
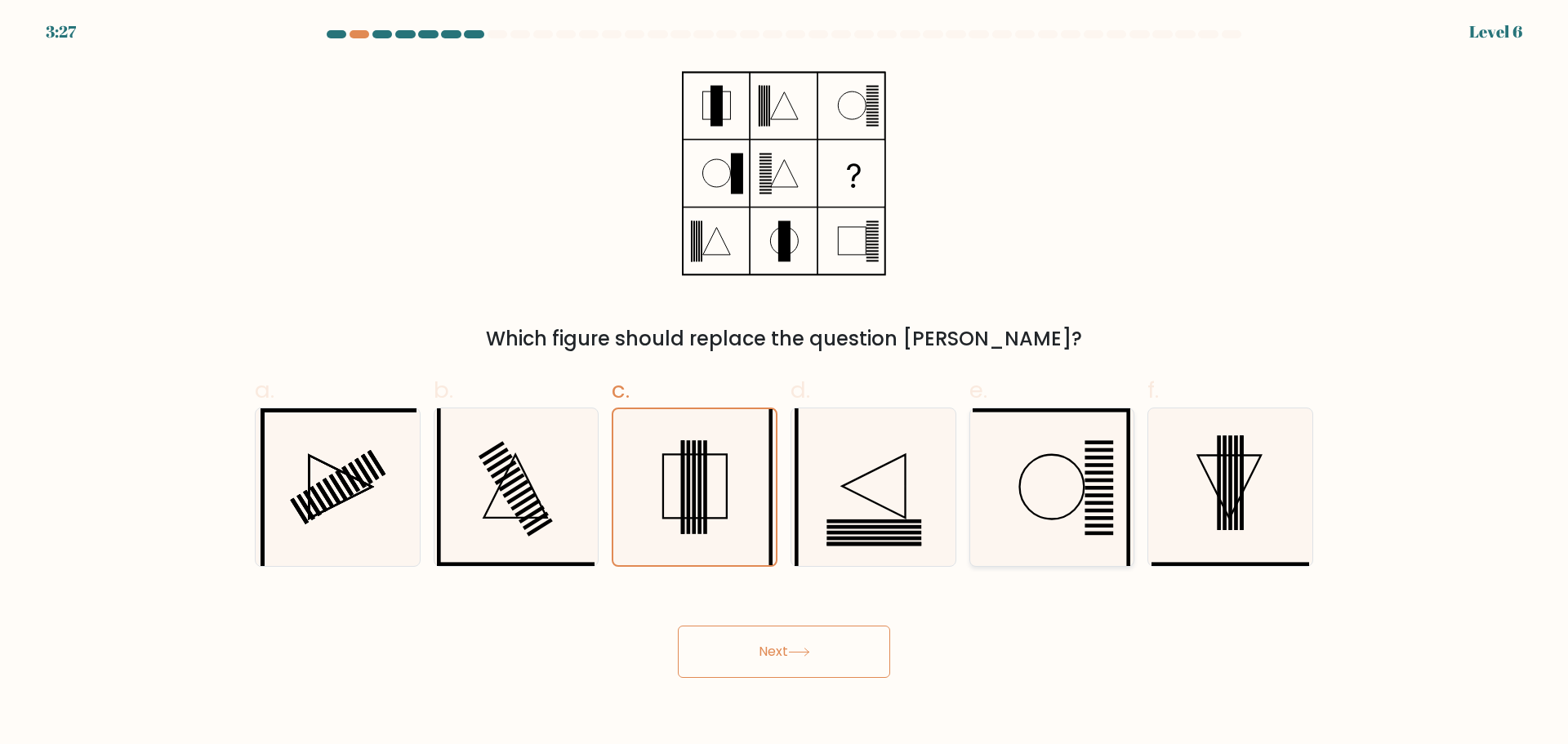
radio input "true"
click at [868, 531] on rect at bounding box center [874, 532] width 95 height 4
click at [785, 383] on input "d." at bounding box center [784, 378] width 1 height 11
radio input "true"
click at [778, 653] on button "Next" at bounding box center [784, 652] width 213 height 52
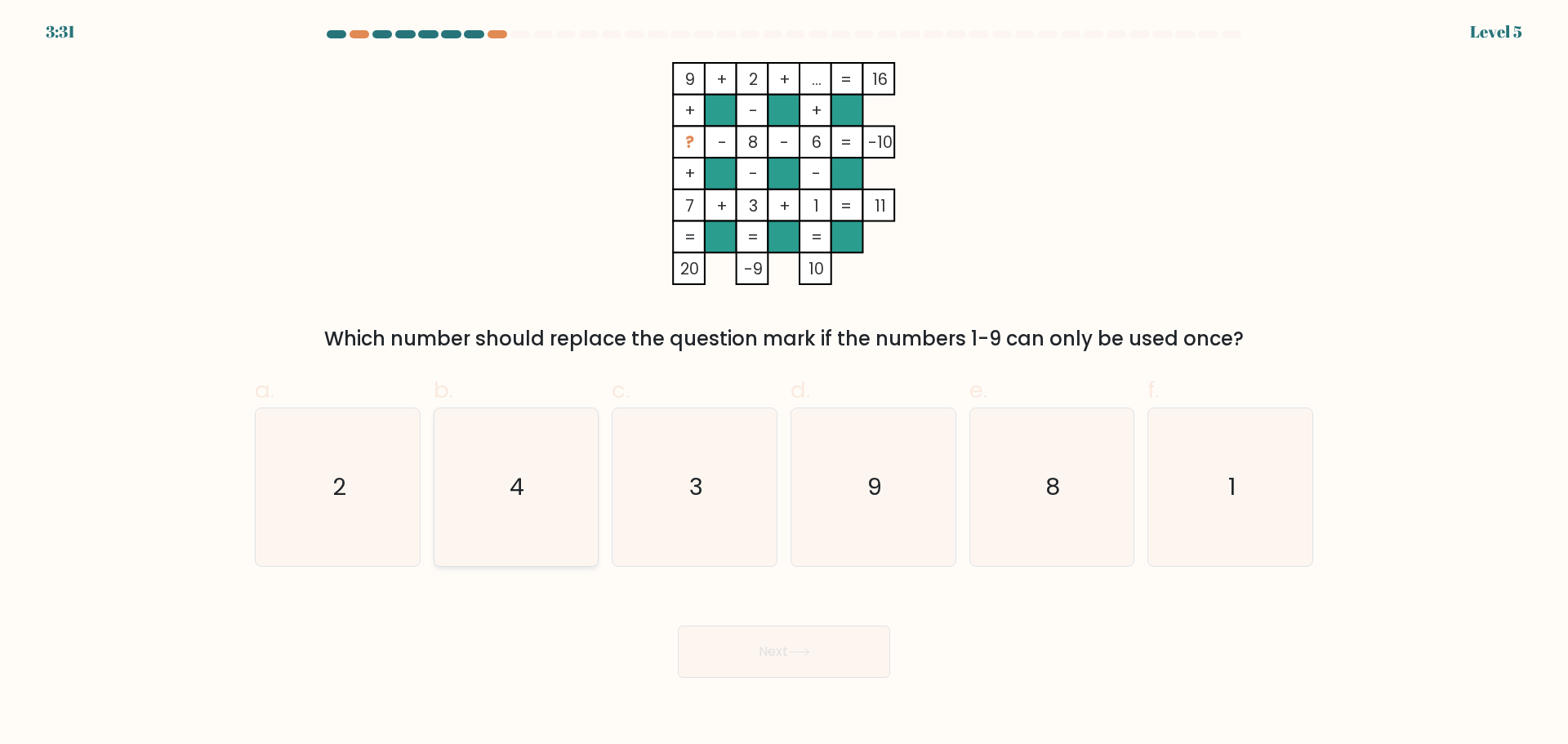
click at [507, 521] on icon "4" at bounding box center [516, 487] width 157 height 157
click at [784, 383] on input "b. 4" at bounding box center [784, 378] width 1 height 11
radio input "true"
click at [781, 641] on button "Next" at bounding box center [784, 652] width 213 height 52
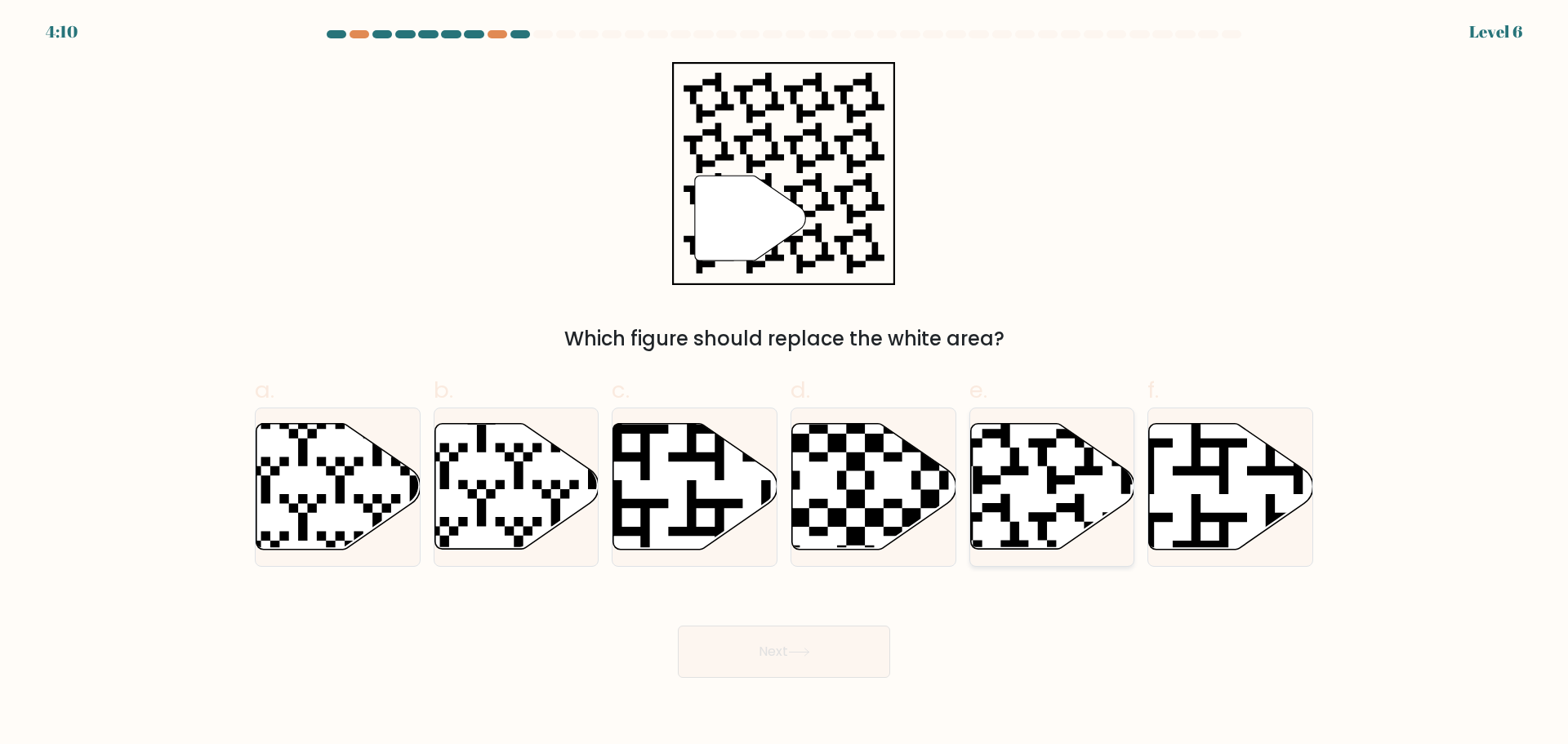
click at [1036, 502] on icon at bounding box center [1052, 486] width 164 height 126
click at [785, 383] on input "e." at bounding box center [784, 378] width 1 height 11
radio input "true"
click at [778, 681] on body "4:09 Level 6" at bounding box center [784, 372] width 1568 height 744
click at [781, 669] on button "Next" at bounding box center [784, 652] width 213 height 52
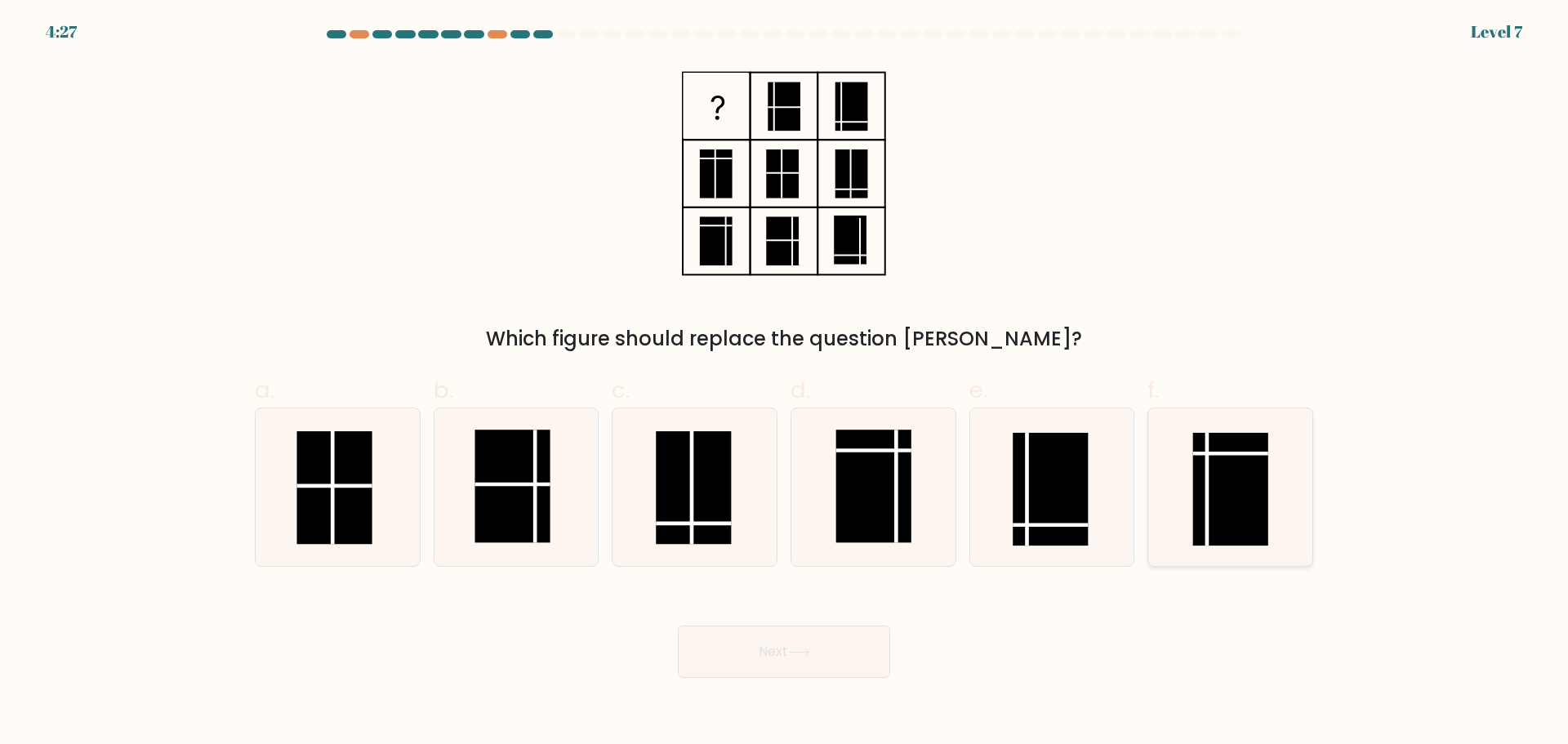
click at [1219, 517] on rect at bounding box center [1230, 488] width 75 height 113
click at [785, 383] on input "f." at bounding box center [784, 378] width 1 height 11
radio input "true"
click at [760, 653] on button "Next" at bounding box center [784, 652] width 213 height 52
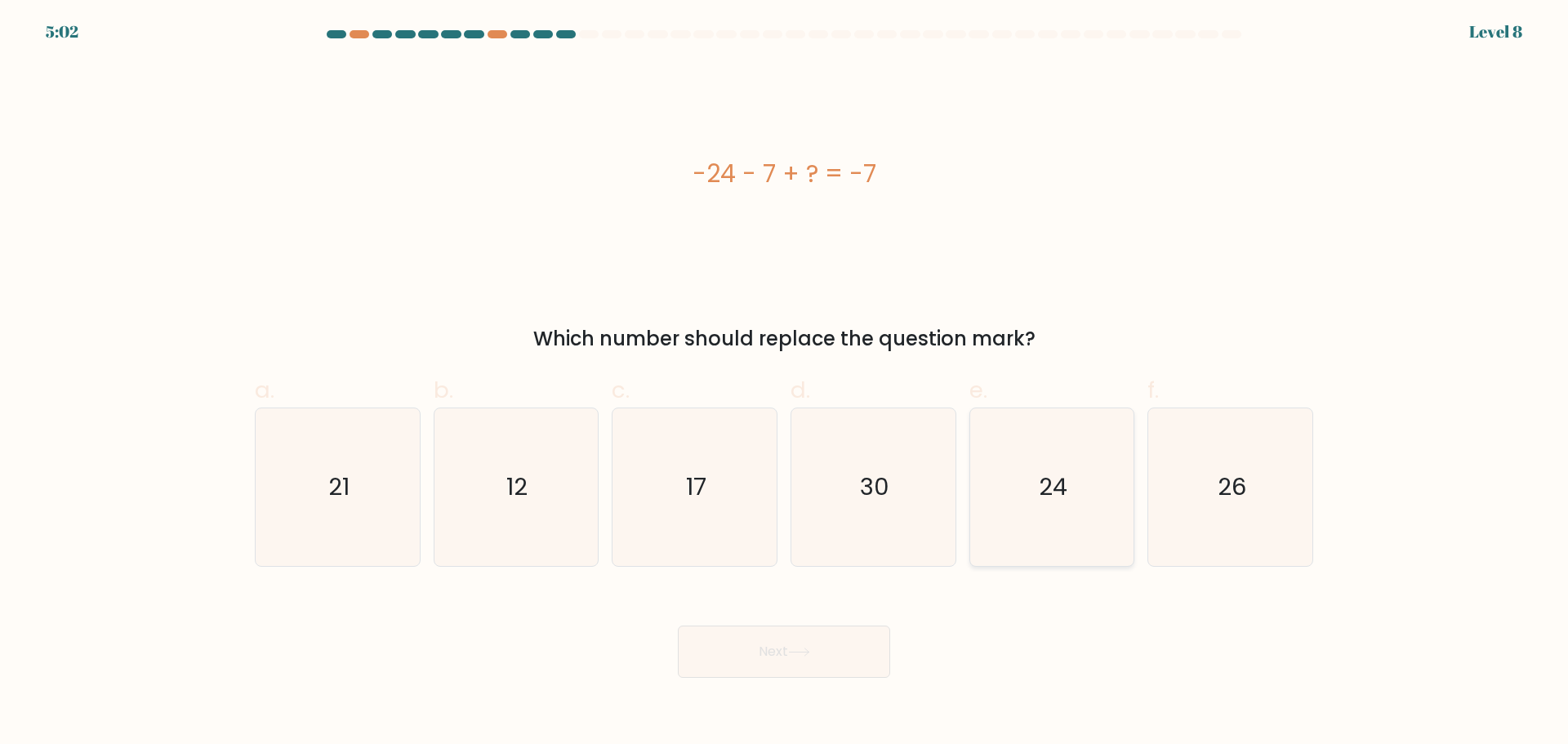
click at [1013, 508] on icon "24" at bounding box center [1052, 487] width 157 height 157
click at [785, 383] on input "e. 24" at bounding box center [784, 378] width 1 height 11
radio input "true"
click at [759, 655] on button "Next" at bounding box center [784, 652] width 213 height 52
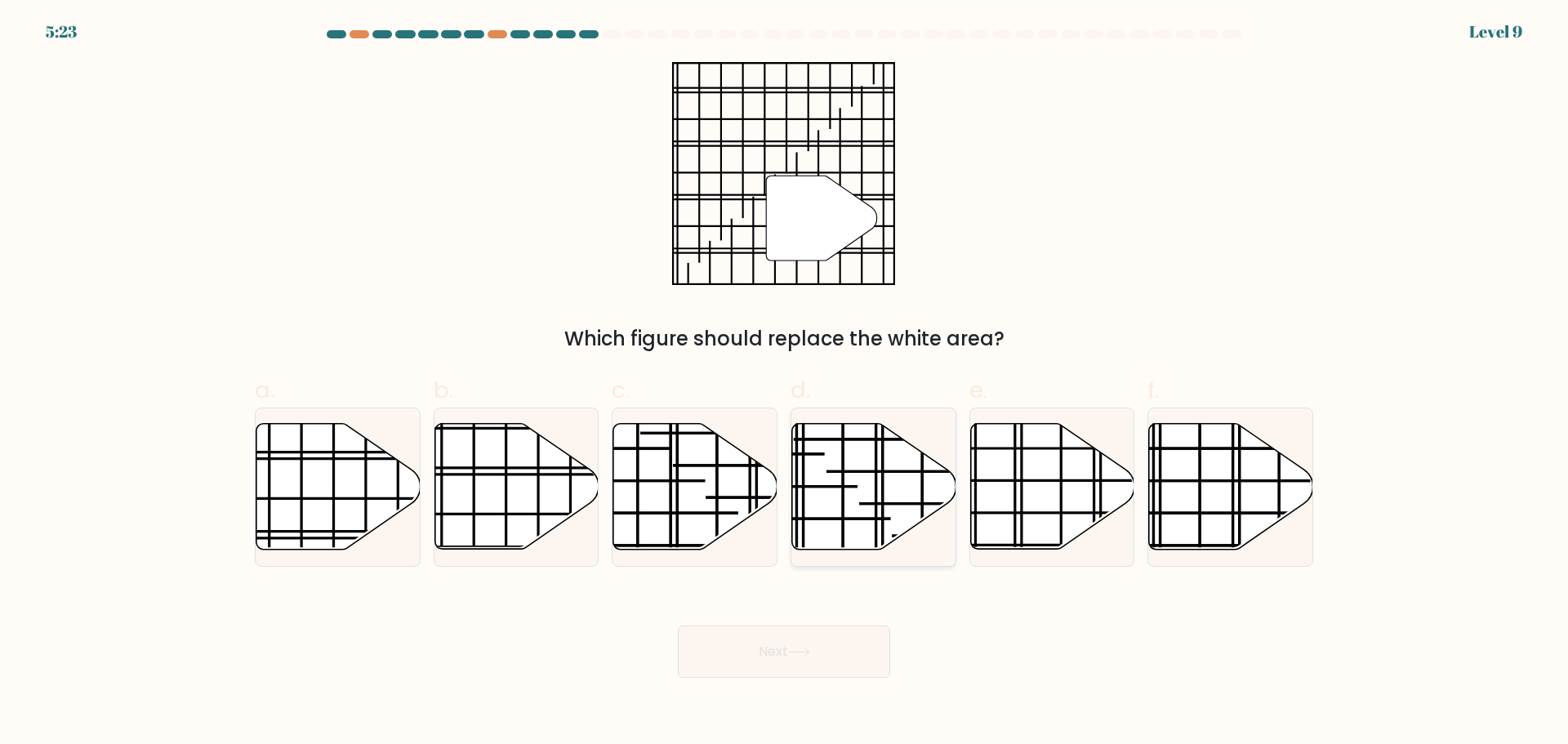
click at [862, 494] on icon at bounding box center [875, 486] width 164 height 126
click at [785, 383] on input "d." at bounding box center [784, 378] width 1 height 11
radio input "true"
click at [817, 642] on button "Next" at bounding box center [784, 652] width 213 height 52
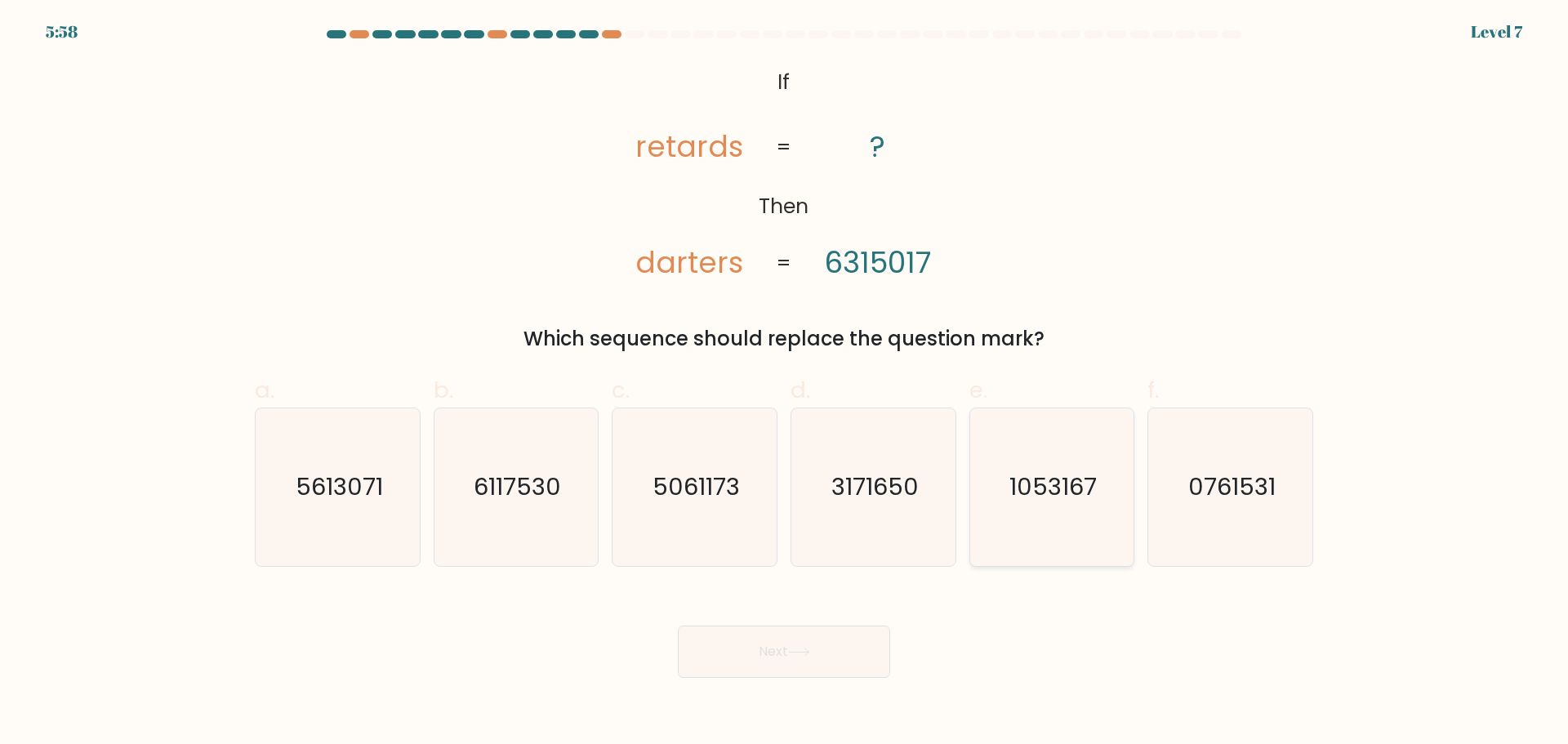
click at [1025, 565] on icon "1053167" at bounding box center [1052, 487] width 157 height 157
click at [785, 383] on input "e. 1053167" at bounding box center [784, 378] width 1 height 11
radio input "true"
click at [822, 656] on button "Next" at bounding box center [784, 652] width 213 height 52
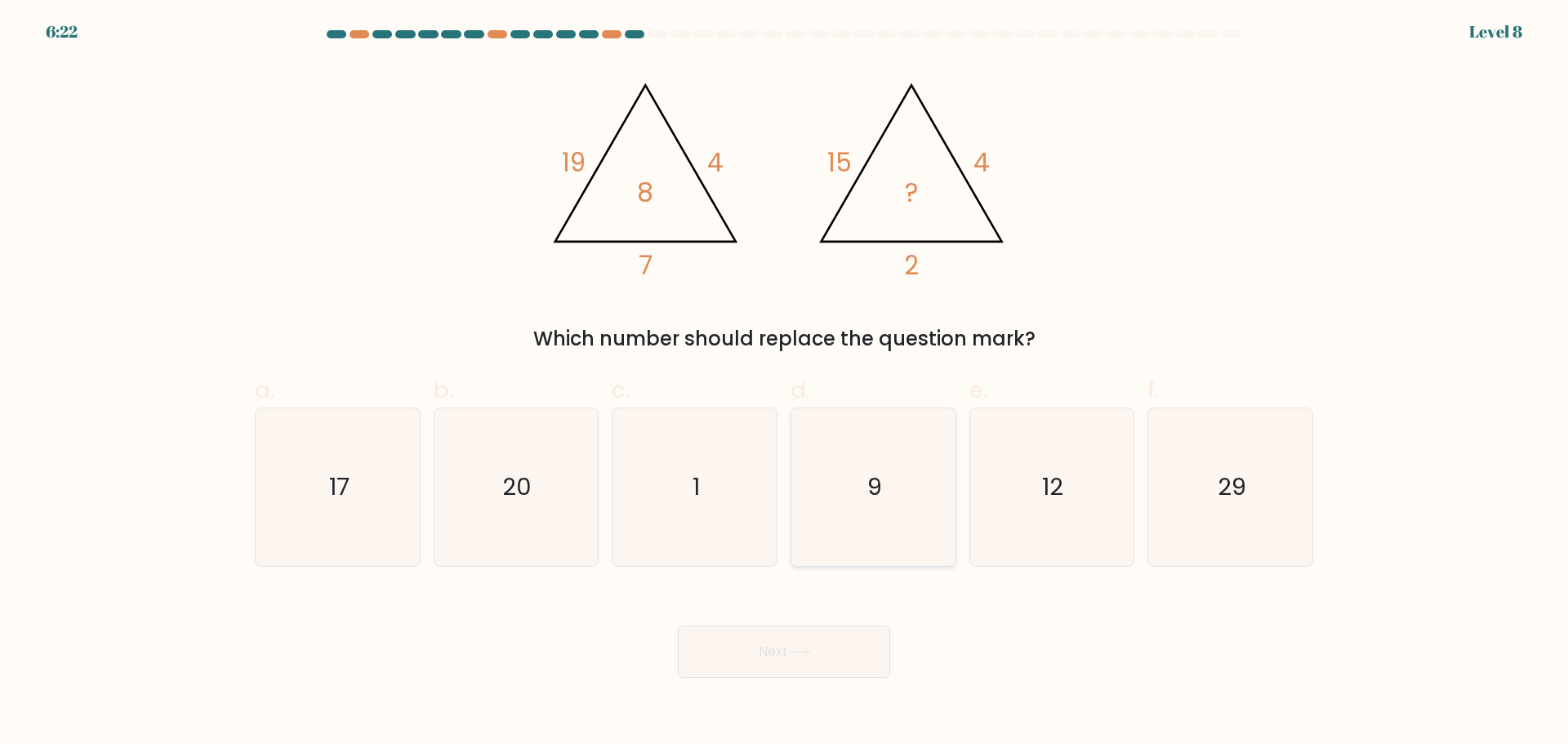
click at [917, 486] on icon "9" at bounding box center [874, 487] width 157 height 157
click at [785, 383] on input "d. 9" at bounding box center [784, 378] width 1 height 11
radio input "true"
click at [828, 658] on button "Next" at bounding box center [784, 652] width 213 height 52
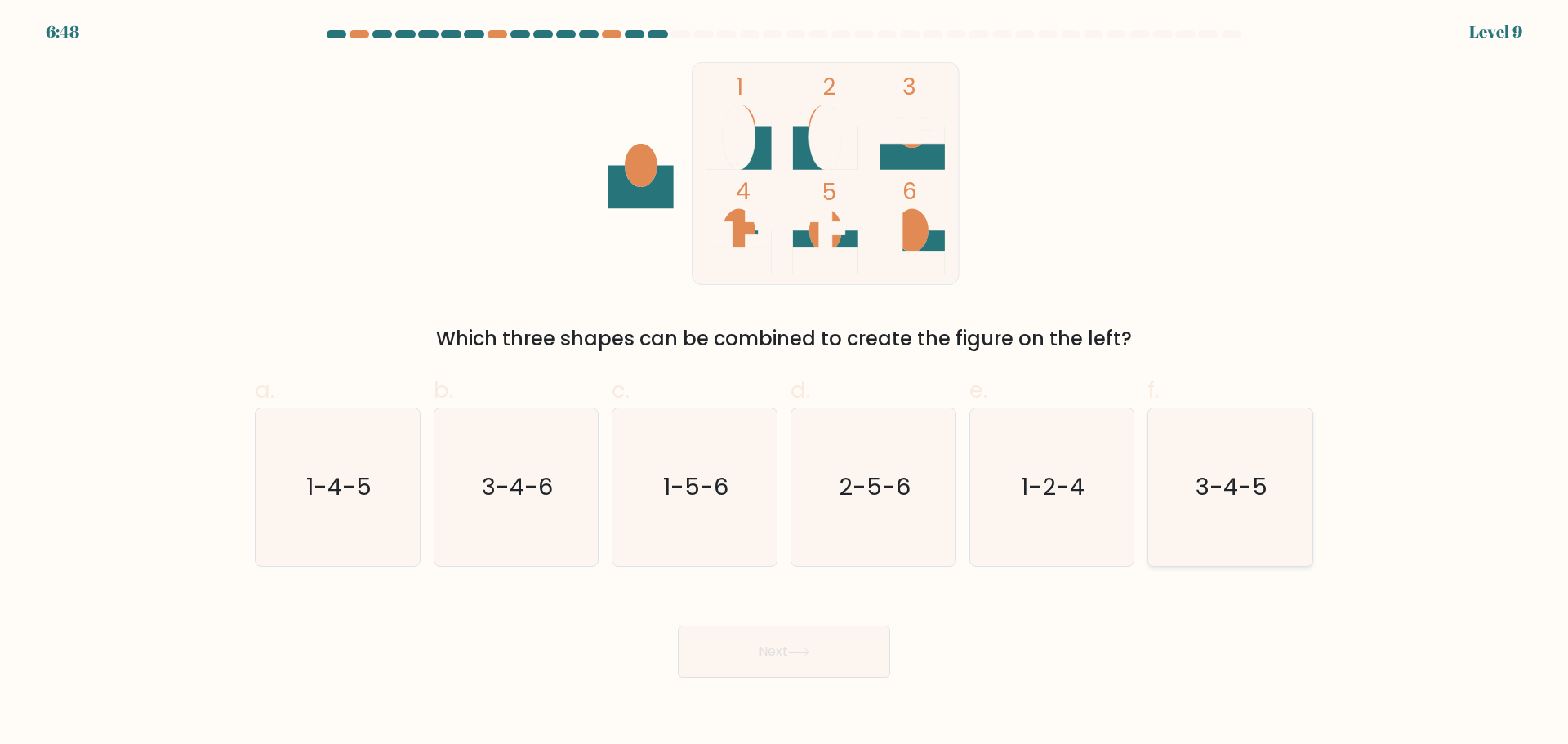
click at [1248, 532] on icon "3-4-5" at bounding box center [1230, 487] width 157 height 157
click at [785, 383] on input "f. 3-4-5" at bounding box center [784, 378] width 1 height 11
radio input "true"
click at [870, 666] on button "Next" at bounding box center [784, 652] width 213 height 52
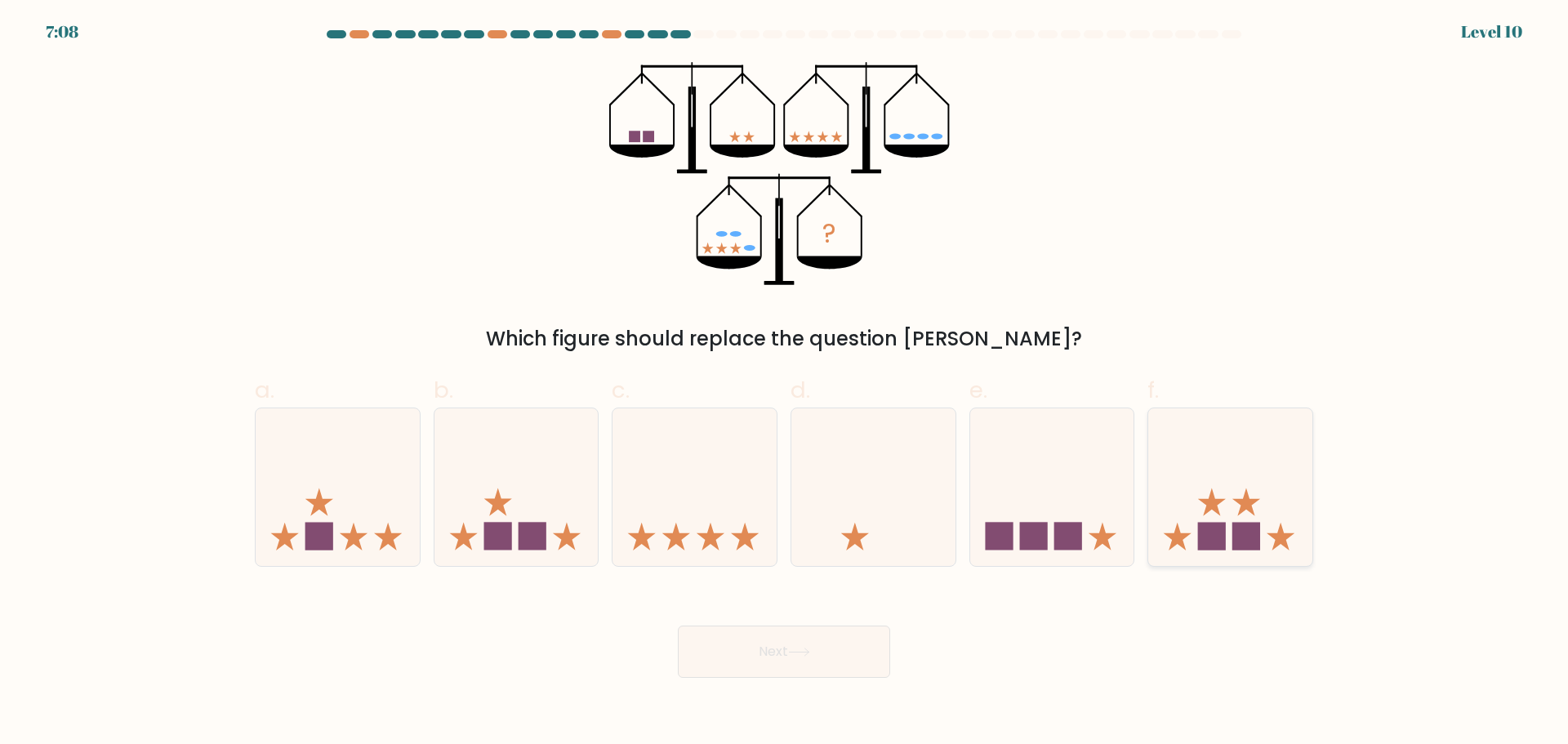
click at [1250, 549] on rect at bounding box center [1246, 536] width 28 height 28
click at [785, 383] on input "f." at bounding box center [784, 378] width 1 height 11
radio input "true"
click at [808, 641] on button "Next" at bounding box center [784, 652] width 213 height 52
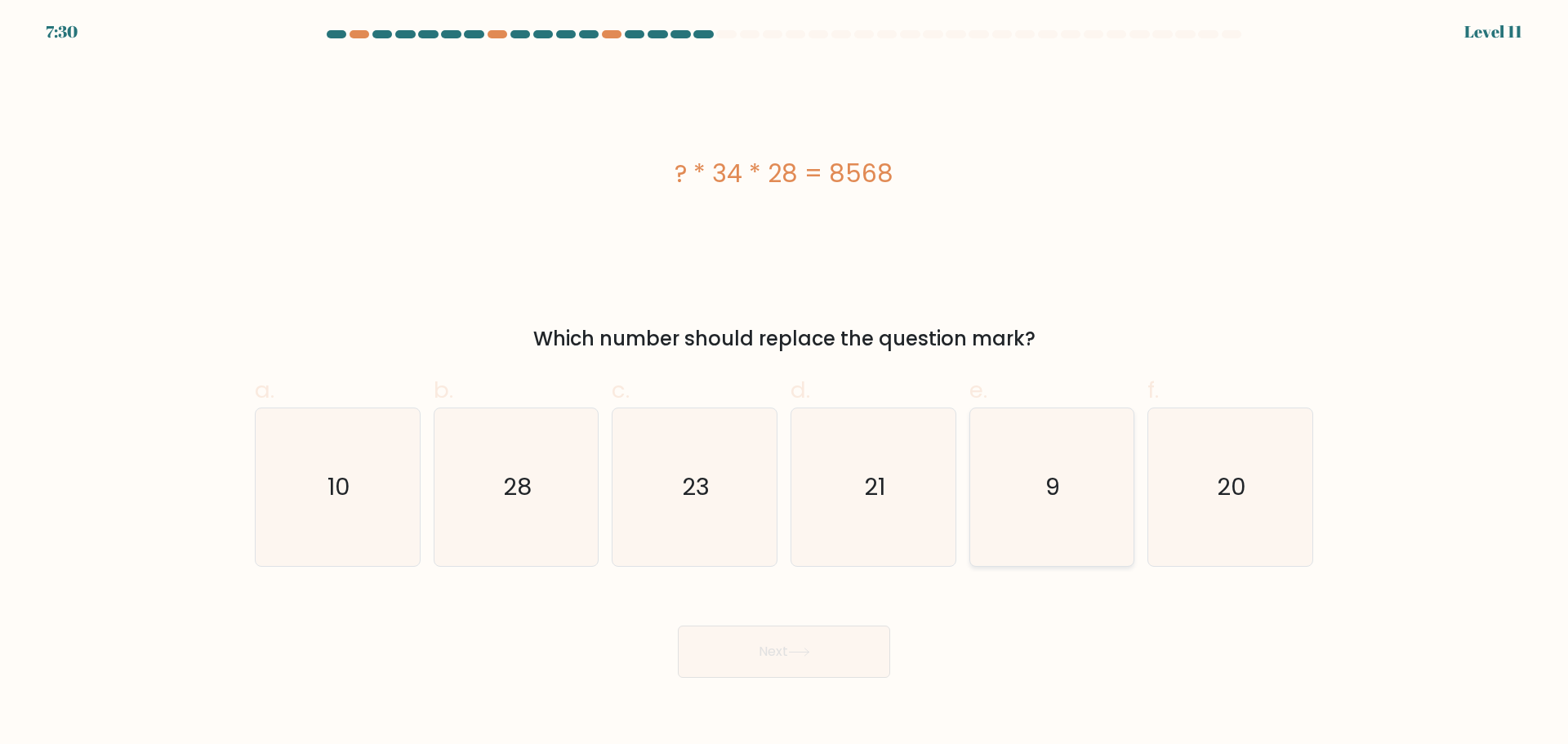
click at [1076, 514] on icon "9" at bounding box center [1052, 487] width 157 height 157
click at [785, 383] on input "e. 9" at bounding box center [784, 378] width 1 height 11
radio input "true"
click at [744, 670] on button "Next" at bounding box center [784, 652] width 213 height 52
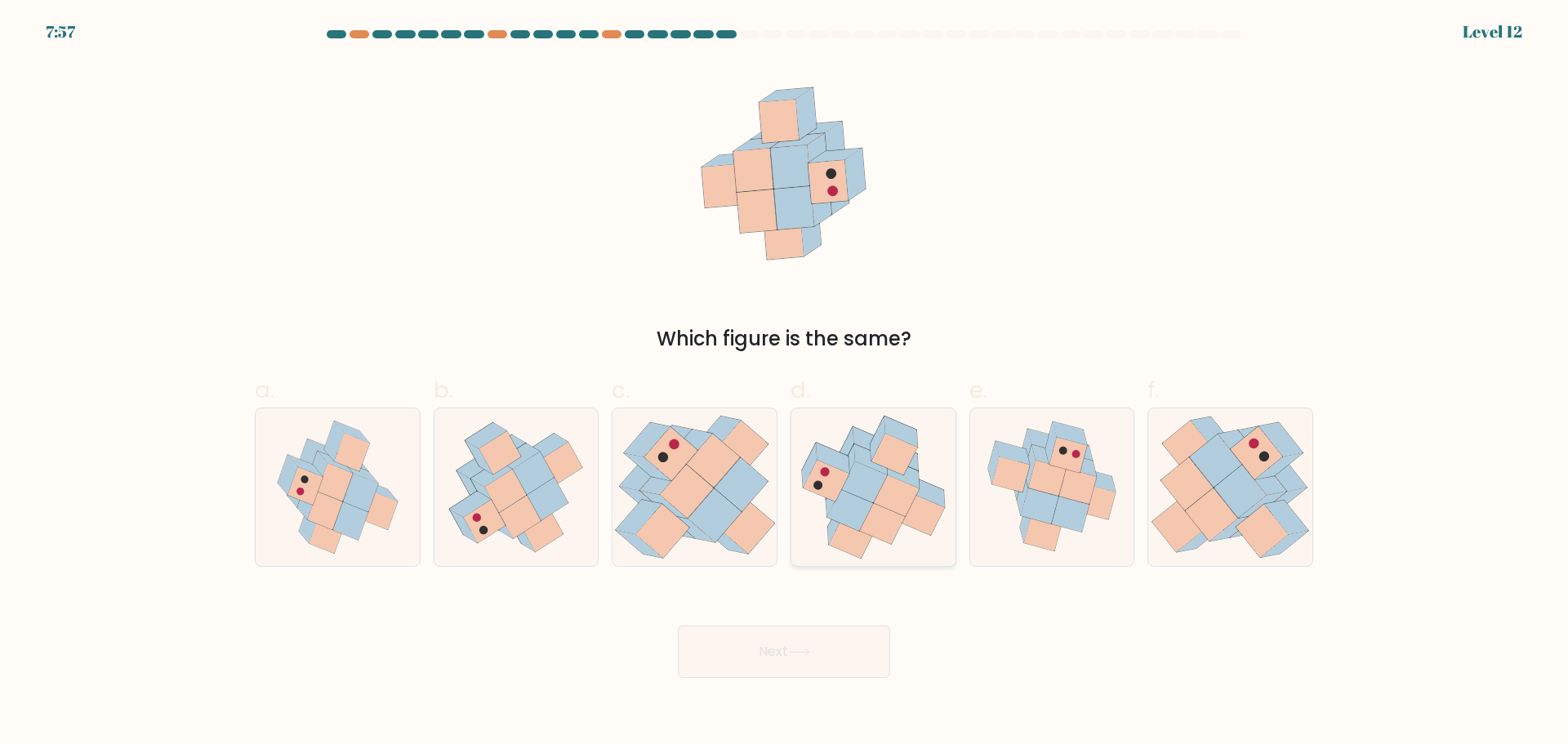
click at [879, 533] on icon at bounding box center [882, 522] width 46 height 41
click at [785, 383] on input "d." at bounding box center [784, 378] width 1 height 11
radio input "true"
click at [774, 659] on button "Next" at bounding box center [784, 652] width 213 height 52
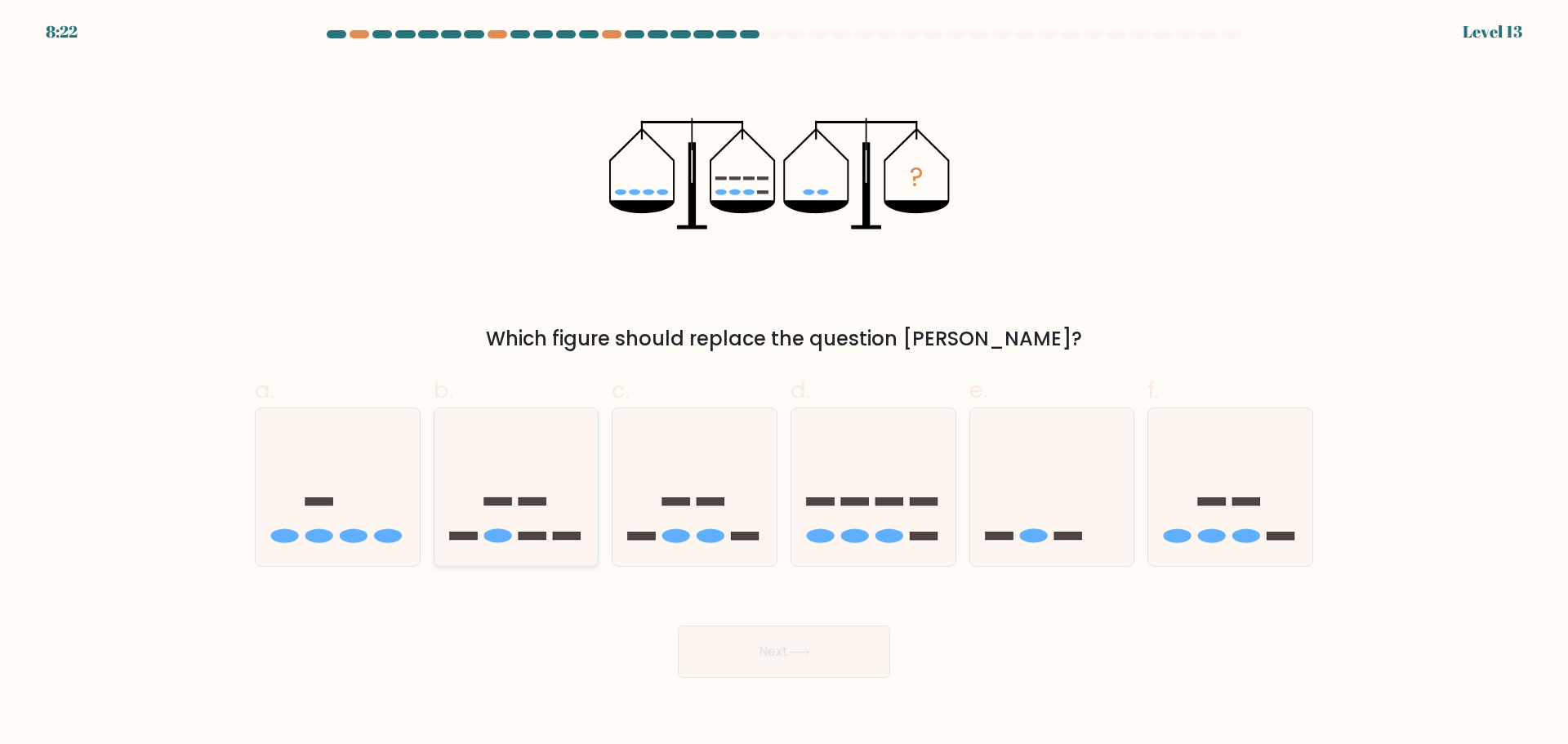
click at [548, 544] on icon at bounding box center [516, 487] width 164 height 135
click at [784, 383] on input "b." at bounding box center [784, 378] width 1 height 11
radio input "true"
click at [760, 643] on button "Next" at bounding box center [784, 652] width 213 height 52
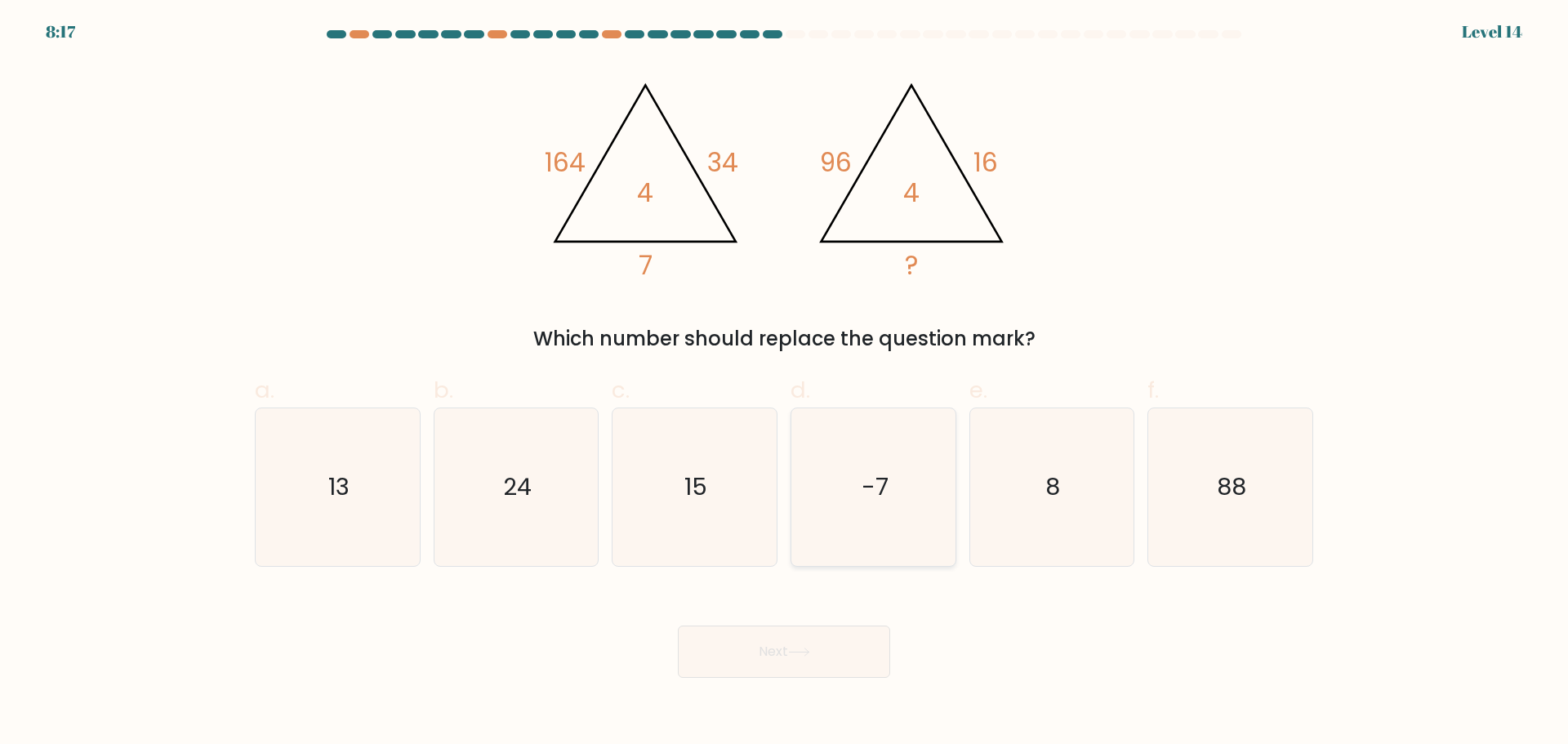
click at [899, 548] on icon "-7" at bounding box center [874, 487] width 157 height 157
click at [785, 383] on input "d. -7" at bounding box center [784, 378] width 1 height 11
radio input "true"
click at [808, 670] on button "Next" at bounding box center [784, 652] width 213 height 52
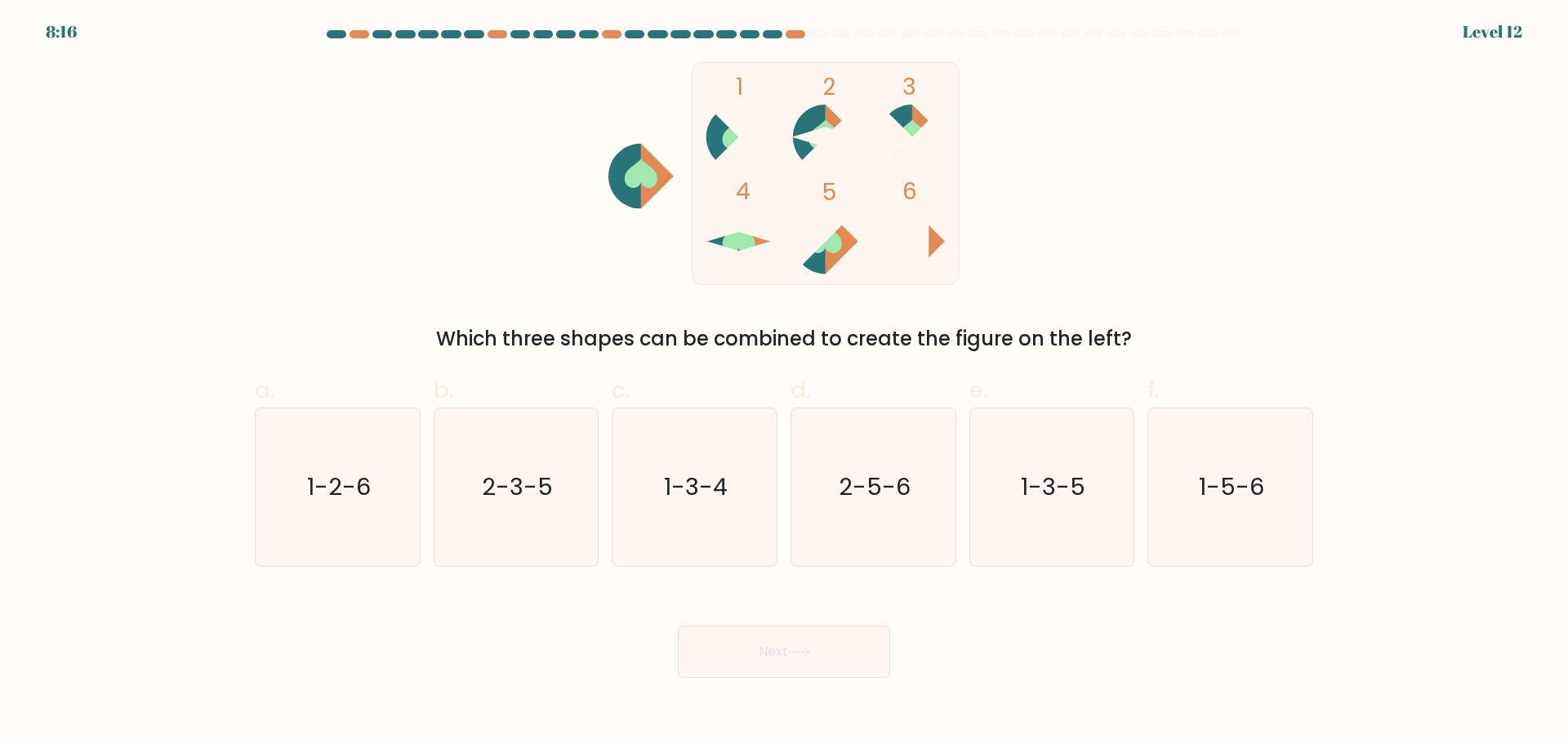
click at [812, 657] on button "Next" at bounding box center [784, 652] width 213 height 52
click at [1067, 532] on icon "1-3-5" at bounding box center [1052, 487] width 157 height 157
click at [785, 383] on input "e. 1-3-5" at bounding box center [784, 378] width 1 height 11
radio input "true"
click at [793, 648] on icon at bounding box center [799, 652] width 22 height 9
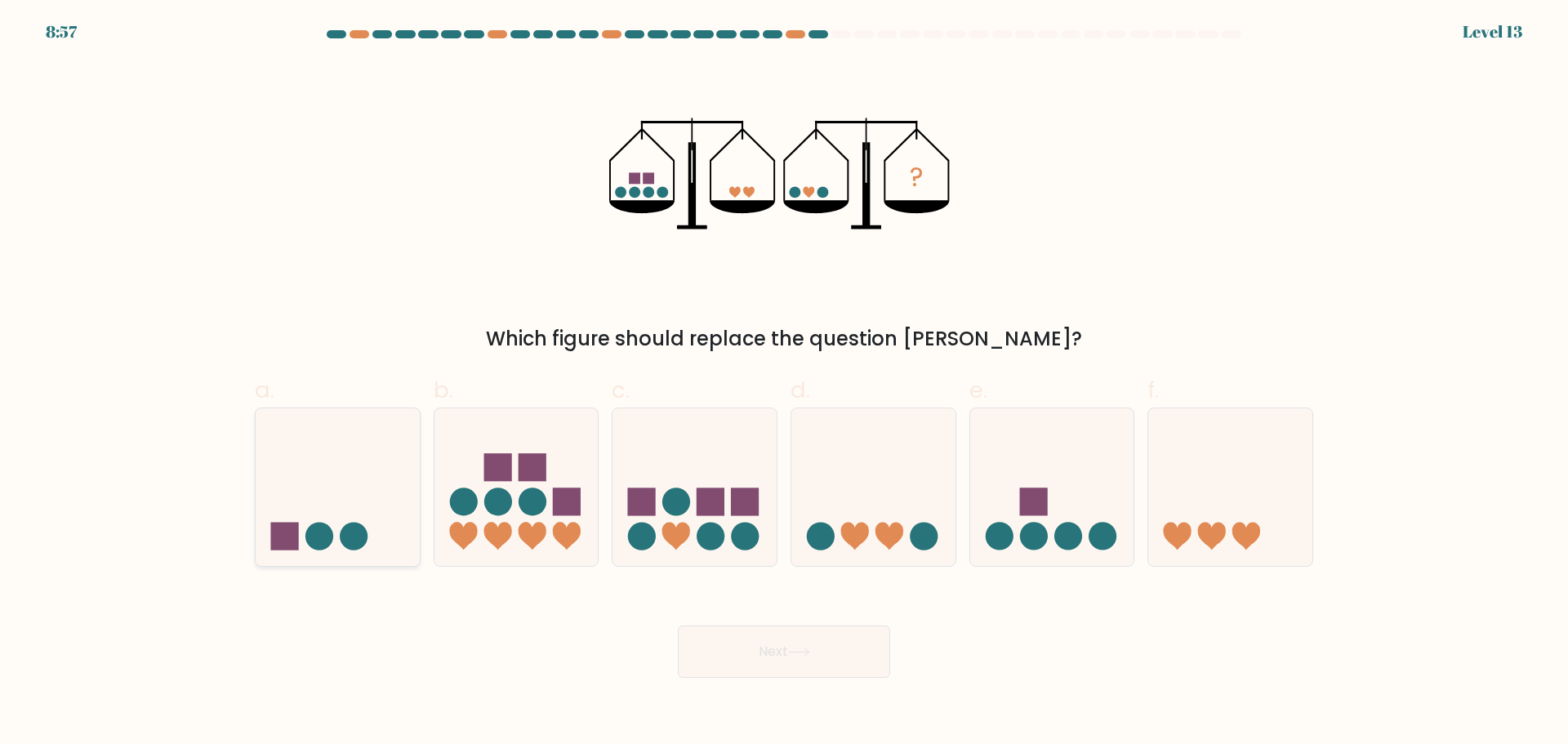
click at [328, 505] on icon at bounding box center [338, 487] width 164 height 135
click at [784, 383] on input "a." at bounding box center [784, 378] width 1 height 11
radio input "true"
click at [1024, 521] on icon at bounding box center [1052, 487] width 164 height 135
click at [785, 383] on input "e." at bounding box center [784, 378] width 1 height 11
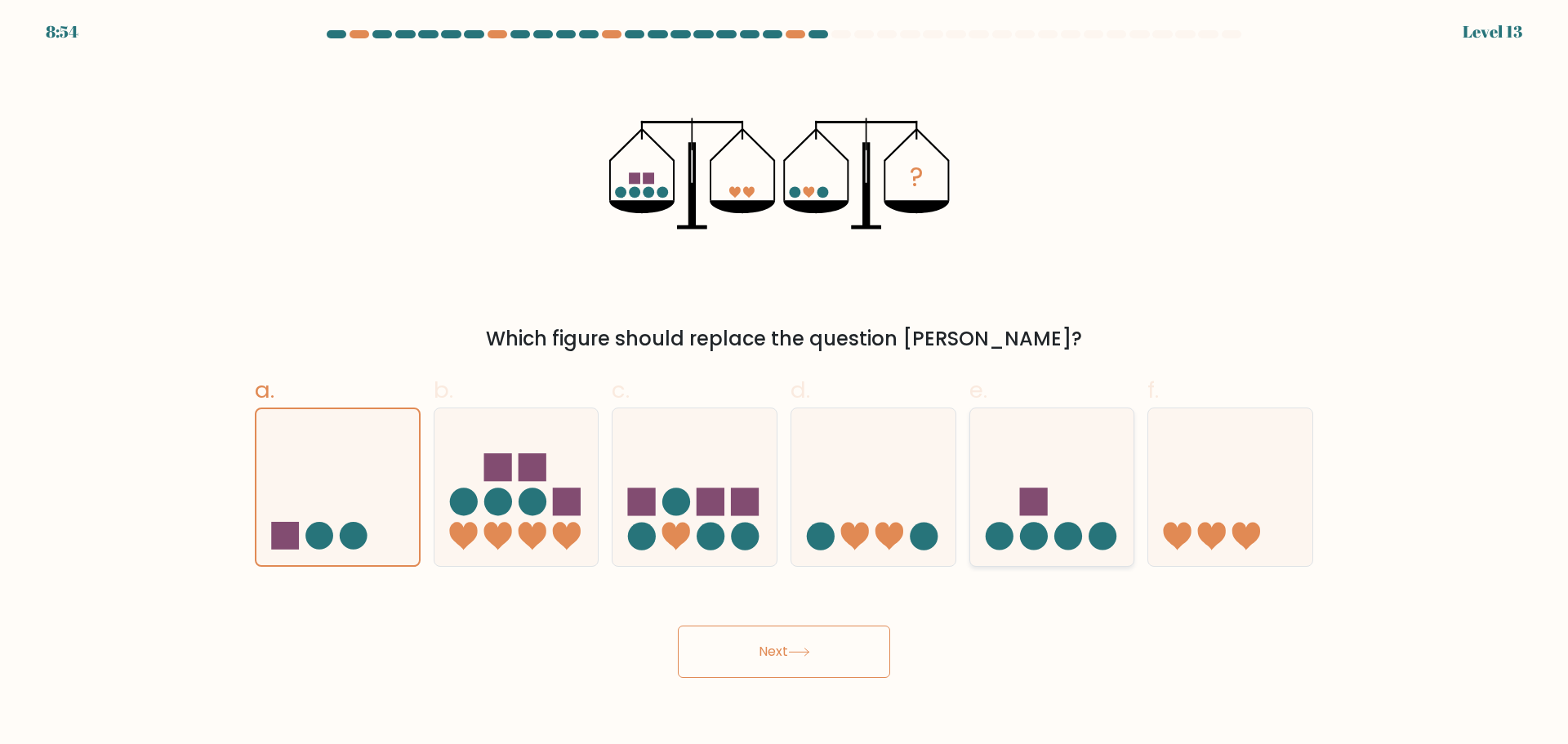
radio input "true"
click at [806, 640] on button "Next" at bounding box center [784, 652] width 213 height 52
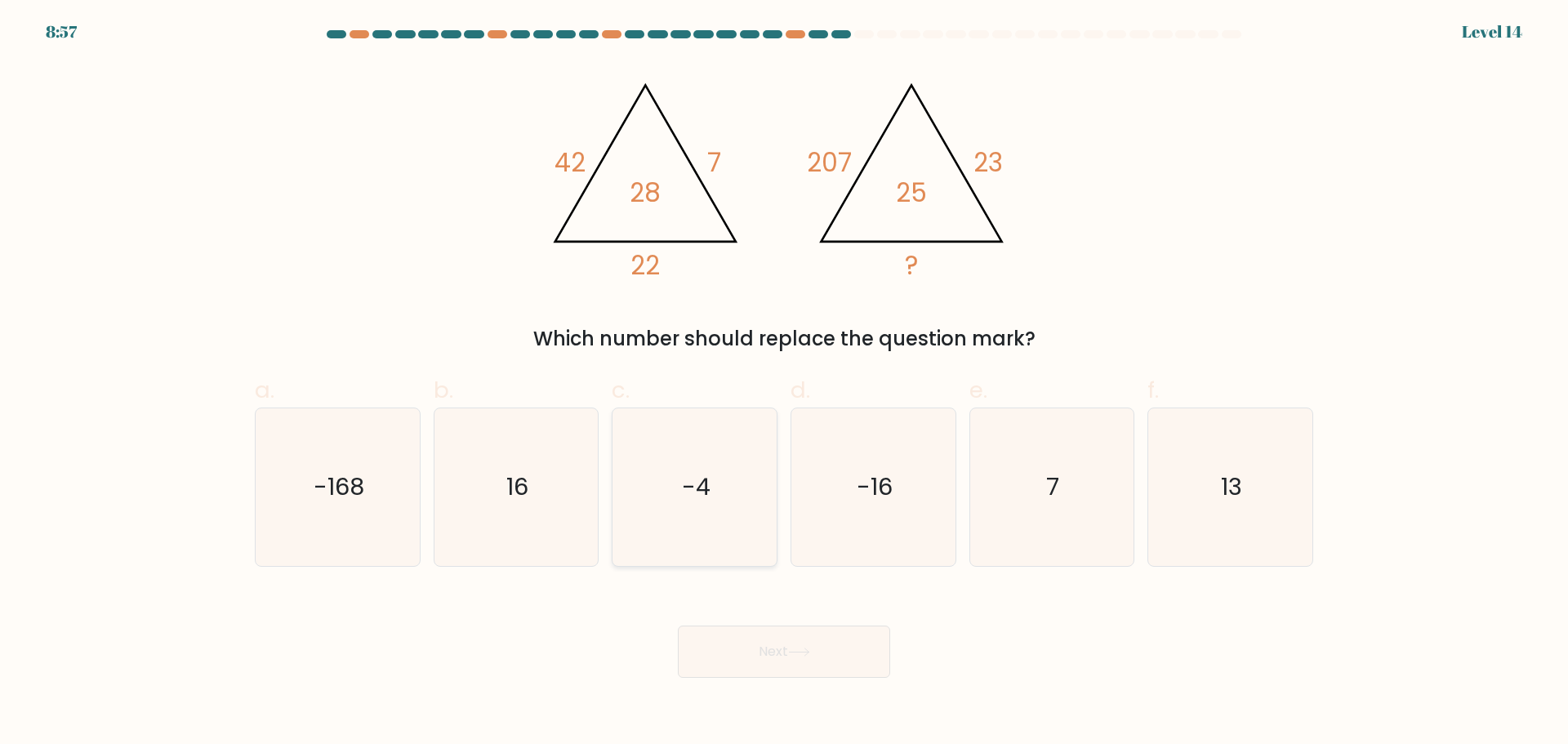
click at [729, 519] on icon "-4" at bounding box center [694, 487] width 157 height 157
click at [784, 383] on input "c. -4" at bounding box center [784, 378] width 1 height 11
radio input "true"
click at [870, 542] on icon "-16" at bounding box center [874, 487] width 157 height 157
click at [785, 383] on input "d. -16" at bounding box center [784, 378] width 1 height 11
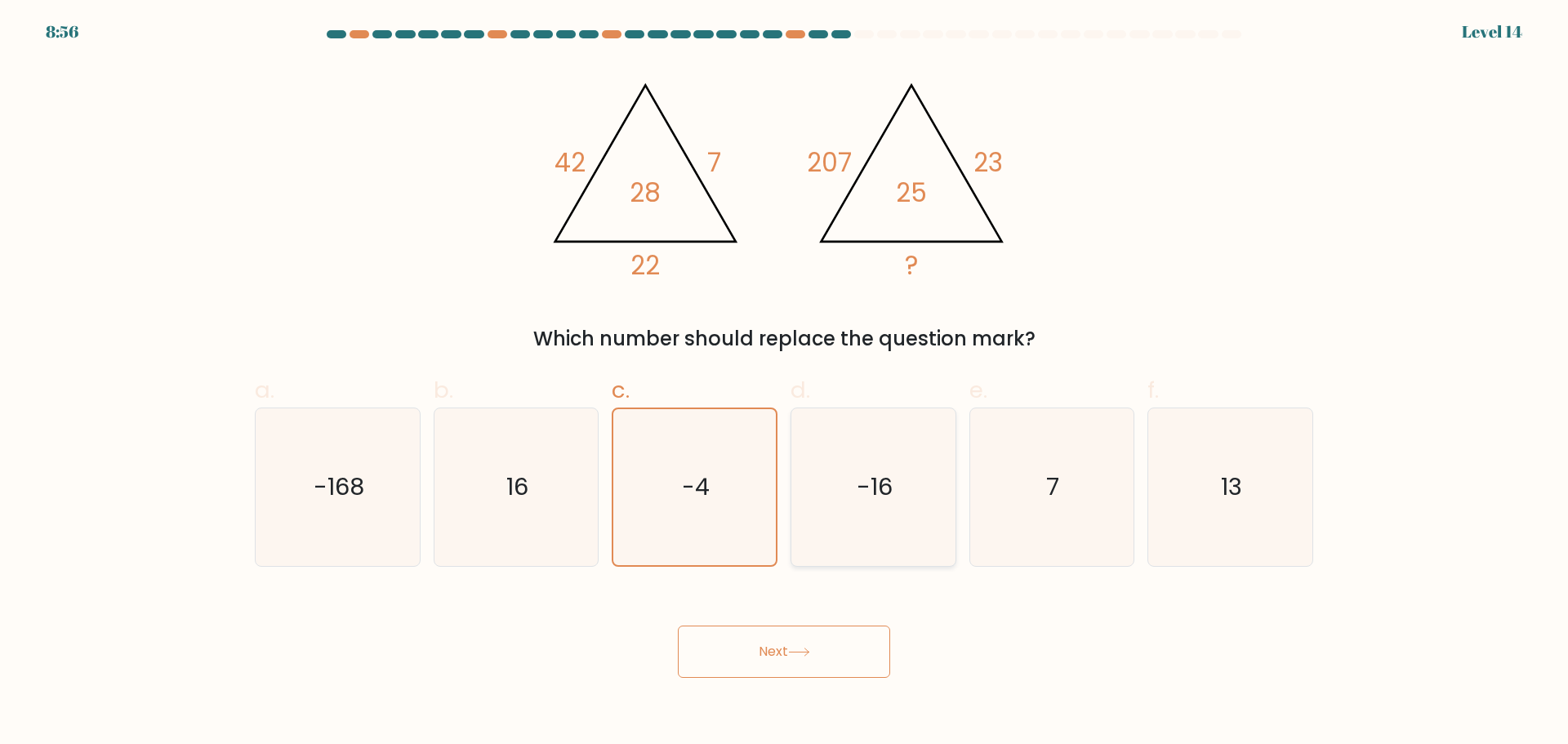
radio input "true"
click at [824, 637] on button "Next" at bounding box center [784, 652] width 213 height 52
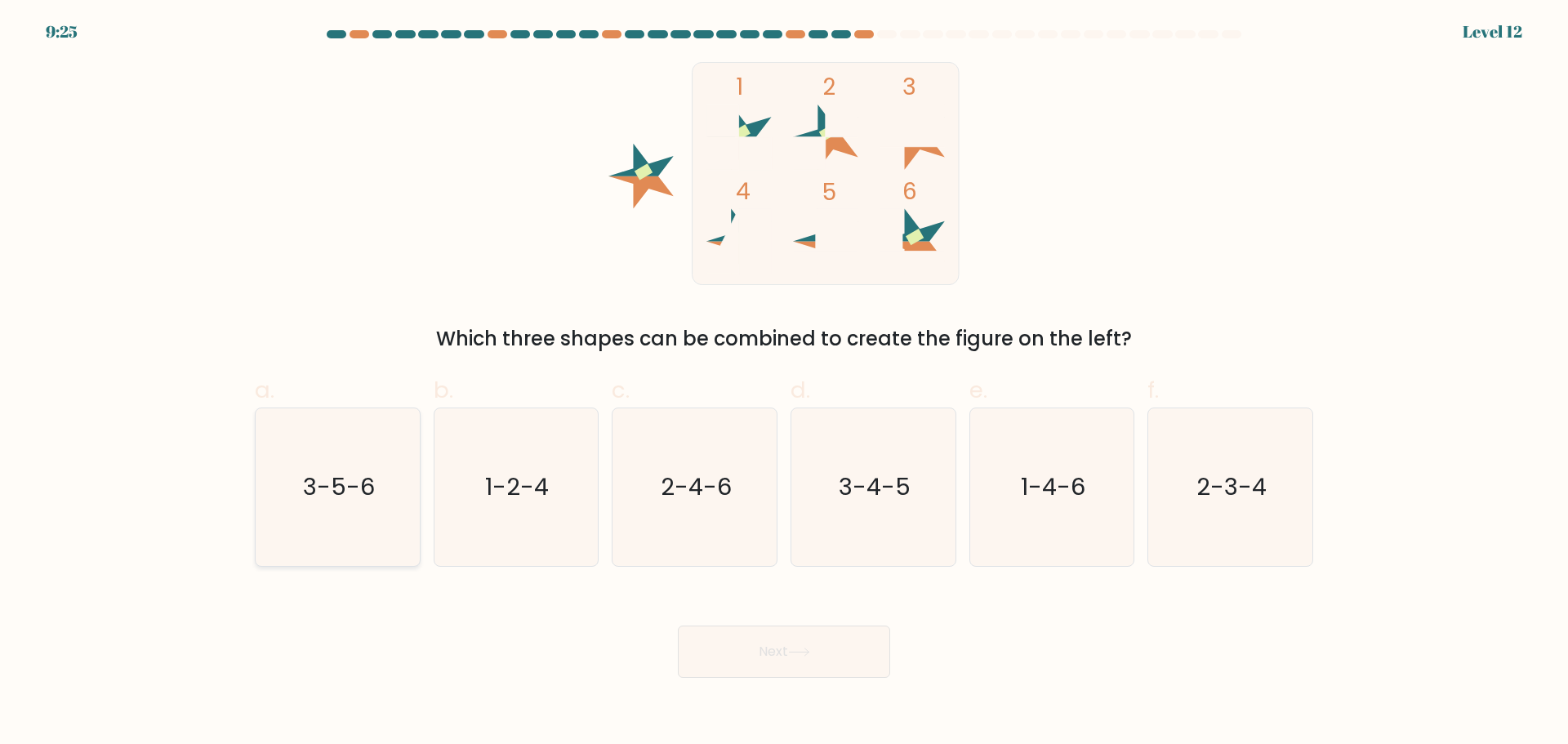
click at [404, 510] on icon "3-5-6" at bounding box center [338, 487] width 157 height 157
click at [784, 383] on input "a. 3-5-6" at bounding box center [784, 378] width 1 height 11
radio input "true"
click at [850, 642] on button "Next" at bounding box center [784, 652] width 213 height 52
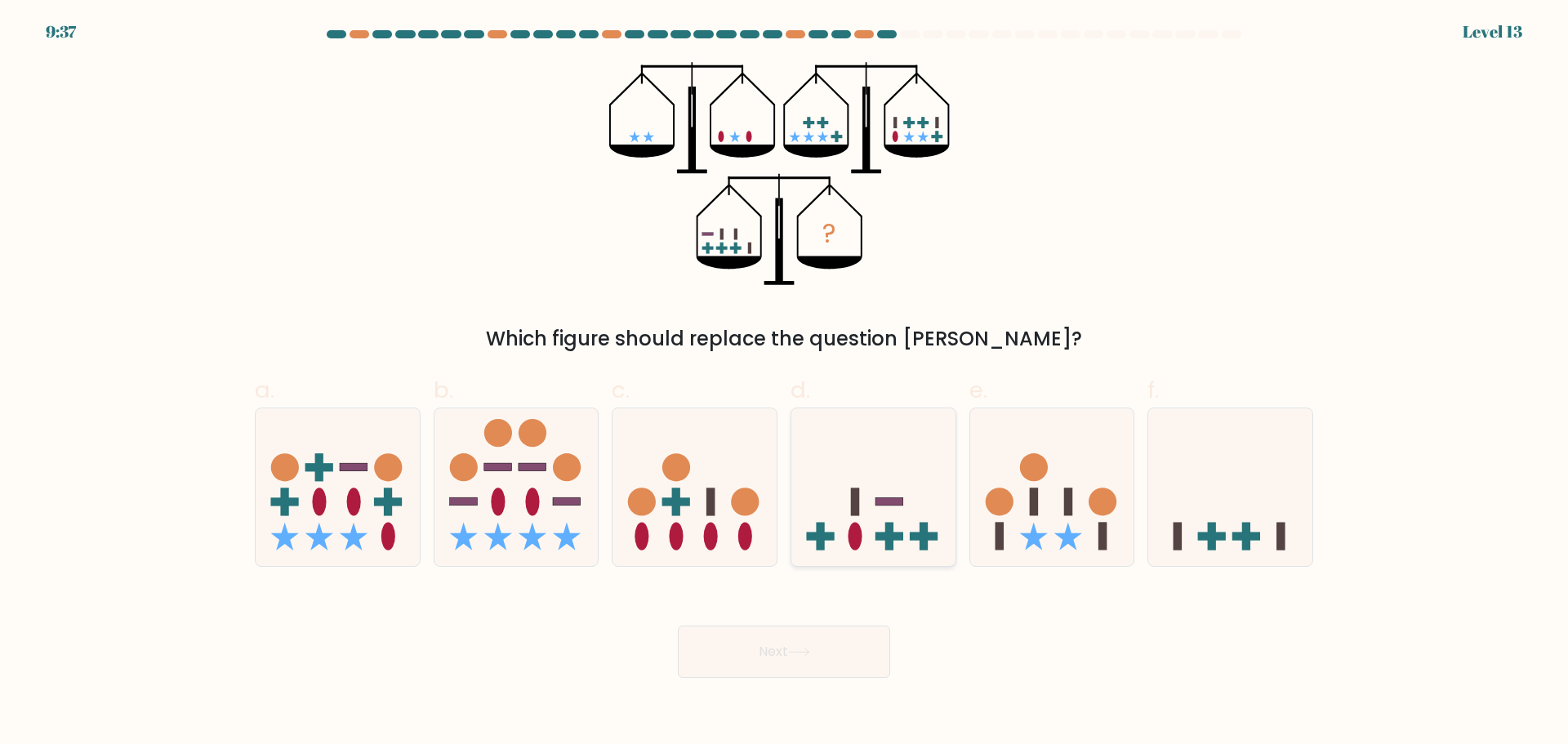
click at [908, 558] on div at bounding box center [874, 487] width 166 height 159
click at [785, 383] on input "d." at bounding box center [784, 378] width 1 height 11
radio input "true"
click at [794, 659] on button "Next" at bounding box center [784, 652] width 213 height 52
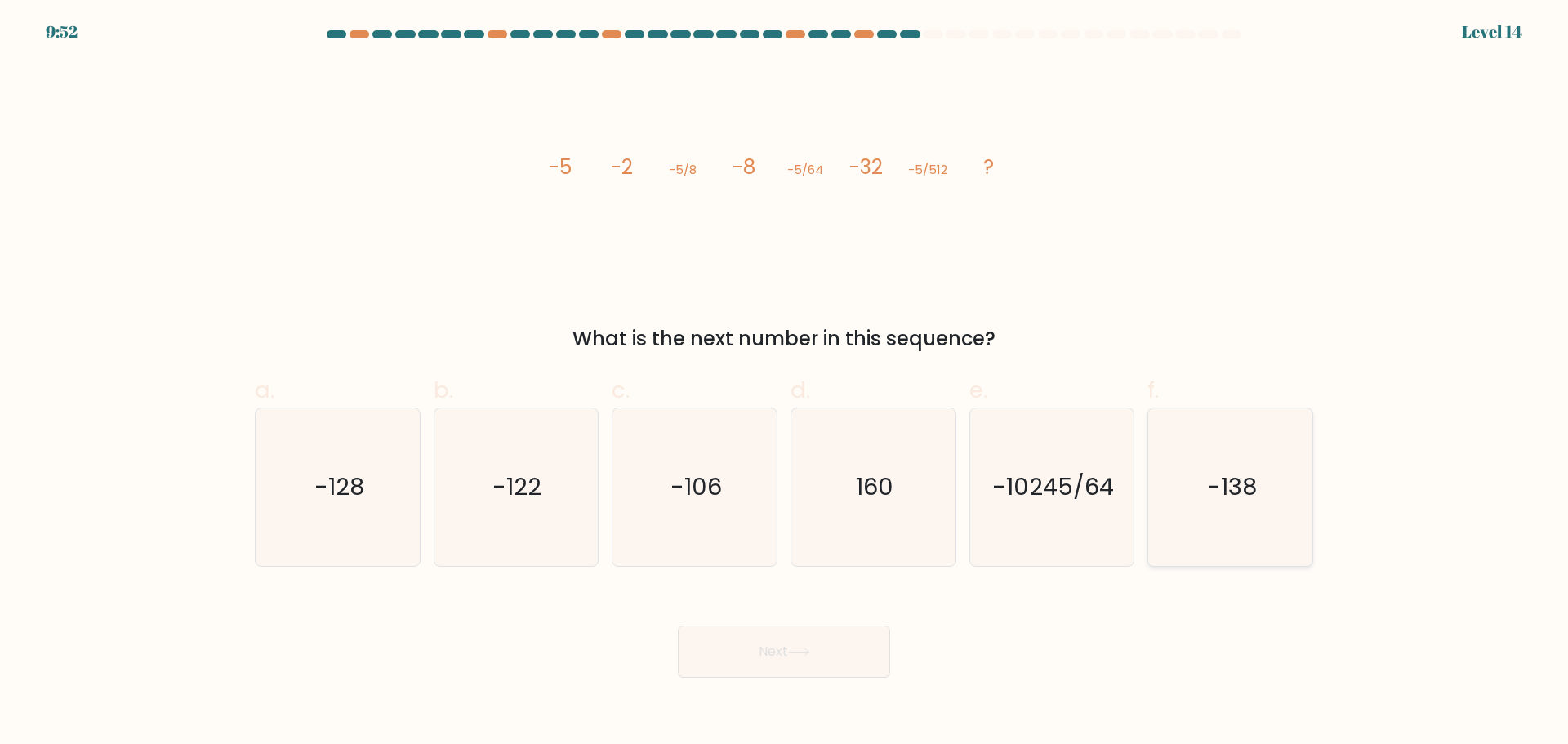
click at [1196, 533] on icon "-138" at bounding box center [1230, 487] width 157 height 157
click at [785, 383] on input "f. -138" at bounding box center [784, 378] width 1 height 11
radio input "true"
click at [829, 637] on button "Next" at bounding box center [784, 652] width 213 height 52
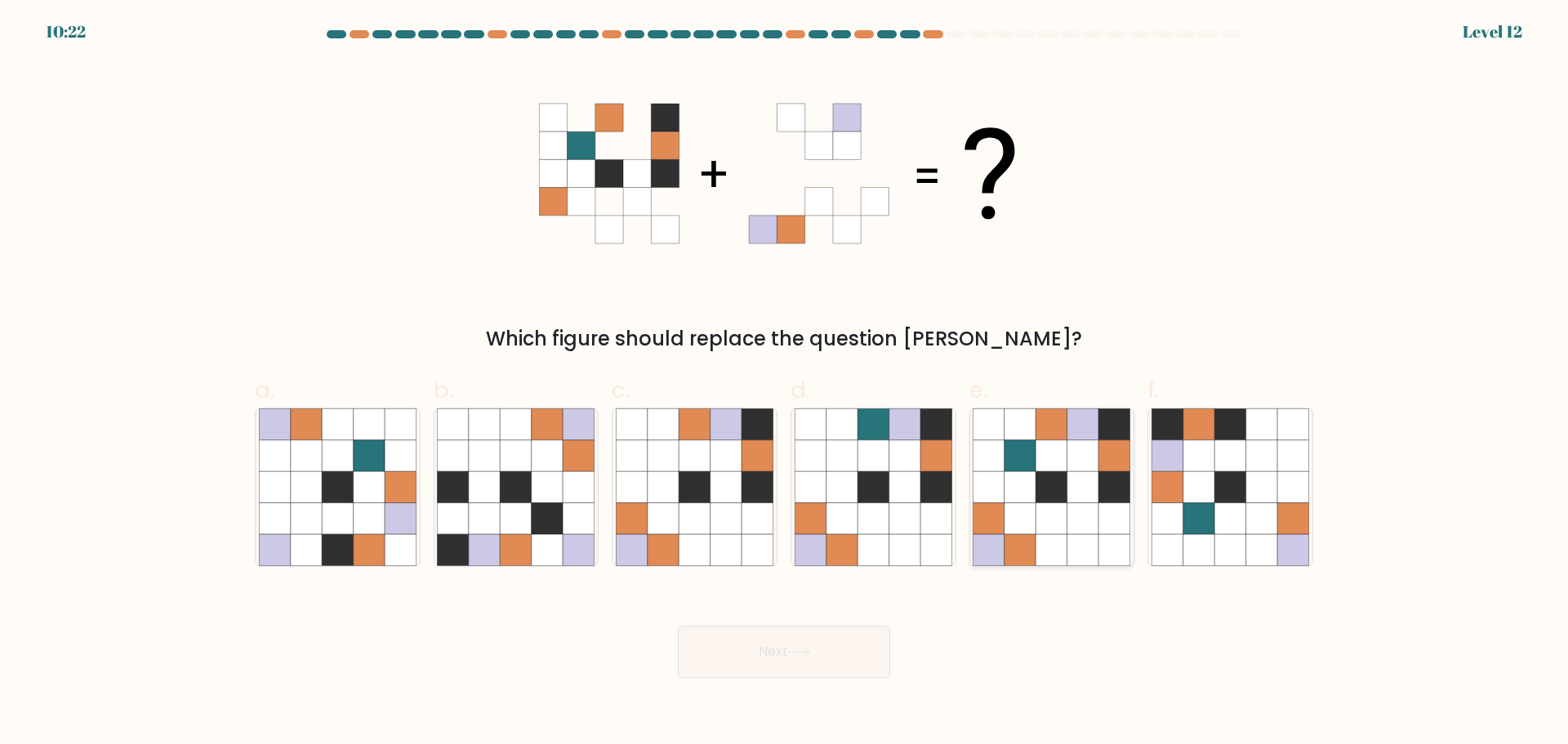
click at [1094, 506] on icon at bounding box center [1083, 517] width 31 height 31
click at [785, 383] on input "e." at bounding box center [784, 378] width 1 height 11
radio input "true"
click at [718, 651] on button "Next" at bounding box center [784, 652] width 213 height 52
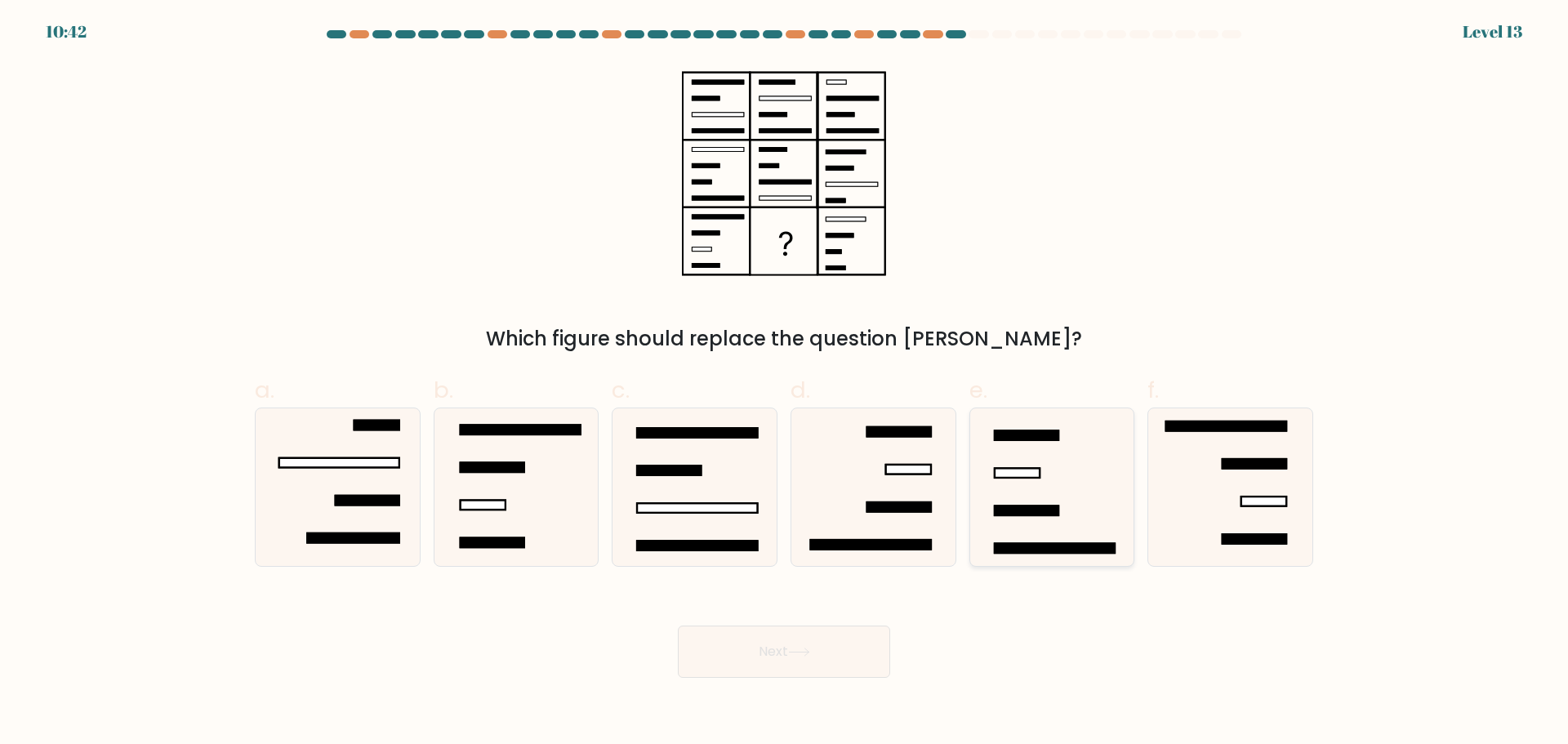
click at [1037, 542] on icon at bounding box center [1052, 487] width 157 height 157
click at [785, 383] on input "e." at bounding box center [784, 378] width 1 height 11
radio input "true"
click at [830, 658] on button "Next" at bounding box center [784, 652] width 213 height 52
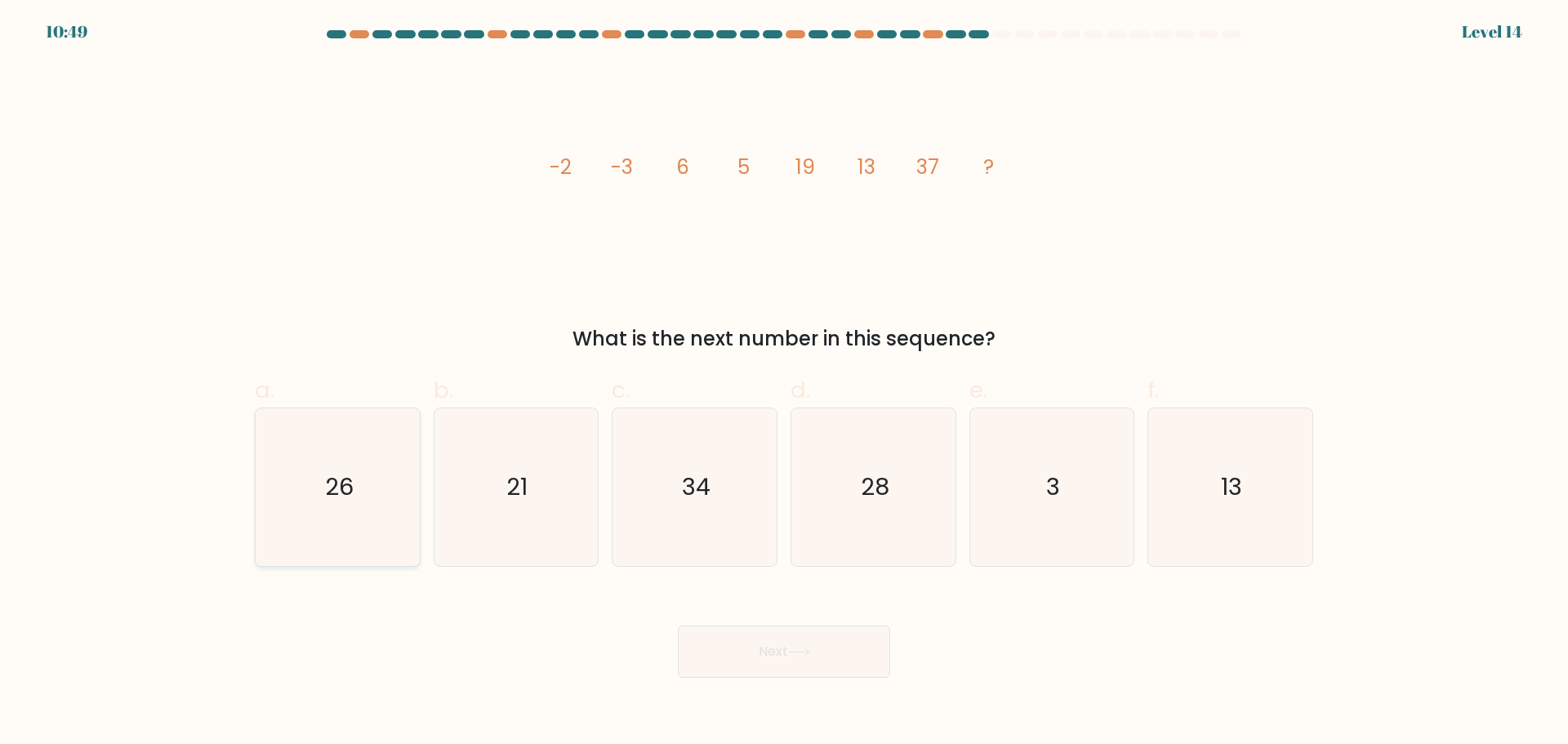
click at [398, 518] on icon "26" at bounding box center [338, 487] width 157 height 157
click at [784, 383] on input "a. 26" at bounding box center [784, 378] width 1 height 11
radio input "true"
click at [820, 653] on button "Next" at bounding box center [784, 652] width 213 height 52
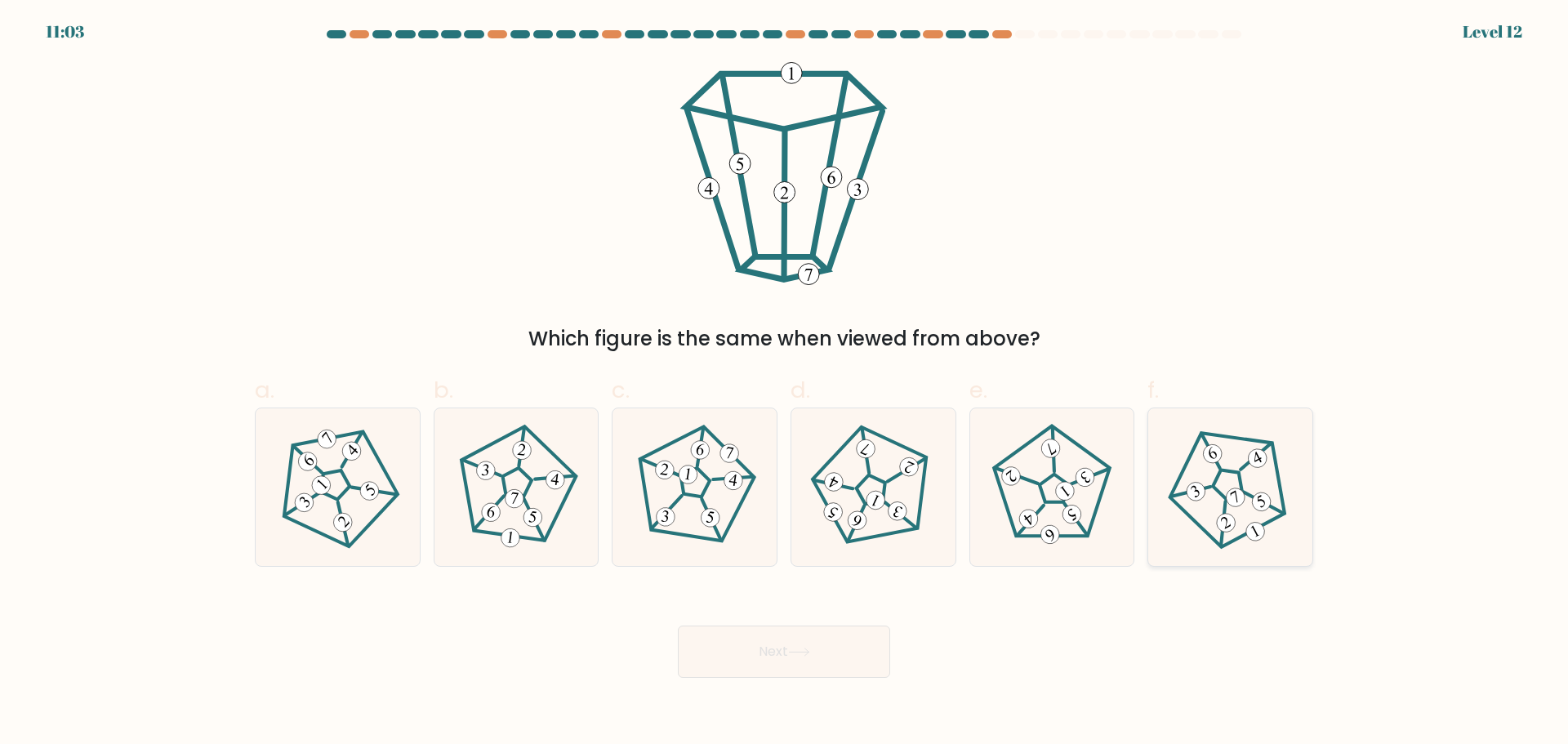
click at [1262, 501] on 191 at bounding box center [1262, 502] width 25 height 25
click at [785, 383] on input "f." at bounding box center [784, 378] width 1 height 11
radio input "true"
click at [499, 544] on icon at bounding box center [516, 487] width 126 height 126
click at [784, 383] on input "b." at bounding box center [784, 378] width 1 height 11
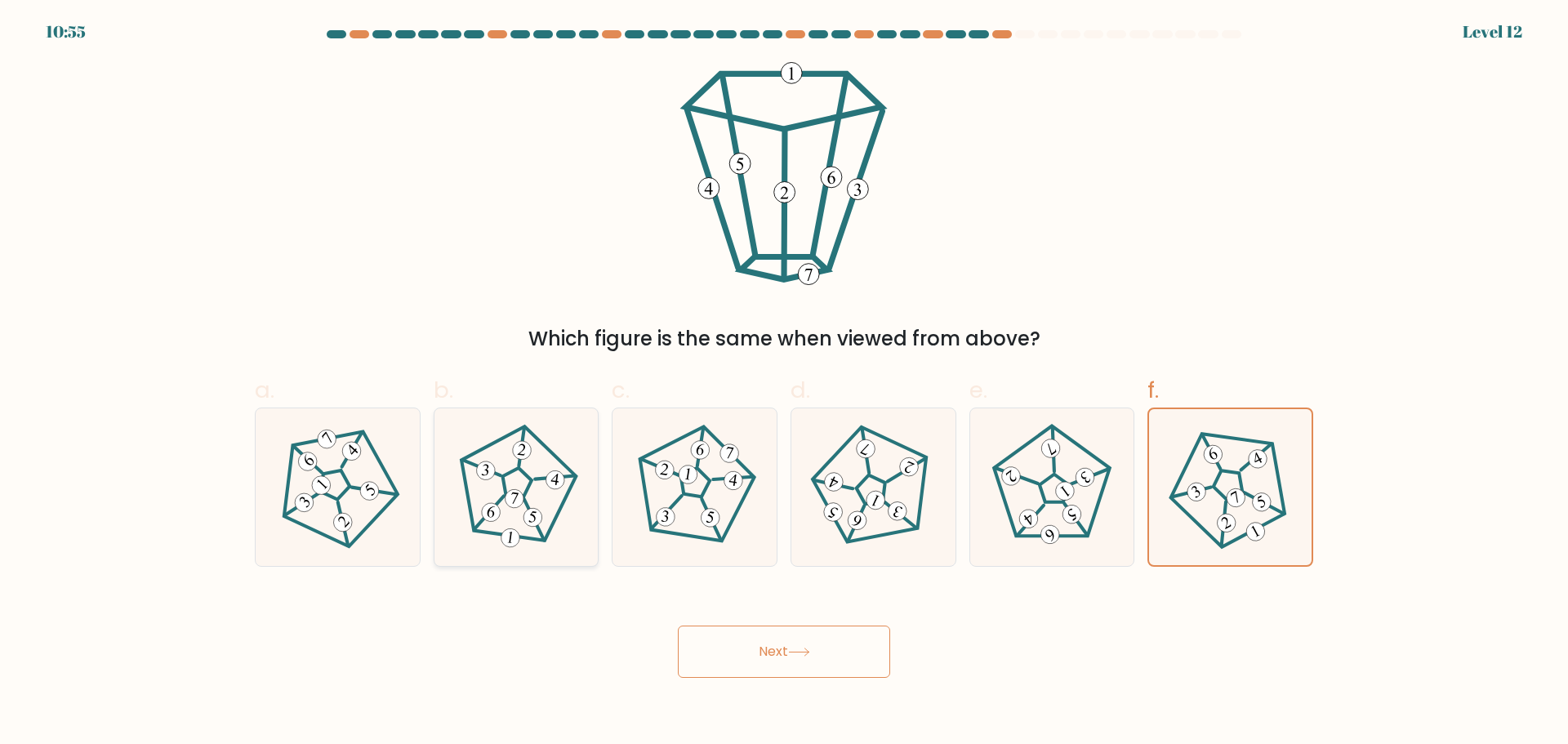
radio input "true"
click at [782, 655] on button "Next" at bounding box center [784, 652] width 213 height 52
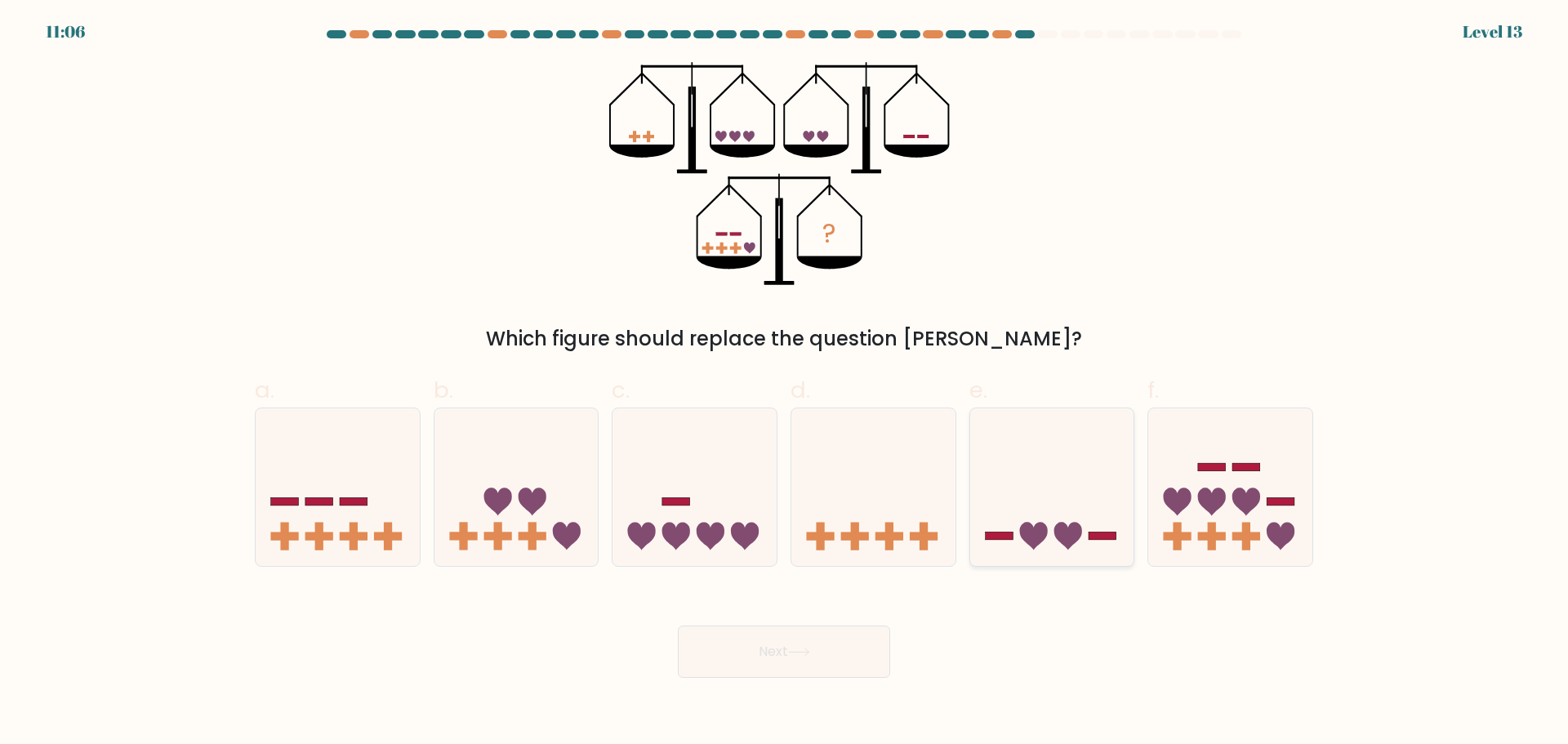
click at [1037, 545] on icon at bounding box center [1033, 536] width 28 height 28
click at [785, 383] on input "e." at bounding box center [784, 378] width 1 height 11
radio input "true"
click at [818, 639] on button "Next" at bounding box center [784, 652] width 213 height 52
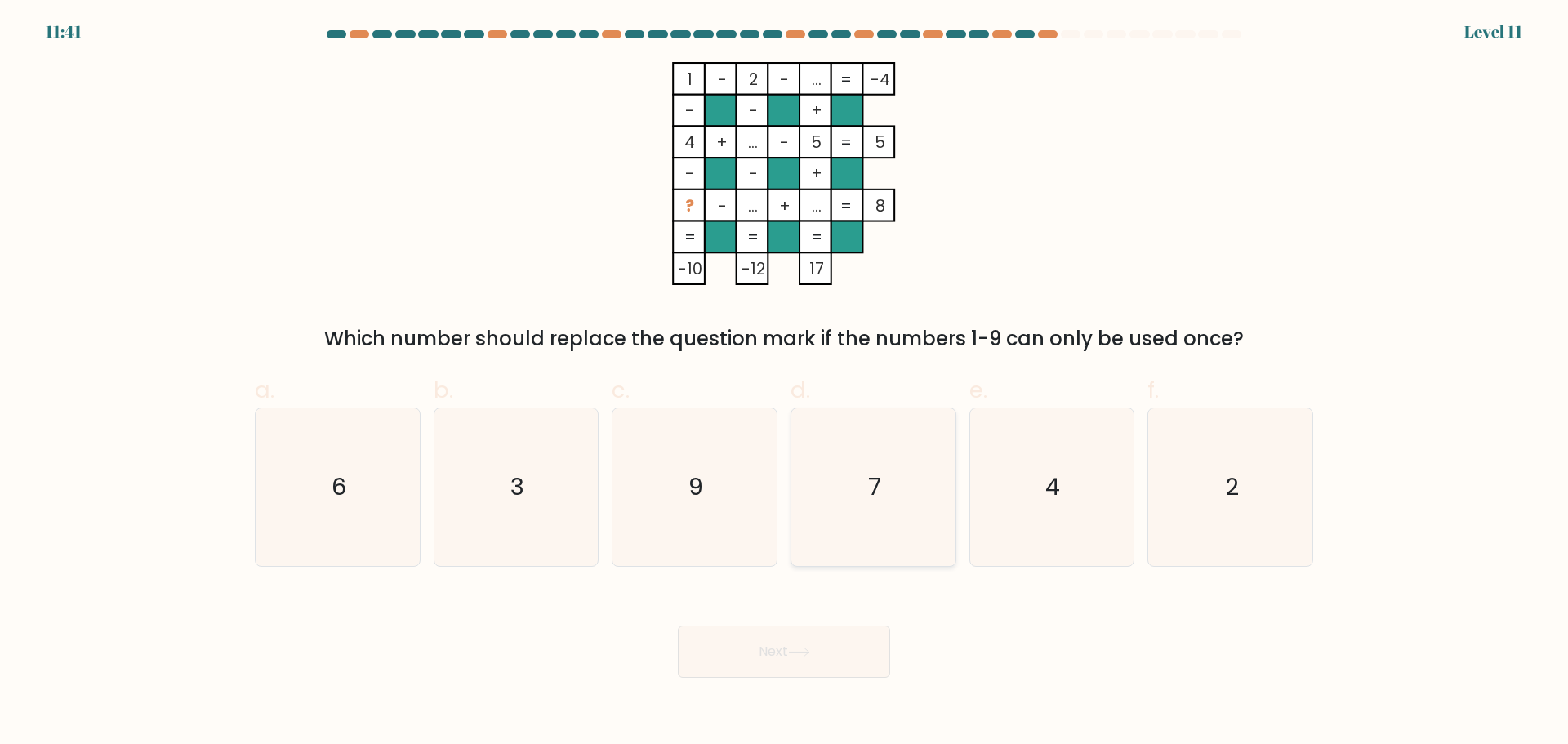
click at [841, 516] on icon "7" at bounding box center [874, 487] width 157 height 157
click at [785, 383] on input "d. 7" at bounding box center [784, 378] width 1 height 11
radio input "true"
click at [807, 662] on button "Next" at bounding box center [784, 652] width 213 height 52
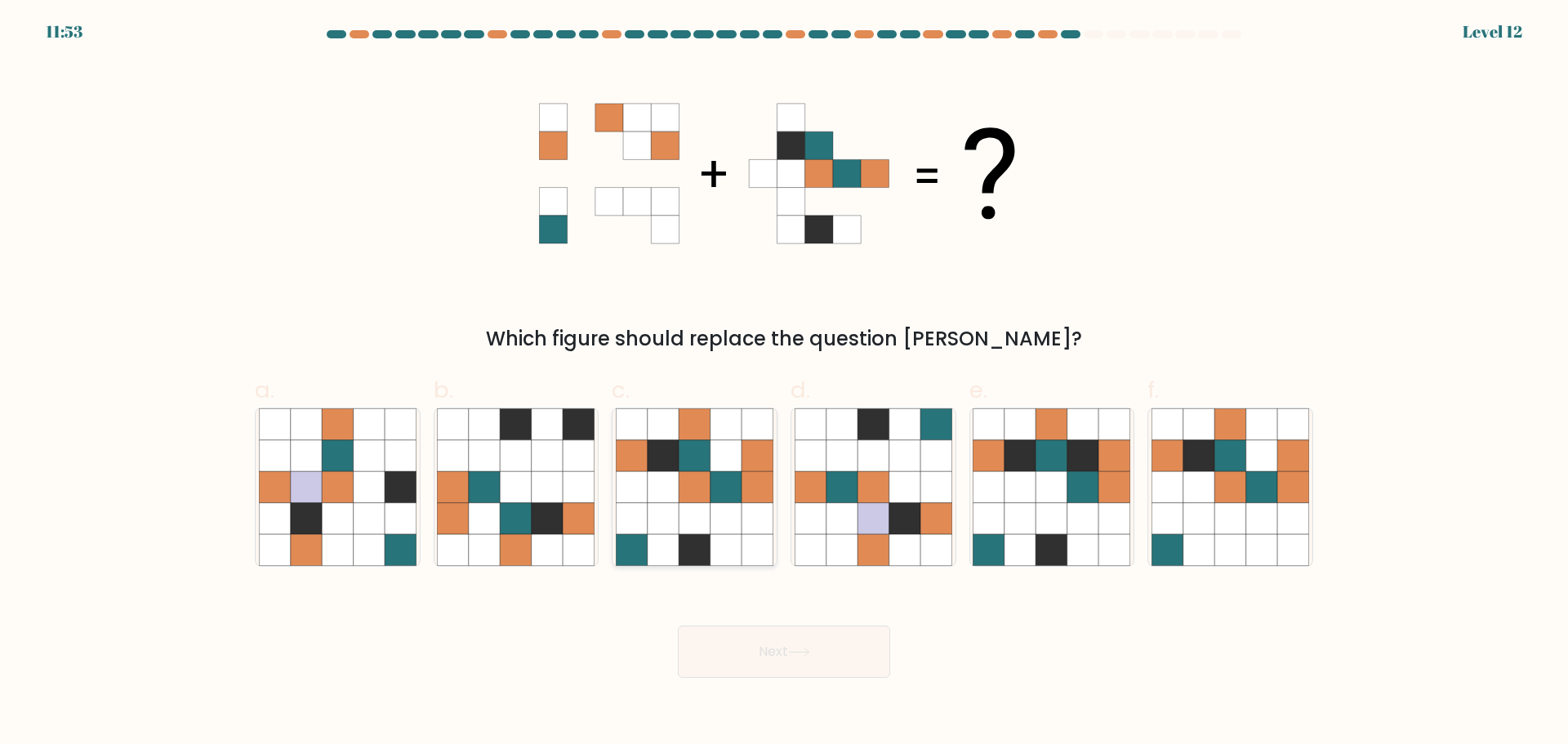
click at [698, 534] on icon at bounding box center [694, 549] width 31 height 31
click at [784, 383] on input "c." at bounding box center [784, 378] width 1 height 11
radio input "true"
click at [785, 647] on button "Next" at bounding box center [784, 652] width 213 height 52
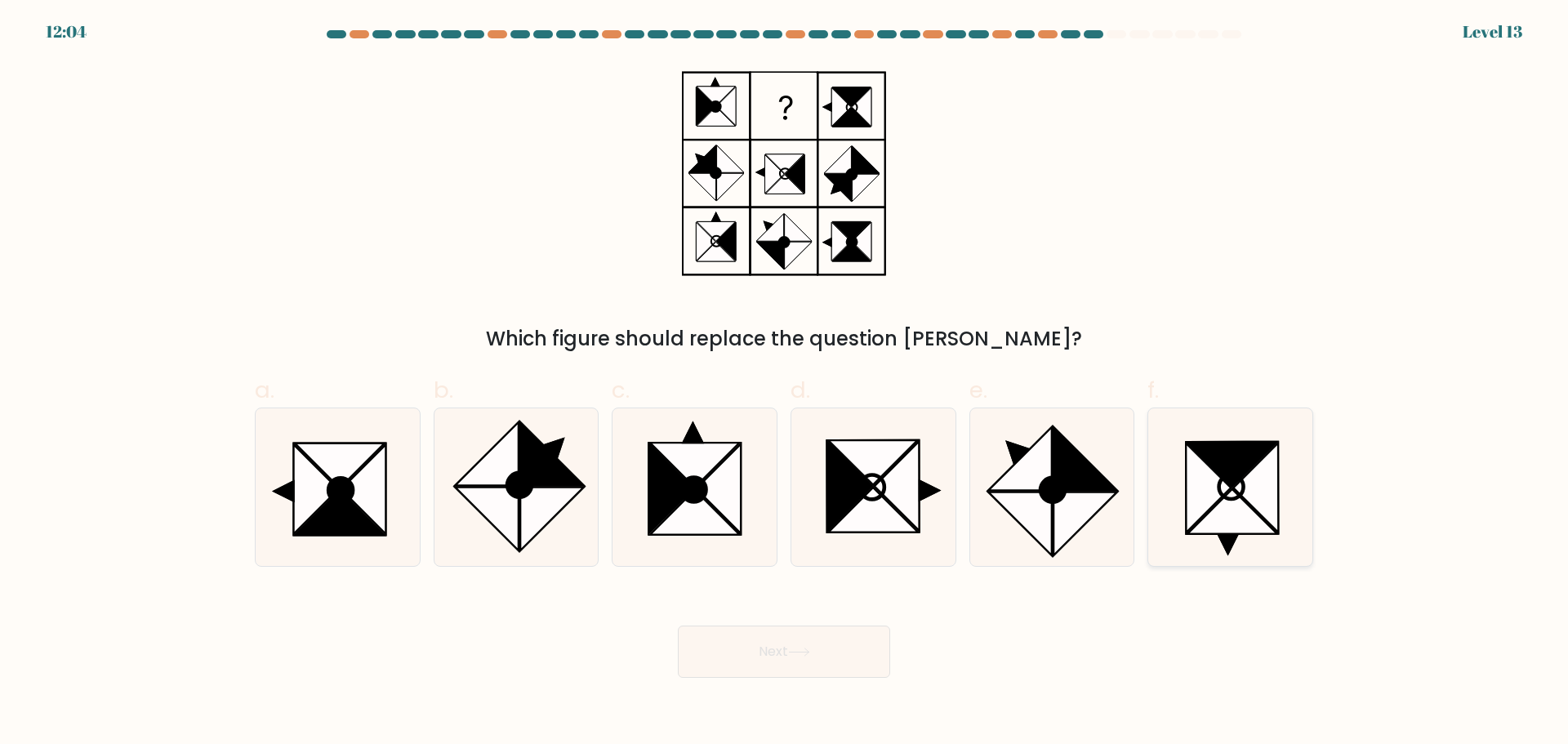
click at [1254, 527] on icon at bounding box center [1233, 511] width 90 height 45
click at [785, 383] on input "f." at bounding box center [784, 378] width 1 height 11
radio input "true"
click at [808, 659] on button "Next" at bounding box center [784, 652] width 213 height 52
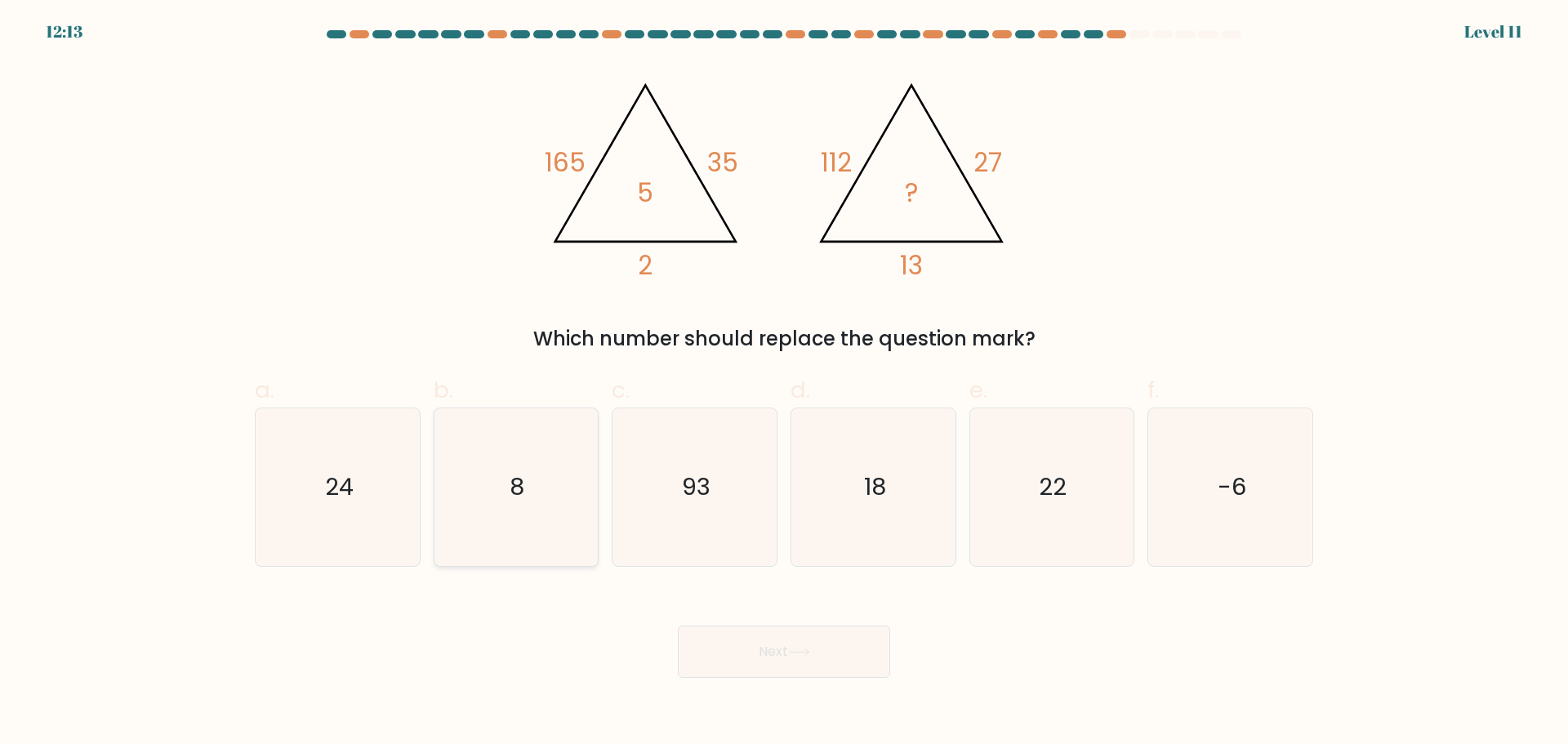
click at [510, 487] on icon "8" at bounding box center [516, 487] width 157 height 157
click at [784, 383] on input "b. 8" at bounding box center [784, 378] width 1 height 11
radio input "true"
click at [829, 668] on button "Next" at bounding box center [784, 652] width 213 height 52
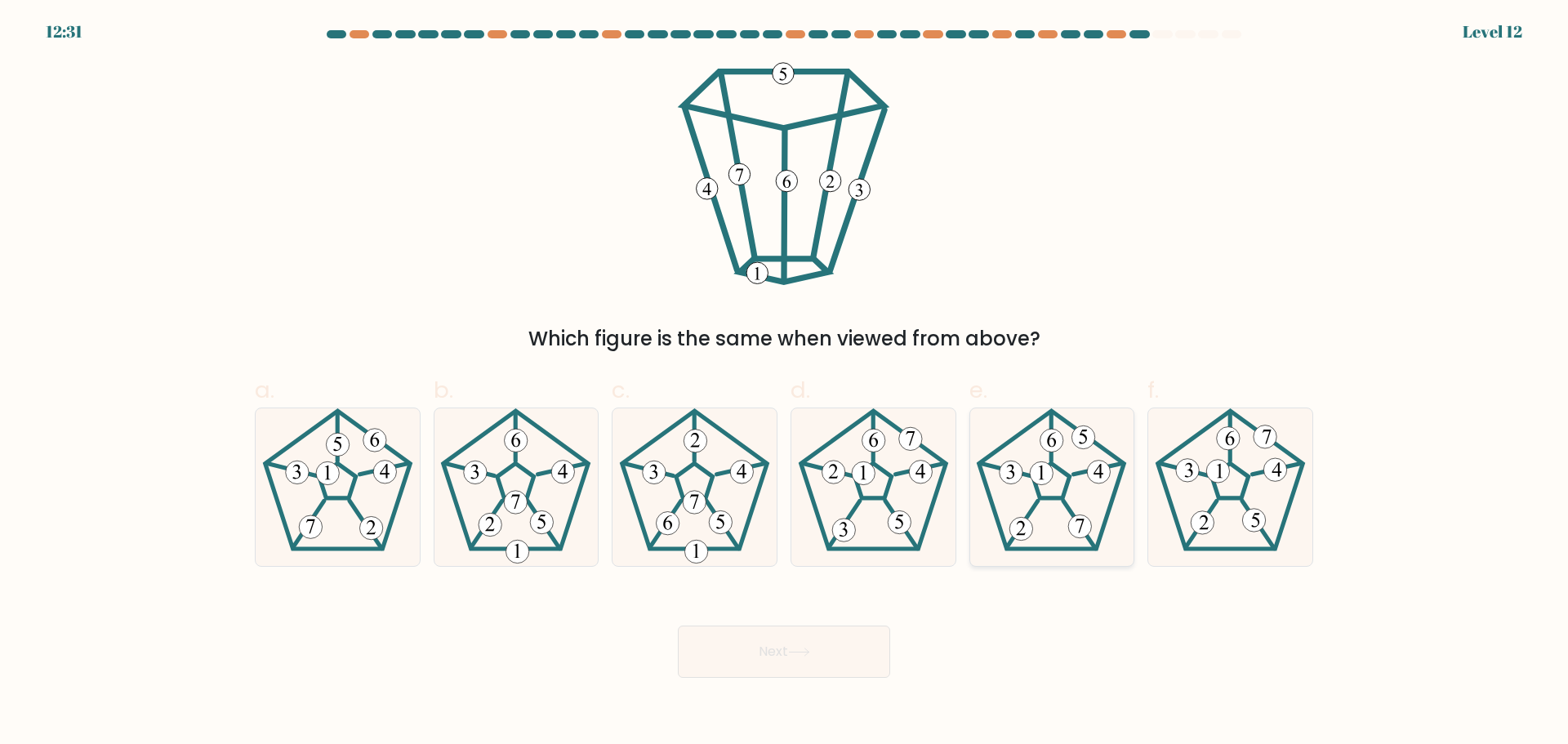
click at [1112, 524] on icon at bounding box center [1052, 487] width 157 height 157
click at [785, 383] on input "e." at bounding box center [784, 378] width 1 height 11
radio input "true"
click at [794, 683] on body "12:30 Level 12" at bounding box center [784, 372] width 1568 height 744
click at [767, 651] on button "Next" at bounding box center [784, 652] width 213 height 52
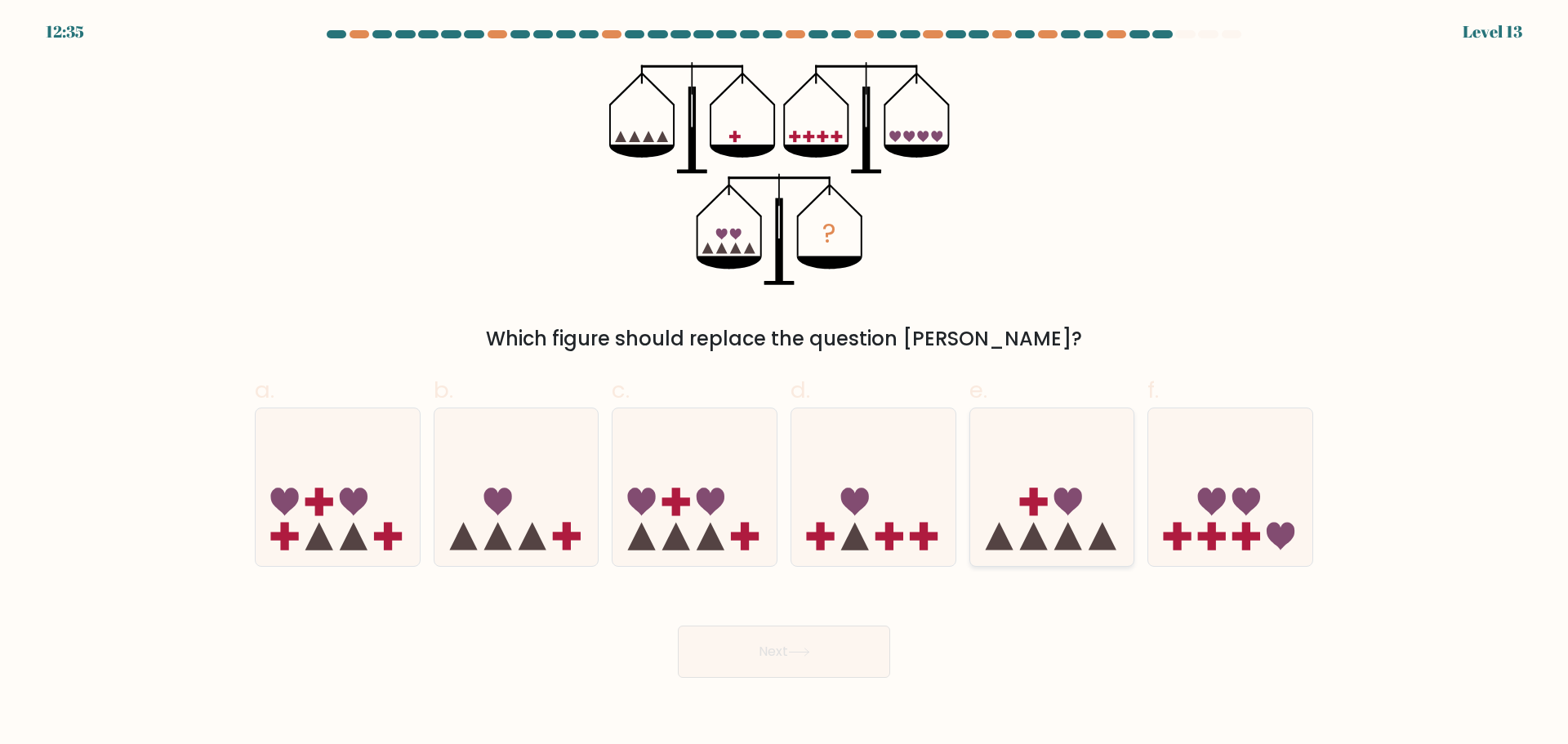
click at [1057, 521] on icon at bounding box center [1052, 487] width 164 height 135
click at [785, 383] on input "e." at bounding box center [784, 378] width 1 height 11
radio input "true"
click at [873, 654] on button "Next" at bounding box center [784, 652] width 213 height 52
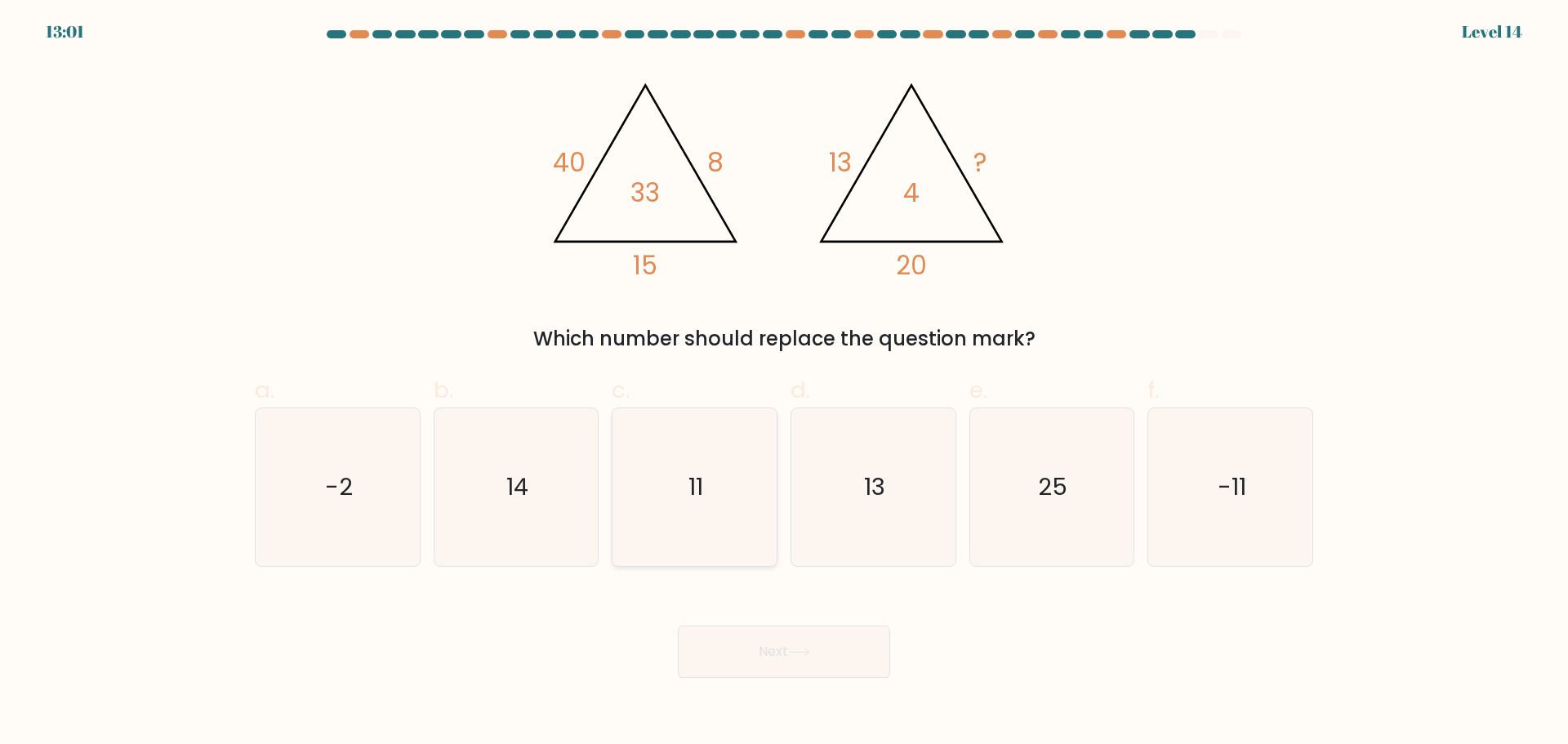
click at [713, 536] on icon "11" at bounding box center [694, 487] width 157 height 157
click at [784, 383] on input "c. 11" at bounding box center [784, 378] width 1 height 11
radio input "true"
click at [820, 660] on button "Next" at bounding box center [784, 652] width 213 height 52
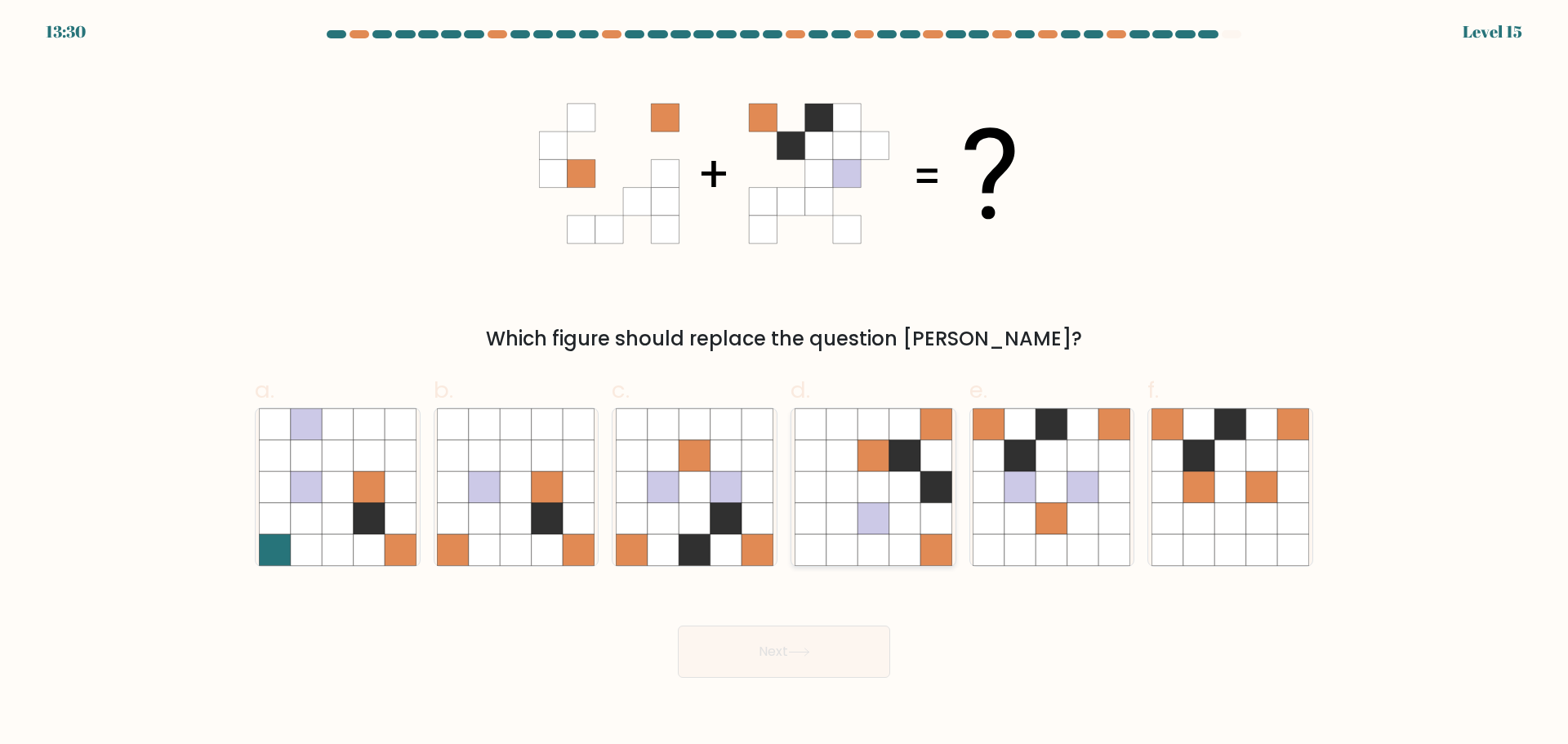
click at [896, 499] on icon at bounding box center [905, 487] width 31 height 31
click at [785, 383] on input "d." at bounding box center [784, 378] width 1 height 11
radio input "true"
click at [823, 659] on button "Next" at bounding box center [784, 652] width 213 height 52
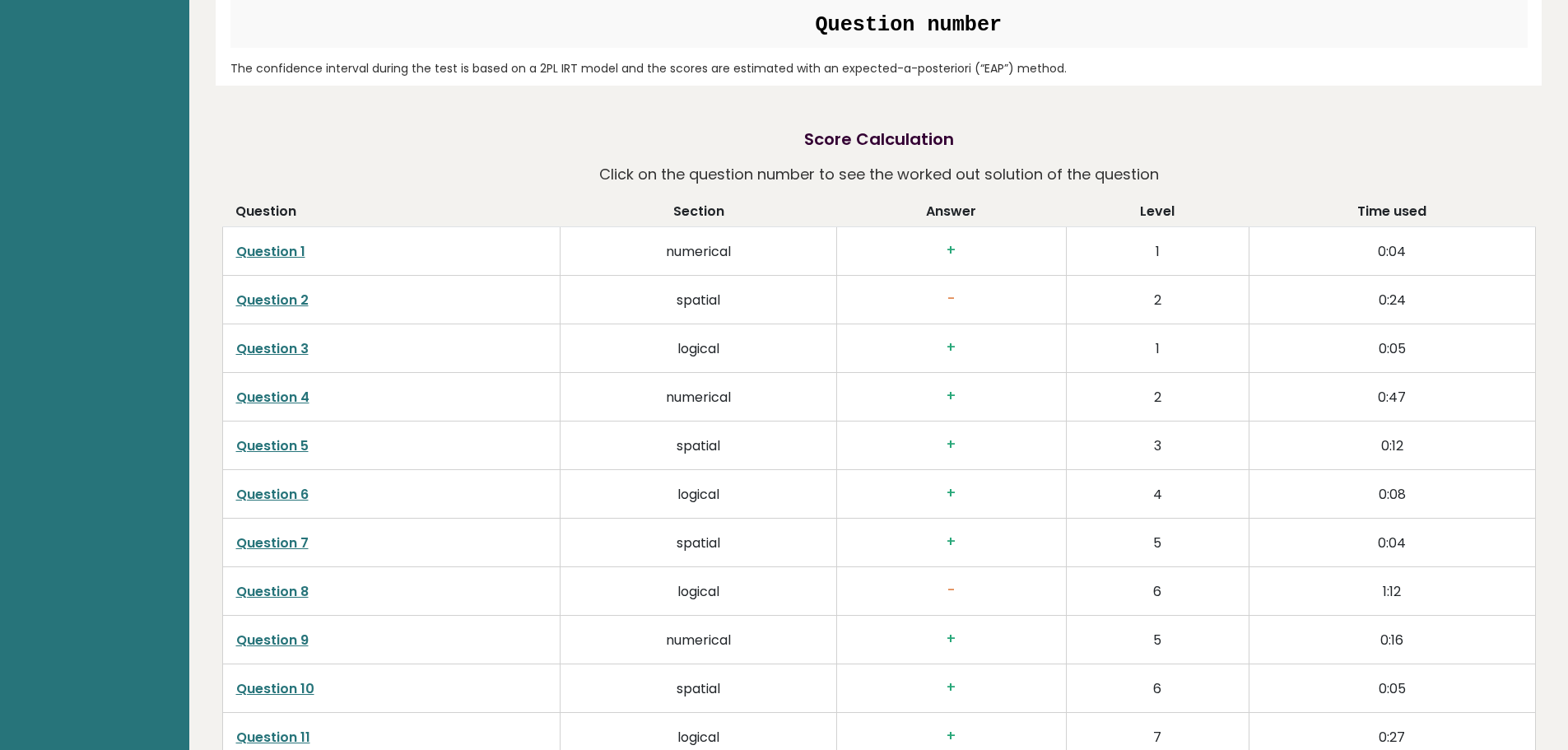
scroll to position [2717, 0]
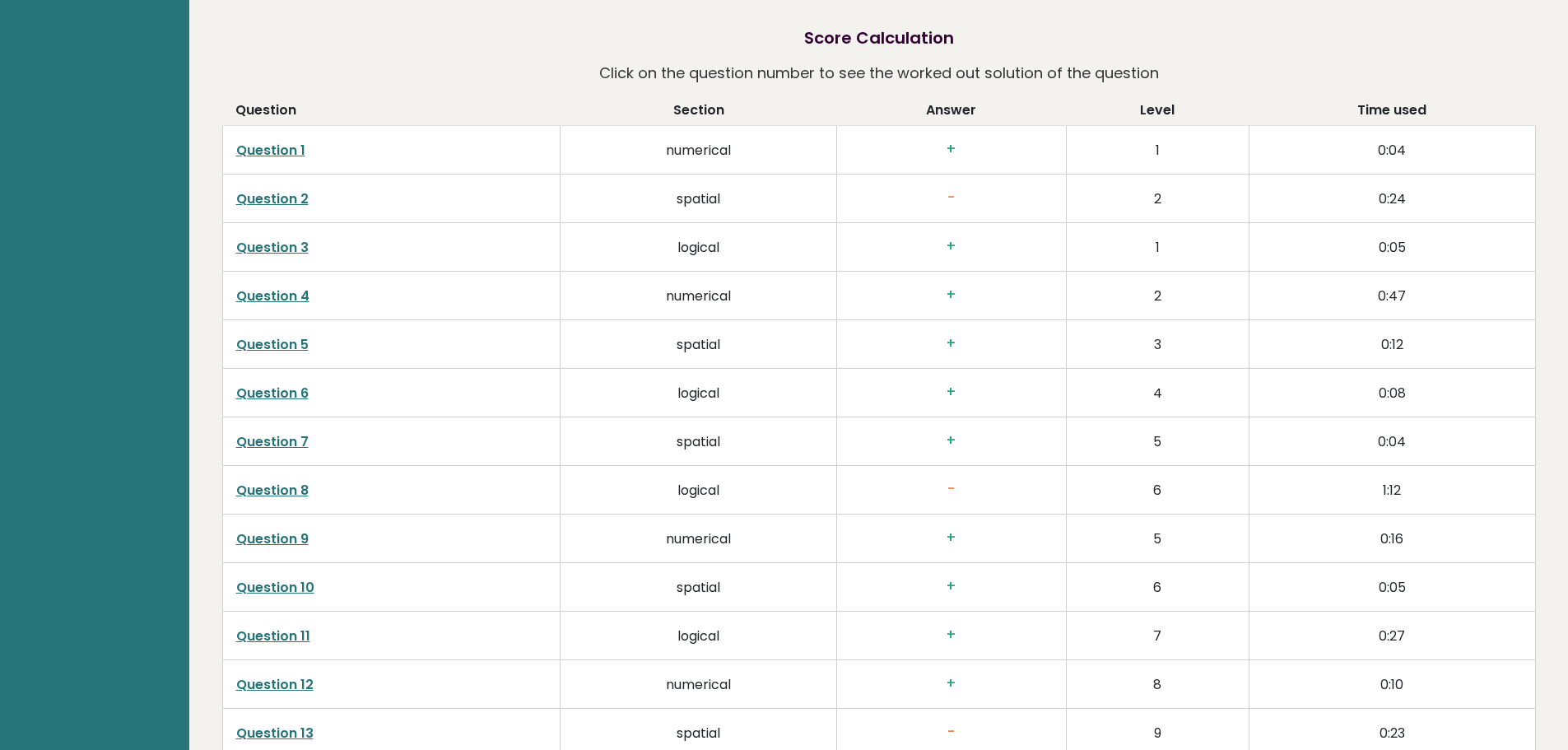
click at [292, 192] on link "Question 2" at bounding box center [272, 199] width 73 height 19
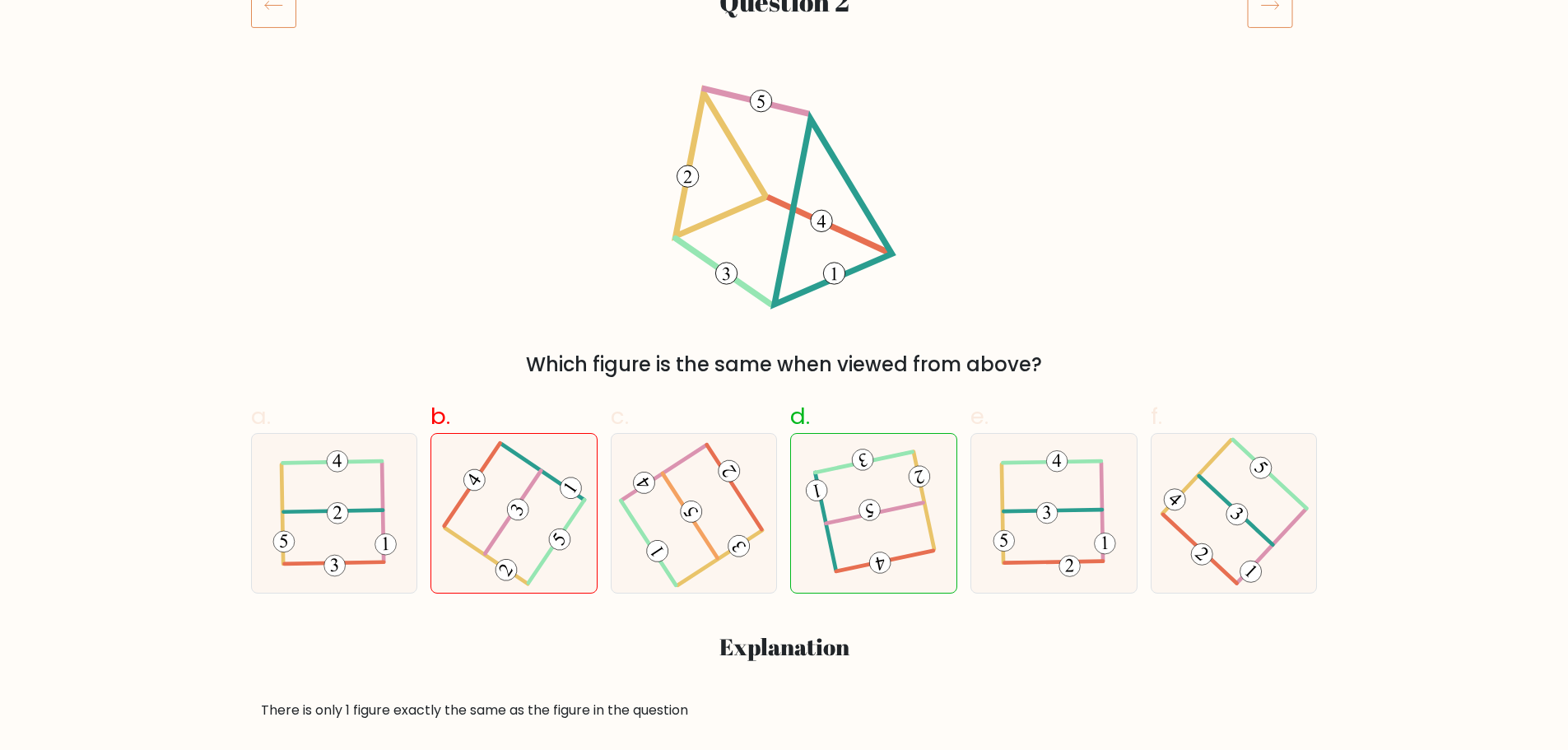
scroll to position [247, 0]
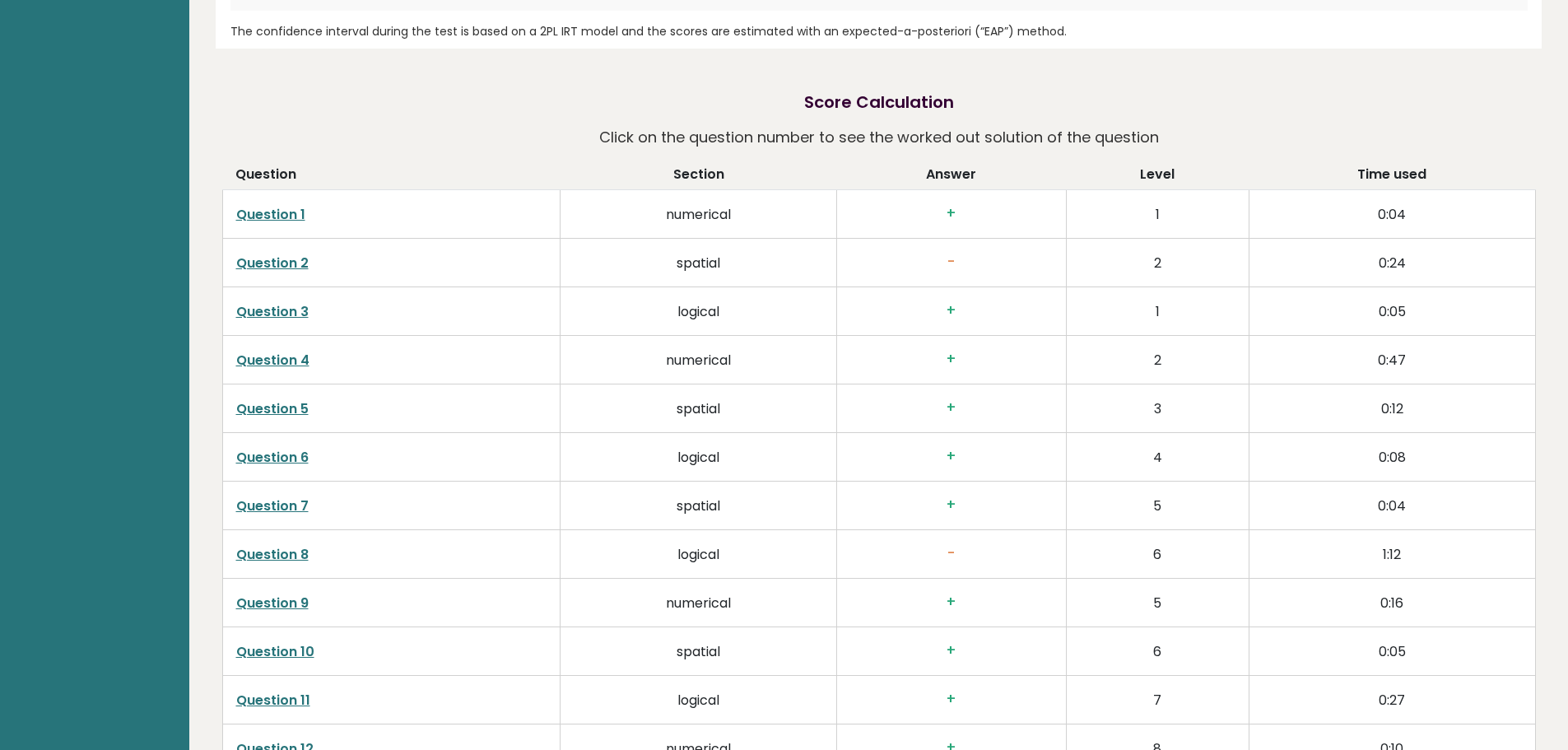
scroll to position [2661, 0]
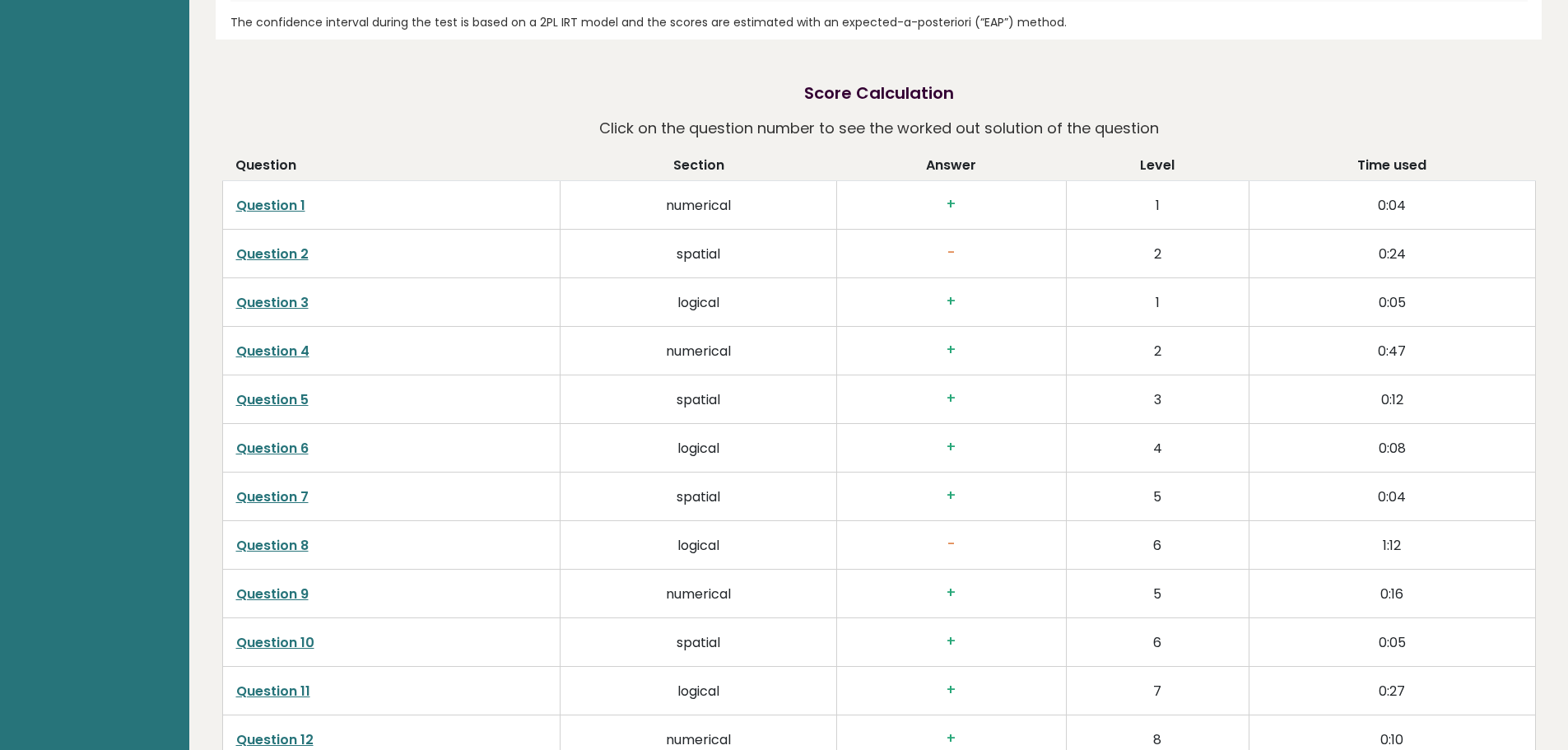
click at [279, 537] on link "Question 8" at bounding box center [272, 545] width 73 height 19
click at [287, 545] on link "Question 8" at bounding box center [272, 545] width 73 height 19
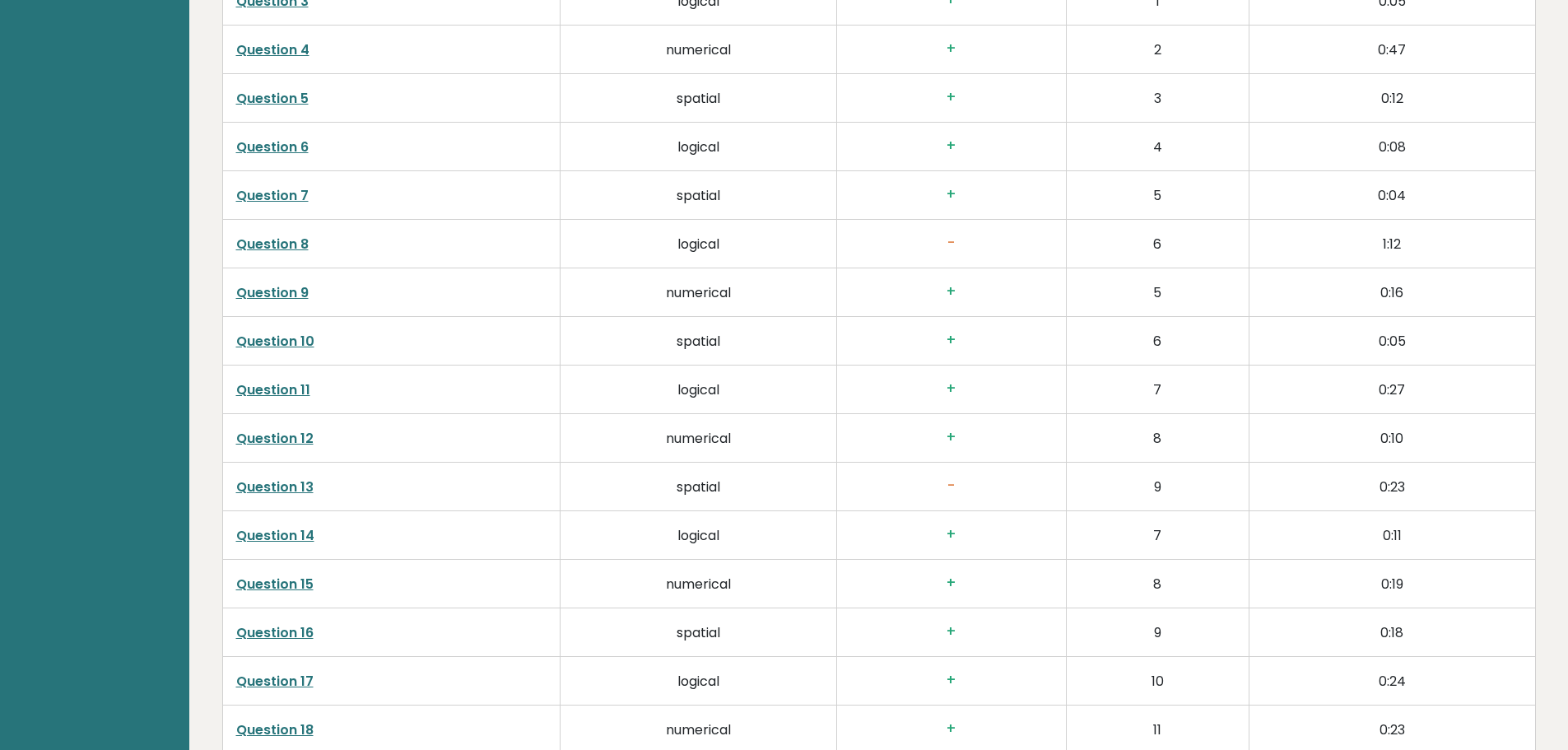
scroll to position [2991, 0]
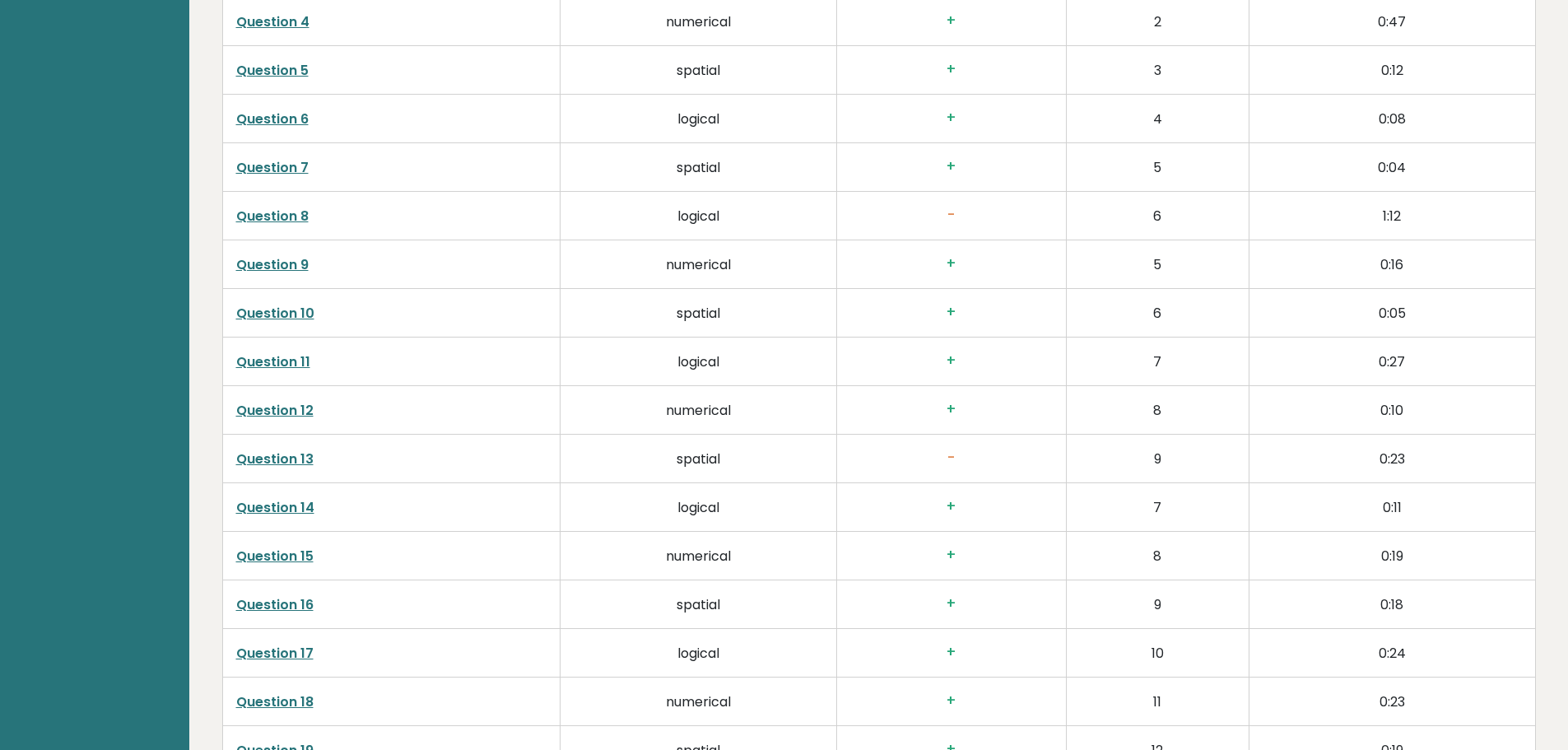
click at [282, 460] on link "Question 13" at bounding box center [275, 459] width 78 height 19
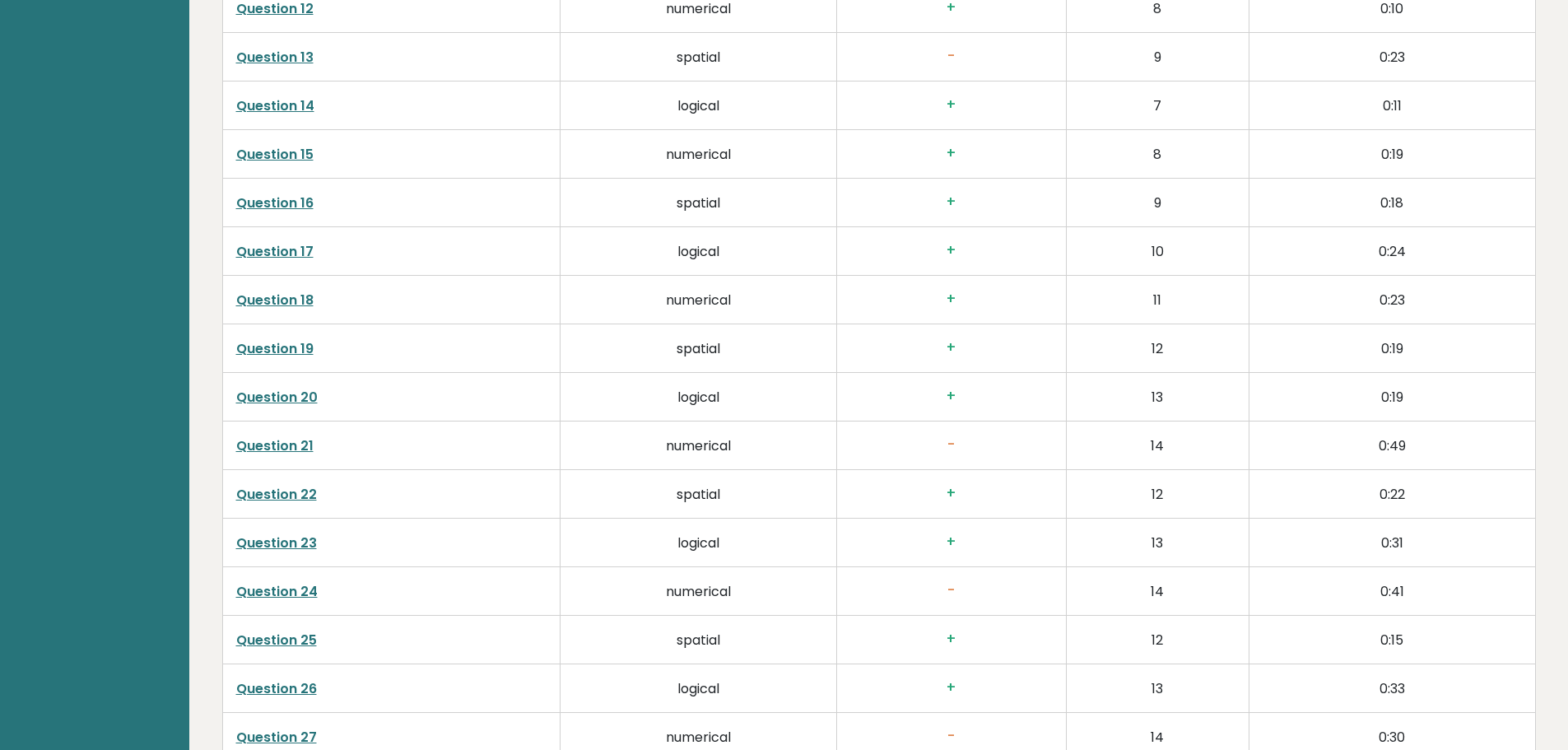
scroll to position [3402, 0]
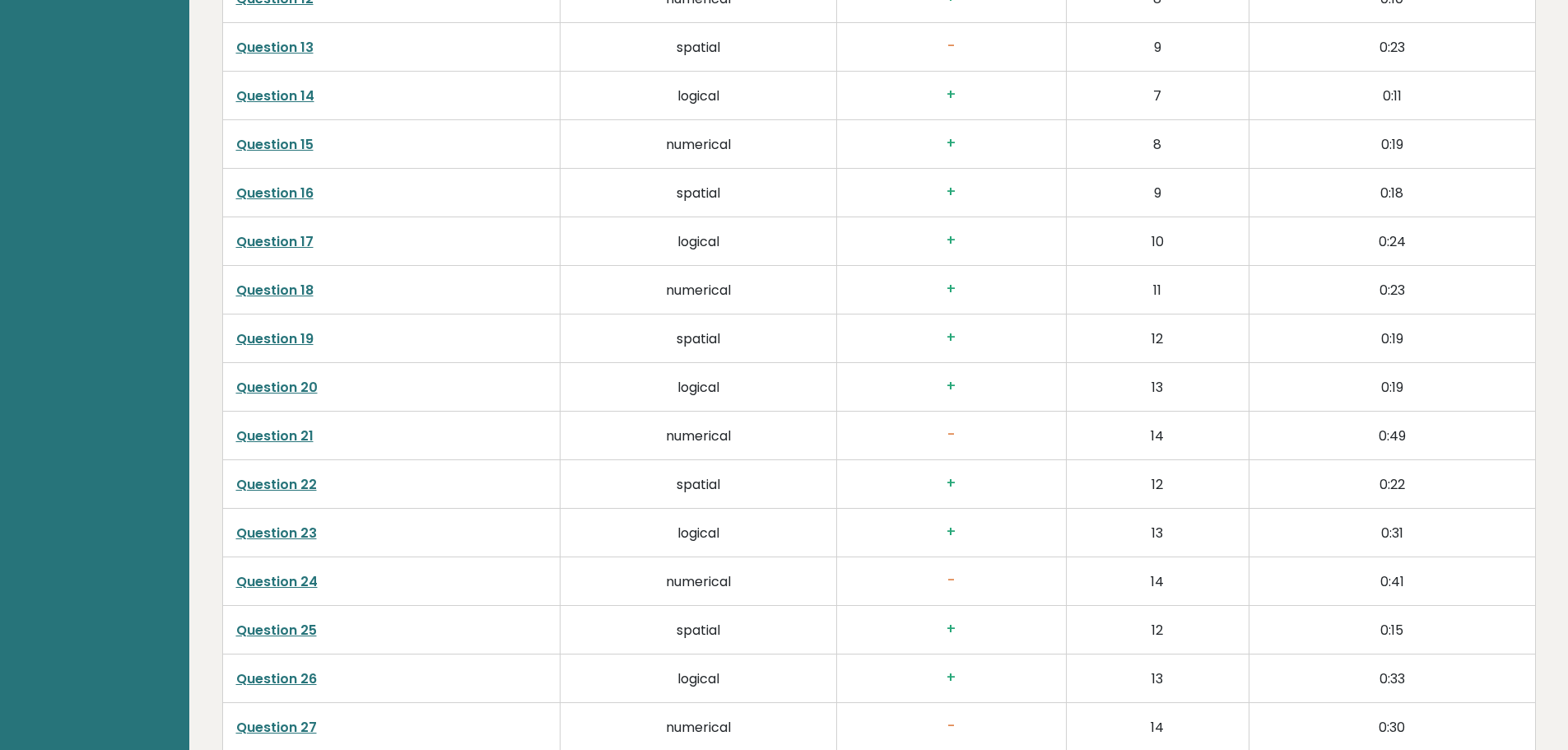
click at [253, 427] on link "Question 21" at bounding box center [275, 436] width 78 height 19
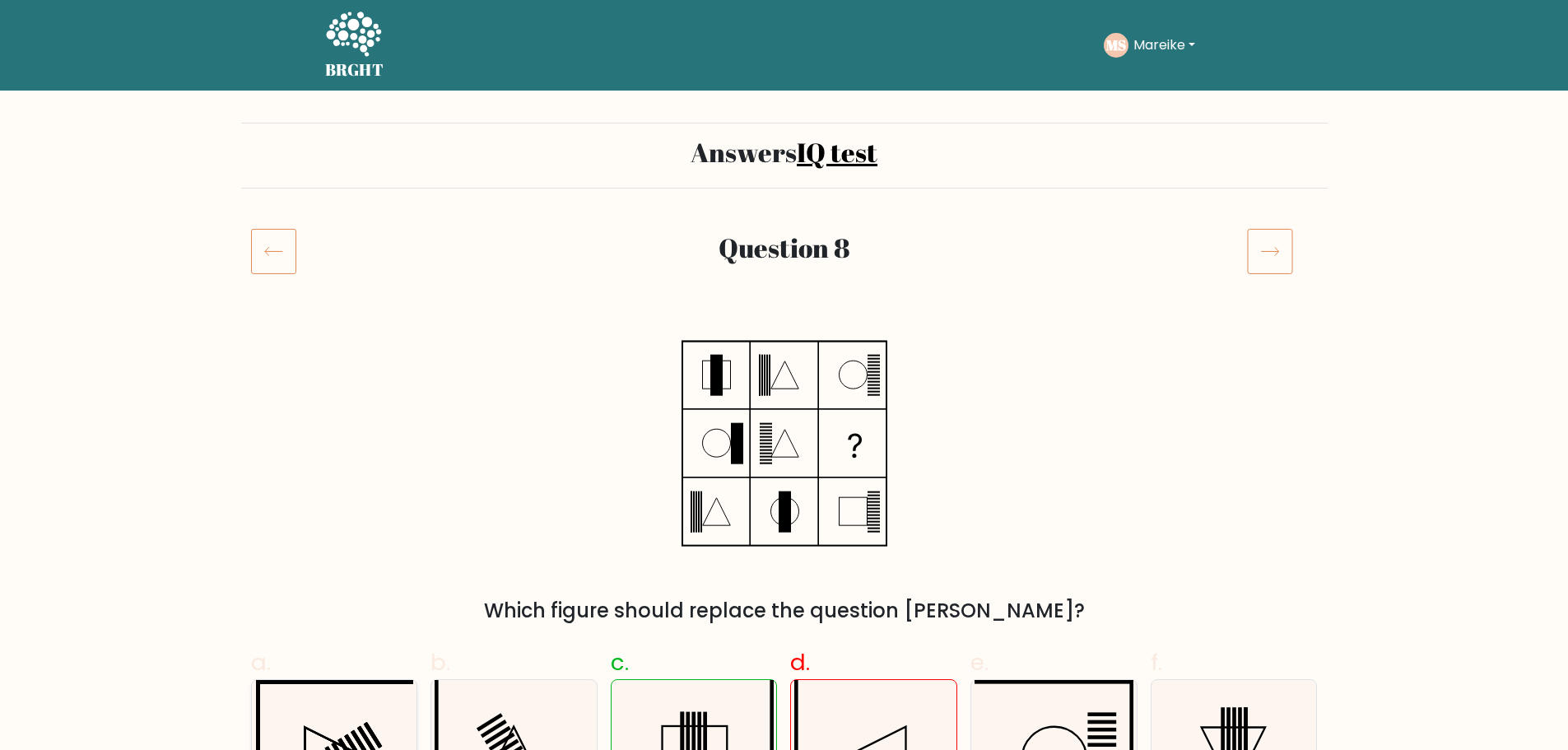
scroll to position [247, 0]
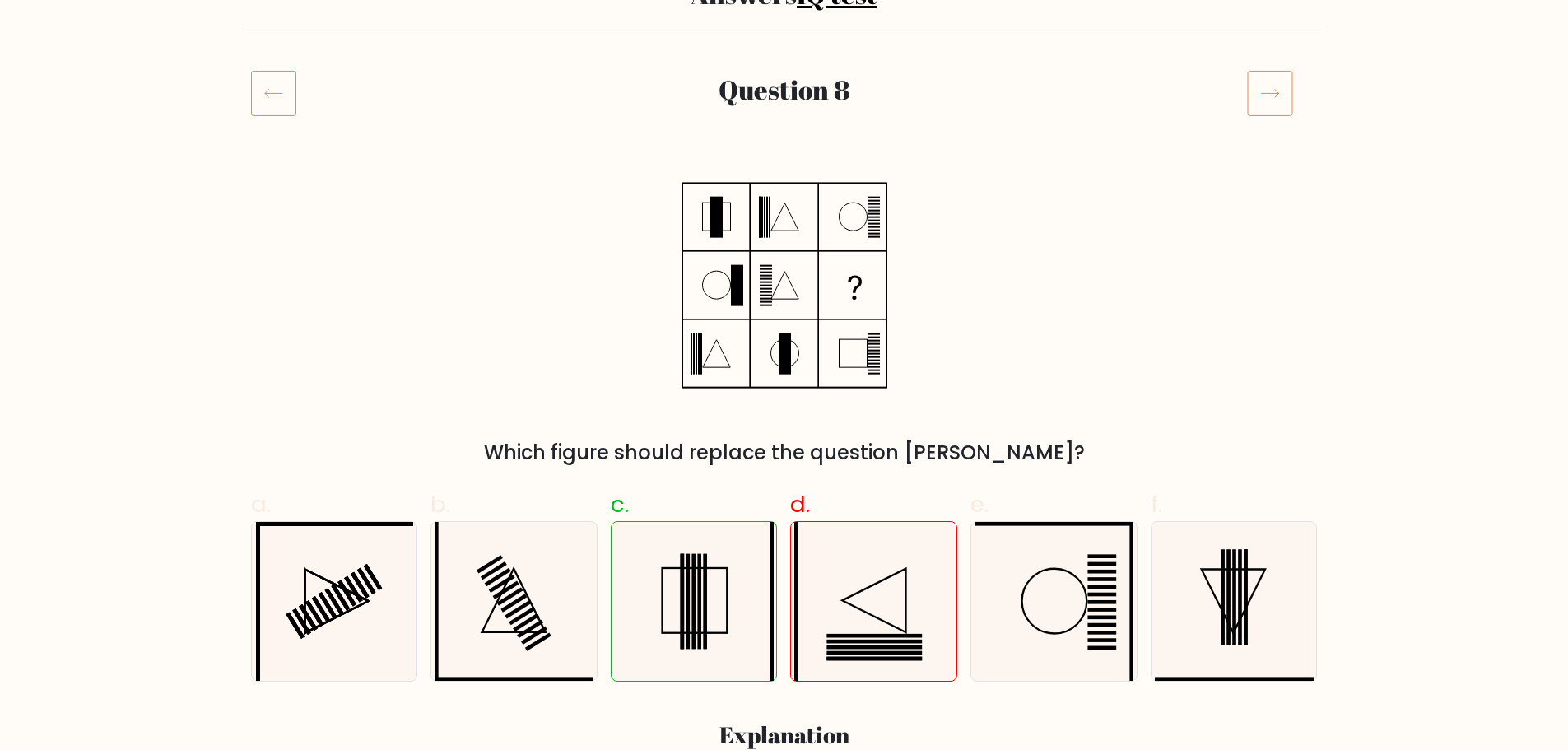
scroll to position [165, 0]
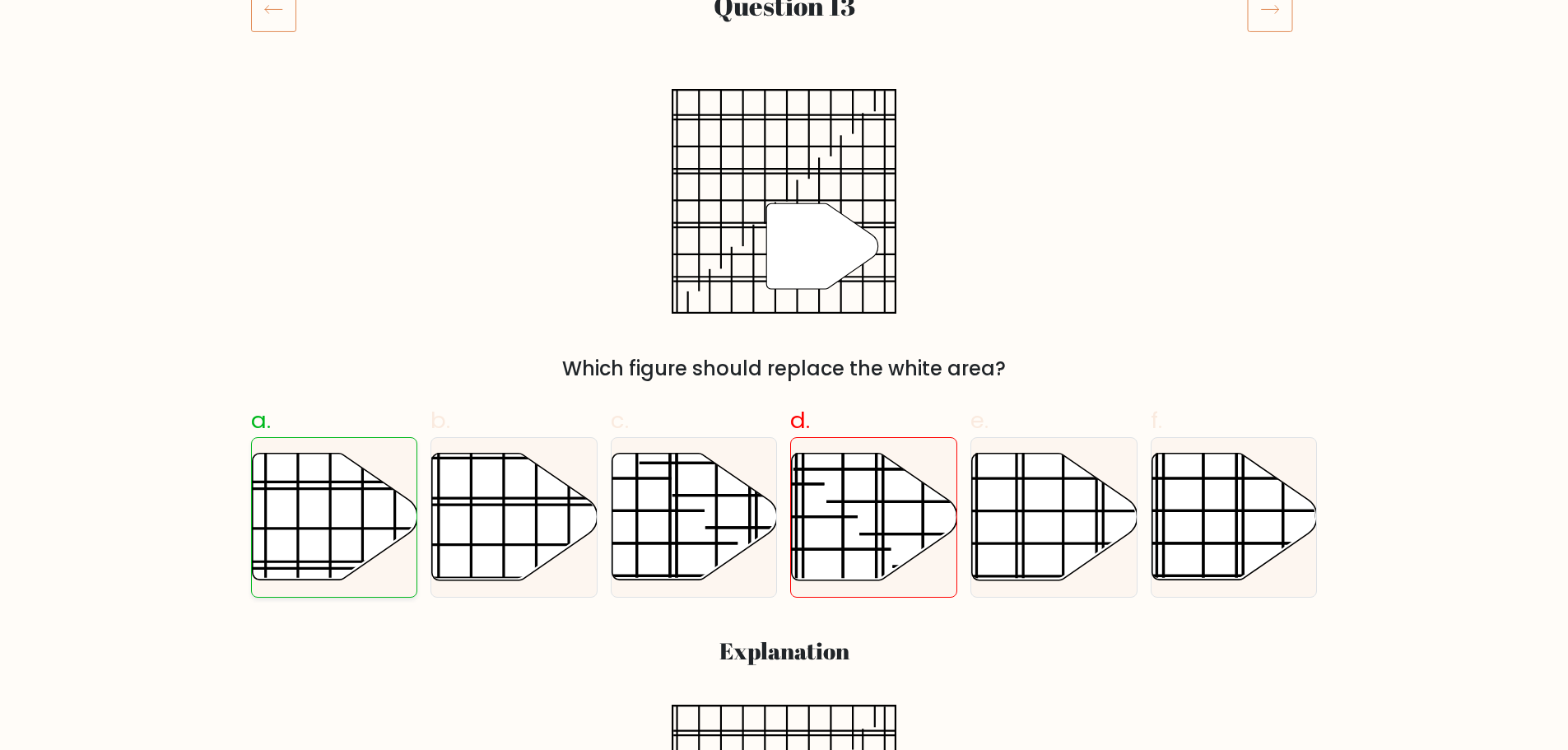
scroll to position [247, 0]
